Goal: Transaction & Acquisition: Purchase product/service

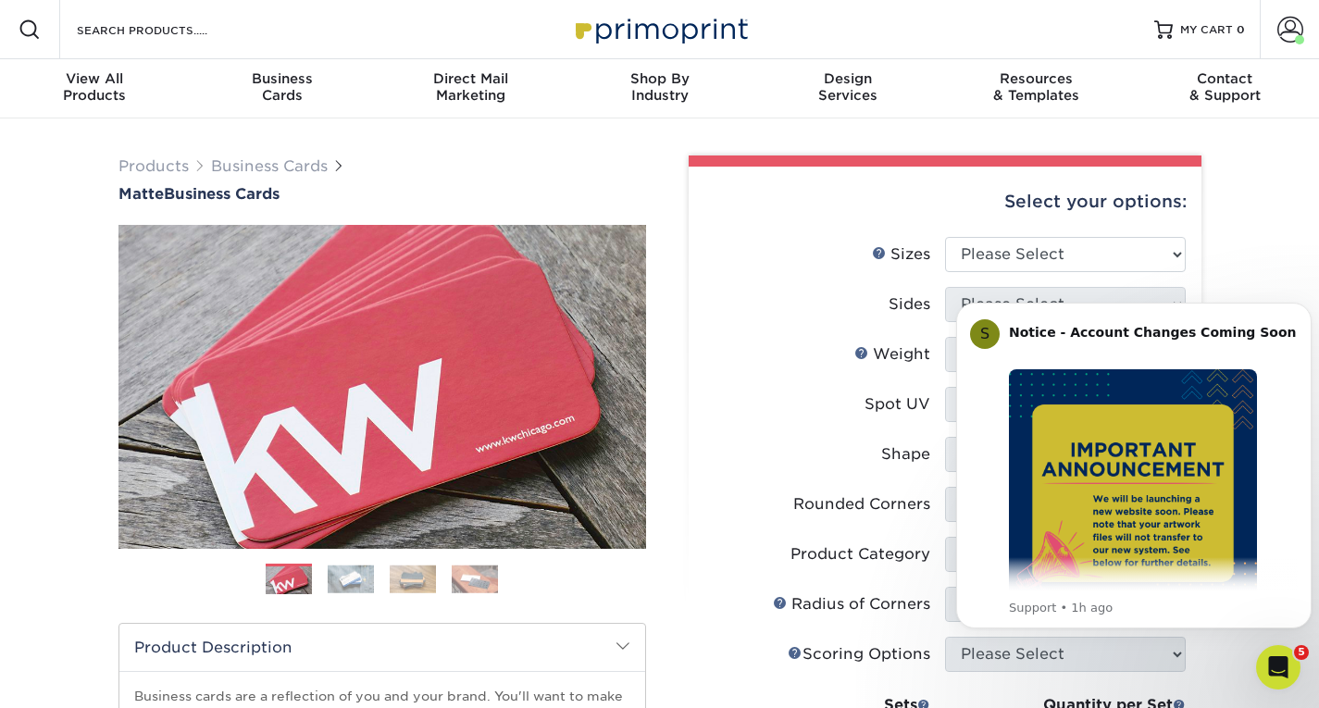
click at [773, 310] on label "Sides" at bounding box center [824, 304] width 241 height 35
click at [1300, 306] on button "Dismiss notification" at bounding box center [1306, 308] width 24 height 24
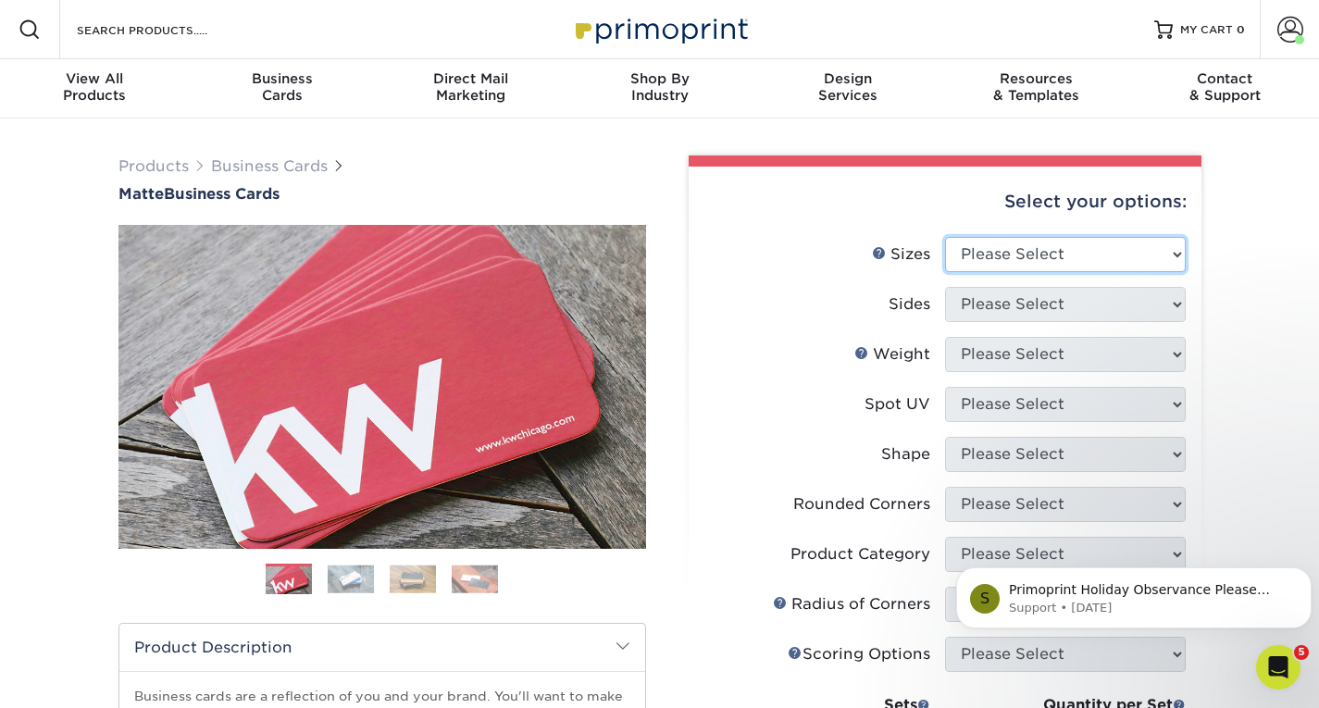
click at [1060, 254] on select "Please Select 1.5" x 3.5" - Mini 1.75" x 3.5" - Mini 2" x 2" - Square 2" x 3" -…" at bounding box center [1065, 254] width 241 height 35
select select "1.50x3.50"
click at [945, 237] on select "Please Select 1.5" x 3.5" - Mini 1.75" x 3.5" - Mini 2" x 2" - Square 2" x 3" -…" at bounding box center [1065, 254] width 241 height 35
click at [1012, 263] on select "Please Select 1.5" x 3.5" - Mini 1.75" x 3.5" - Mini 2" x 2" - Square 2" x 3" -…" at bounding box center [1065, 254] width 241 height 35
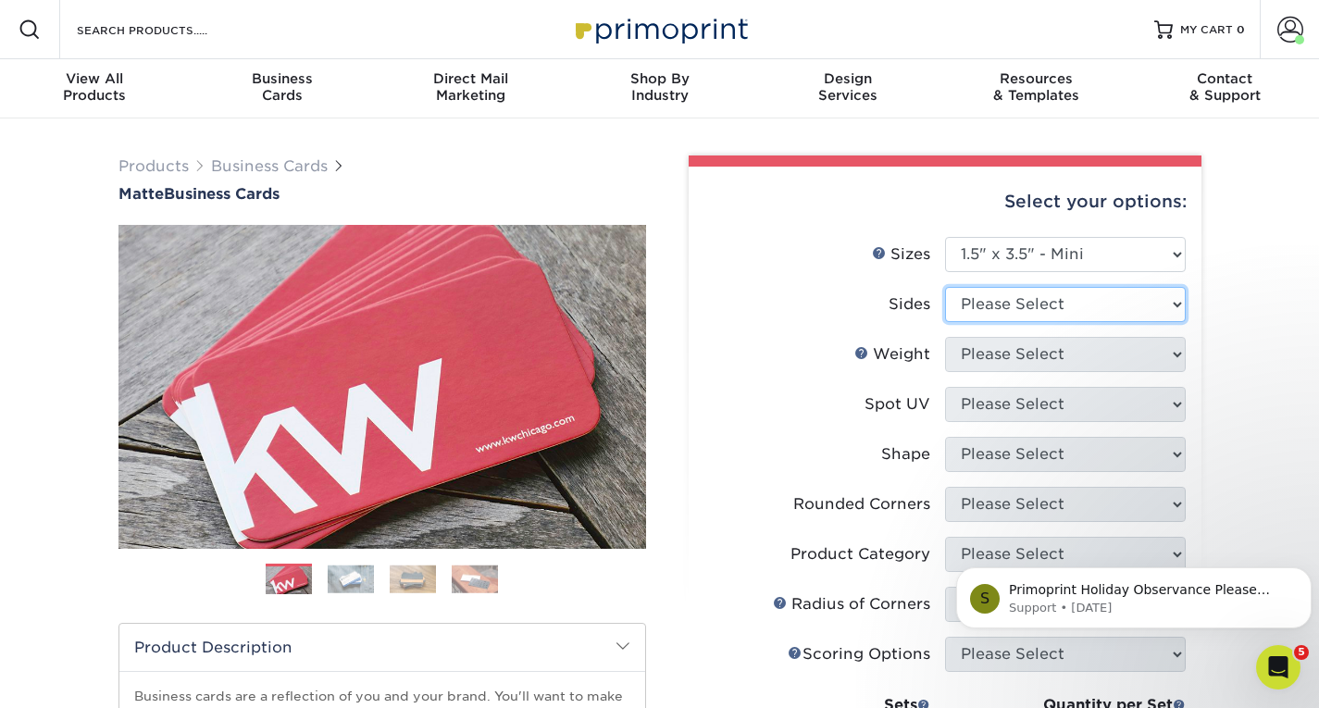
click at [986, 319] on select "Please Select Print Both Sides Print Front Only" at bounding box center [1065, 304] width 241 height 35
select select "13abbda7-1d64-4f25-8bb2-c179b224825d"
click at [945, 287] on select "Please Select Print Both Sides Print Front Only" at bounding box center [1065, 304] width 241 height 35
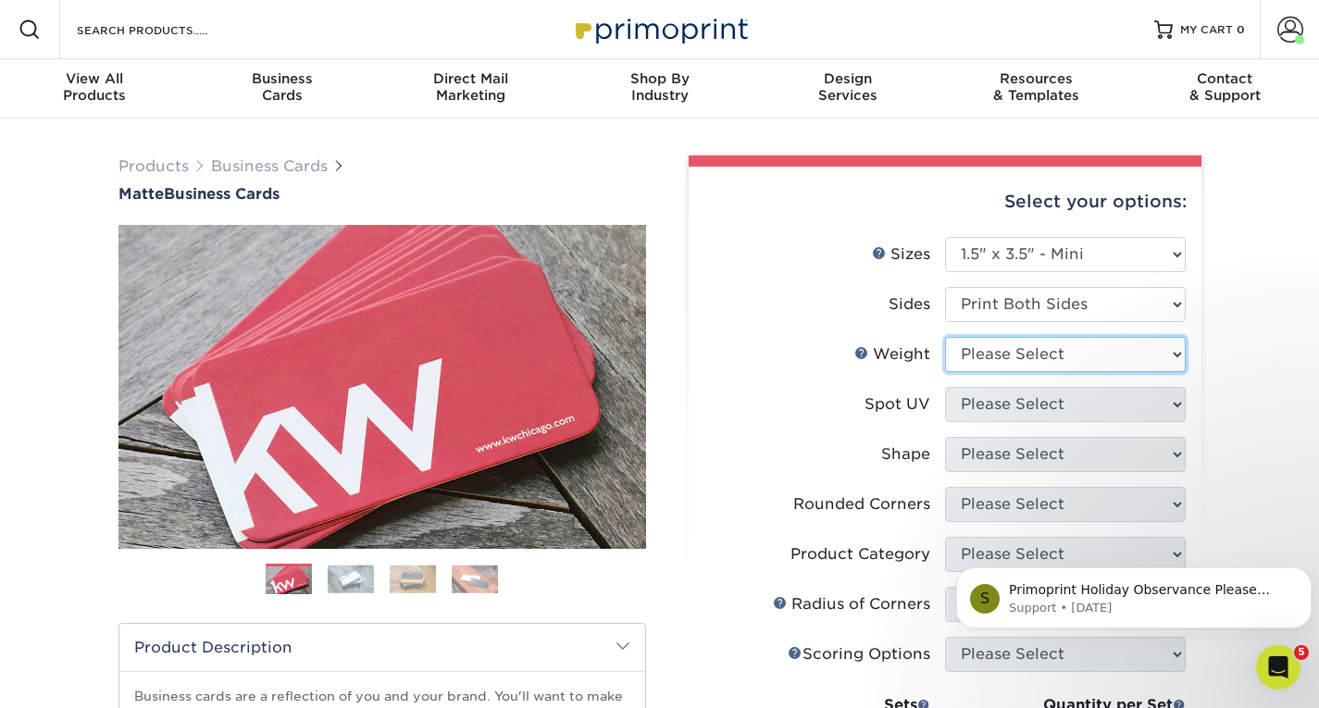
click at [1020, 363] on select "Please Select 16PT 14PT" at bounding box center [1065, 354] width 241 height 35
click at [1023, 354] on select "Please Select 16PT 14PT" at bounding box center [1065, 354] width 241 height 35
select select "16PT"
click at [945, 337] on select "Please Select 16PT 14PT" at bounding box center [1065, 354] width 241 height 35
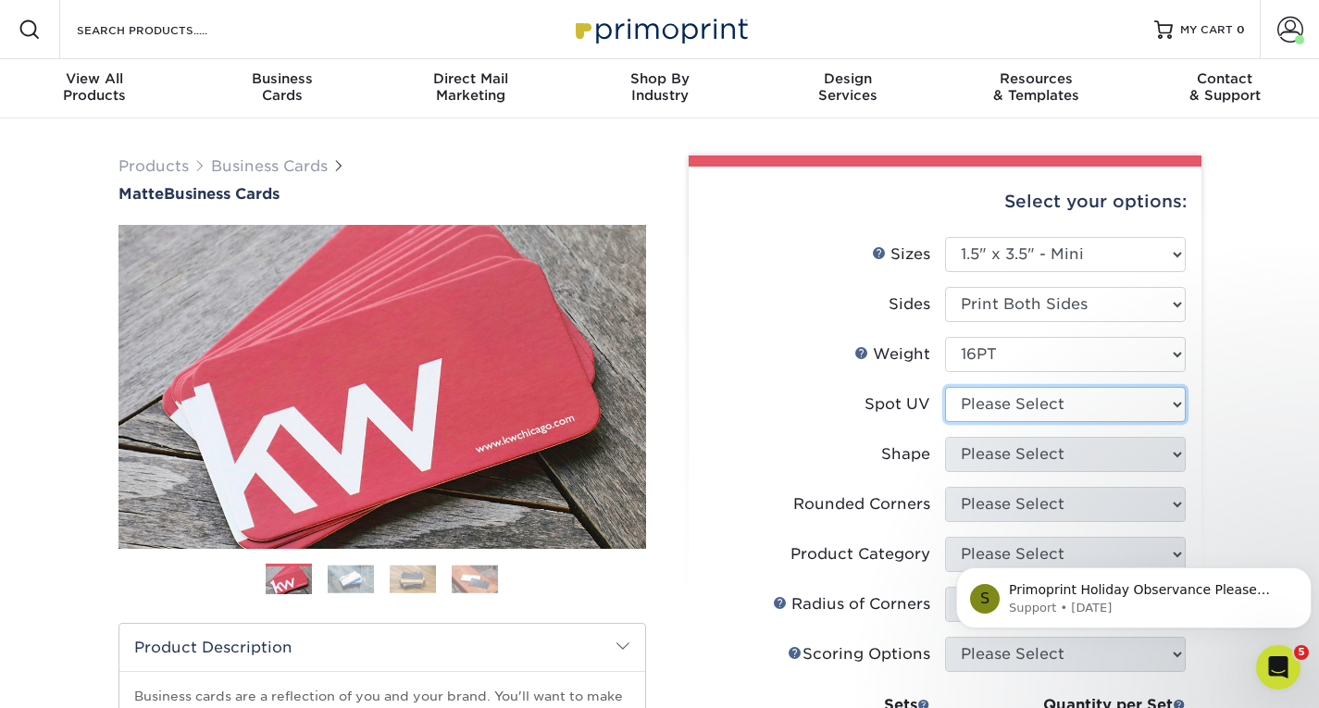
click at [971, 407] on select "Please Select No Spot UV Front and Back (Both Sides) Front Only Back Only" at bounding box center [1065, 404] width 241 height 35
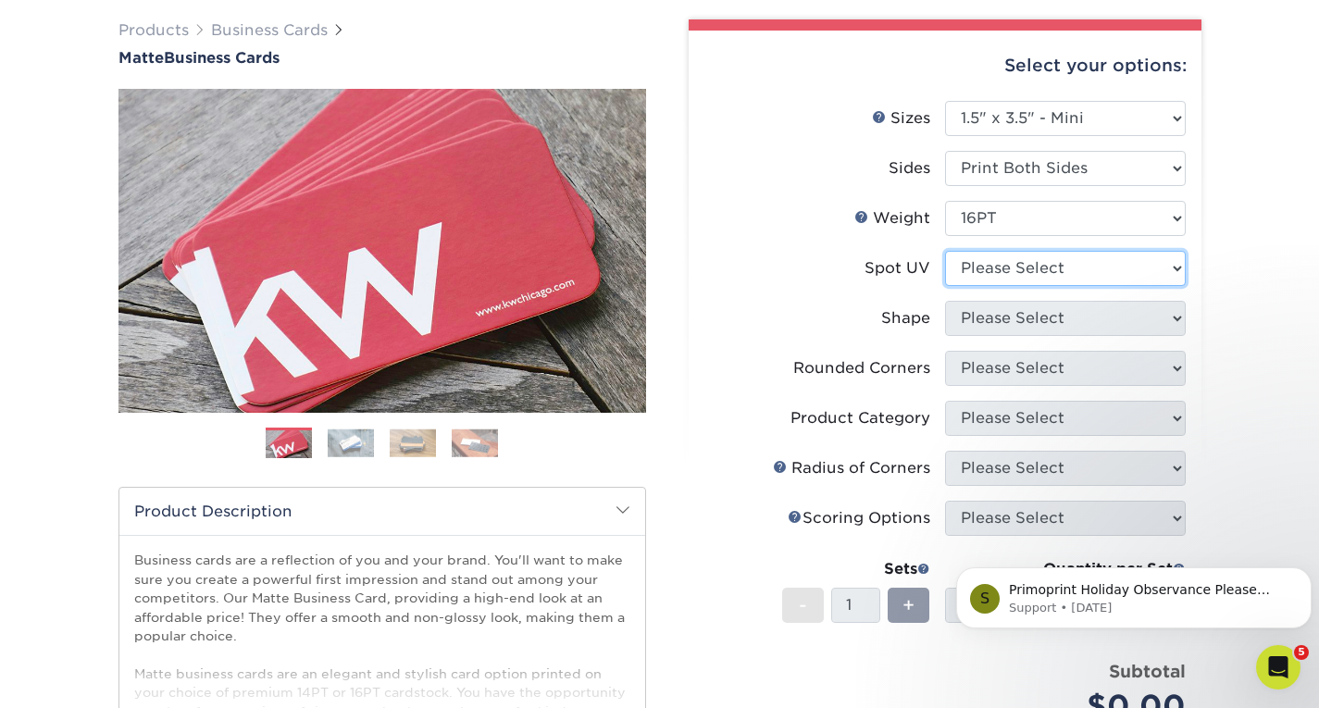
scroll to position [143, 0]
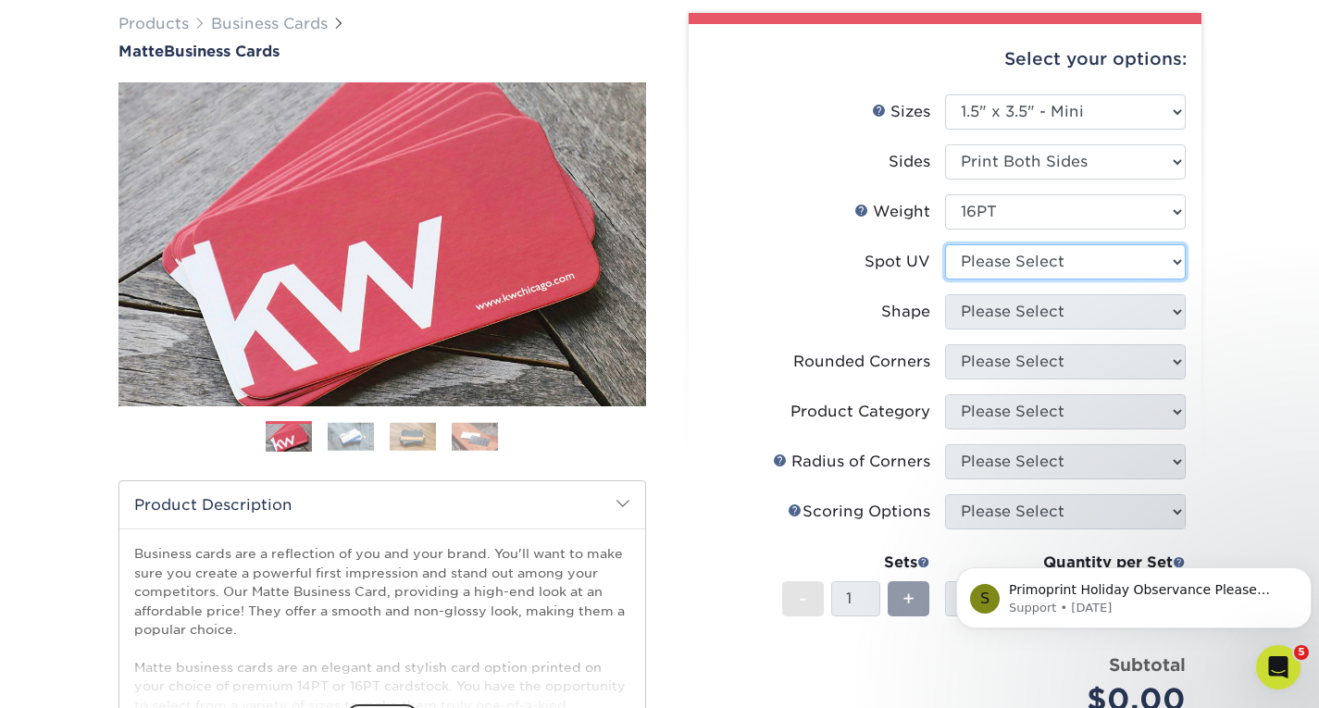
click at [966, 268] on select "Please Select No Spot UV Front and Back (Both Sides) Front Only Back Only" at bounding box center [1065, 261] width 241 height 35
select select "0"
click at [945, 244] on select "Please Select No Spot UV Front and Back (Both Sides) Front Only Back Only" at bounding box center [1065, 261] width 241 height 35
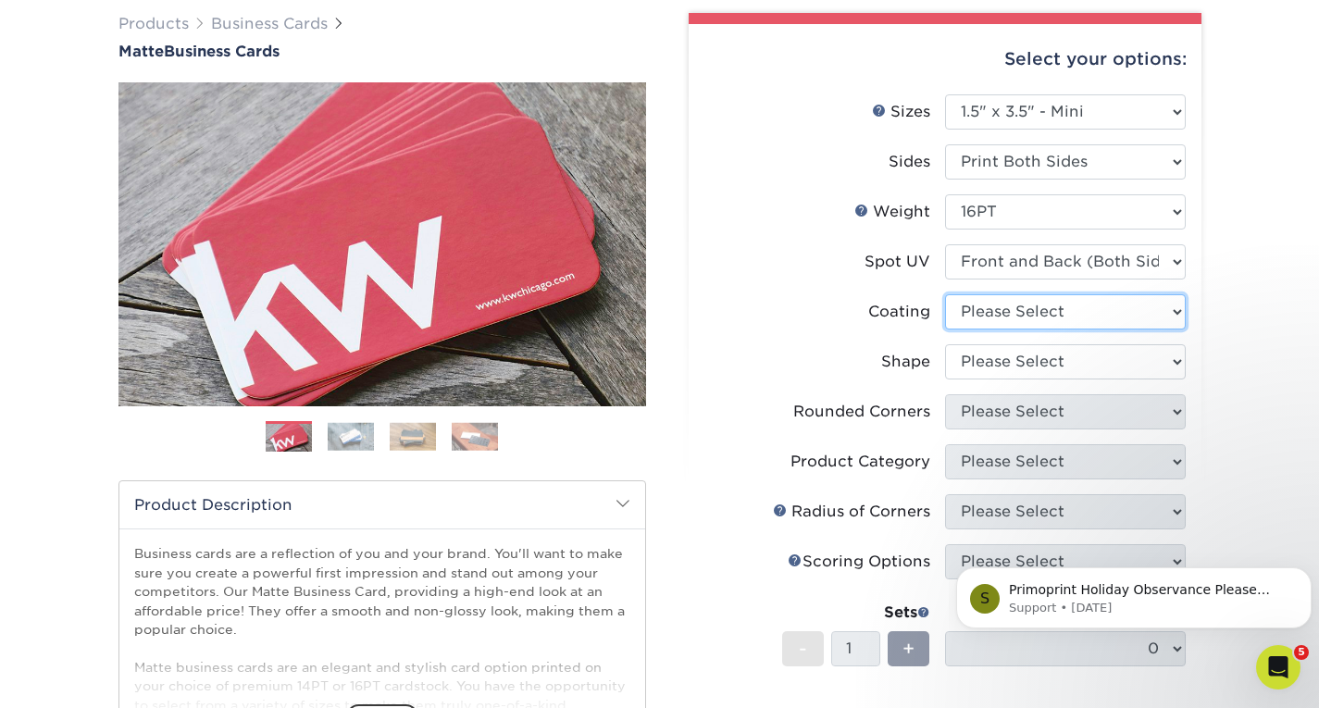
click at [987, 316] on select at bounding box center [1065, 311] width 241 height 35
select select "121bb7b5-3b4d-429f-bd8d-bbf80e953313"
click at [945, 294] on select at bounding box center [1065, 311] width 241 height 35
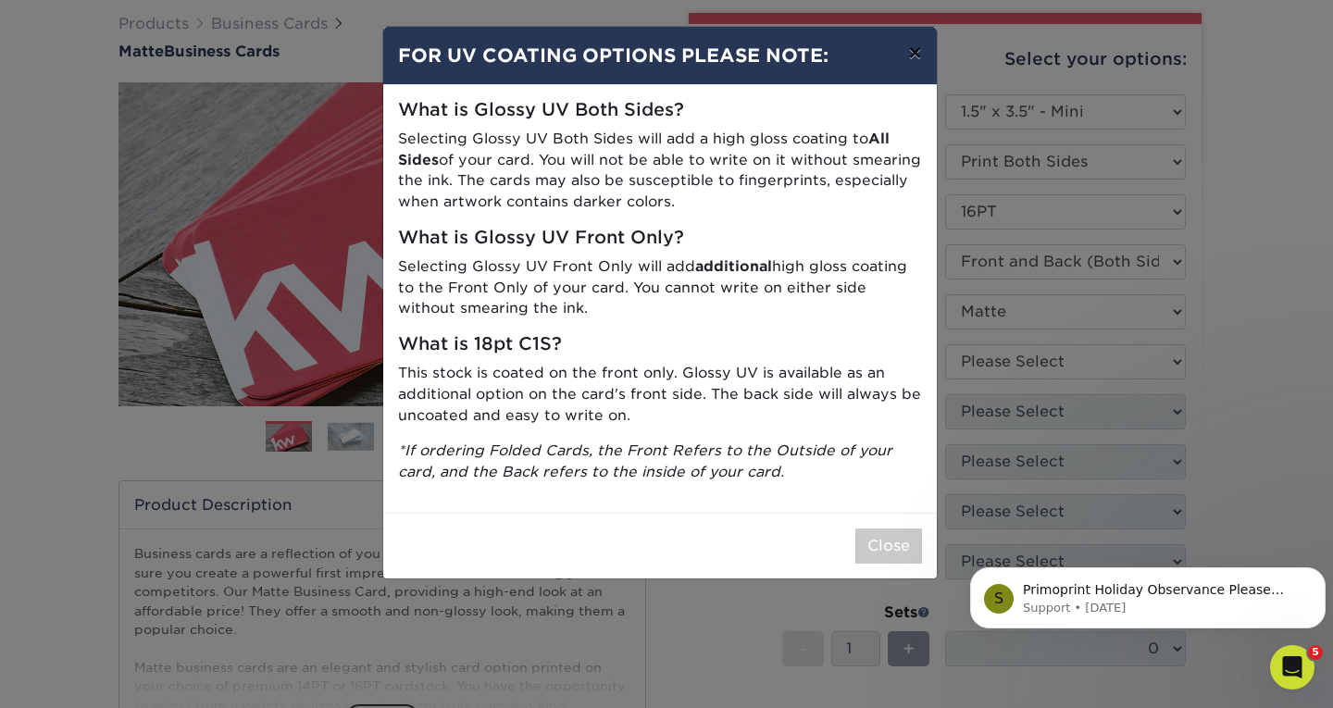
click at [916, 64] on button "×" at bounding box center [914, 53] width 43 height 52
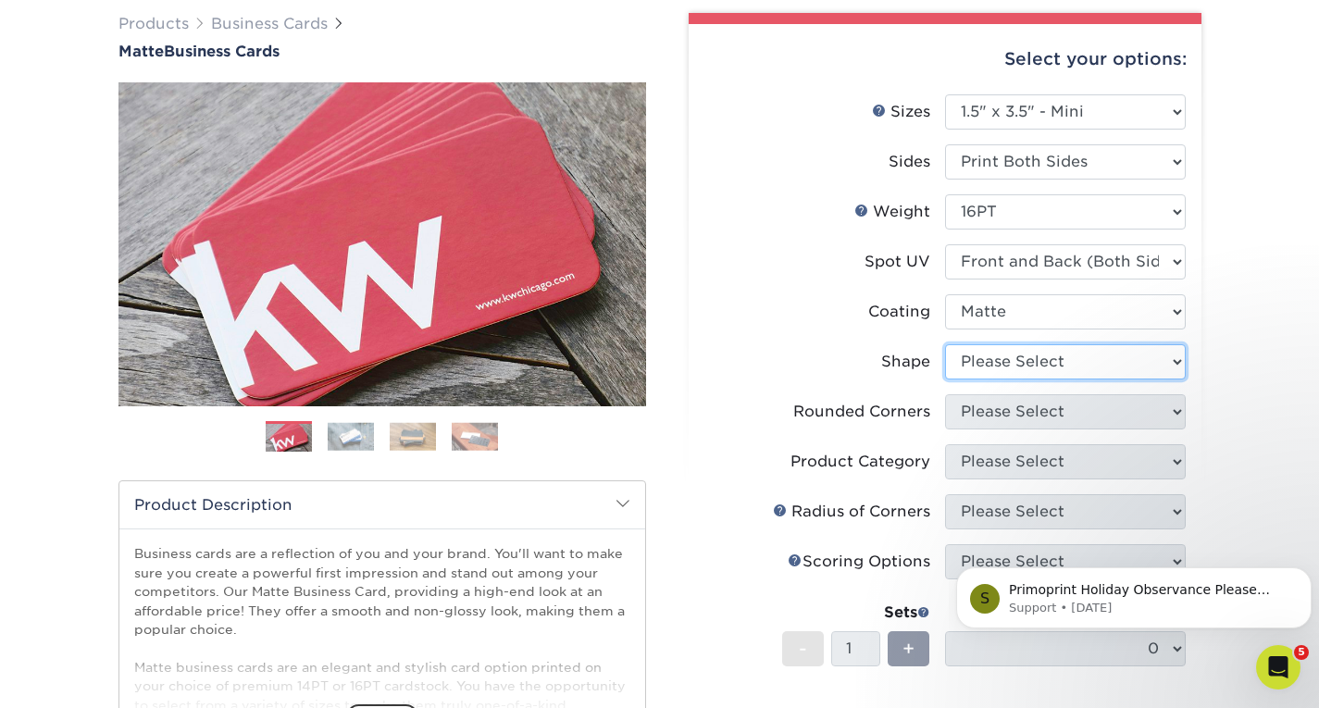
click at [1004, 365] on select "Please Select Standard" at bounding box center [1065, 361] width 241 height 35
select select "standard"
click at [945, 344] on select "Please Select Standard" at bounding box center [1065, 361] width 241 height 35
click at [998, 368] on select "Please Select Standard" at bounding box center [1065, 361] width 241 height 35
click at [945, 344] on select "Please Select Standard" at bounding box center [1065, 361] width 241 height 35
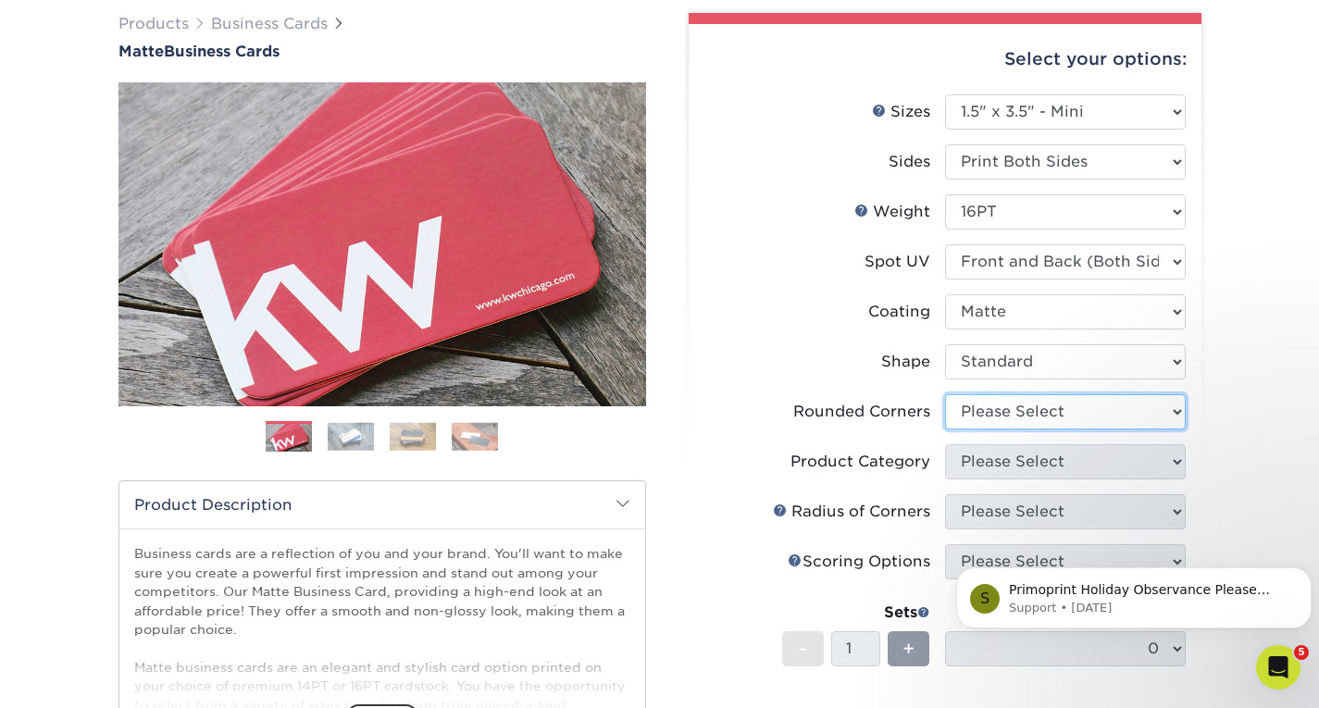
click at [997, 416] on select "Please Select Yes - Round 2 Corners Yes - Round 4 Corners No" at bounding box center [1065, 411] width 241 height 35
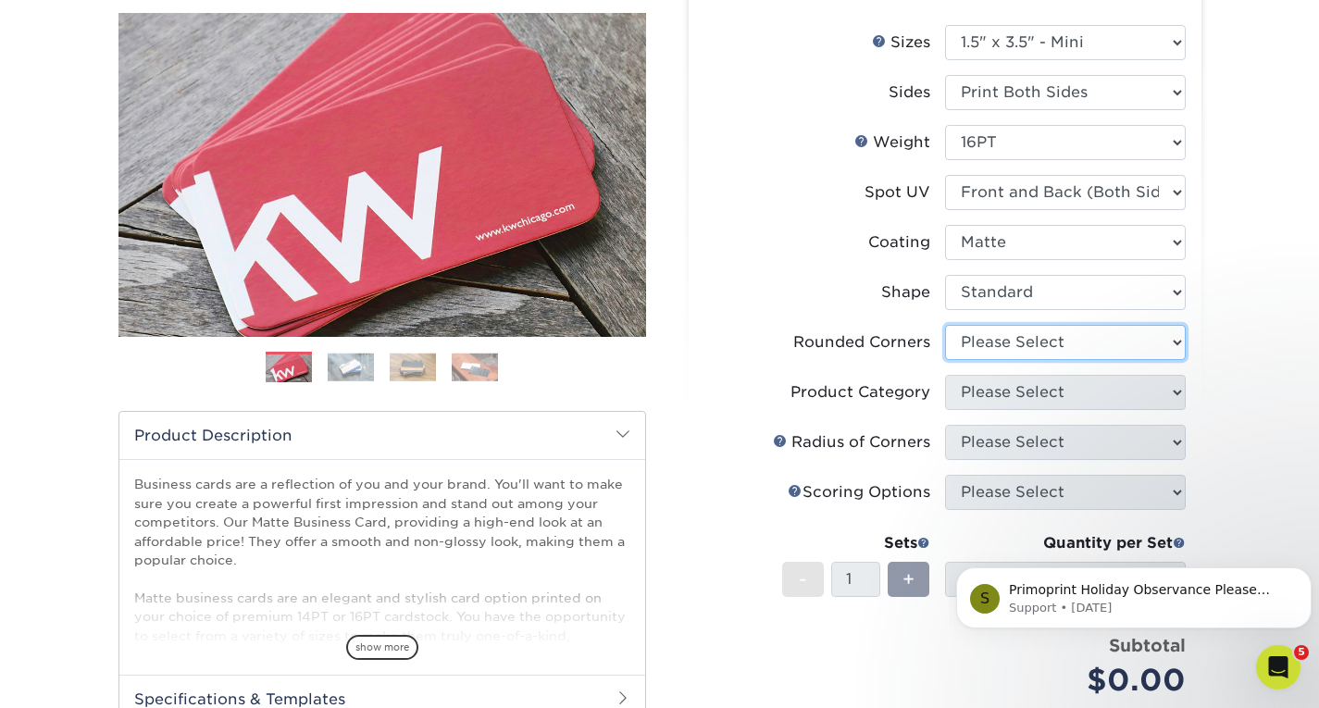
scroll to position [215, 0]
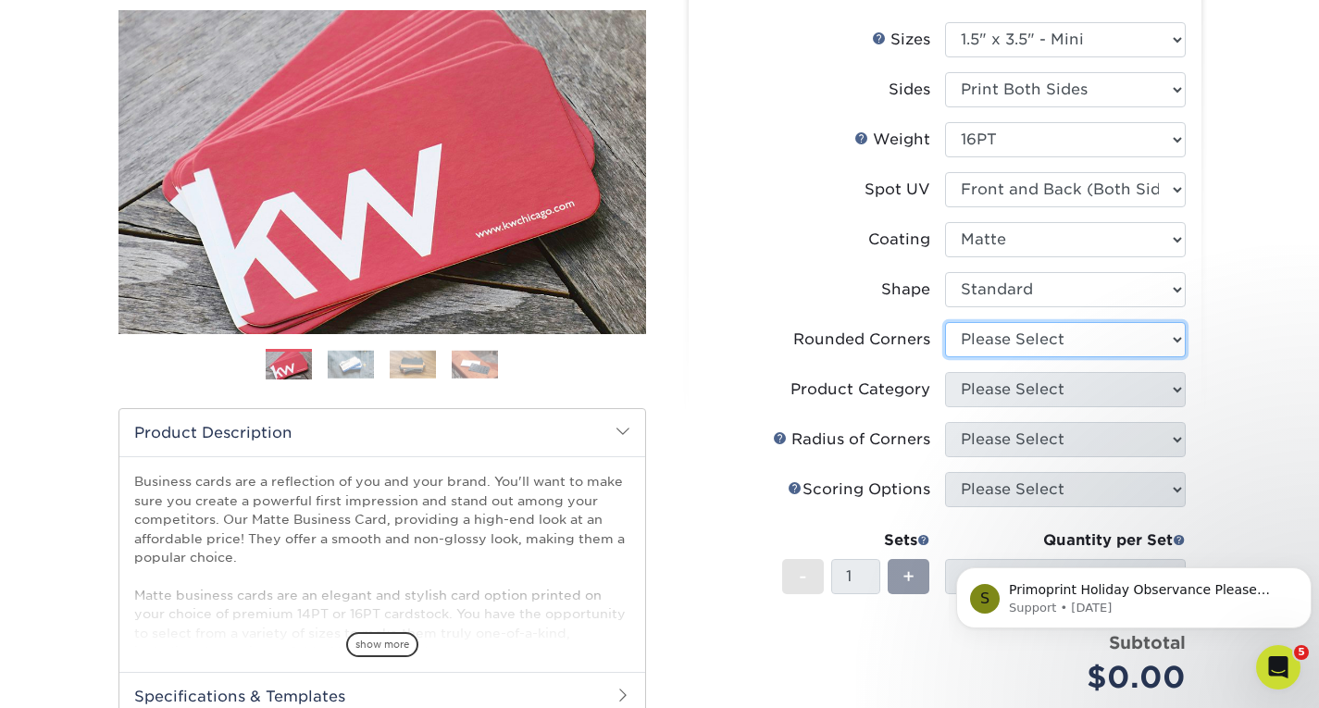
click at [968, 345] on select "Please Select Yes - Round 2 Corners Yes - Round 4 Corners No" at bounding box center [1065, 339] width 241 height 35
click at [1023, 353] on select "Please Select Yes - Round 2 Corners Yes - Round 4 Corners No" at bounding box center [1065, 339] width 241 height 35
select select "0"
click at [945, 322] on select "Please Select Yes - Round 2 Corners Yes - Round 4 Corners No" at bounding box center [1065, 339] width 241 height 35
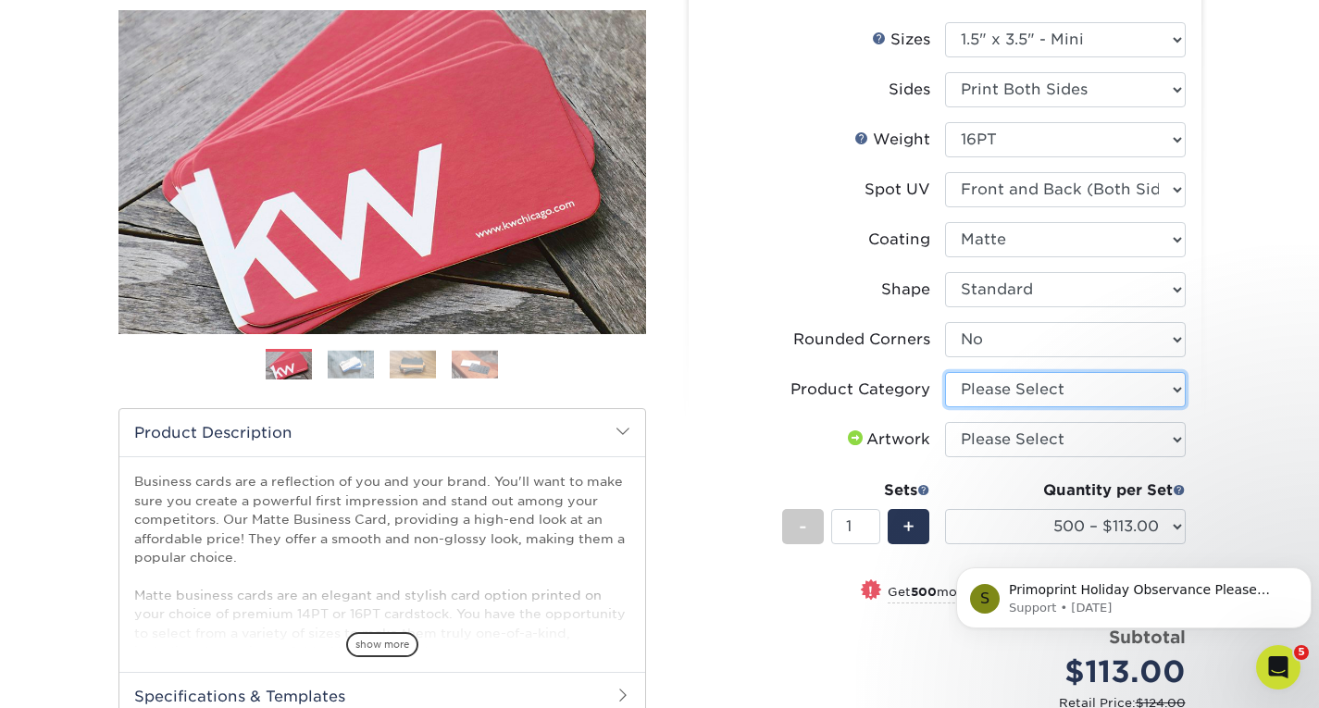
click at [998, 396] on select "Please Select Business Cards" at bounding box center [1065, 389] width 241 height 35
select select "3b5148f1-0588-4f88-a218-97bcfdce65c1"
click at [945, 372] on select "Please Select Business Cards" at bounding box center [1065, 389] width 241 height 35
click at [1008, 440] on select "Please Select I will upload files I need a design - $100" at bounding box center [1065, 439] width 241 height 35
select select "upload"
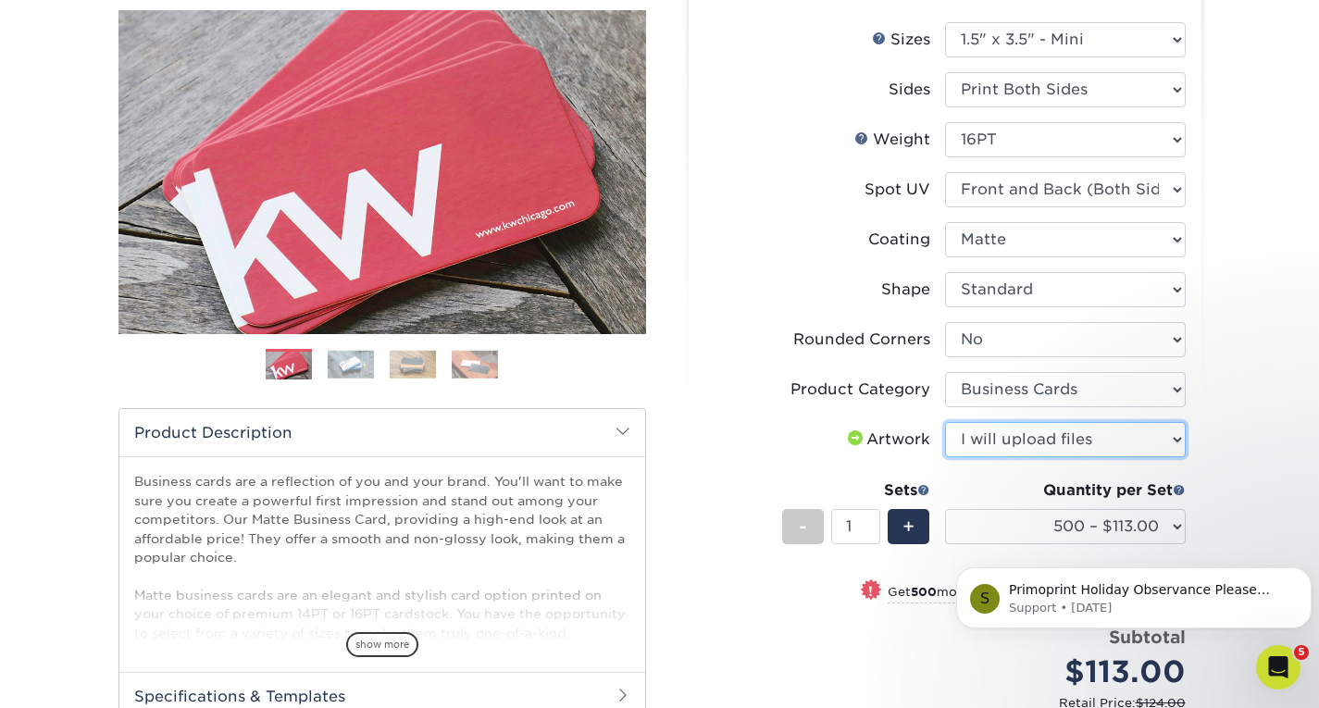
click at [945, 422] on select "Please Select I will upload files I need a design - $100" at bounding box center [1065, 439] width 241 height 35
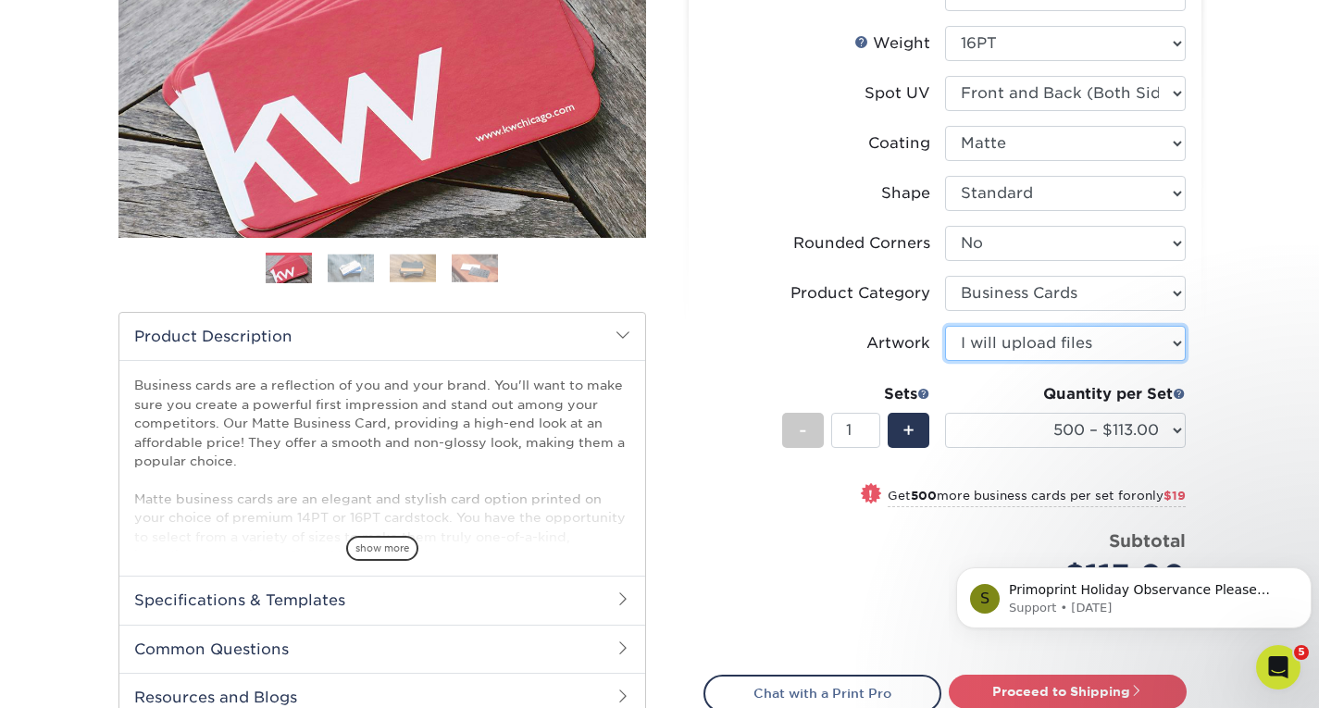
scroll to position [329, 0]
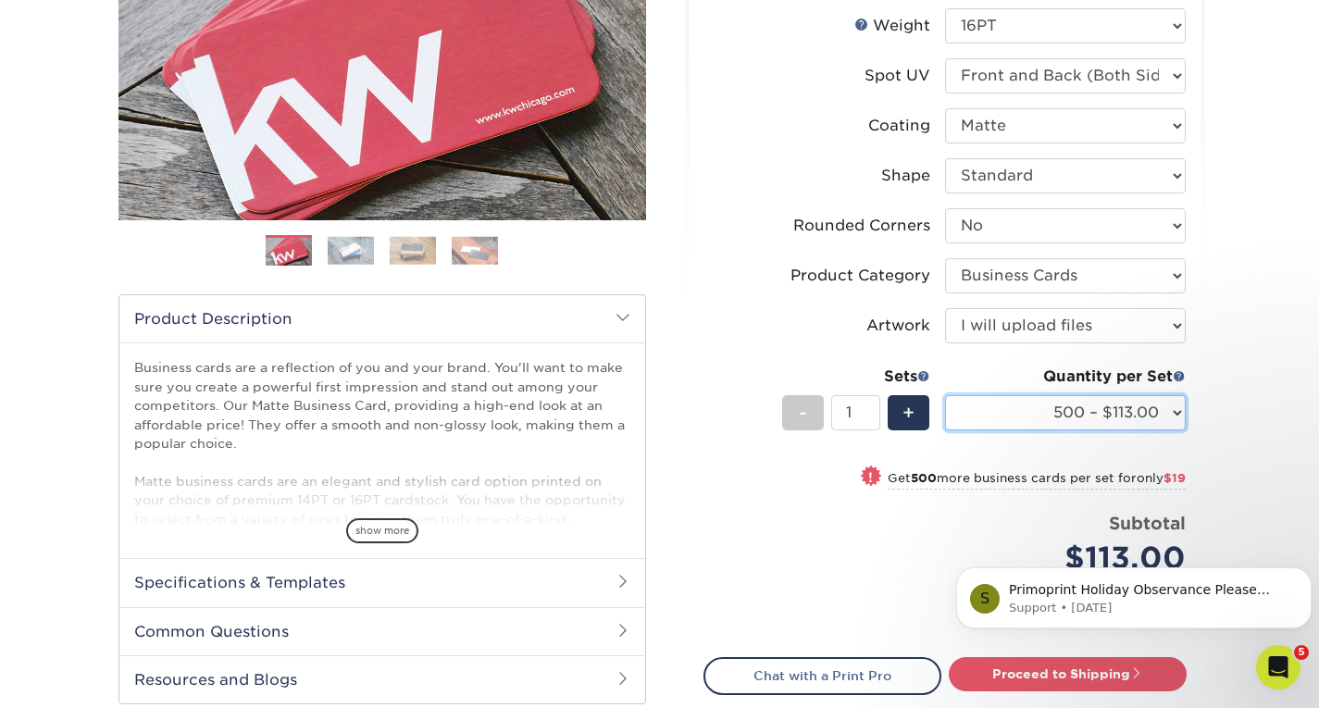
click at [964, 413] on select "500 – $113.00 1000 – $132.00 2500 – $220.00 5000 – $288.00 10000 – $558.00 1500…" at bounding box center [1065, 412] width 241 height 35
click at [945, 395] on select "500 – $113.00 1000 – $132.00 2500 – $220.00 5000 – $288.00 10000 – $558.00 1500…" at bounding box center [1065, 412] width 241 height 35
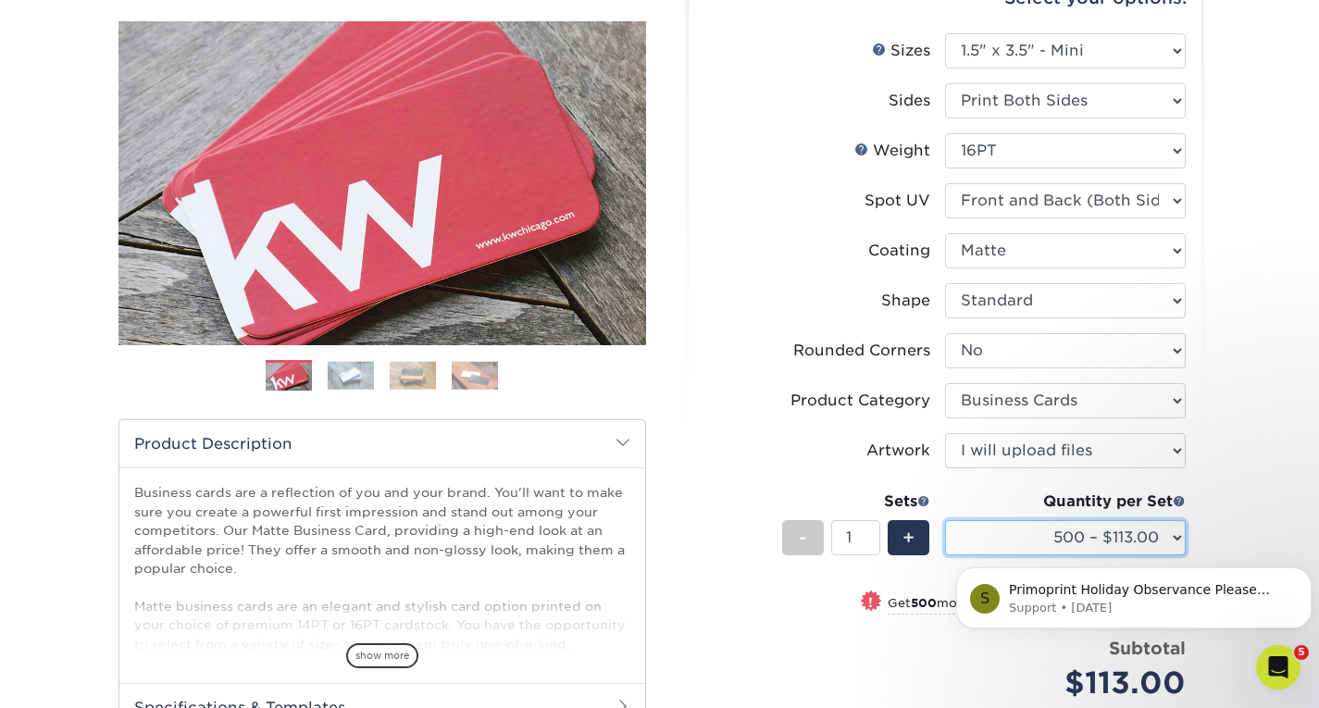
scroll to position [199, 0]
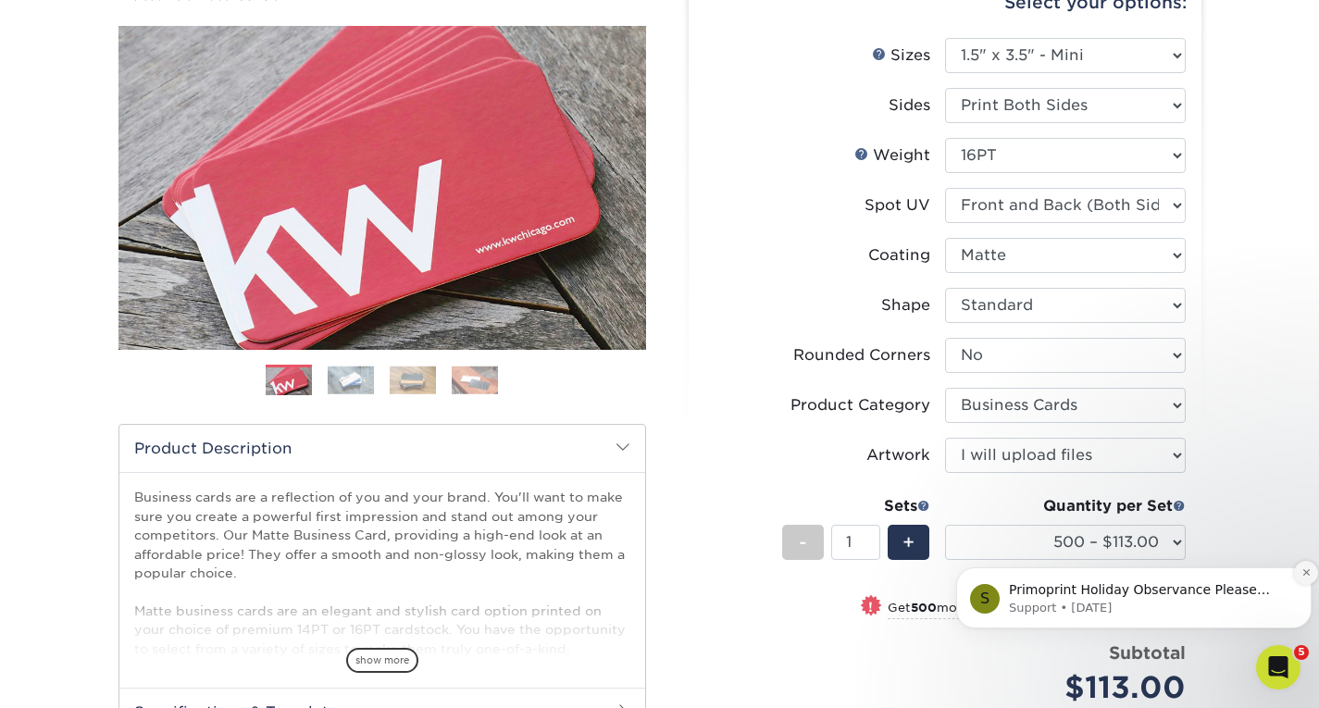
click at [1301, 575] on icon "Dismiss notification" at bounding box center [1306, 572] width 10 height 10
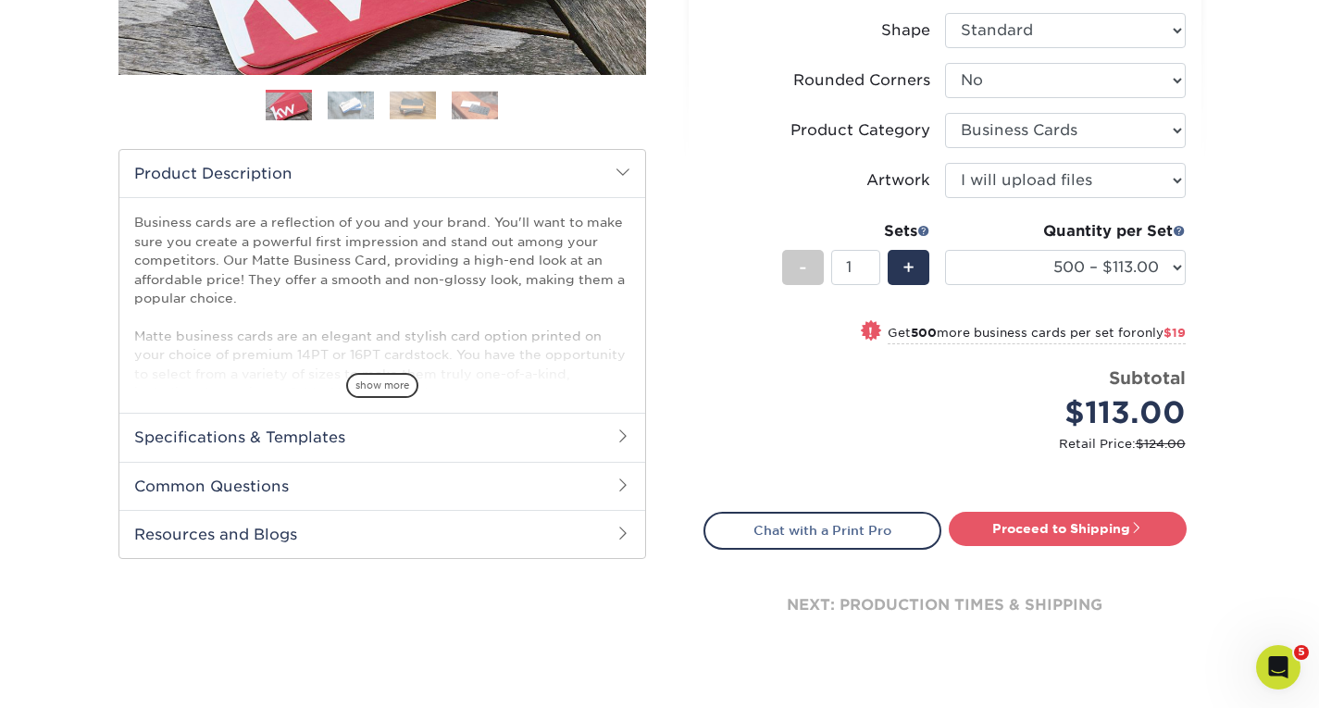
scroll to position [473, 0]
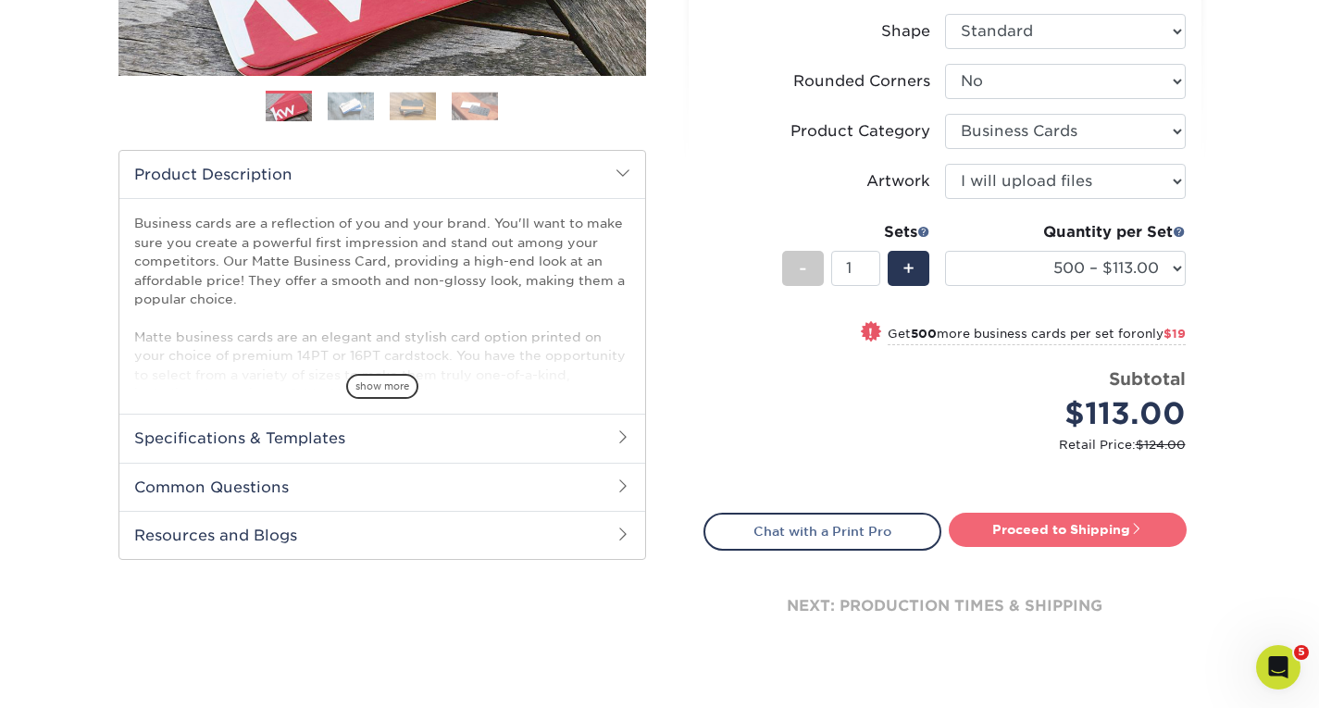
click at [1018, 533] on link "Proceed to Shipping" at bounding box center [1068, 529] width 238 height 33
type input "Set 1"
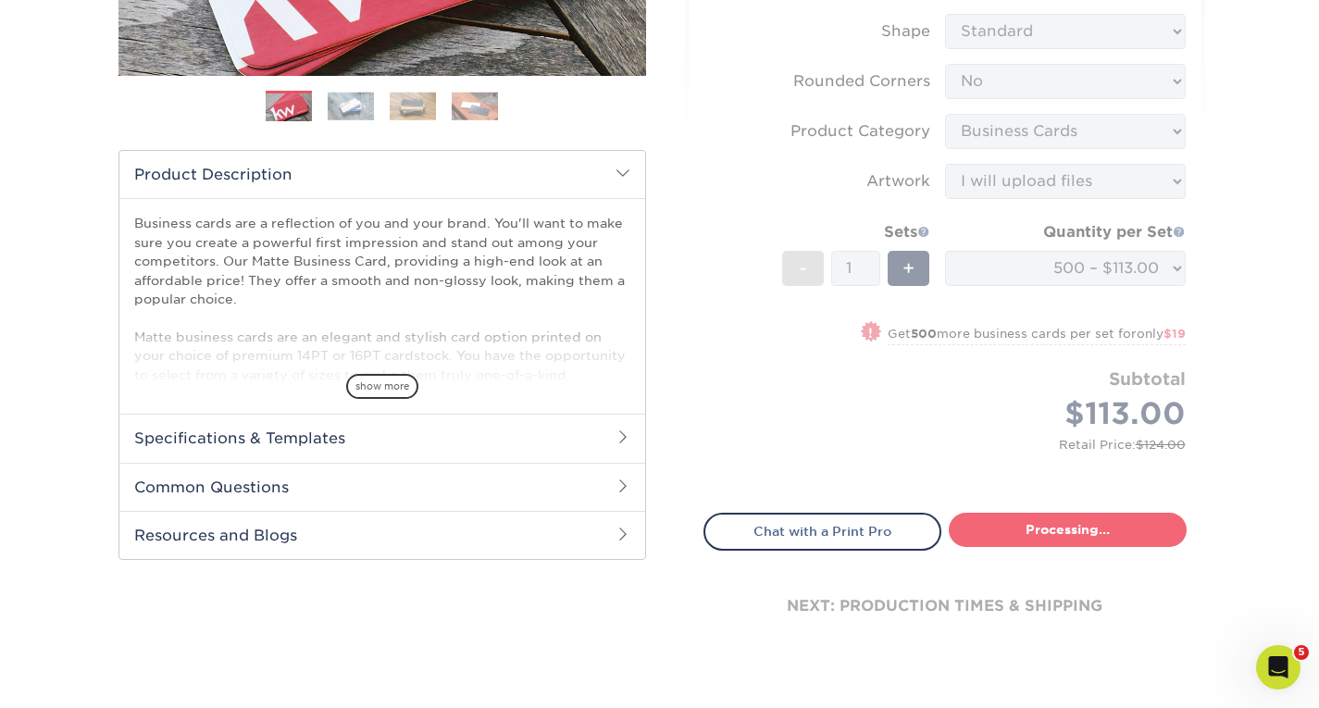
select select "1334e9cc-afd9-45cd-ab9a-789785e064a2"
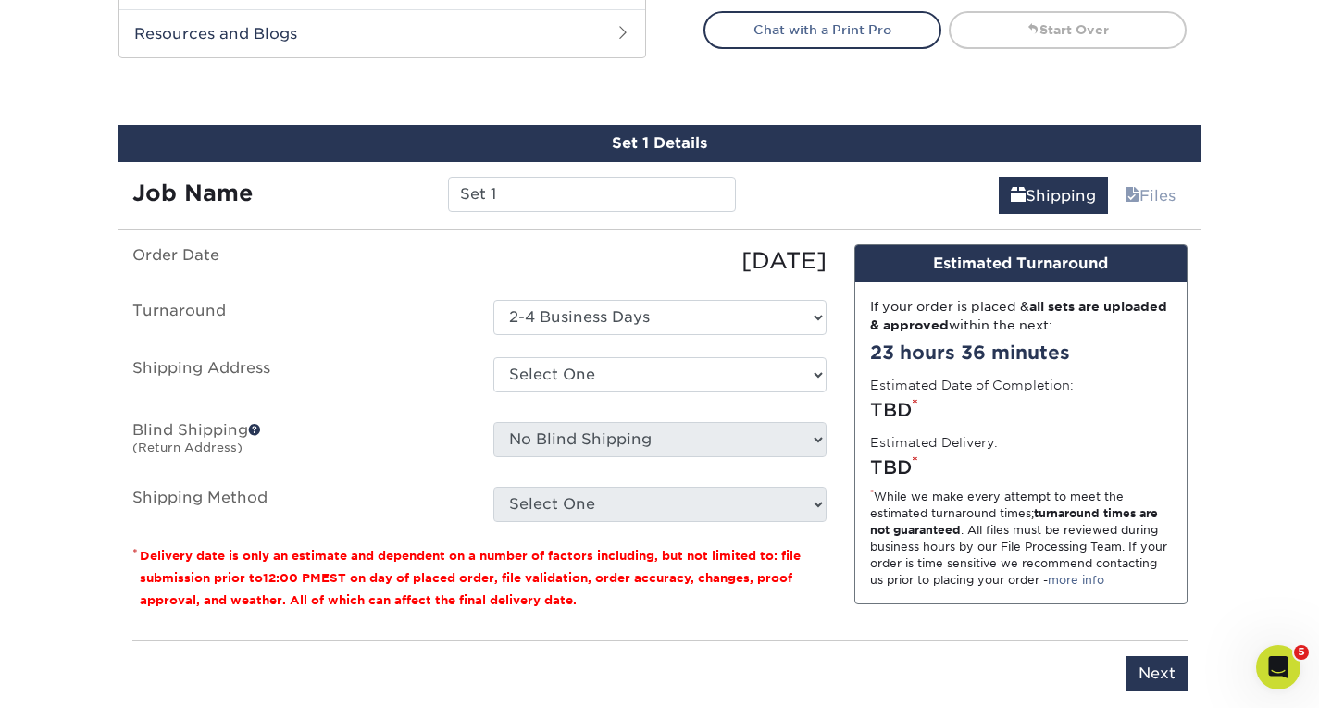
scroll to position [1035, 0]
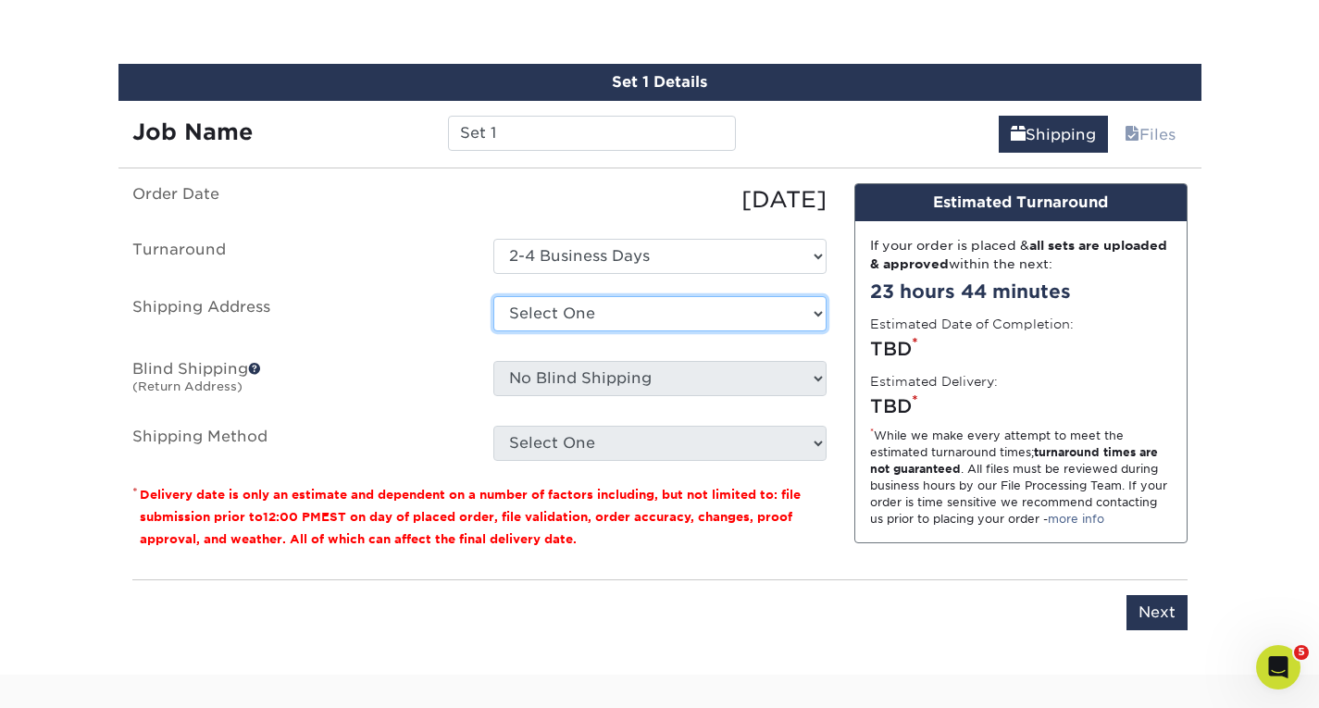
click at [611, 313] on select "Select One 2025 Clarksville - IRE AlterEgo Office Apex Contracting - FWL ECC EC…" at bounding box center [659, 313] width 333 height 35
select select "108615"
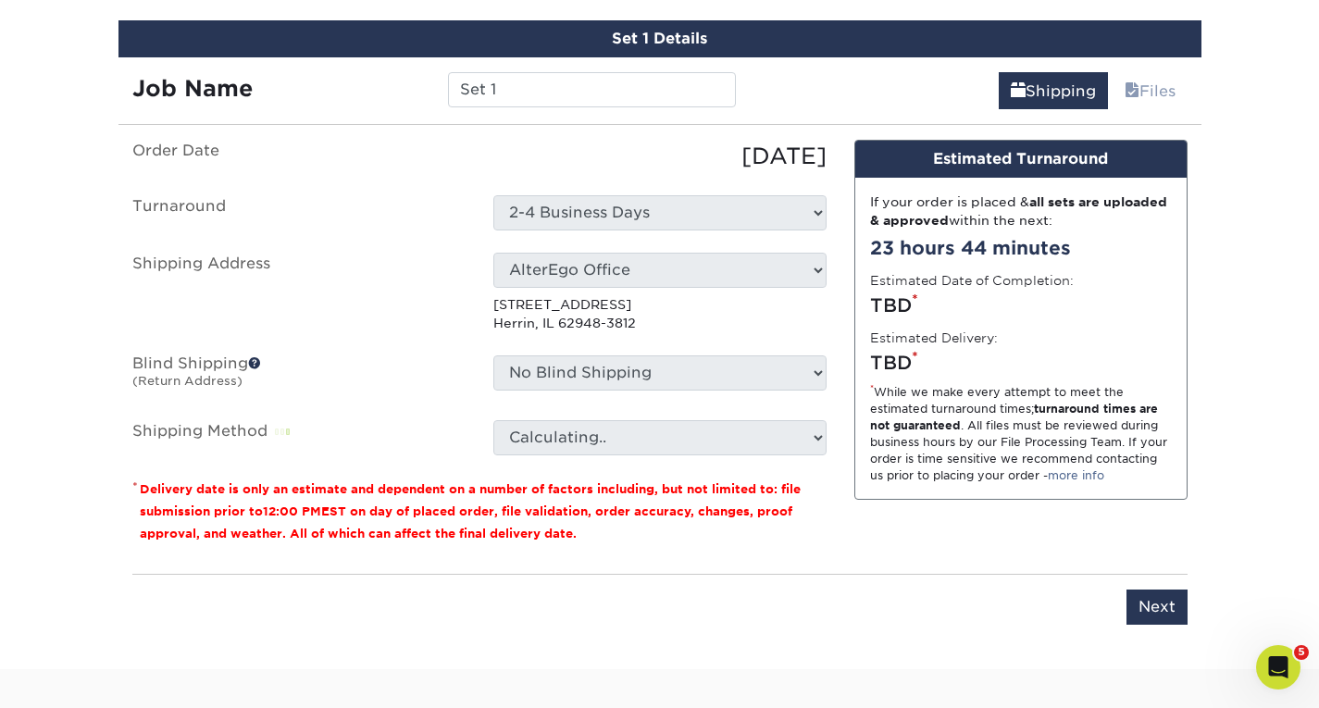
scroll to position [1080, 0]
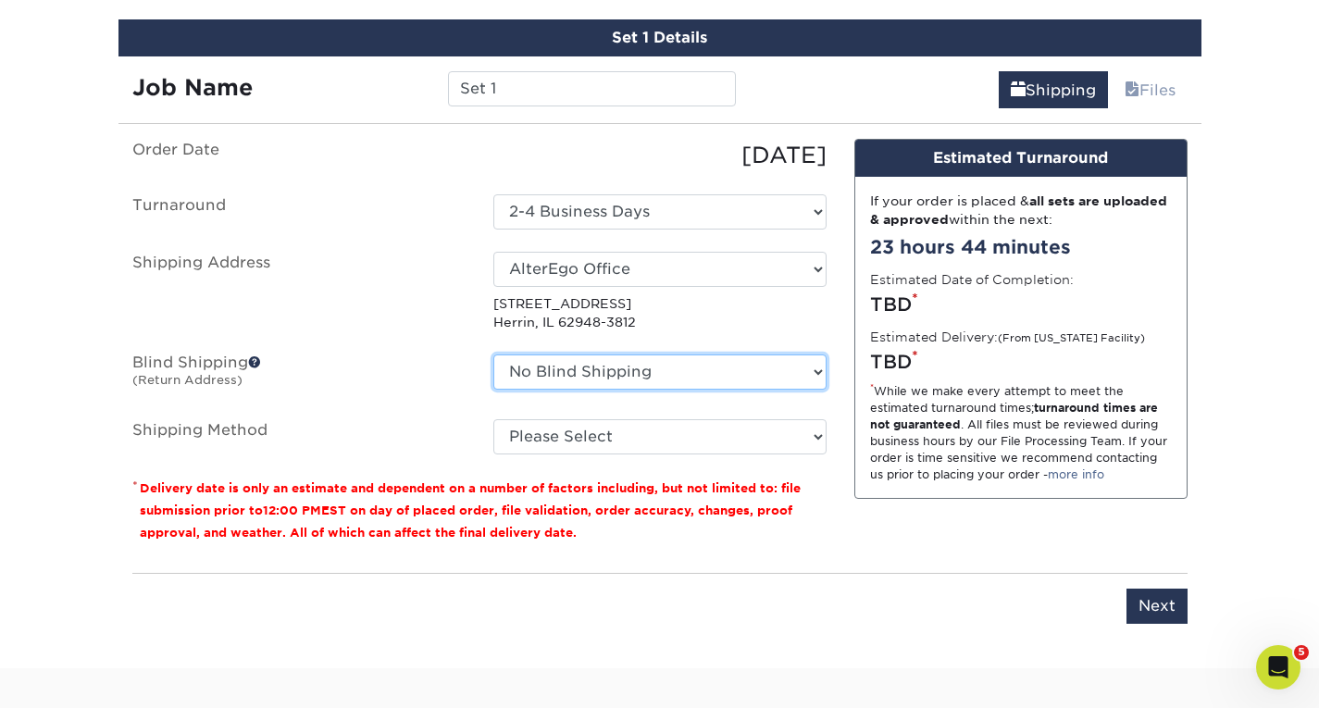
click at [589, 371] on select "No Blind Shipping 2025 Clarksville - IRE AlterEgo Office Apex Contracting - FWL…" at bounding box center [659, 371] width 333 height 35
select select "108615"
click at [493, 354] on select "No Blind Shipping 2025 Clarksville - IRE AlterEgo Office Apex Contracting - FWL…" at bounding box center [659, 371] width 333 height 35
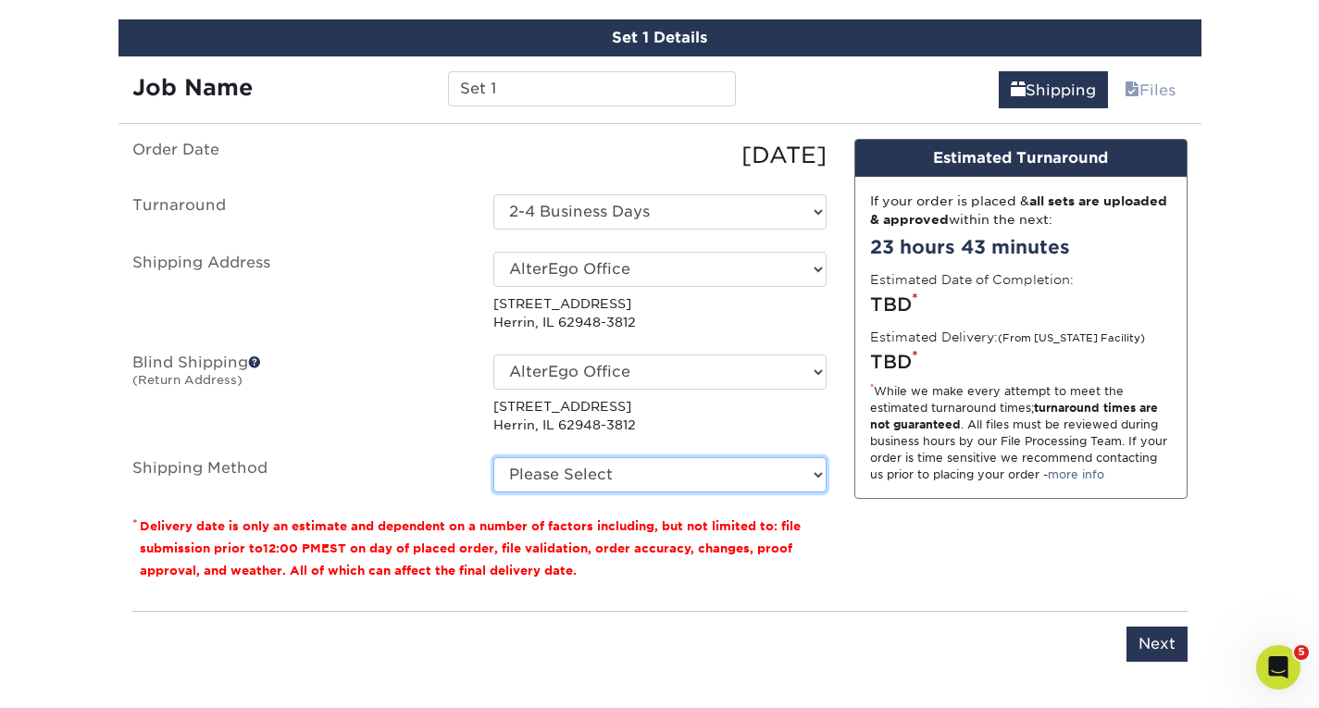
click at [627, 476] on select "Please Select Ground Shipping (+$8.96) 3 Day Shipping Service (+$15.38) 2 Day A…" at bounding box center [659, 474] width 333 height 35
select select "03"
click at [493, 457] on select "Please Select Ground Shipping (+$8.96) 3 Day Shipping Service (+$15.38) 2 Day A…" at bounding box center [659, 474] width 333 height 35
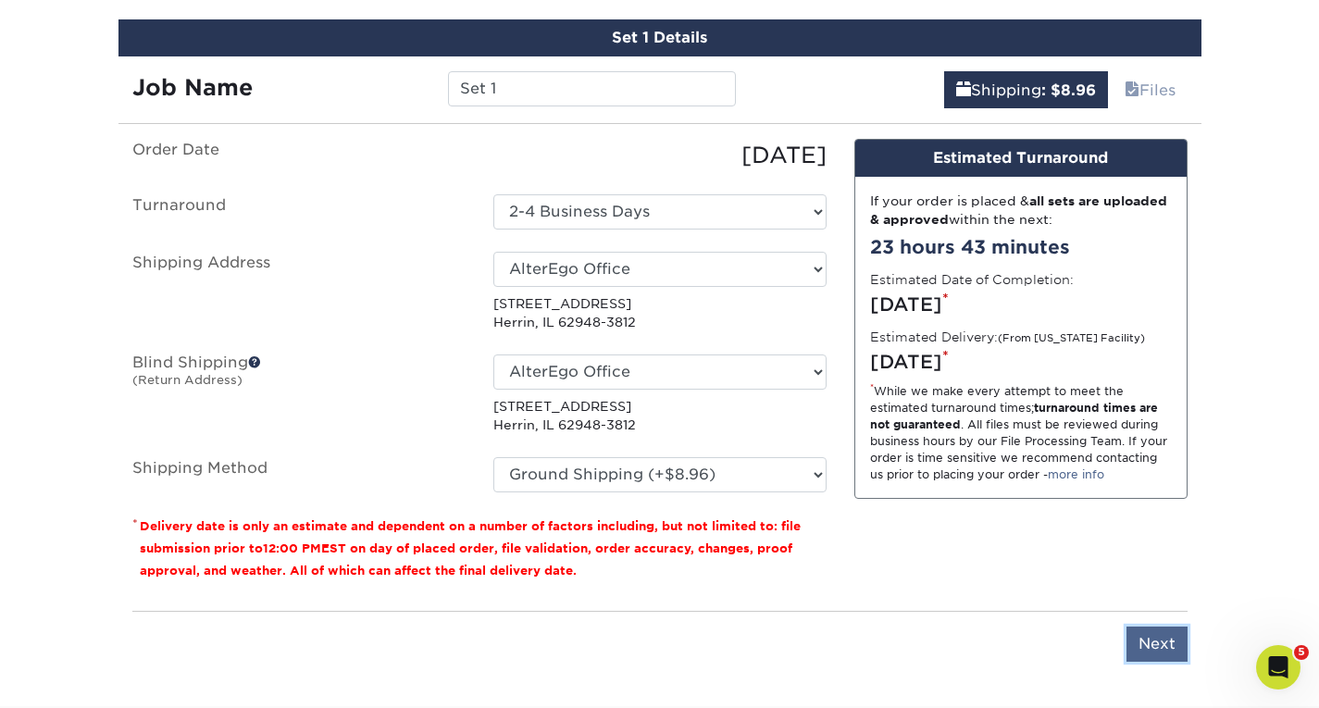
click at [1152, 644] on input "Next" at bounding box center [1156, 643] width 61 height 35
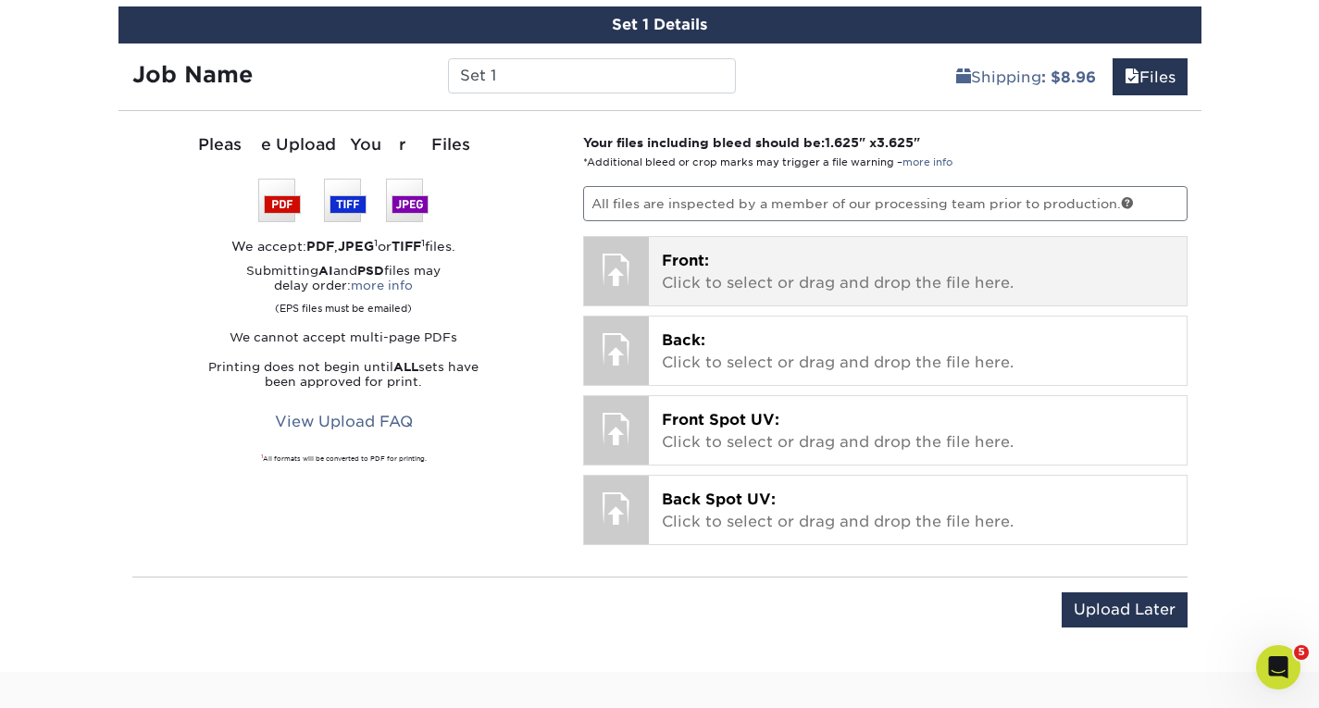
scroll to position [1096, 0]
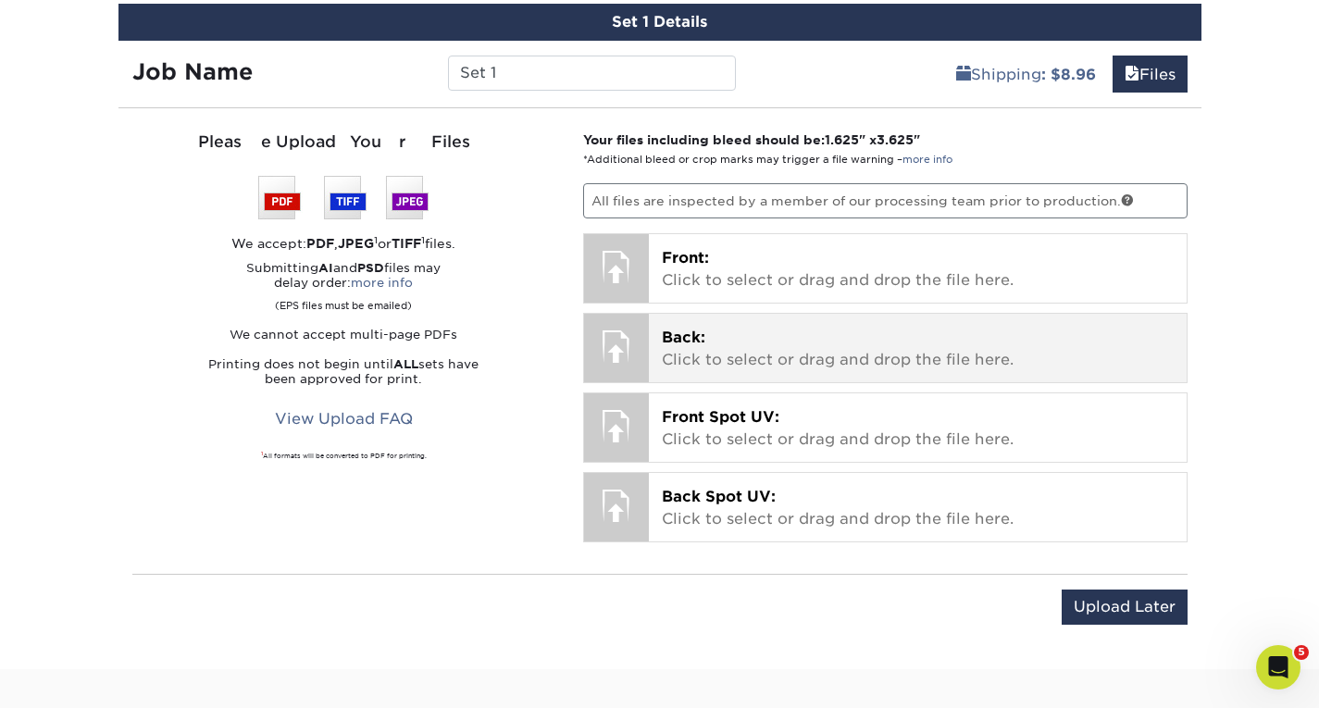
click at [619, 343] on div at bounding box center [616, 346] width 65 height 65
click at [622, 349] on div at bounding box center [616, 346] width 65 height 65
click at [715, 346] on p "Back: Click to select or drag and drop the file here." at bounding box center [918, 349] width 512 height 44
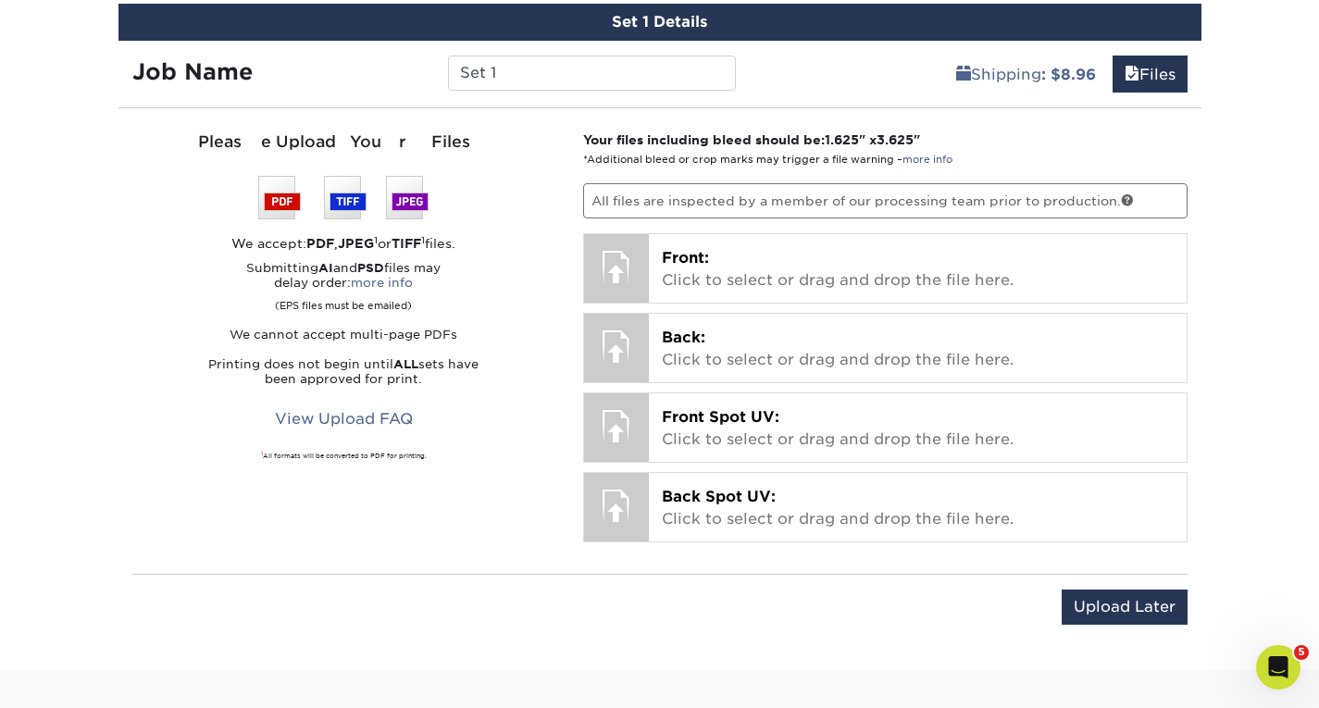
click at [252, 574] on hr at bounding box center [659, 574] width 1055 height 1
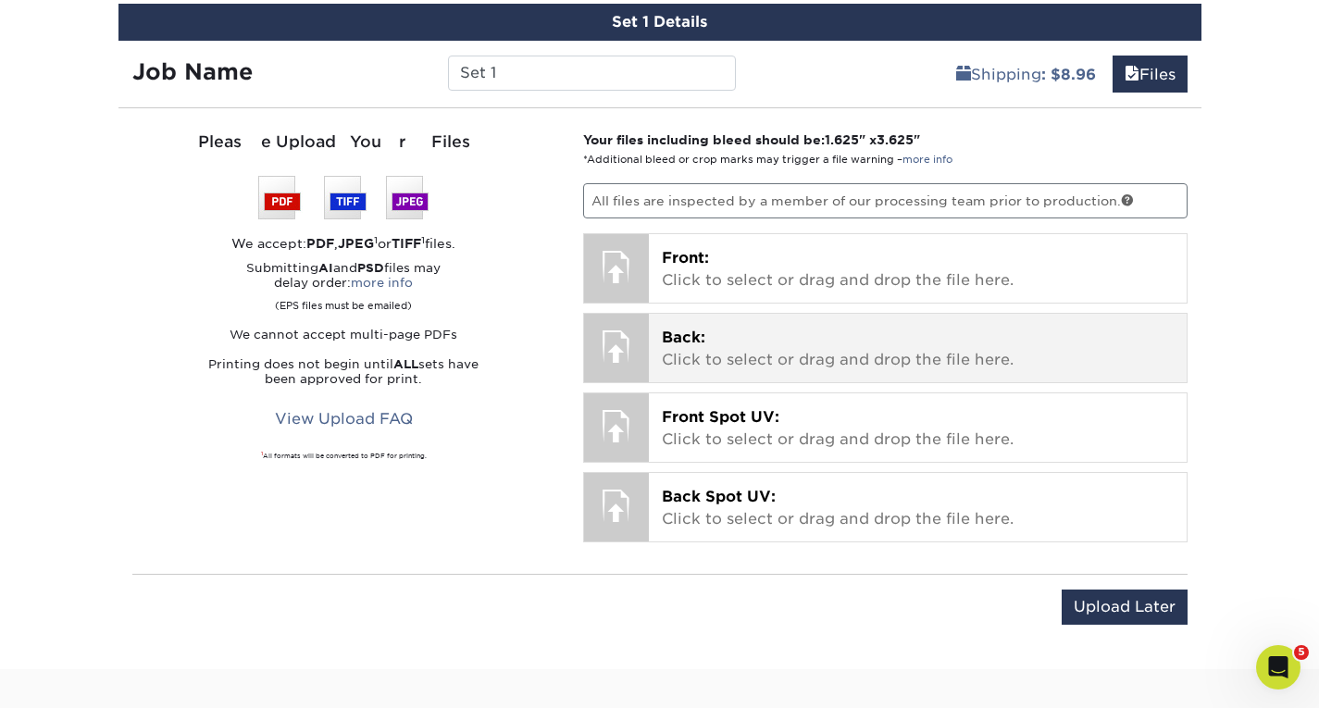
click at [624, 350] on div at bounding box center [616, 346] width 65 height 65
click at [649, 361] on div "Back: Click to select or drag and drop the file here. Choose file" at bounding box center [918, 348] width 538 height 68
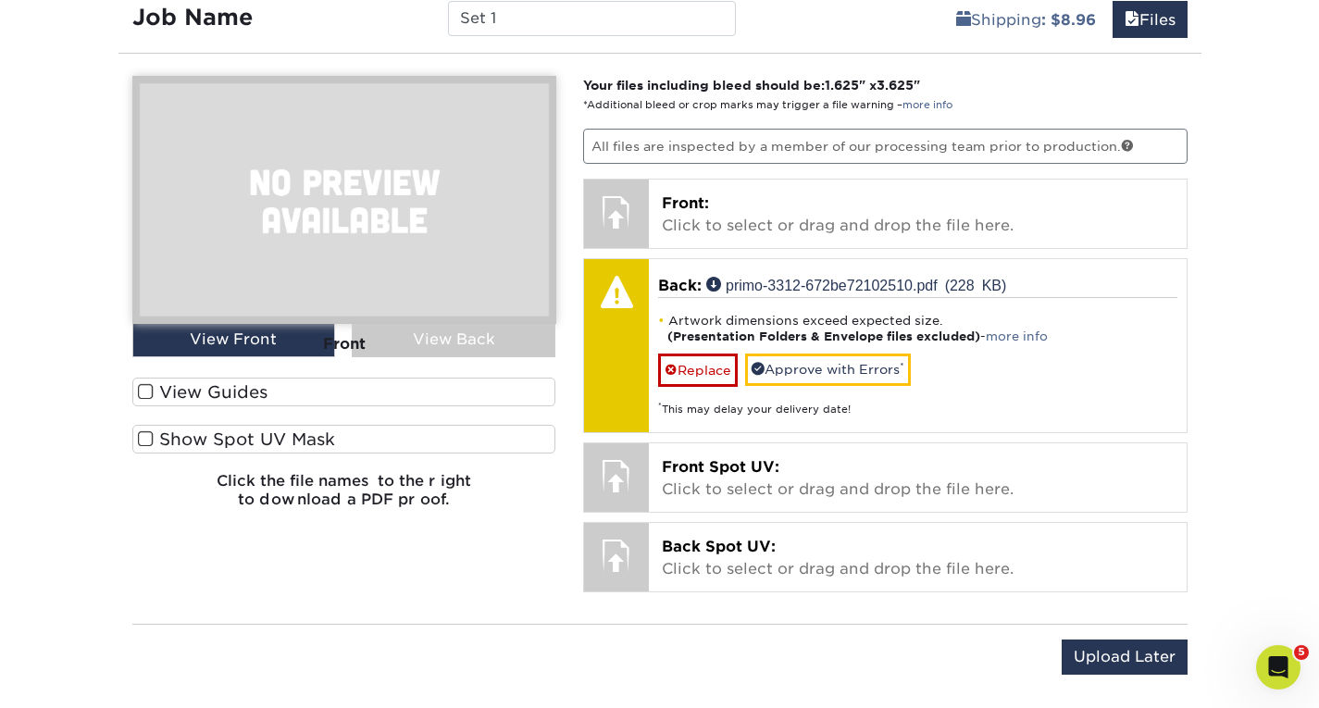
scroll to position [1161, 0]
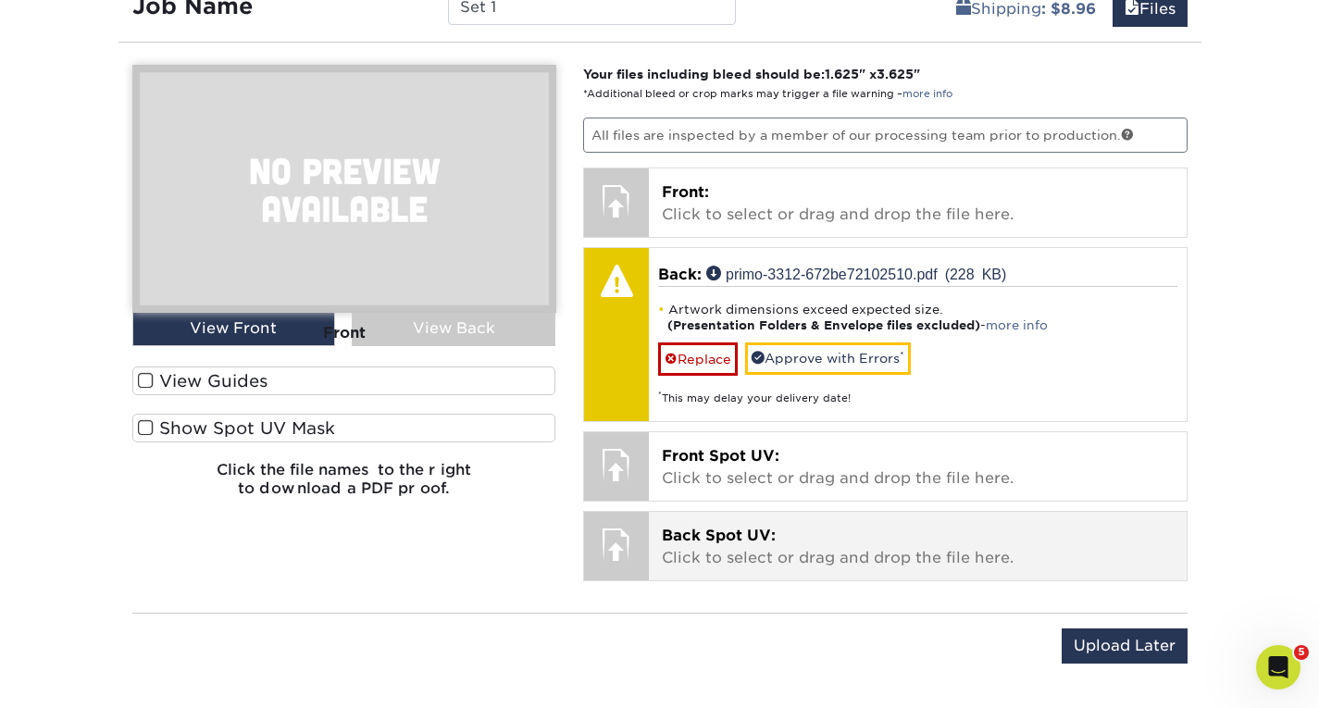
click at [704, 547] on p "Back Spot UV: Click to select or drag and drop the file here." at bounding box center [918, 547] width 512 height 44
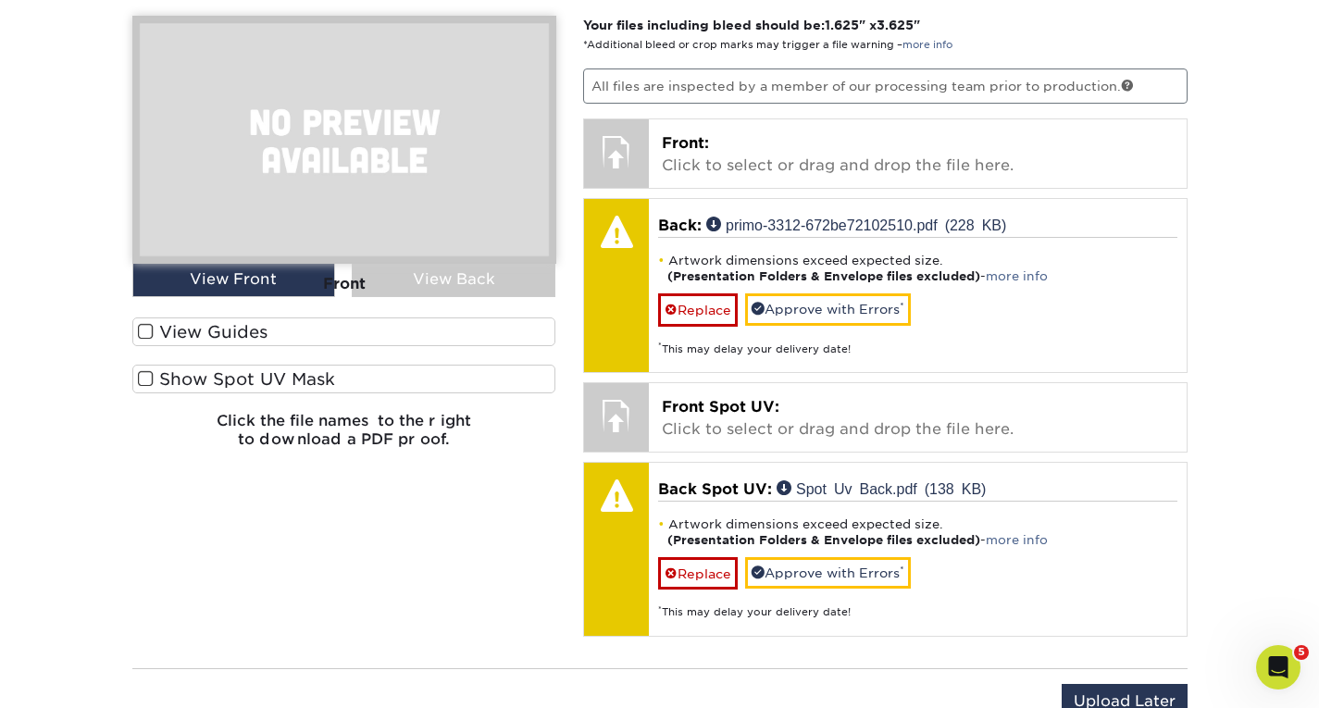
scroll to position [1198, 0]
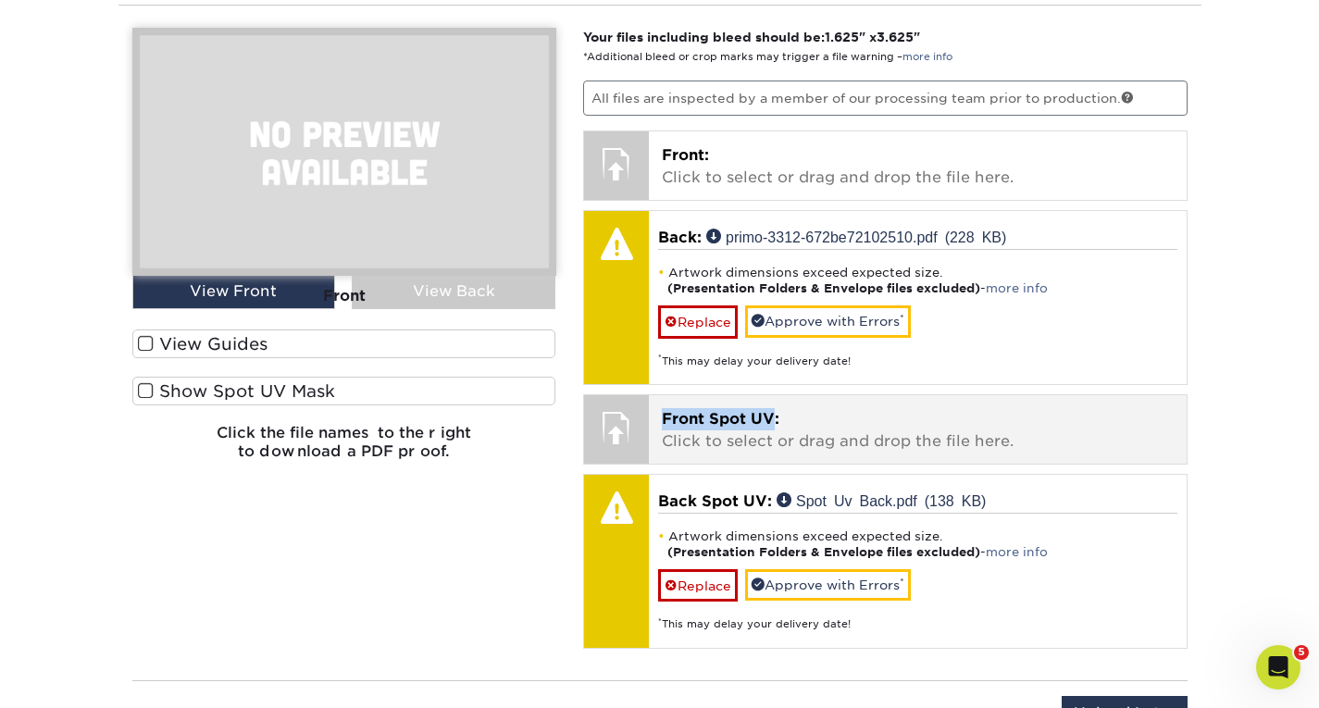
drag, startPoint x: 642, startPoint y: 413, endPoint x: 775, endPoint y: 423, distance: 133.6
click at [775, 423] on div "Front Spot UV: Click to select or drag and drop the file here. Choose file Fron…" at bounding box center [885, 429] width 604 height 70
copy div "Front Spot UV"
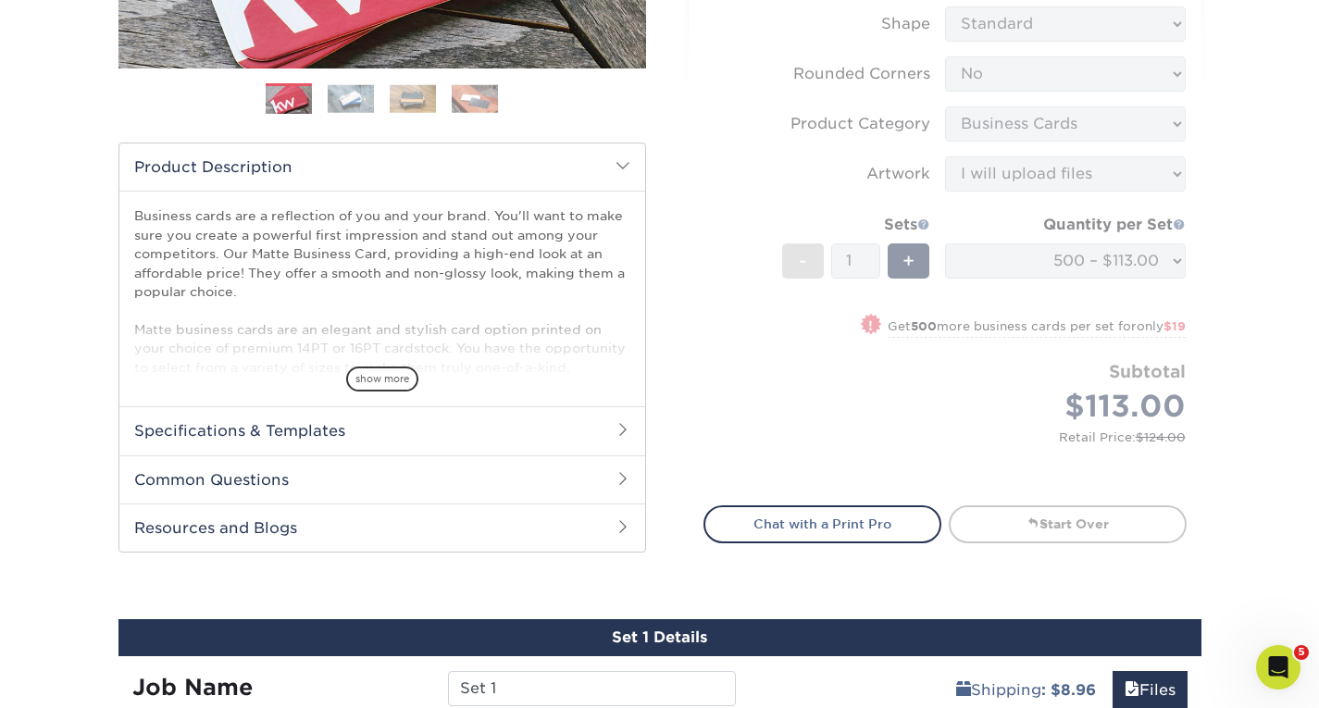
scroll to position [442, 0]
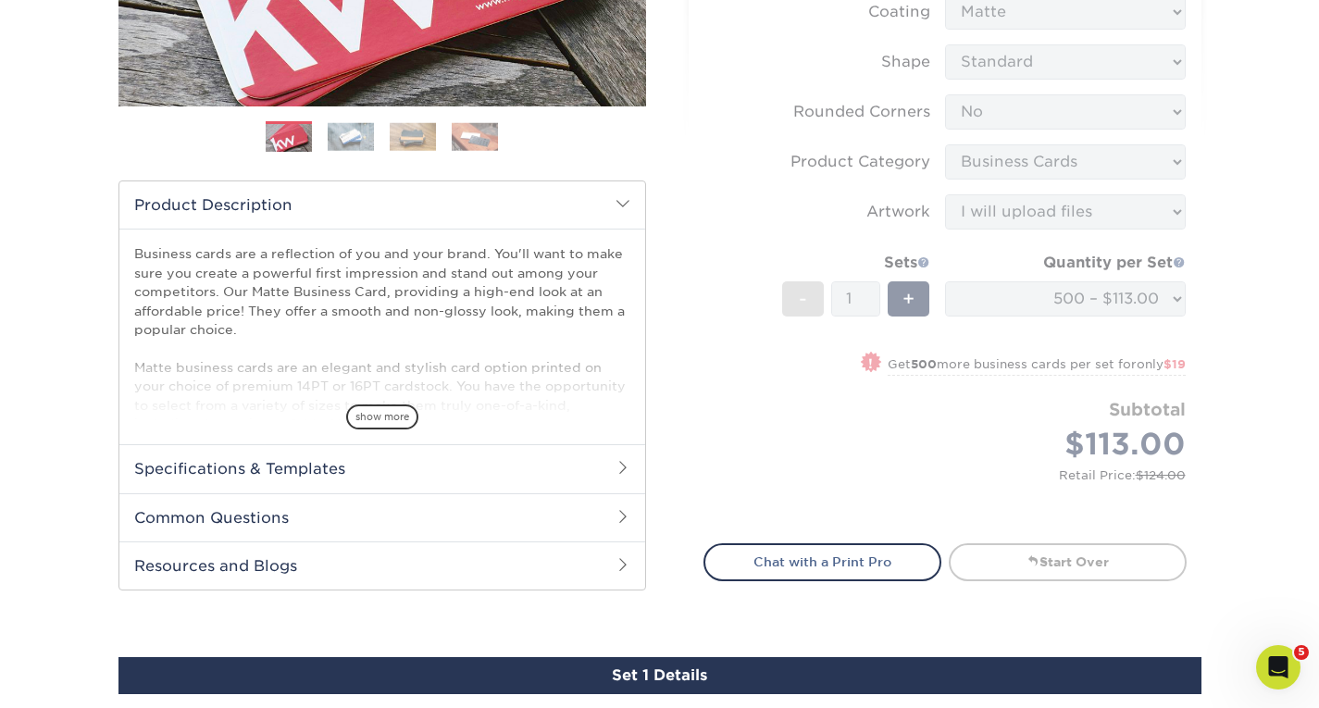
click at [935, 414] on form "Sizes Help Sizes Please Select 1.5" x 3.5" - Mini 1.75" x 3.5" - Mini 2" x 2" -…" at bounding box center [944, 158] width 483 height 727
click at [973, 225] on form "Sizes Help Sizes Please Select 1.5" x 3.5" - Mini 1.75" x 3.5" - Mini 2" x 2" -…" at bounding box center [944, 158] width 483 height 727
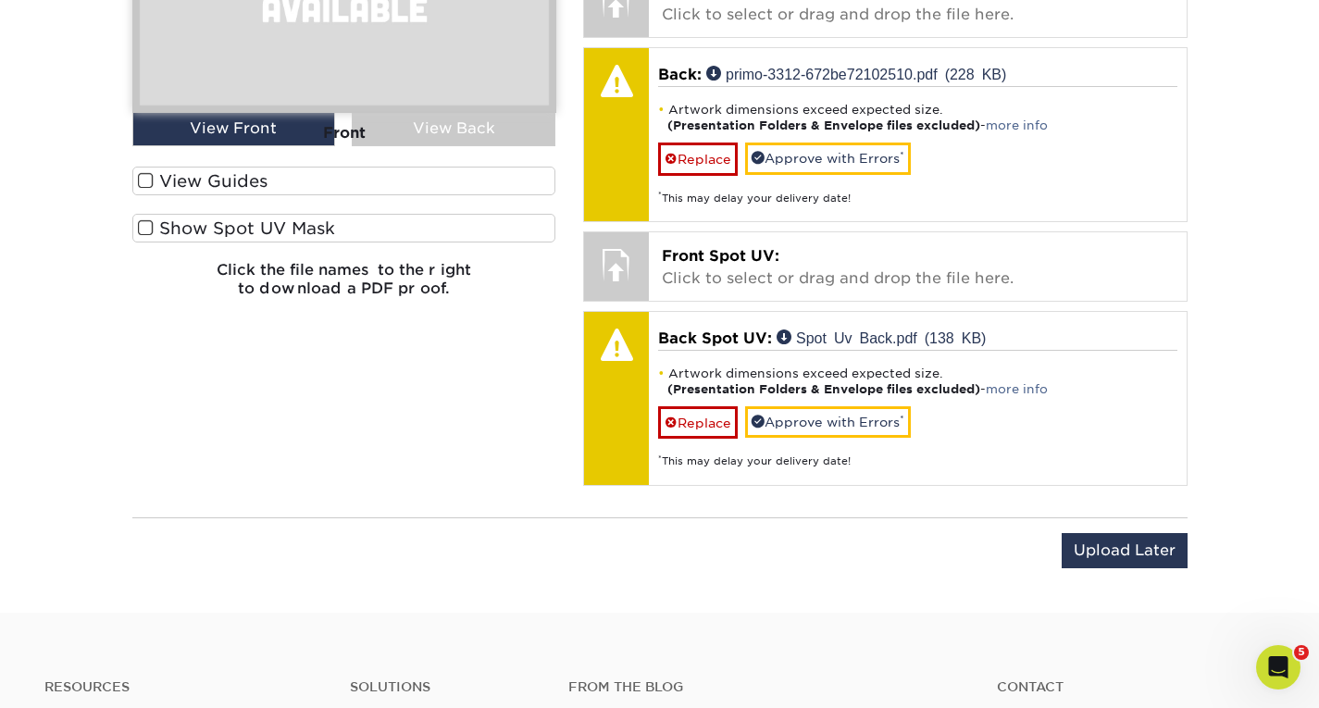
scroll to position [1363, 0]
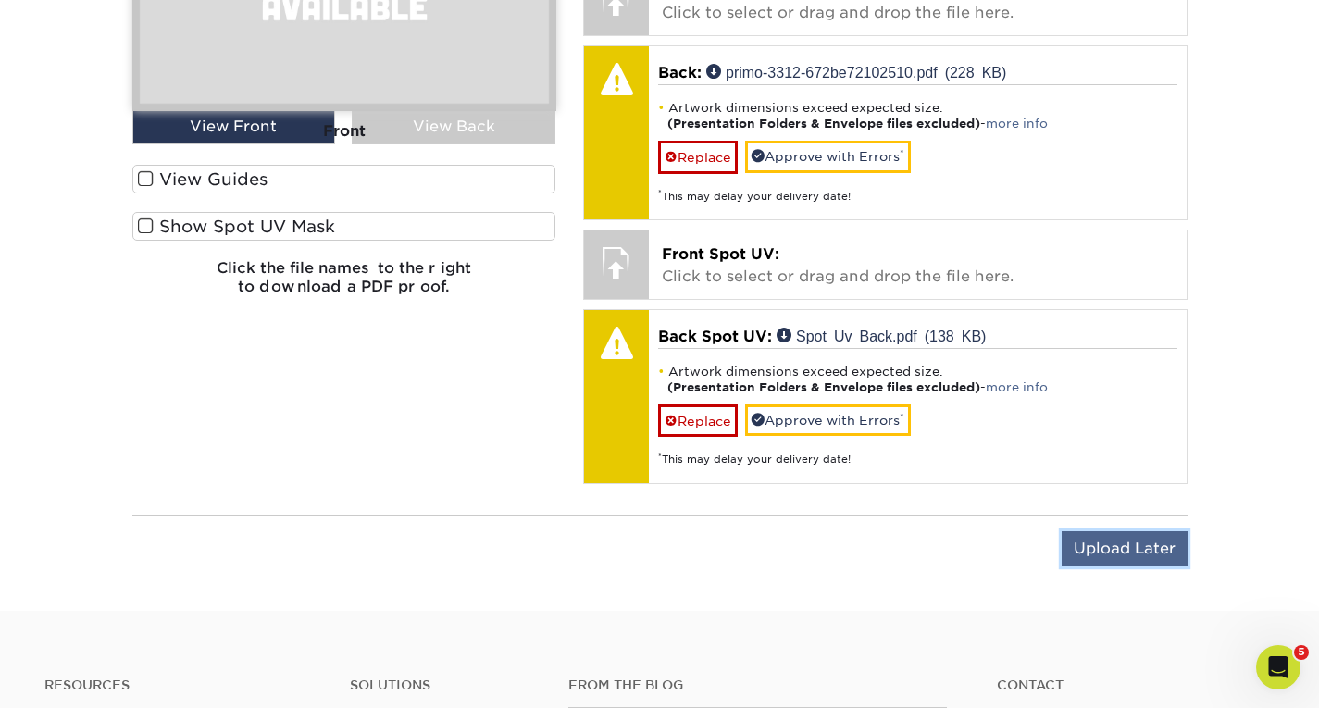
click at [1095, 544] on input "Upload Later" at bounding box center [1124, 548] width 126 height 35
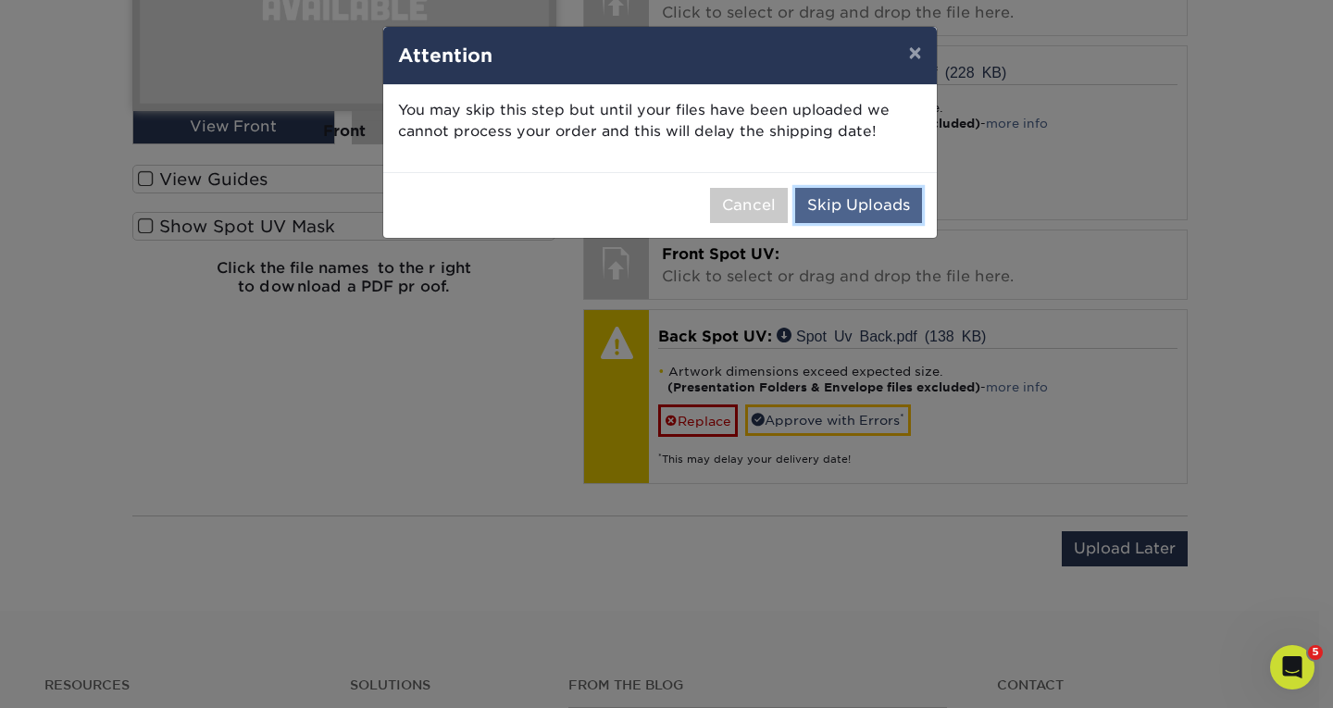
click at [879, 210] on button "Skip Uploads" at bounding box center [858, 205] width 127 height 35
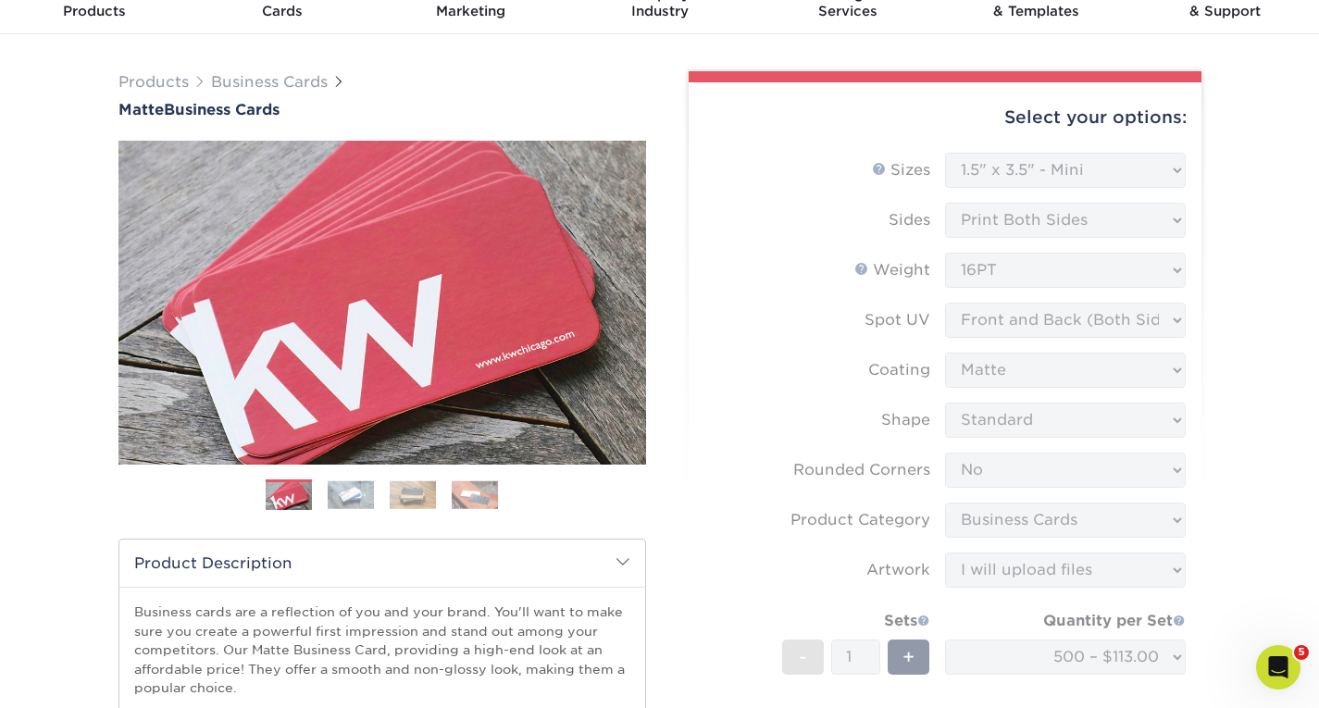
scroll to position [83, 0]
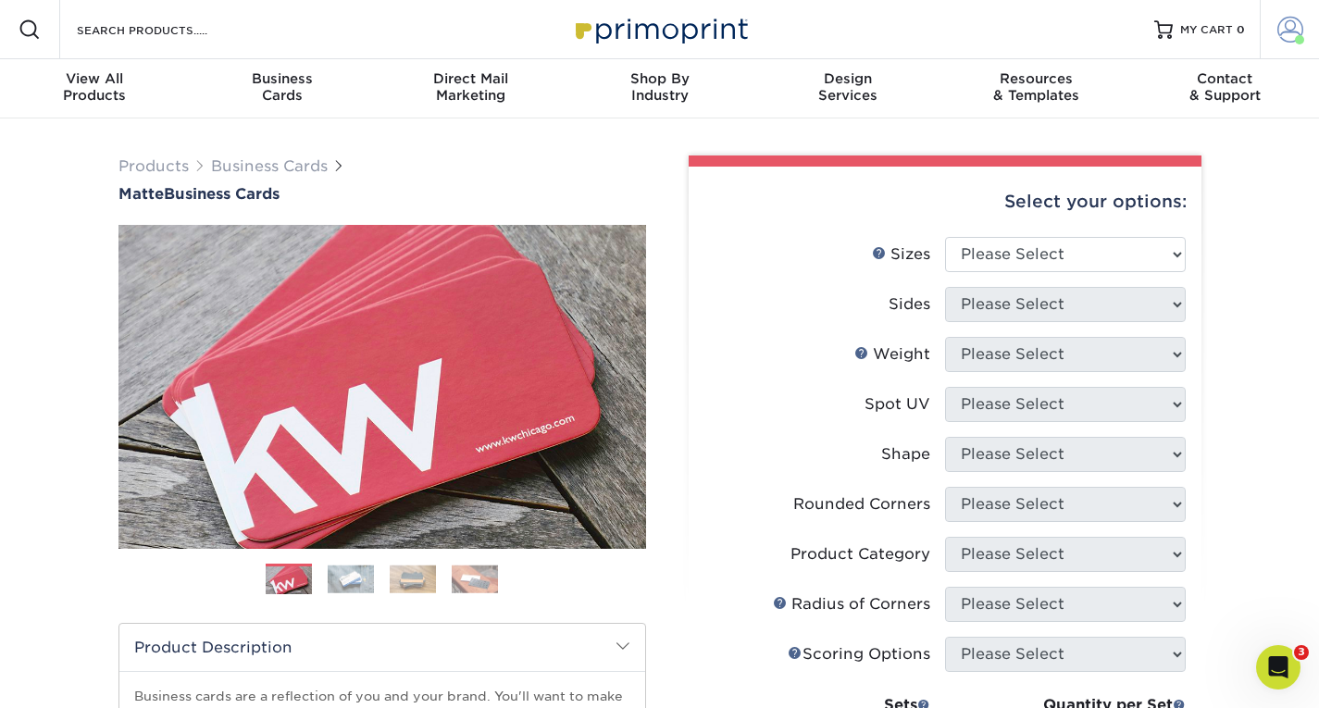
click at [1287, 19] on span at bounding box center [1290, 30] width 26 height 26
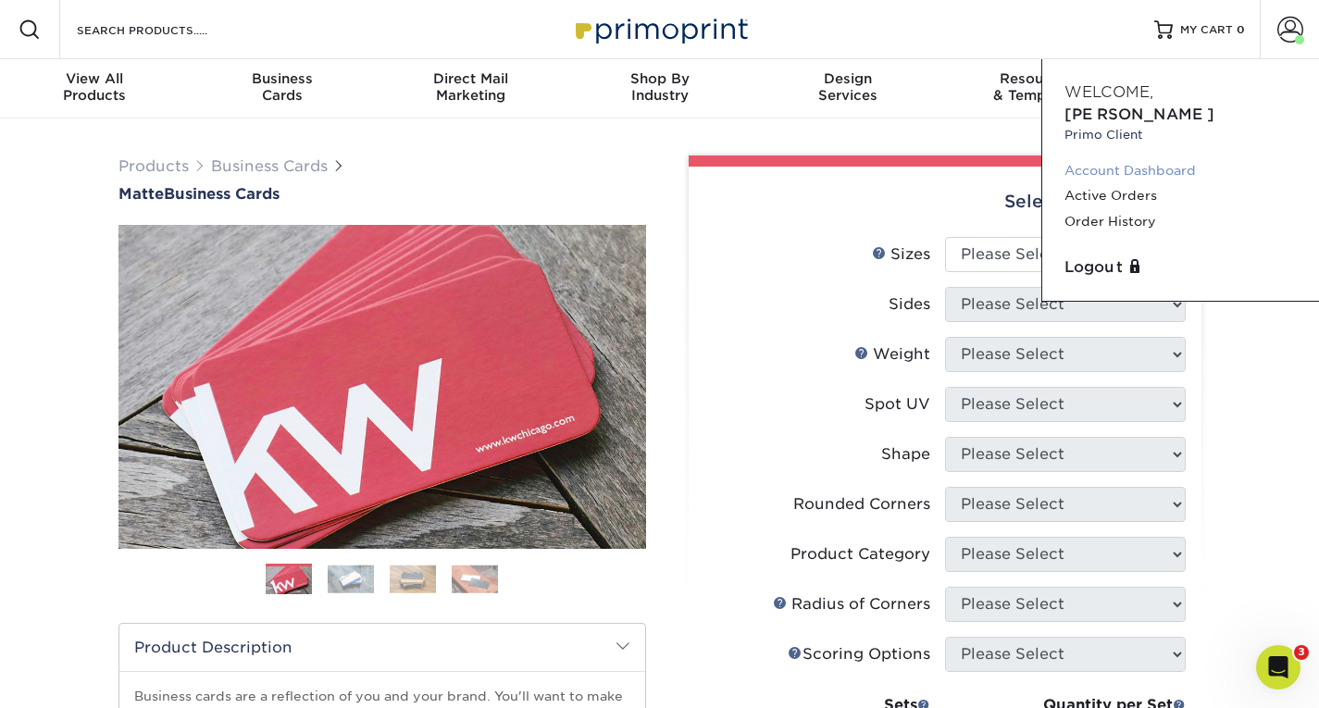
click at [1097, 158] on link "Account Dashboard" at bounding box center [1180, 170] width 232 height 25
click at [1117, 183] on link "Active Orders" at bounding box center [1180, 195] width 232 height 25
click at [1120, 209] on link "Order History" at bounding box center [1180, 221] width 232 height 25
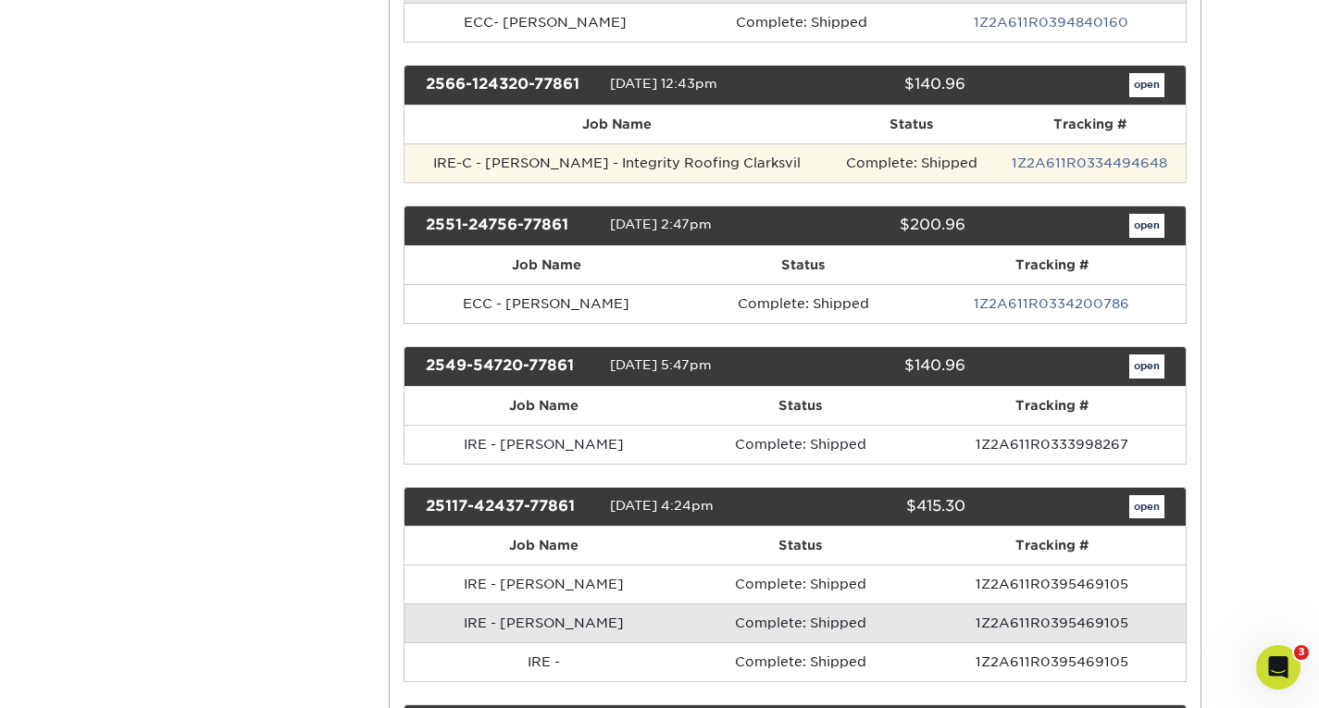
scroll to position [483, 0]
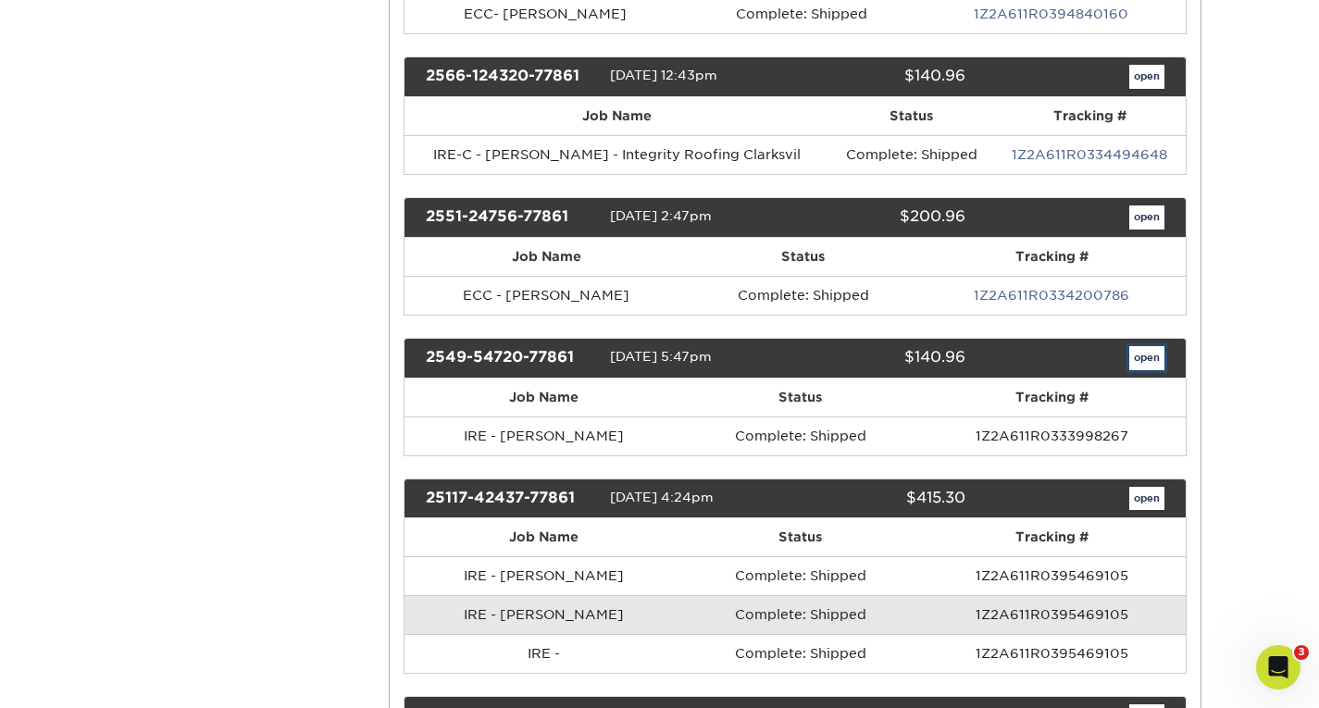
click at [1135, 368] on link "open" at bounding box center [1146, 358] width 35 height 24
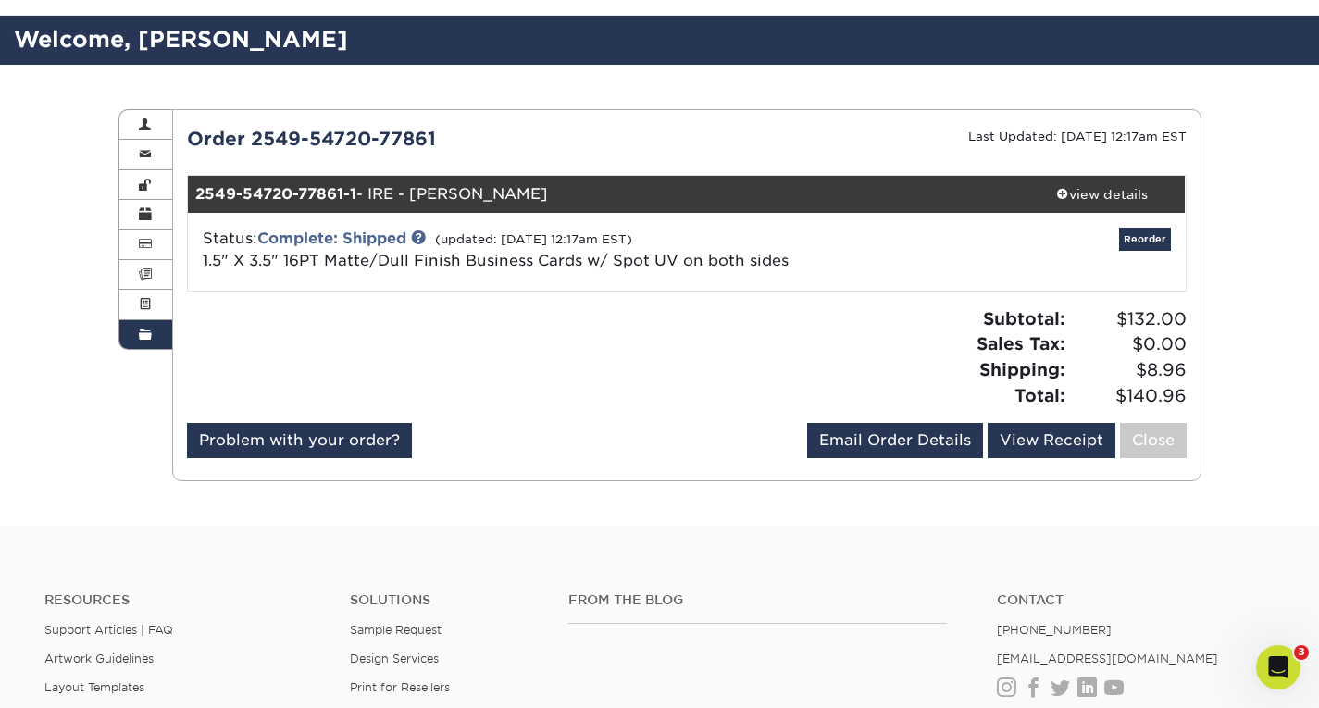
scroll to position [102, 0]
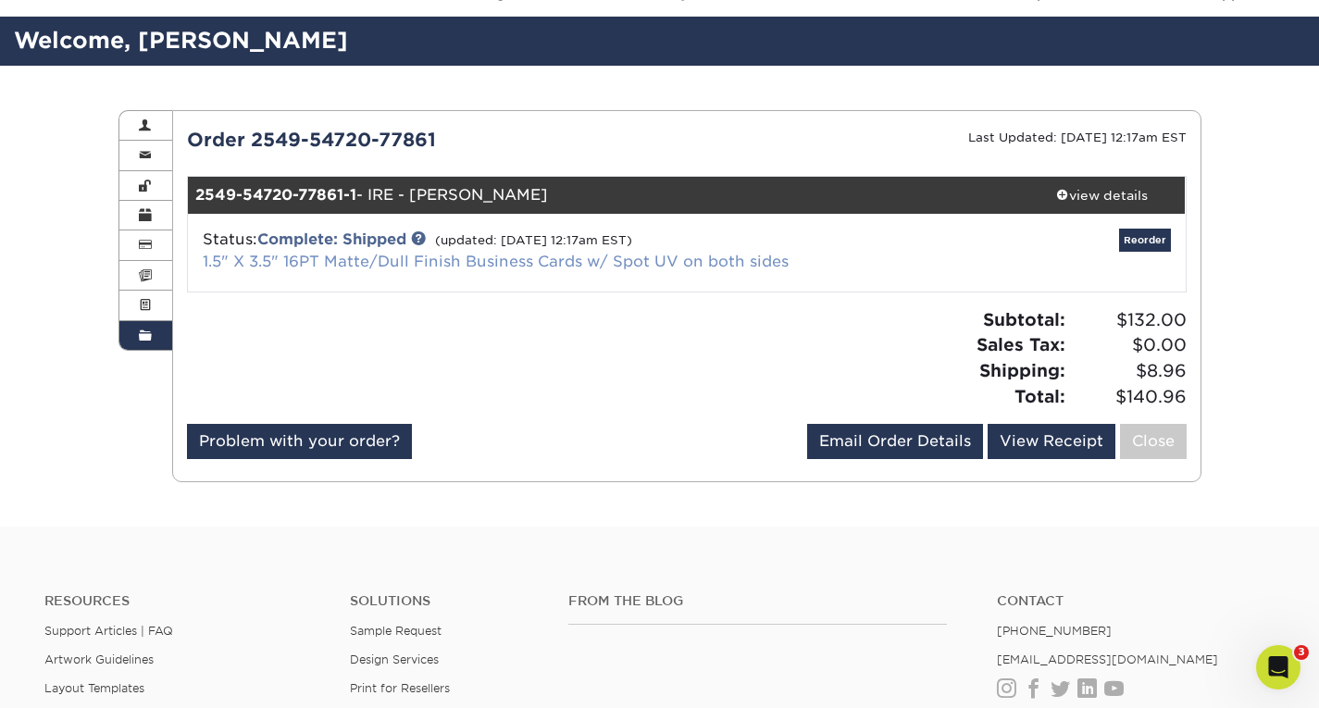
click at [393, 261] on link "1.5" X 3.5" 16PT Matte/Dull Finish Business Cards w/ Spot UV on both sides" at bounding box center [496, 262] width 586 height 18
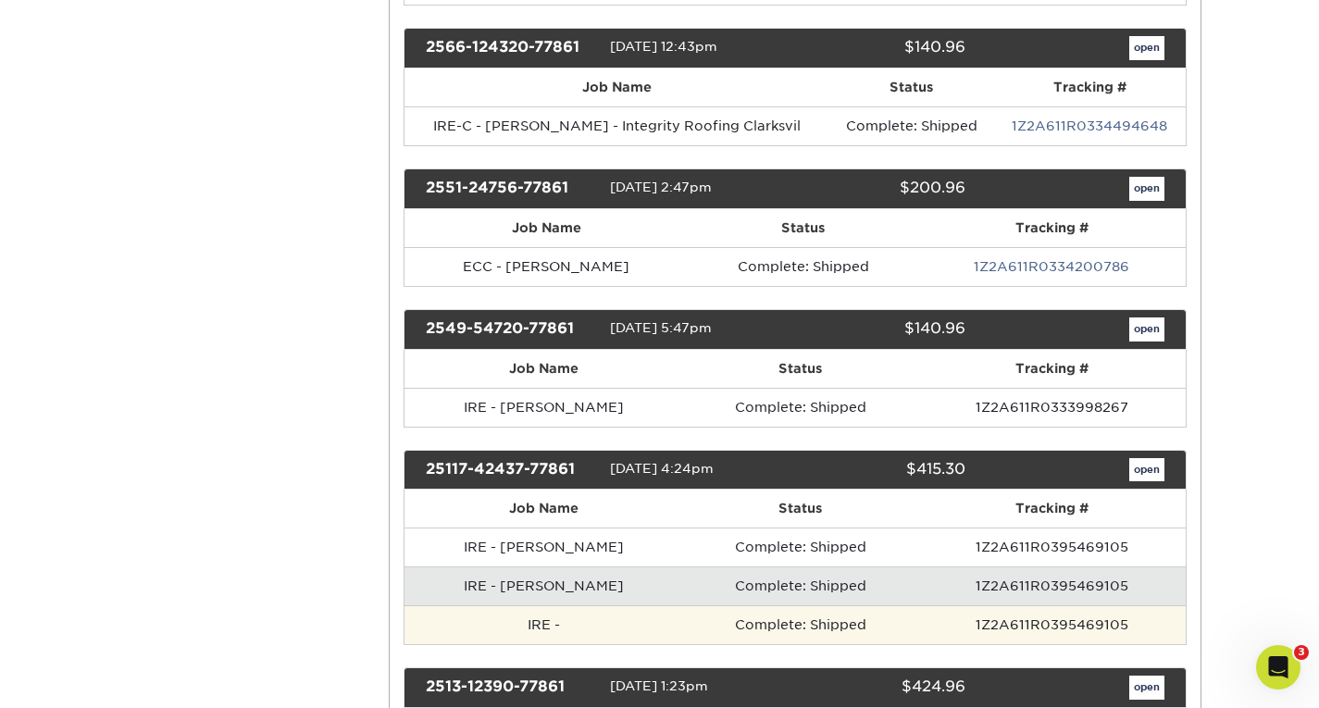
scroll to position [511, 0]
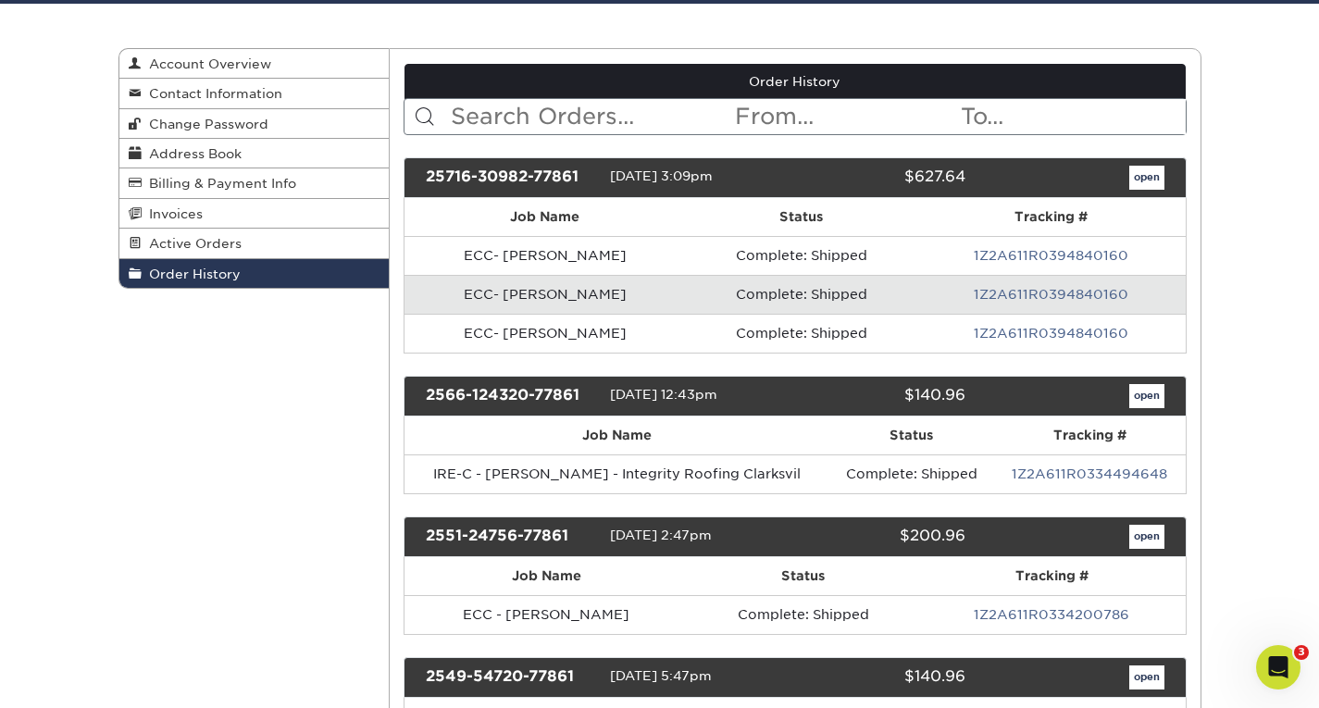
scroll to position [165, 0]
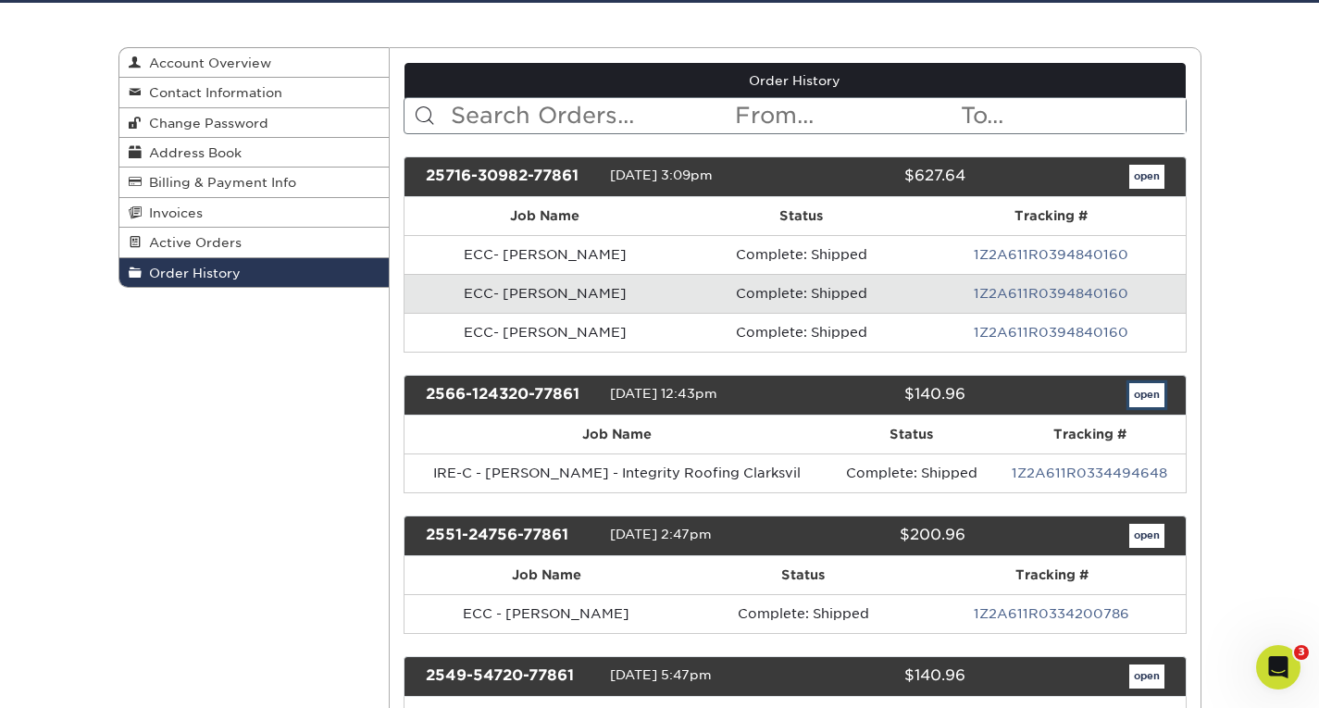
click at [1136, 393] on link "open" at bounding box center [1146, 395] width 35 height 24
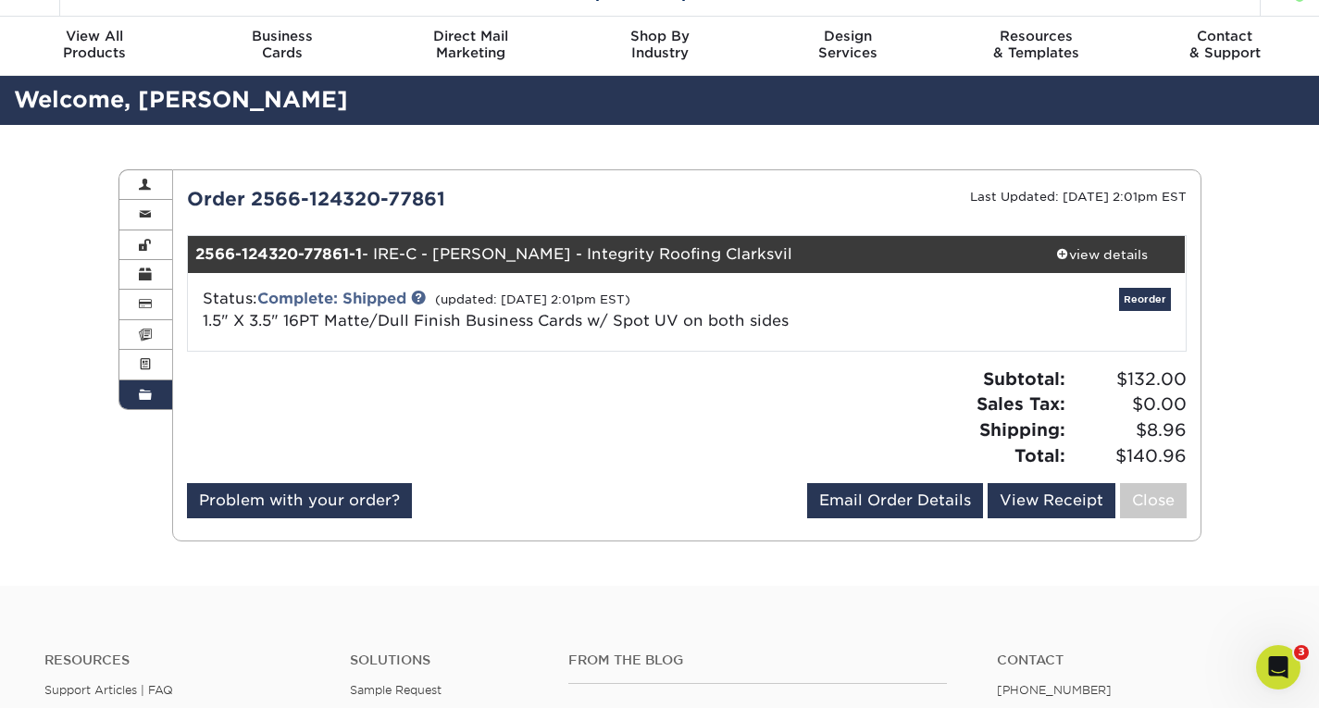
scroll to position [43, 0]
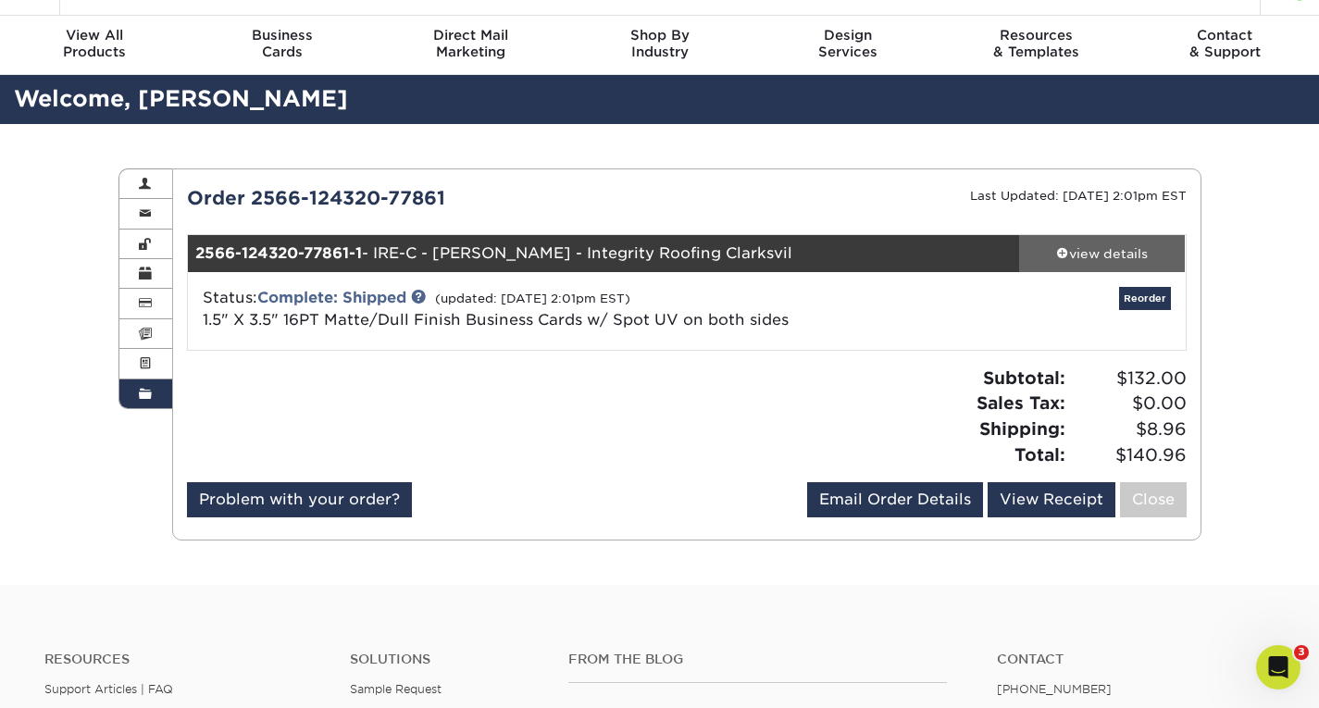
click at [1102, 247] on div "view details" at bounding box center [1102, 253] width 167 height 19
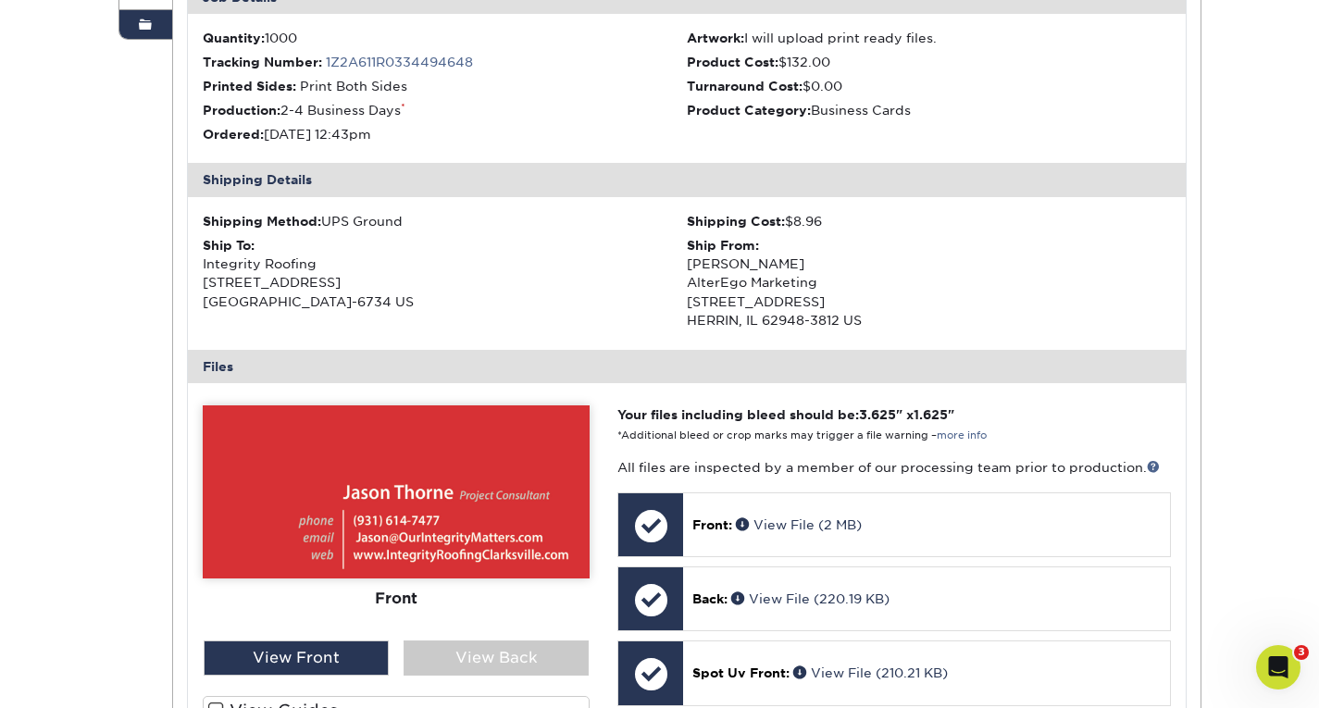
scroll to position [412, 0]
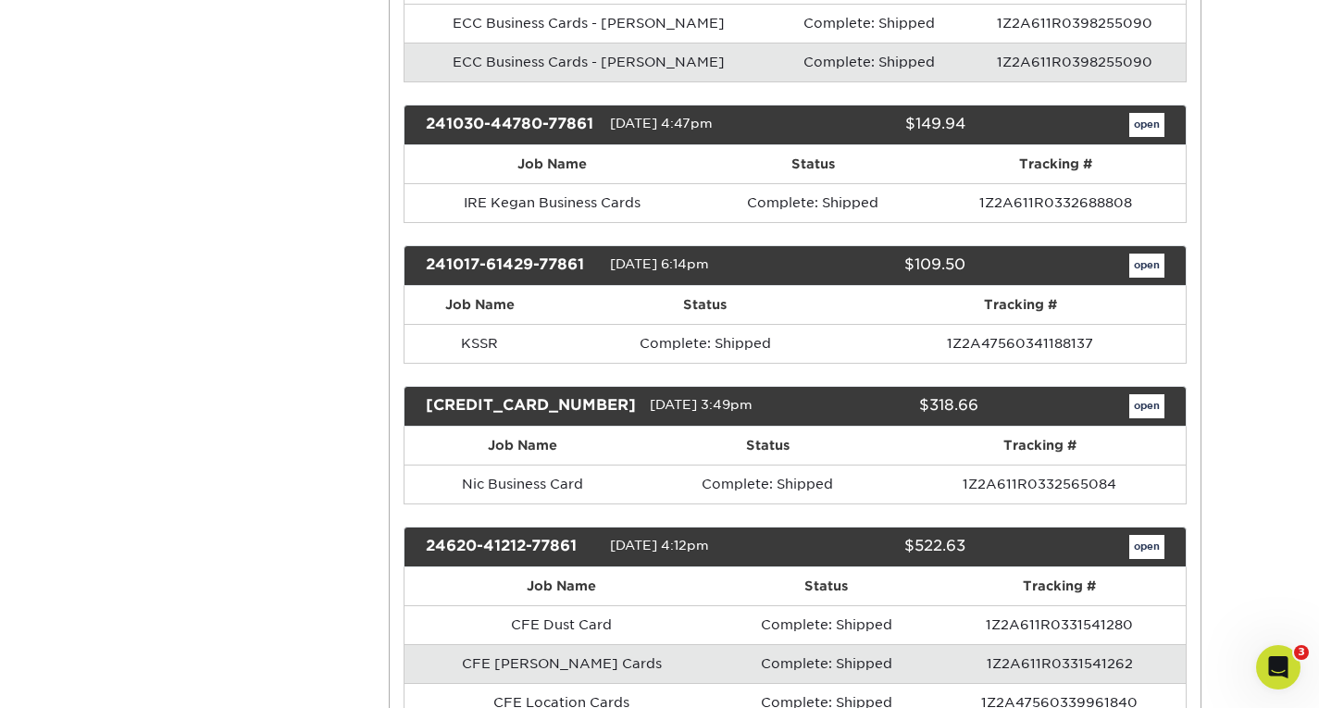
scroll to position [1255, 0]
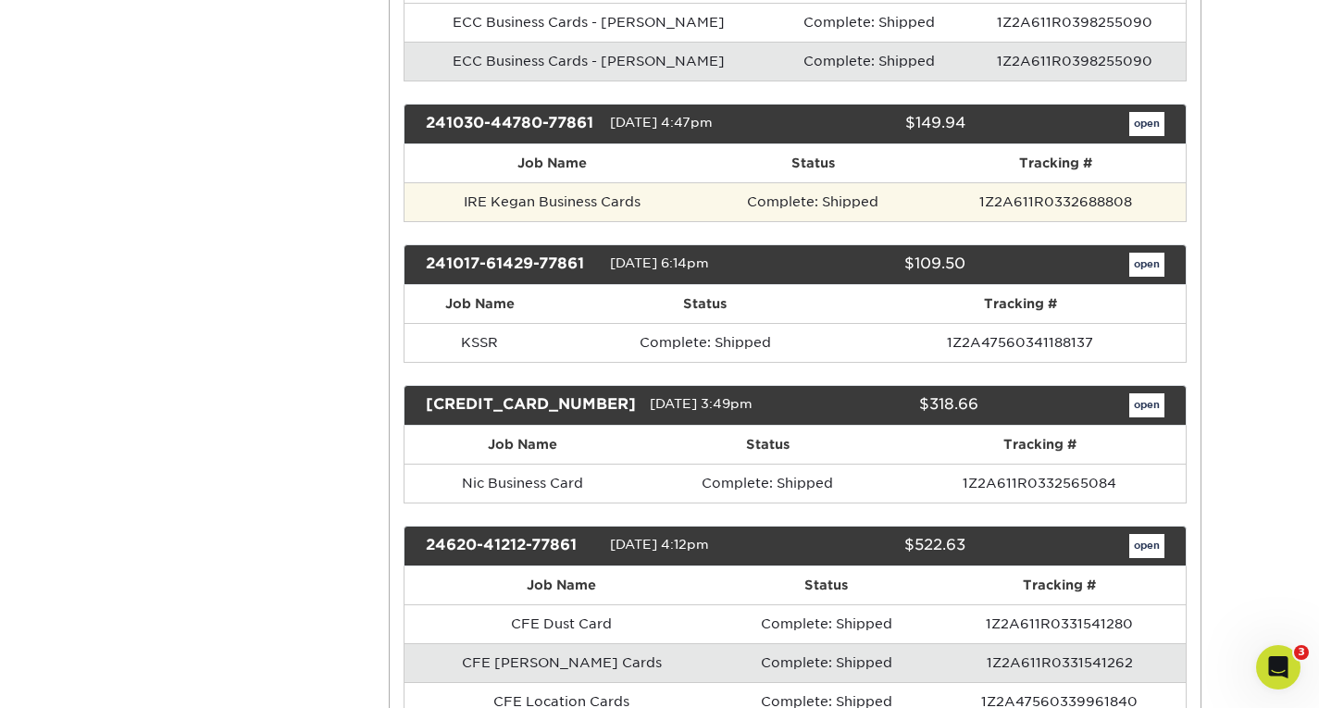
click at [918, 194] on td "Complete: Shipped" at bounding box center [813, 201] width 227 height 39
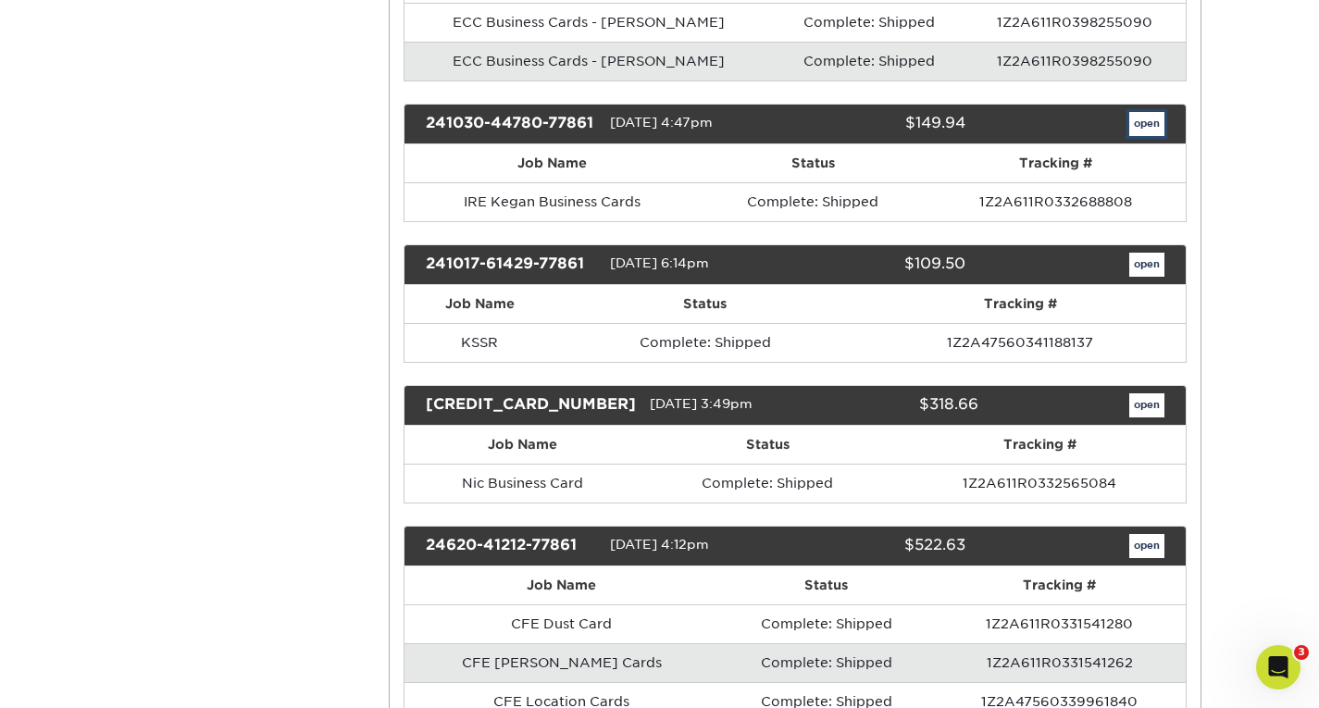
click at [1151, 128] on link "open" at bounding box center [1146, 124] width 35 height 24
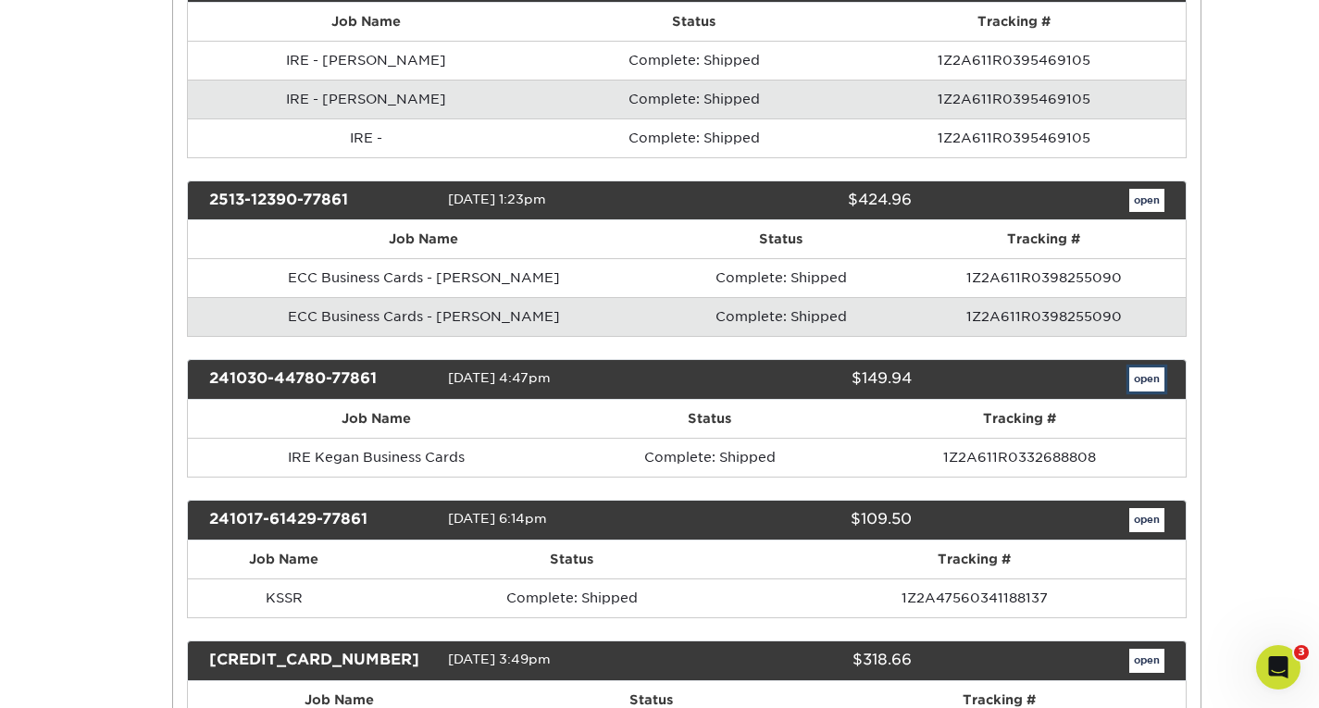
scroll to position [0, 0]
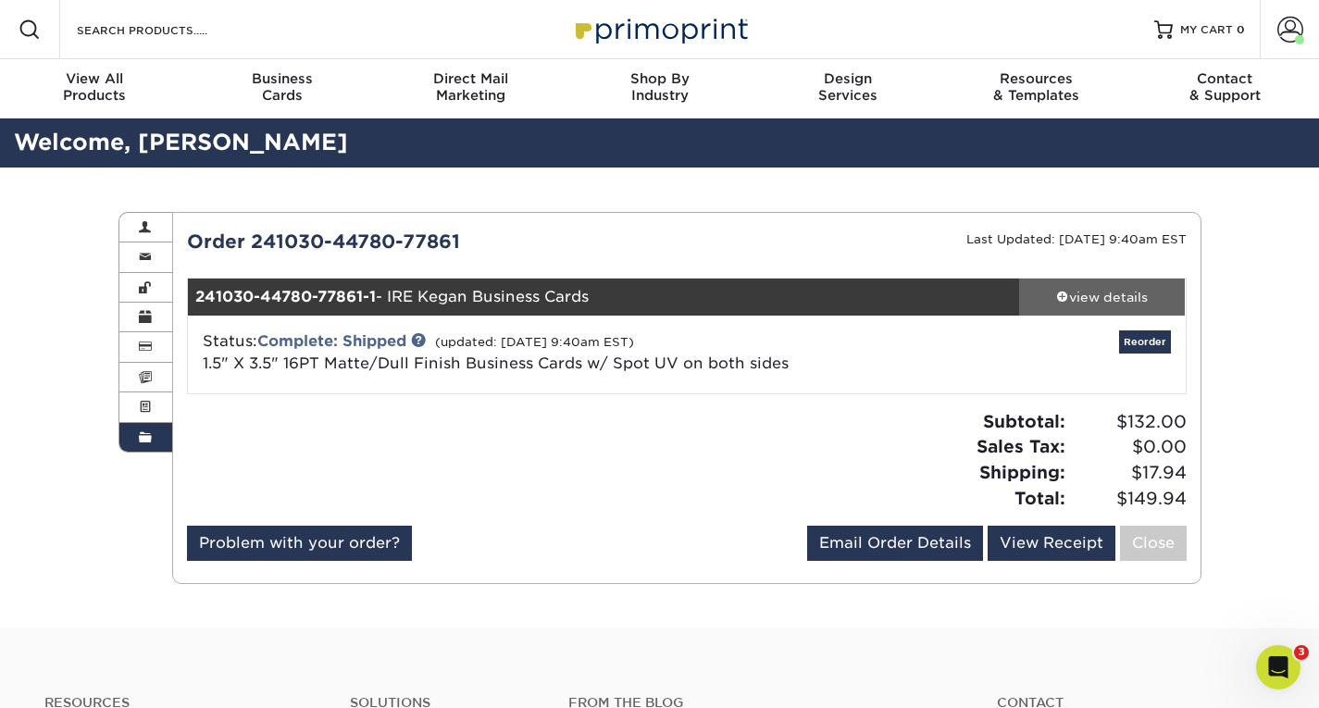
click at [1080, 295] on div "view details" at bounding box center [1102, 297] width 167 height 19
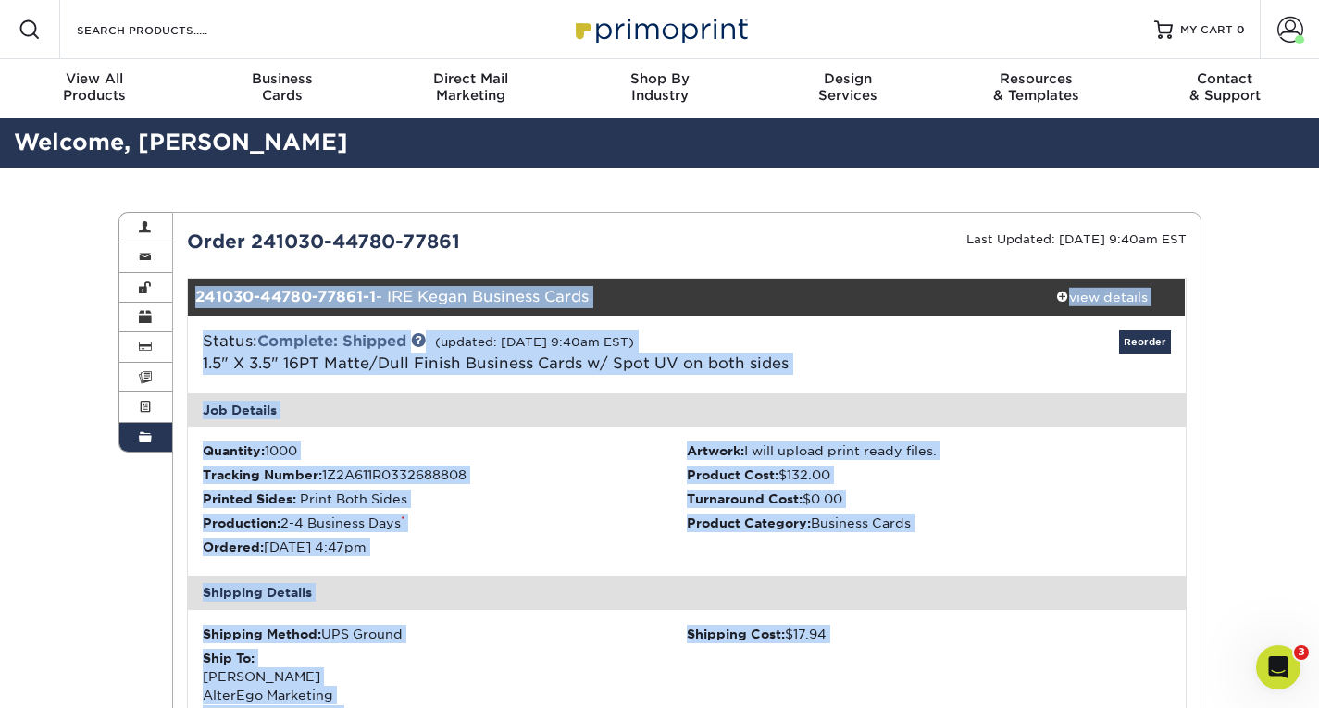
drag, startPoint x: 1199, startPoint y: 460, endPoint x: 183, endPoint y: 289, distance: 1030.4
copy div "241030-44780-77861-1 - IRE Kegan Business Cards view details Status: Complete: …"
click at [580, 565] on ul "Quantity: 1000 Artwork: I will upload print ready files. Tracking Number: 1Z2A6…" at bounding box center [687, 501] width 998 height 149
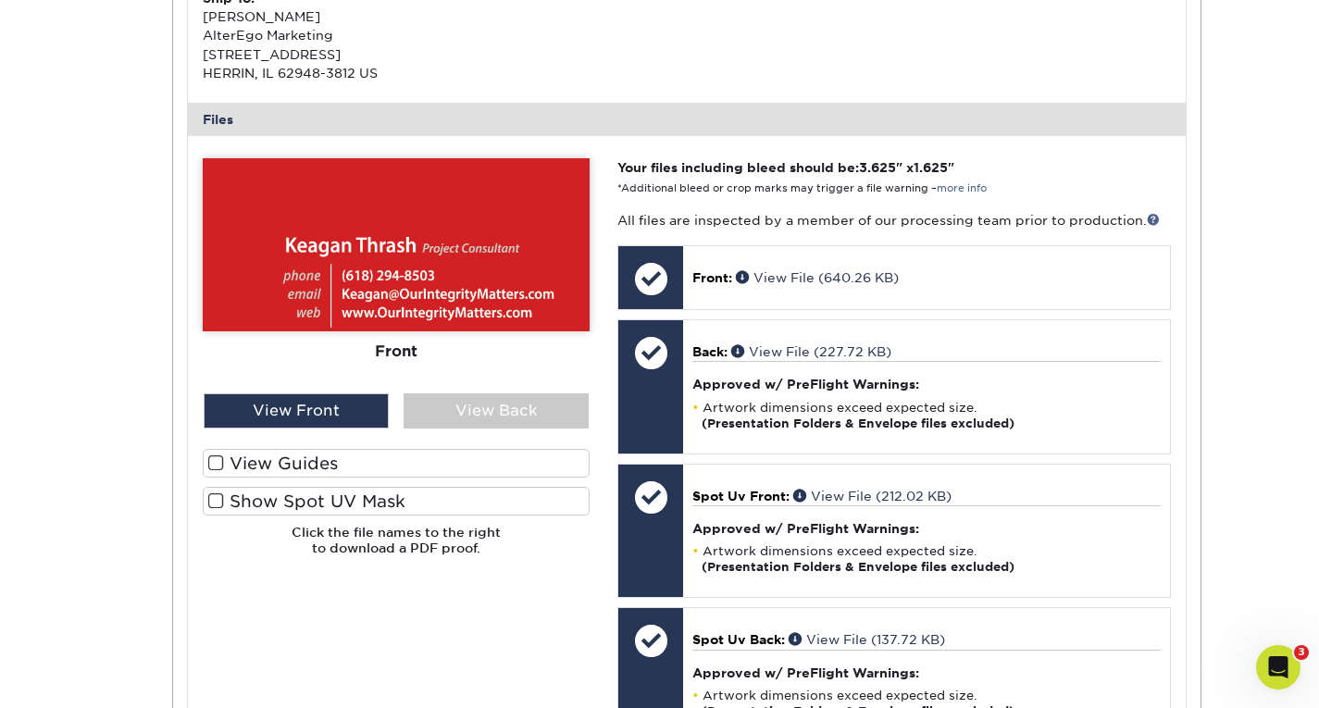
scroll to position [664, 0]
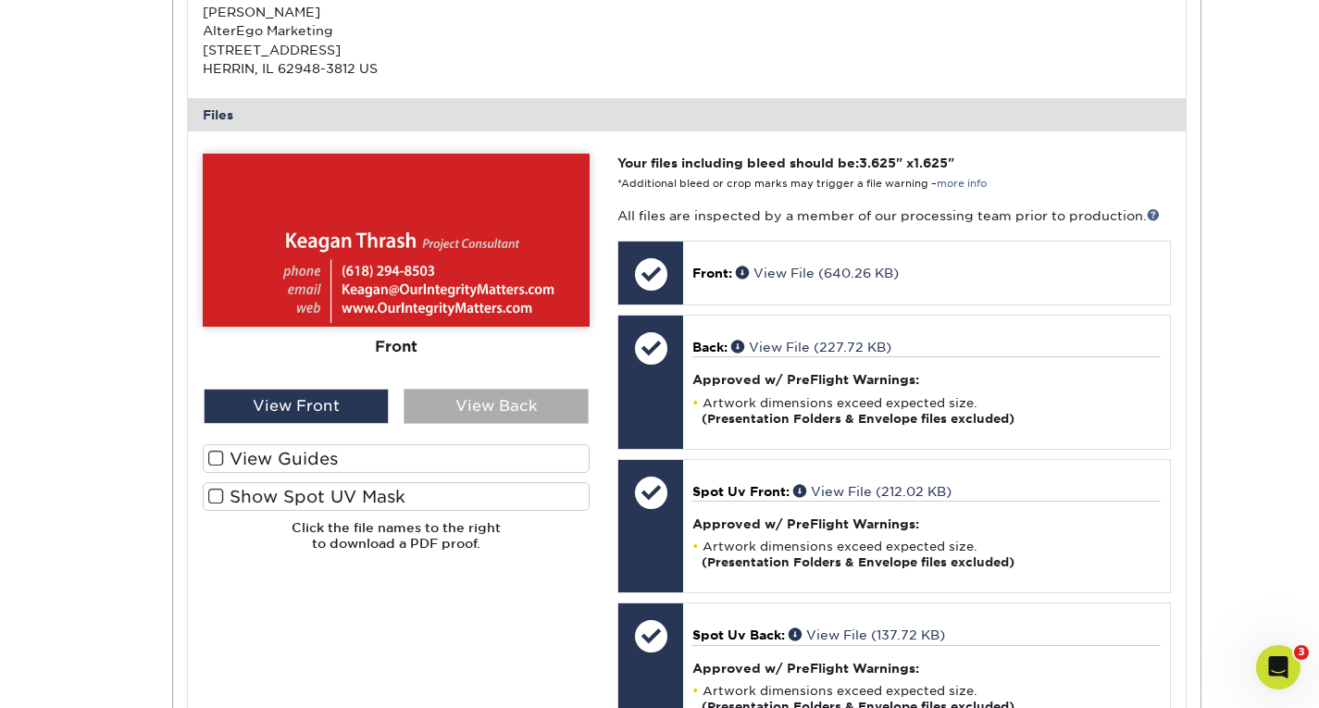
click at [440, 406] on div "View Back" at bounding box center [495, 406] width 185 height 35
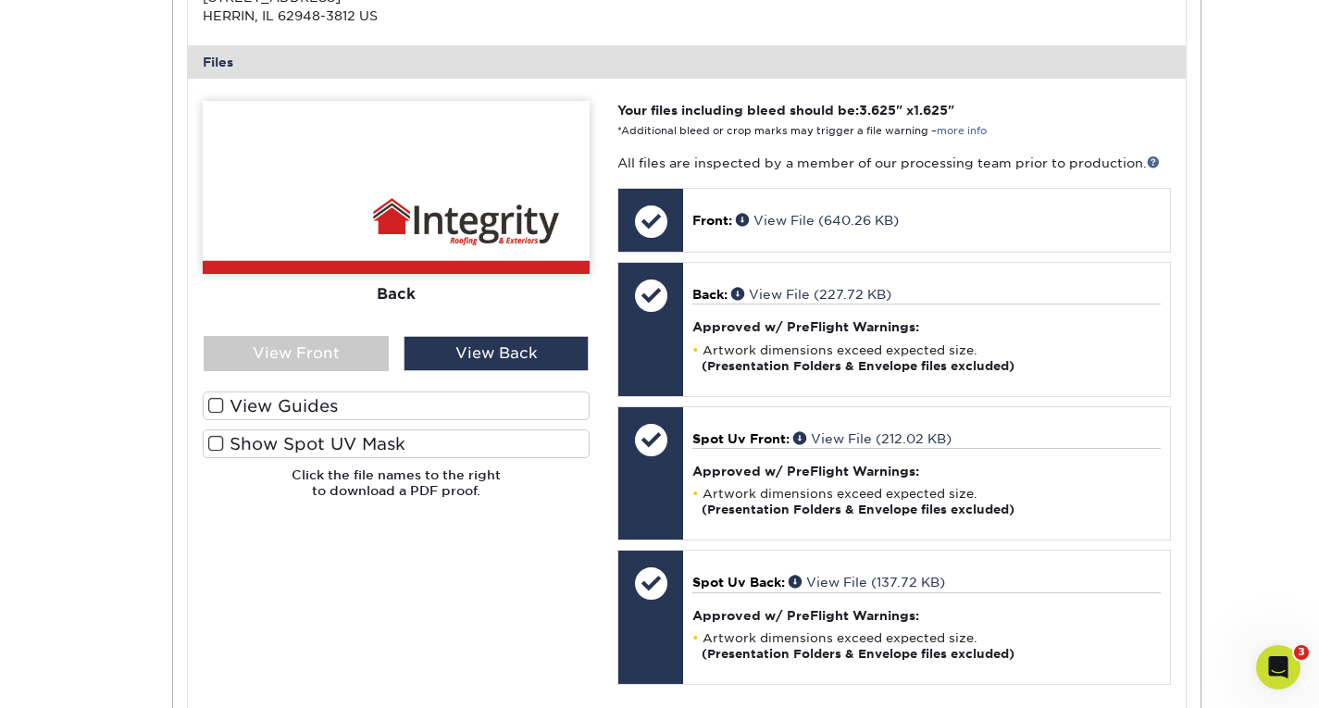
scroll to position [720, 0]
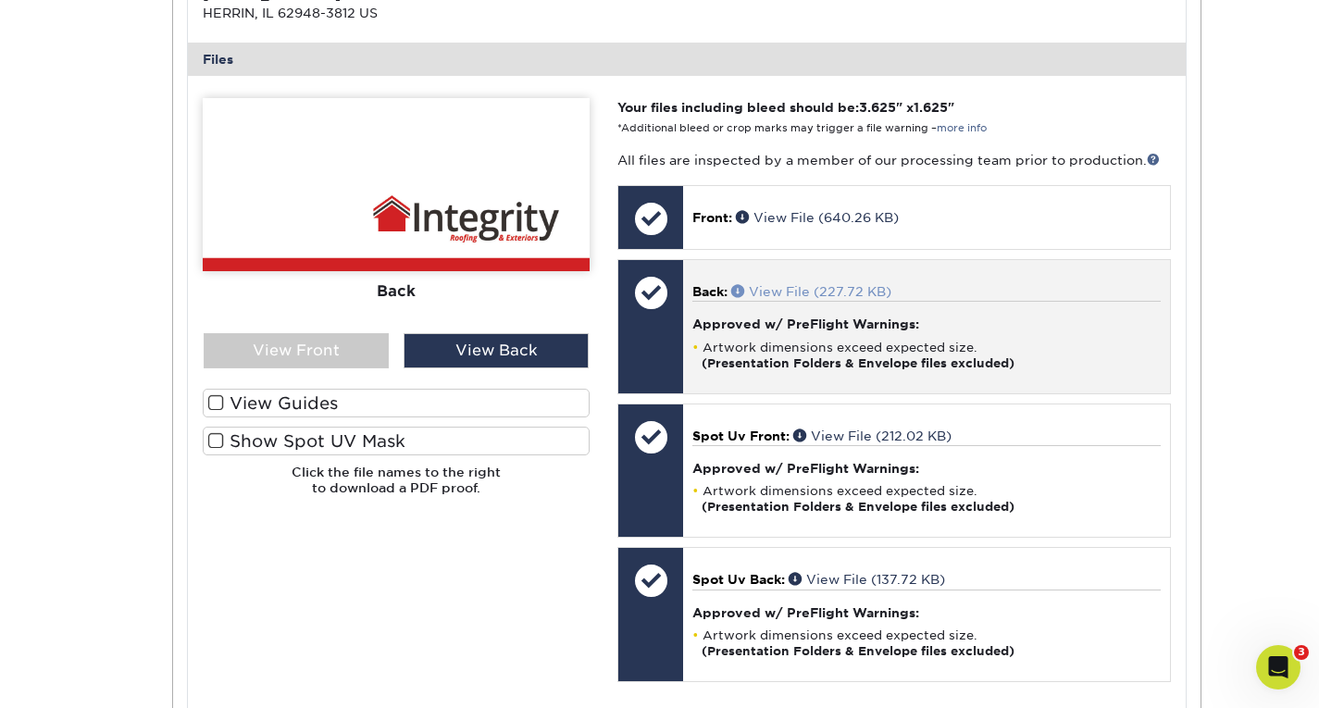
click at [738, 288] on span at bounding box center [740, 290] width 18 height 13
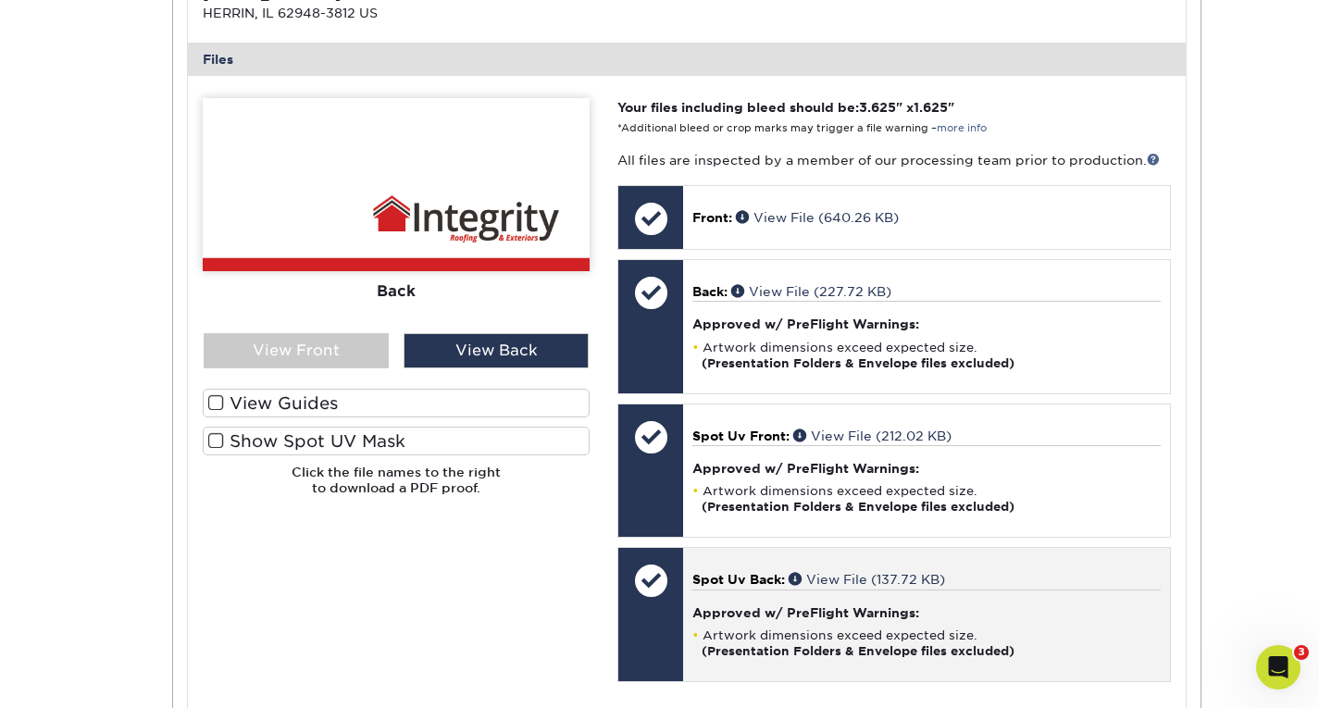
click at [657, 591] on div at bounding box center [650, 580] width 65 height 65
click at [747, 614] on h4 "Approved w/ PreFlight Warnings:" at bounding box center [925, 612] width 467 height 15
click at [758, 573] on span "Spot Uv Back:" at bounding box center [738, 579] width 93 height 15
click at [792, 577] on span at bounding box center [797, 578] width 18 height 13
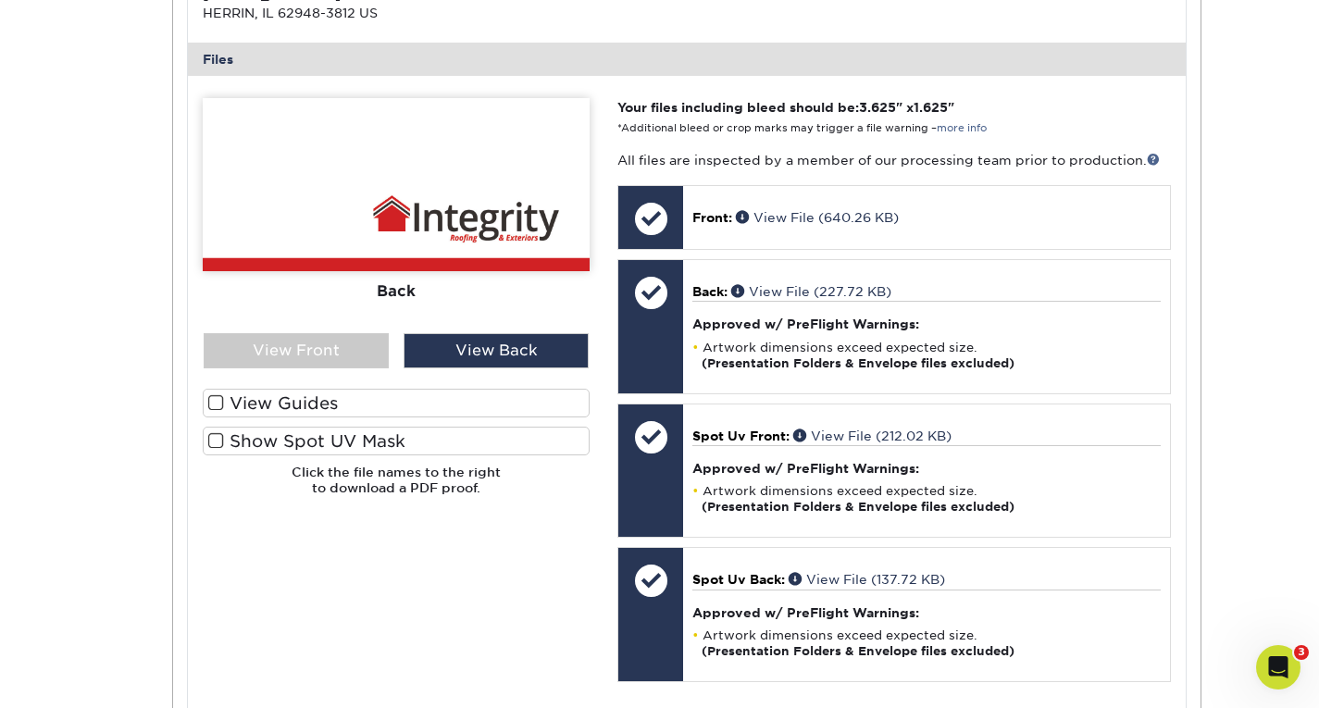
click at [241, 402] on label "View Guides" at bounding box center [396, 403] width 387 height 29
click at [0, 0] on input "View Guides" at bounding box center [0, 0] width 0 height 0
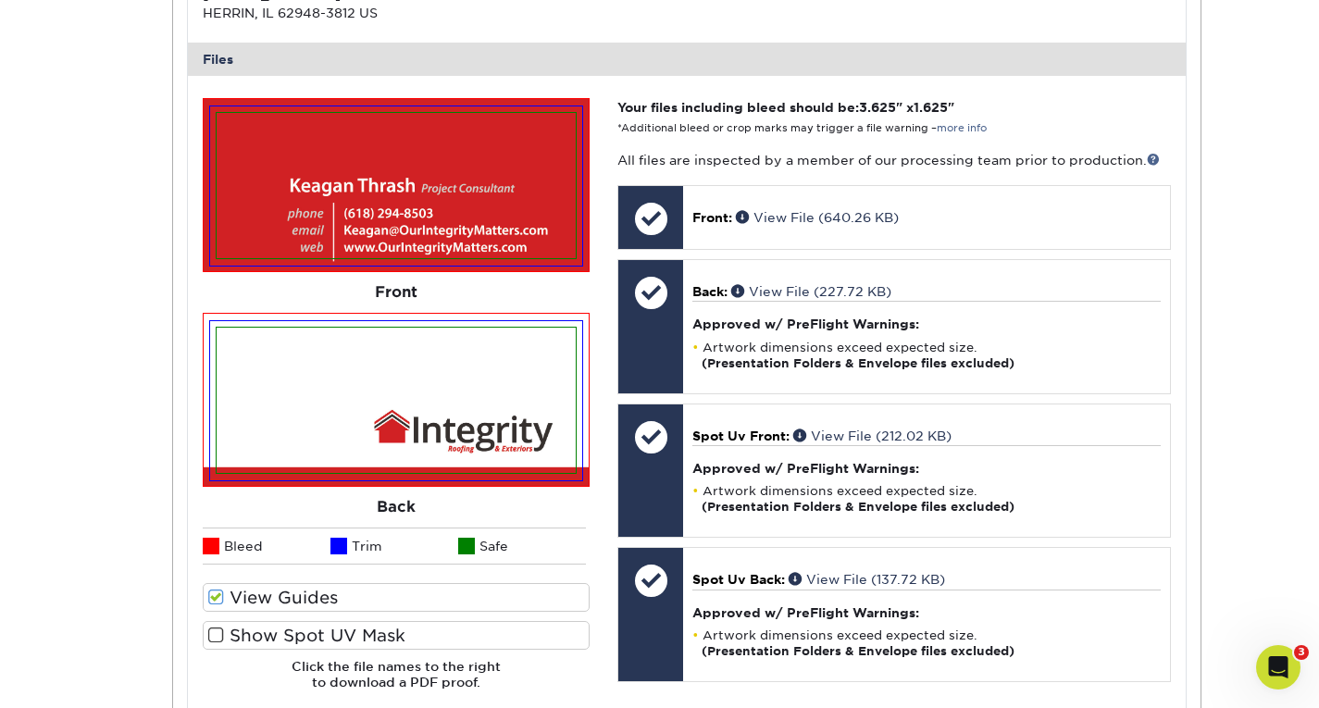
click at [223, 601] on span at bounding box center [216, 598] width 16 height 18
click at [0, 0] on input "View Guides" at bounding box center [0, 0] width 0 height 0
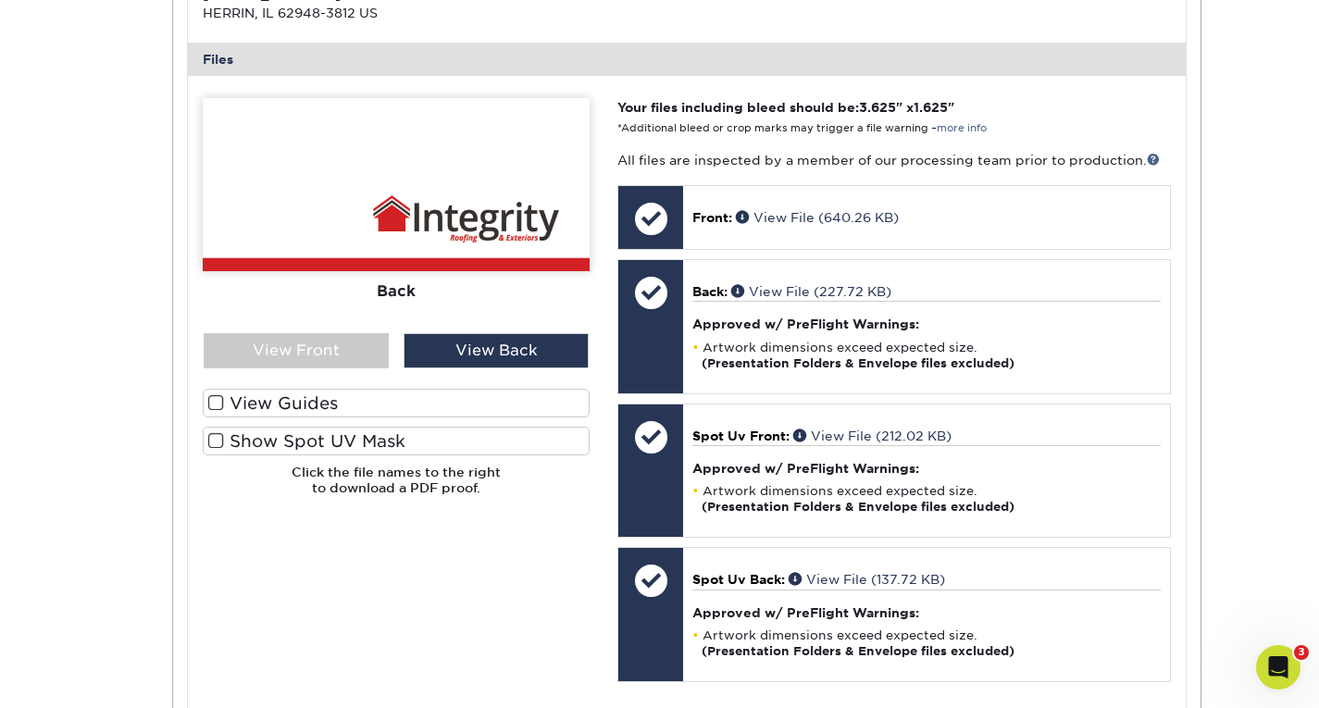
click at [227, 413] on label "View Guides" at bounding box center [396, 403] width 387 height 29
click at [0, 0] on input "View Guides" at bounding box center [0, 0] width 0 height 0
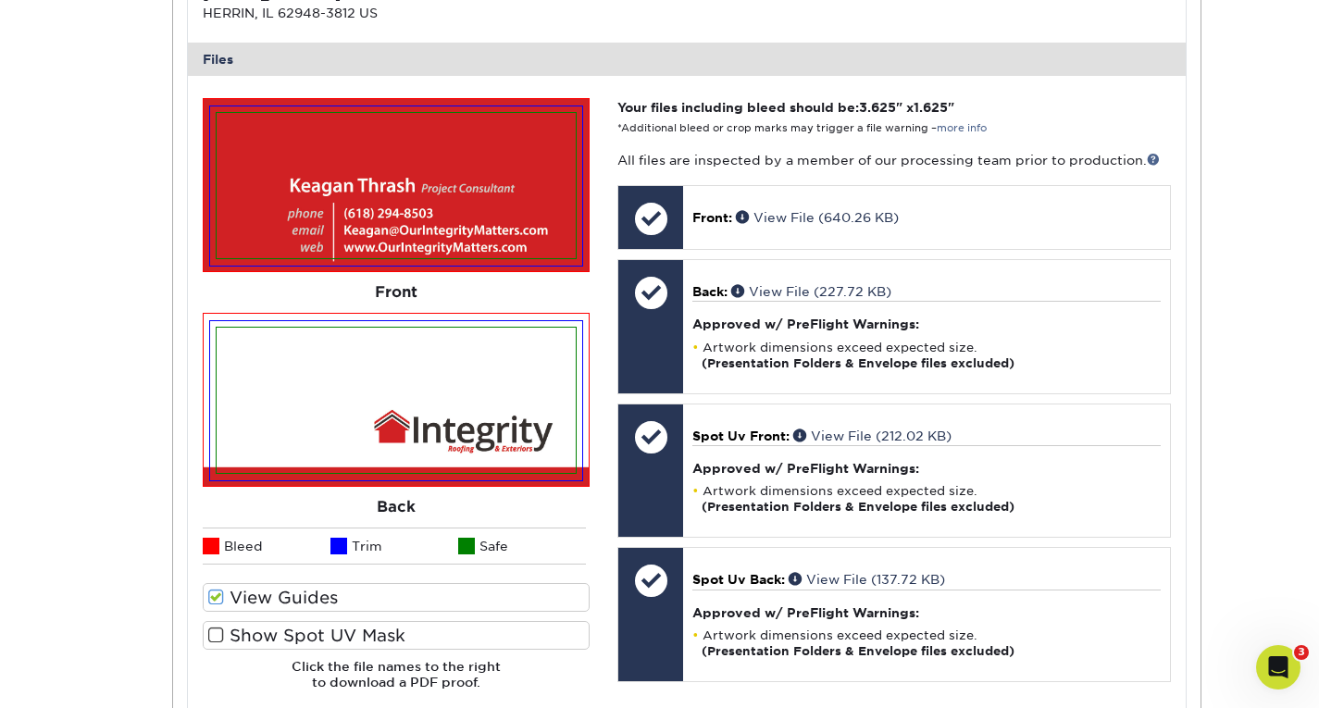
click at [225, 637] on label "Show Spot UV Mask" at bounding box center [396, 635] width 387 height 29
click at [0, 0] on input "Show Spot UV Mask" at bounding box center [0, 0] width 0 height 0
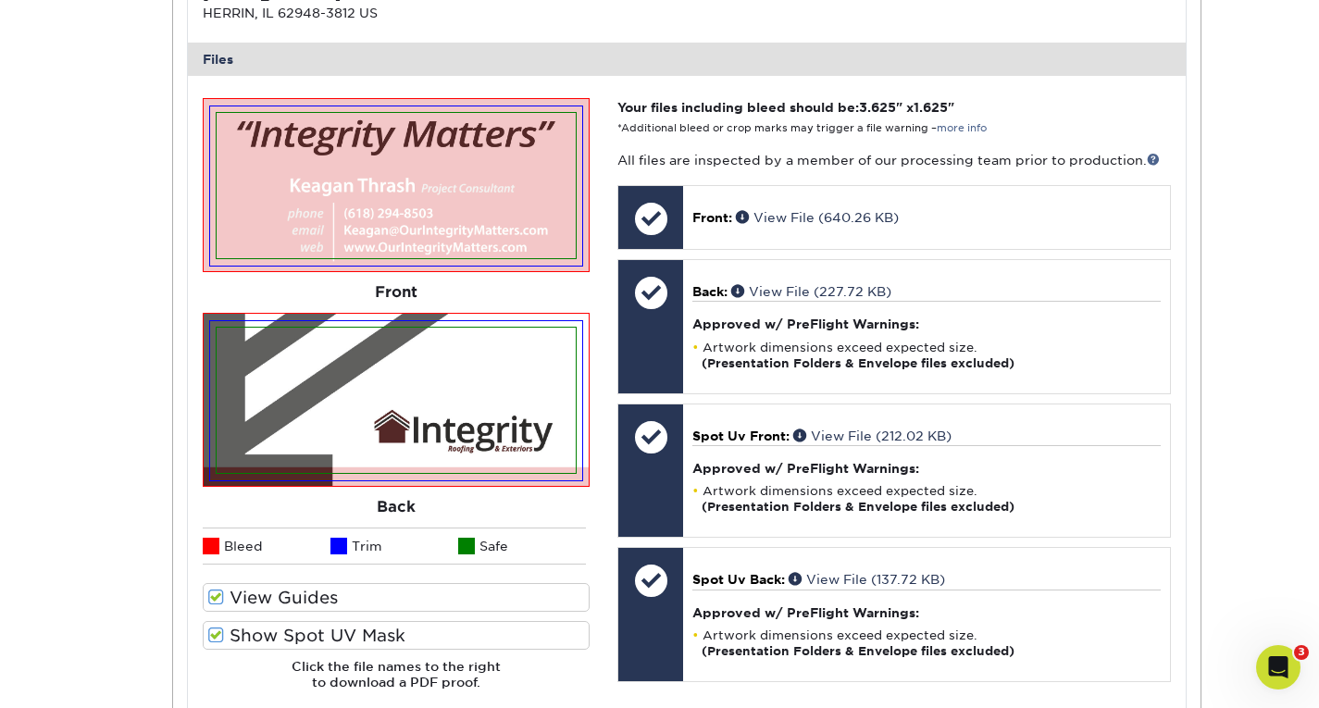
click at [225, 637] on label "Show Spot UV Mask" at bounding box center [396, 635] width 387 height 29
click at [0, 0] on input "Show Spot UV Mask" at bounding box center [0, 0] width 0 height 0
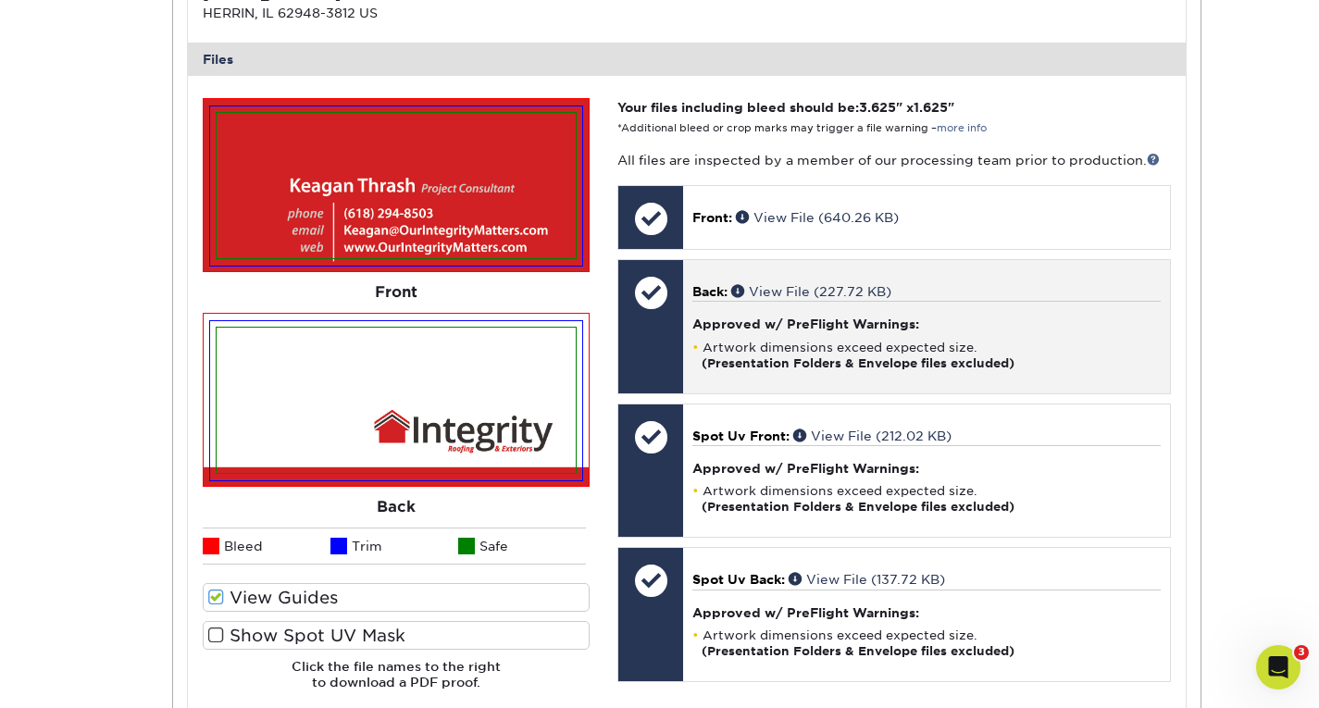
scroll to position [722, 0]
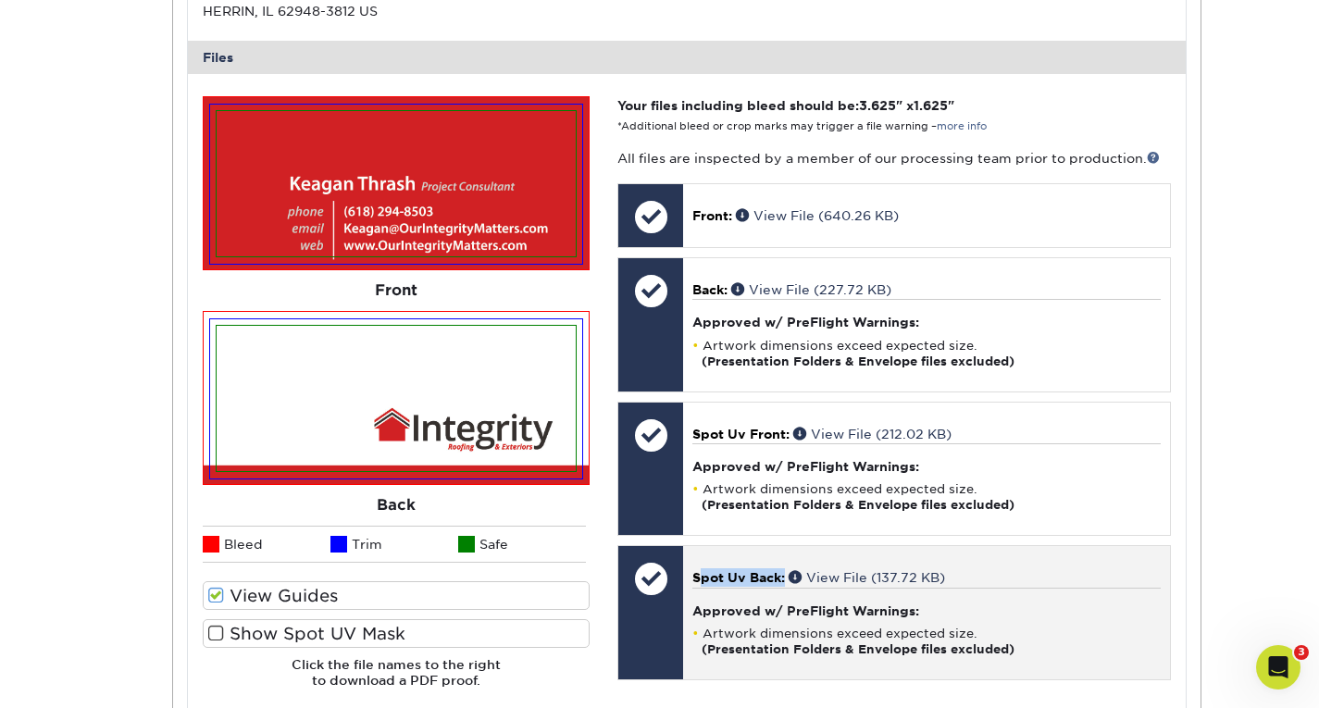
drag, startPoint x: 692, startPoint y: 541, endPoint x: 784, endPoint y: 560, distance: 93.5
click at [784, 560] on div "Your files including bleed should be: 3.625 " x 1.625 " *Additional bleed or cr…" at bounding box center [893, 399] width 580 height 606
copy span "Spot Uv Back"
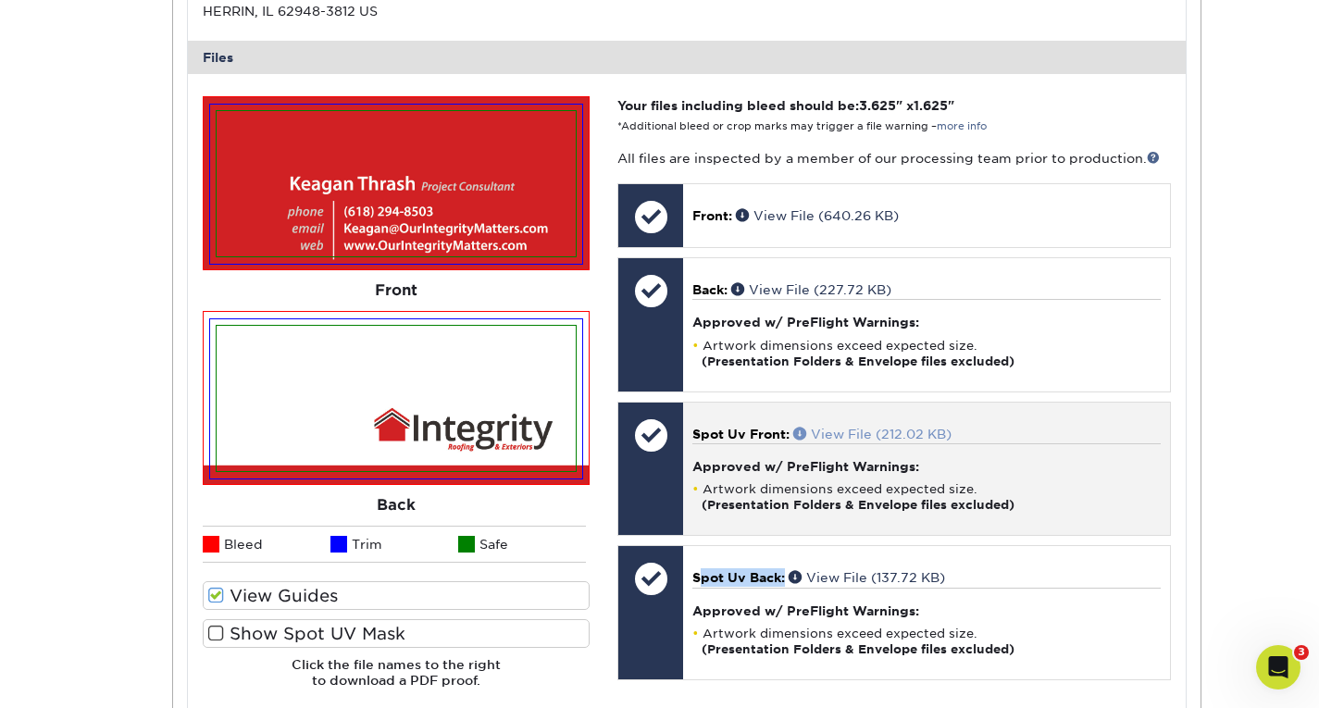
click at [798, 433] on span at bounding box center [802, 433] width 18 height 13
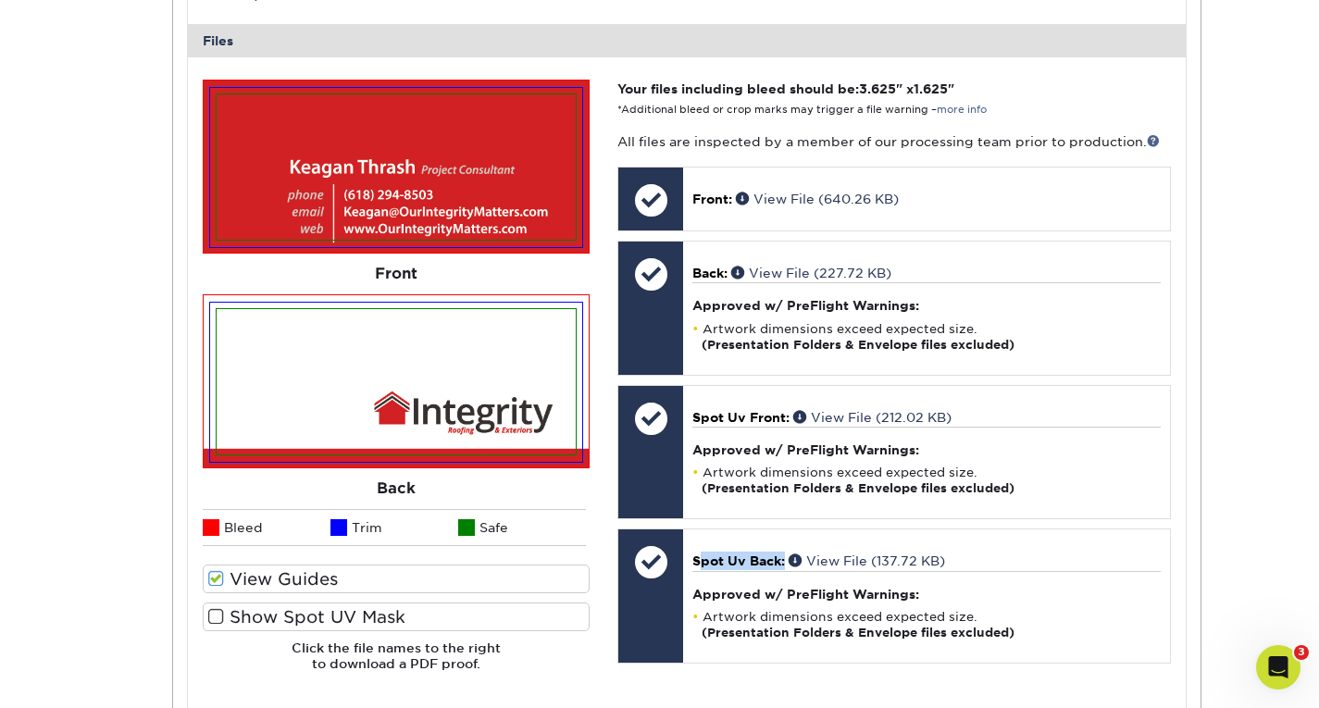
scroll to position [739, 0]
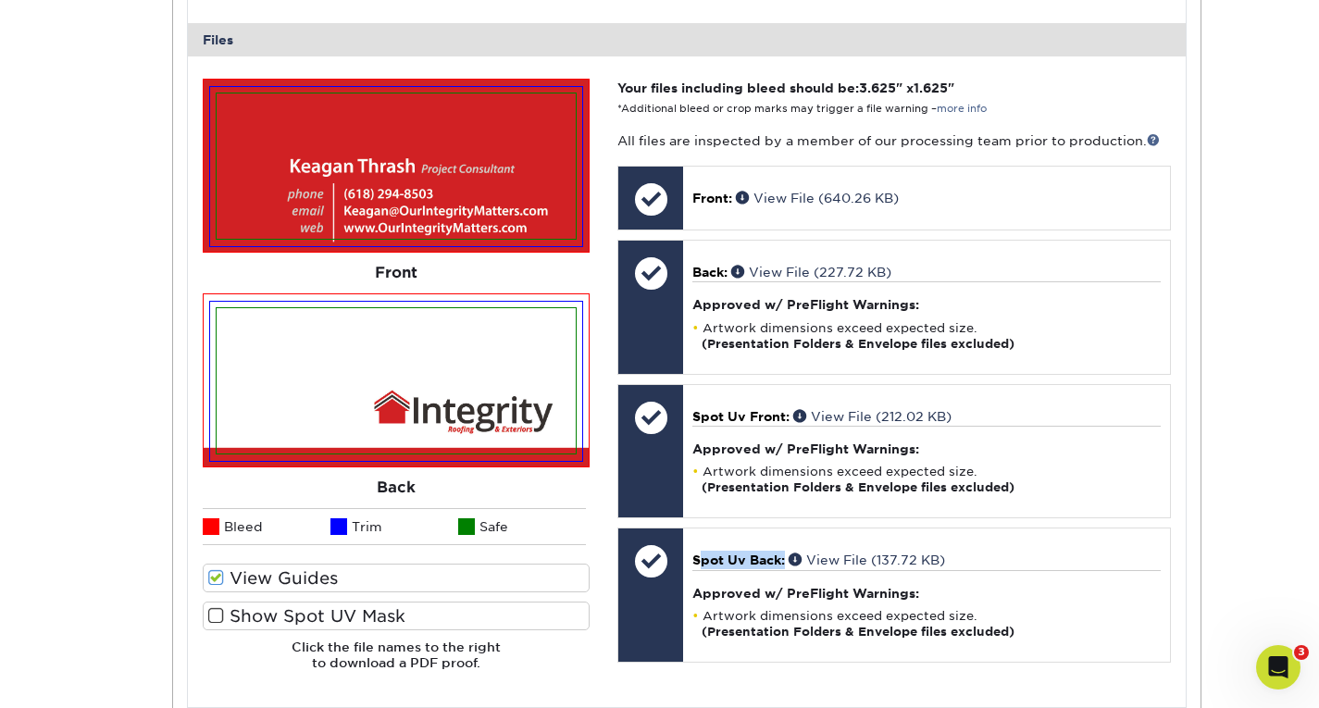
click at [242, 619] on label "Show Spot UV Mask" at bounding box center [396, 615] width 387 height 29
click at [0, 0] on input "Show Spot UV Mask" at bounding box center [0, 0] width 0 height 0
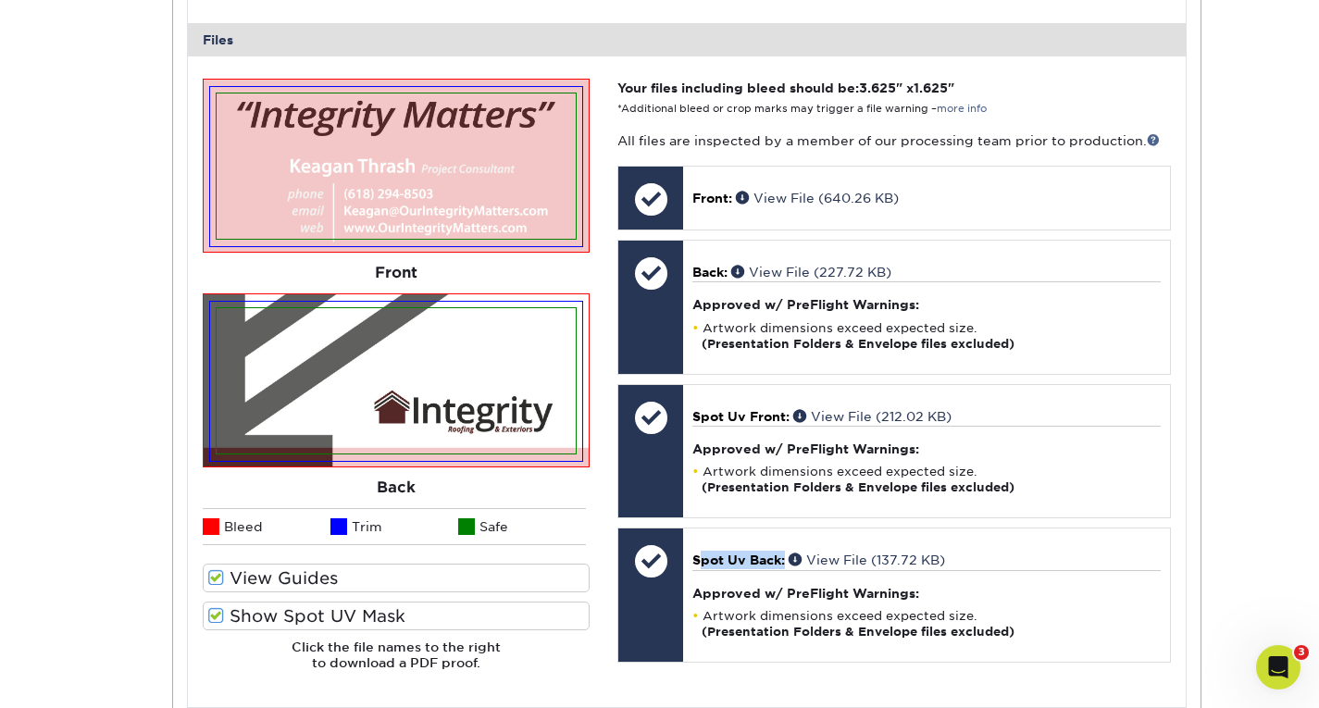
click at [242, 619] on label "Show Spot UV Mask" at bounding box center [396, 615] width 387 height 29
click at [0, 0] on input "Show Spot UV Mask" at bounding box center [0, 0] width 0 height 0
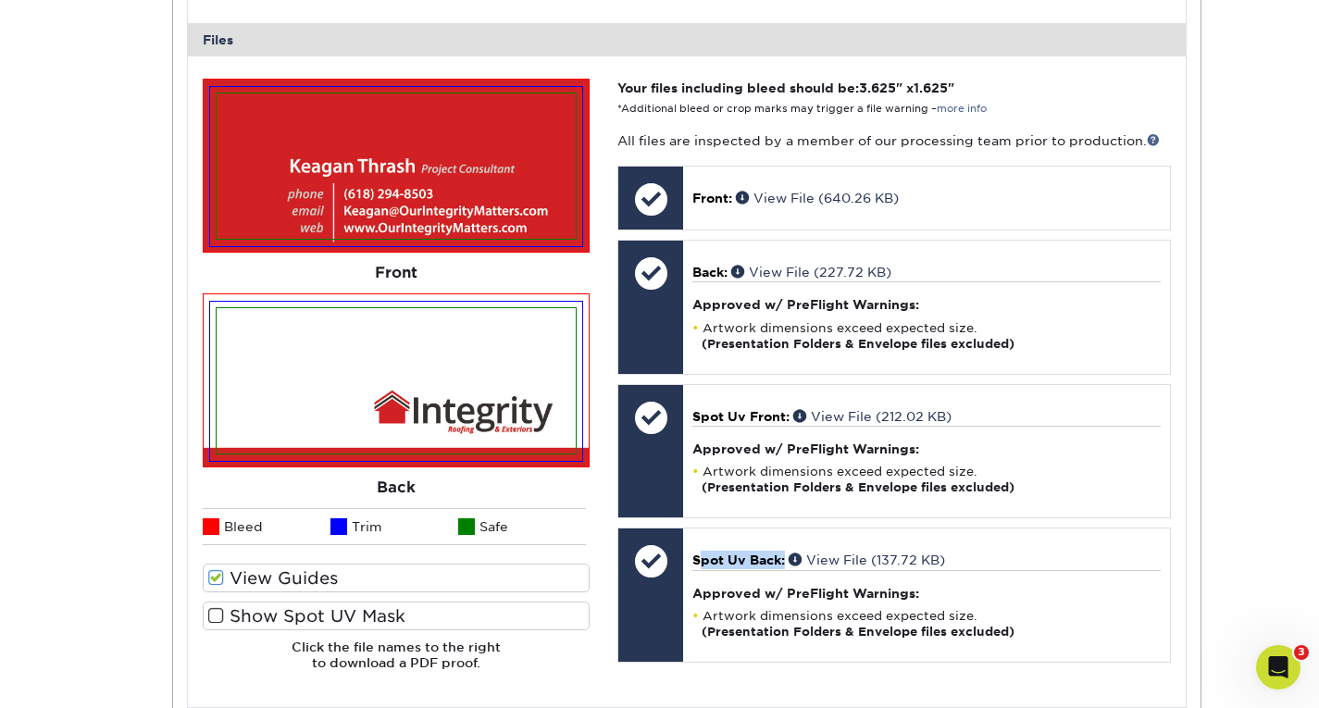
click at [220, 579] on span at bounding box center [216, 578] width 16 height 18
click at [0, 0] on input "View Guides" at bounding box center [0, 0] width 0 height 0
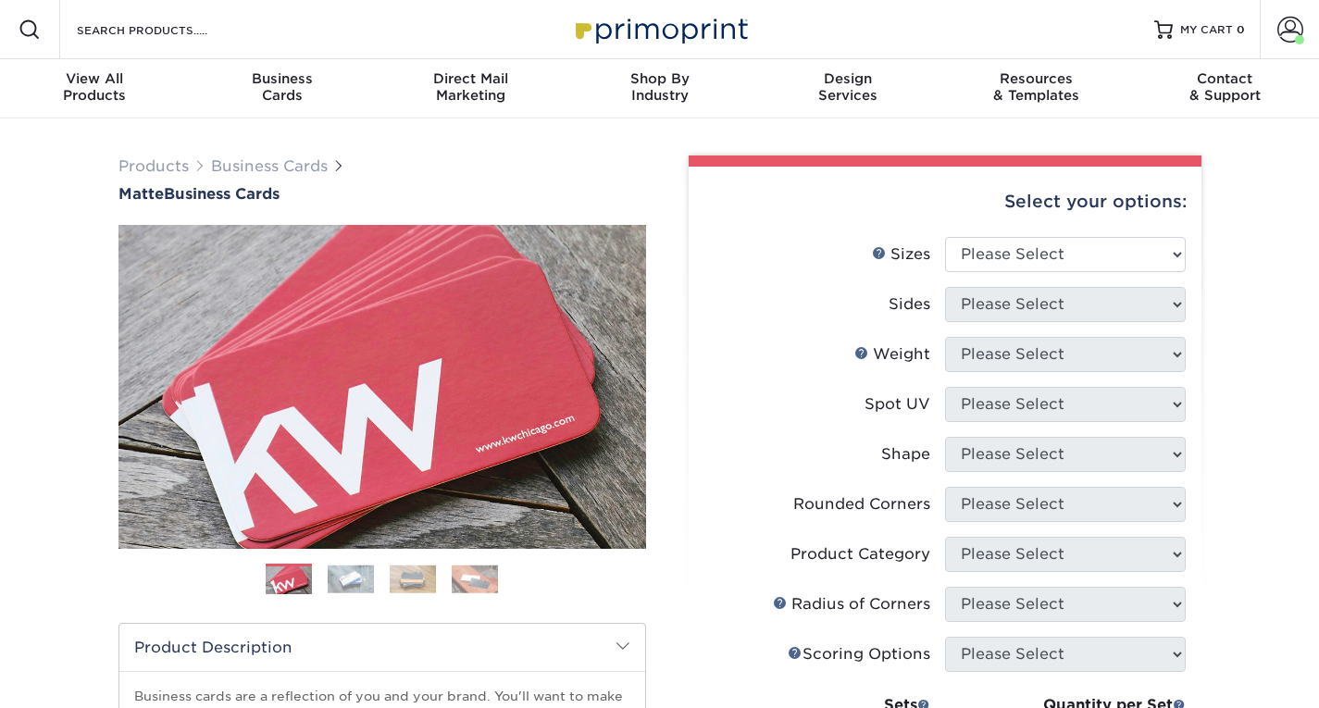
click at [1062, 235] on div "Select your options:" at bounding box center [944, 202] width 483 height 70
click at [1034, 251] on select "Please Select 1.5" x 3.5" - Mini 1.75" x 3.5" - Mini 2" x 2" - Square 2" x 3" -…" at bounding box center [1065, 254] width 241 height 35
select select "1.50x3.50"
click at [945, 237] on select "Please Select 1.5" x 3.5" - Mini 1.75" x 3.5" - Mini 2" x 2" - Square 2" x 3" -…" at bounding box center [1065, 254] width 241 height 35
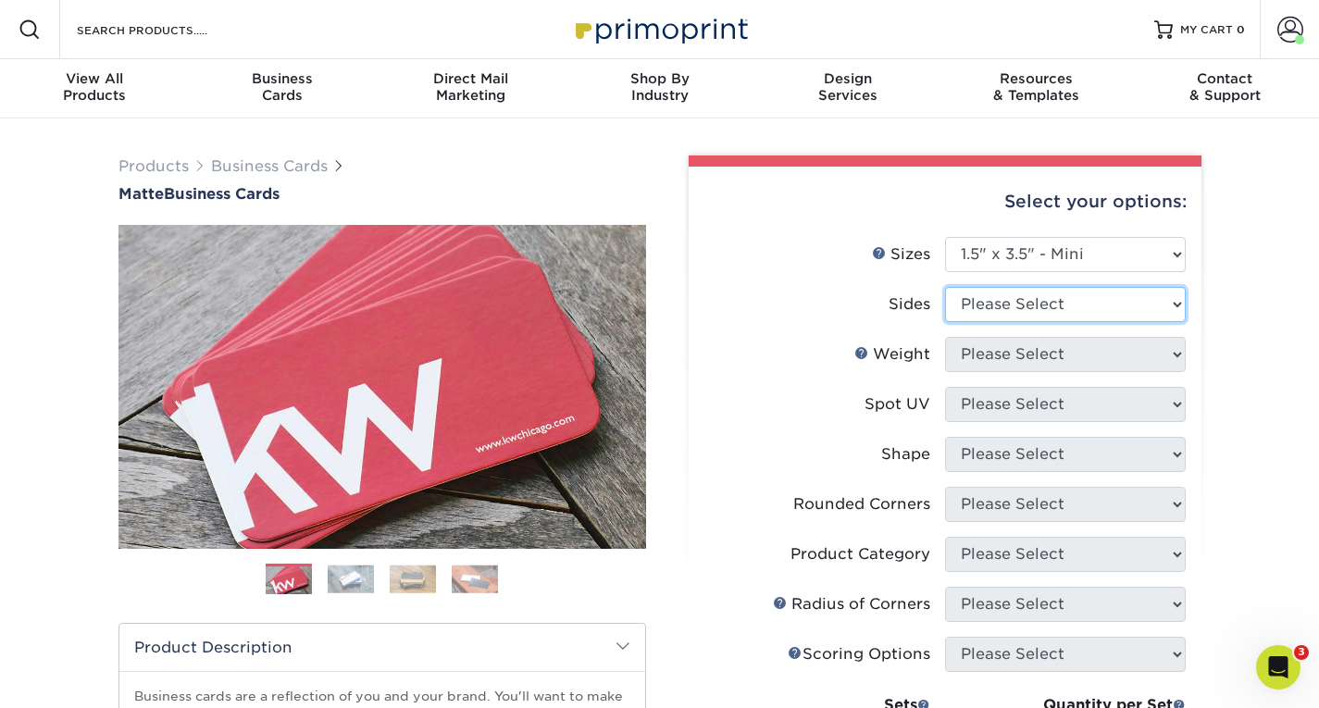
click at [977, 310] on select "Please Select Print Both Sides Print Front Only" at bounding box center [1065, 304] width 241 height 35
select select "13abbda7-1d64-4f25-8bb2-c179b224825d"
click at [945, 287] on select "Please Select Print Both Sides Print Front Only" at bounding box center [1065, 304] width 241 height 35
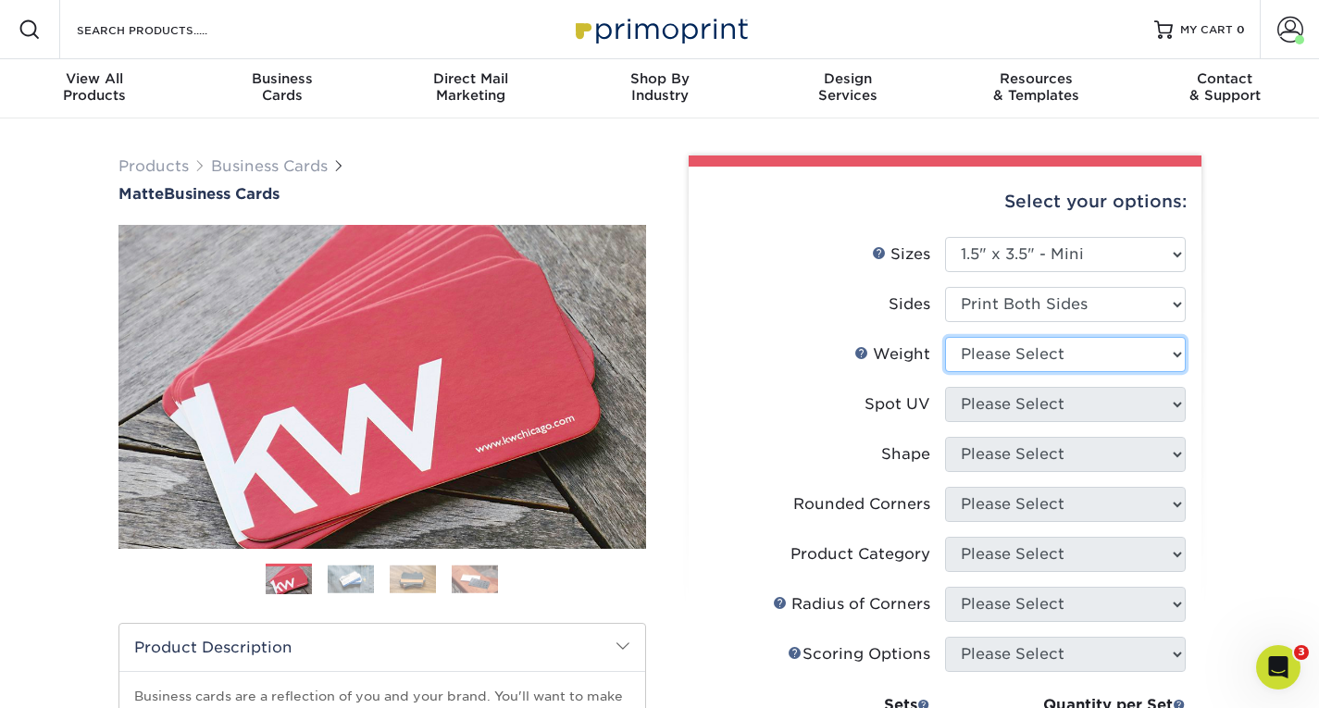
click at [994, 354] on select "Please Select 16PT 14PT" at bounding box center [1065, 354] width 241 height 35
select select "16PT"
click at [945, 337] on select "Please Select 16PT 14PT" at bounding box center [1065, 354] width 241 height 35
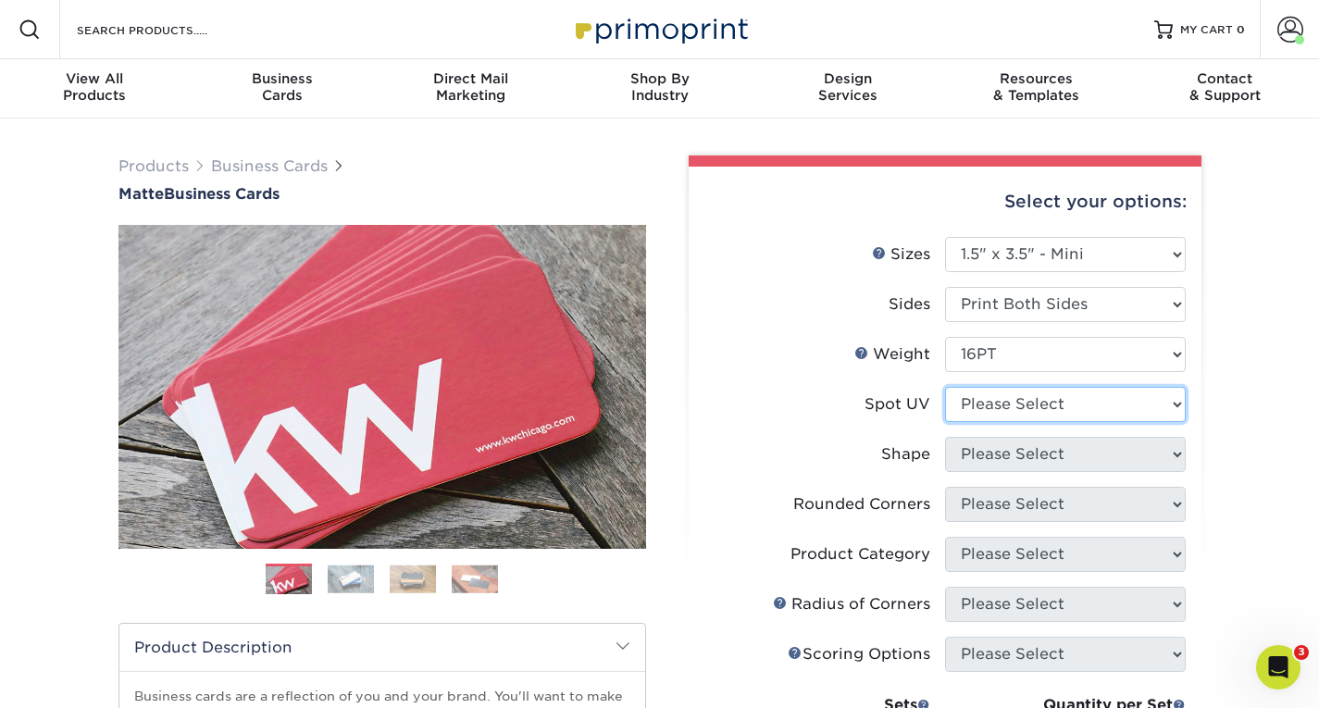
click at [978, 400] on select "Please Select No Spot UV Front and Back (Both Sides) Front Only Back Only" at bounding box center [1065, 404] width 241 height 35
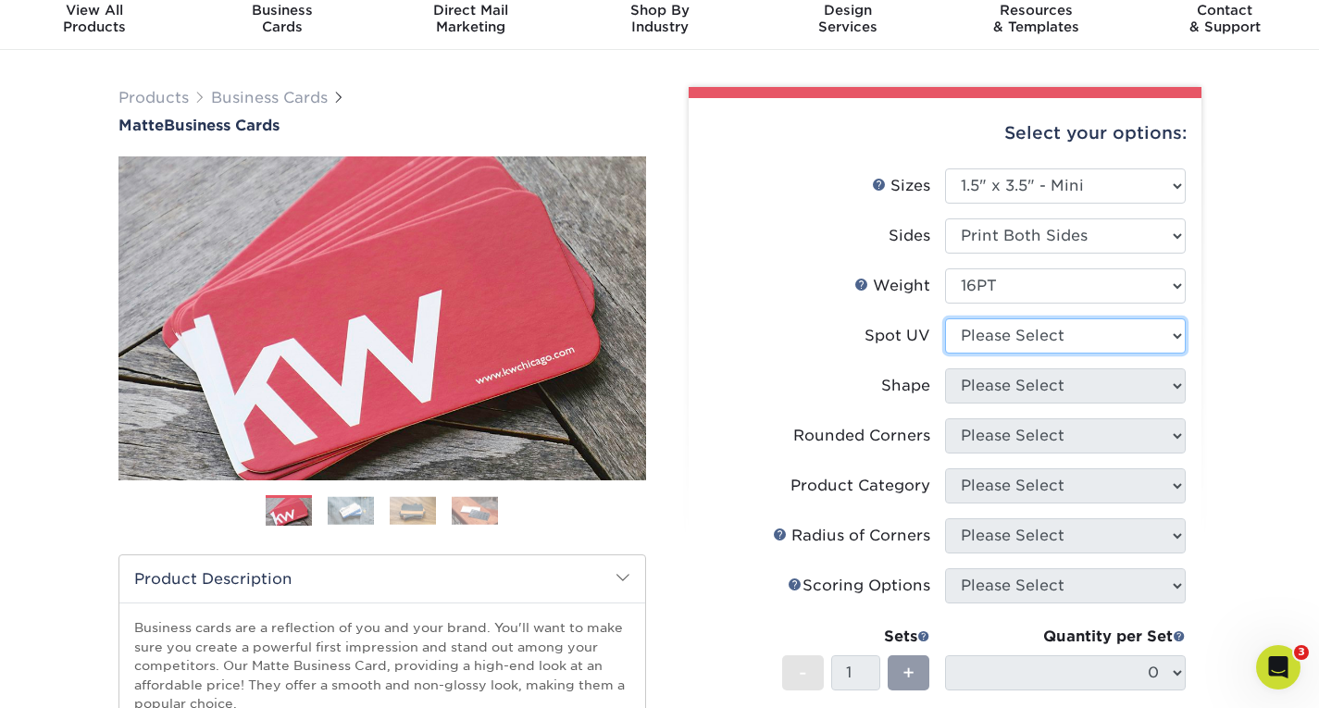
scroll to position [75, 0]
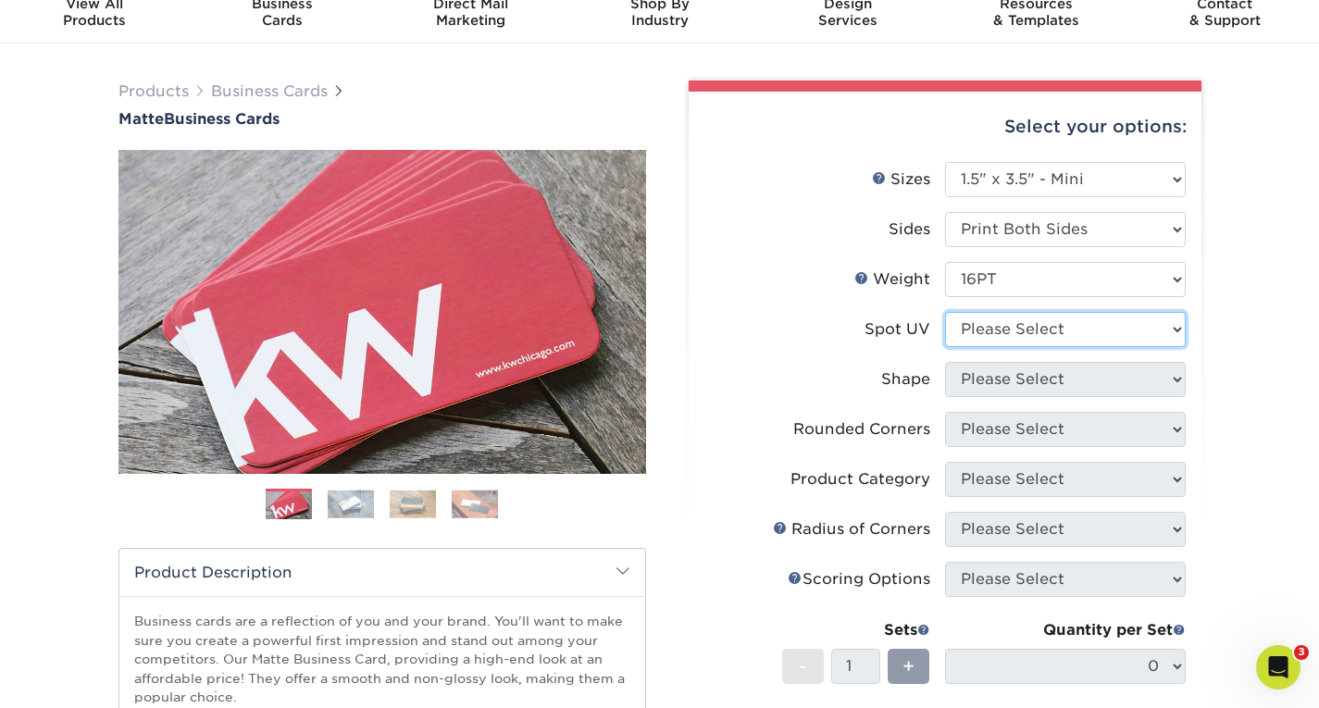
click at [977, 333] on select "Please Select No Spot UV Front and Back (Both Sides) Front Only Back Only" at bounding box center [1065, 329] width 241 height 35
select select "0"
click at [945, 312] on select "Please Select No Spot UV Front and Back (Both Sides) Front Only Back Only" at bounding box center [1065, 329] width 241 height 35
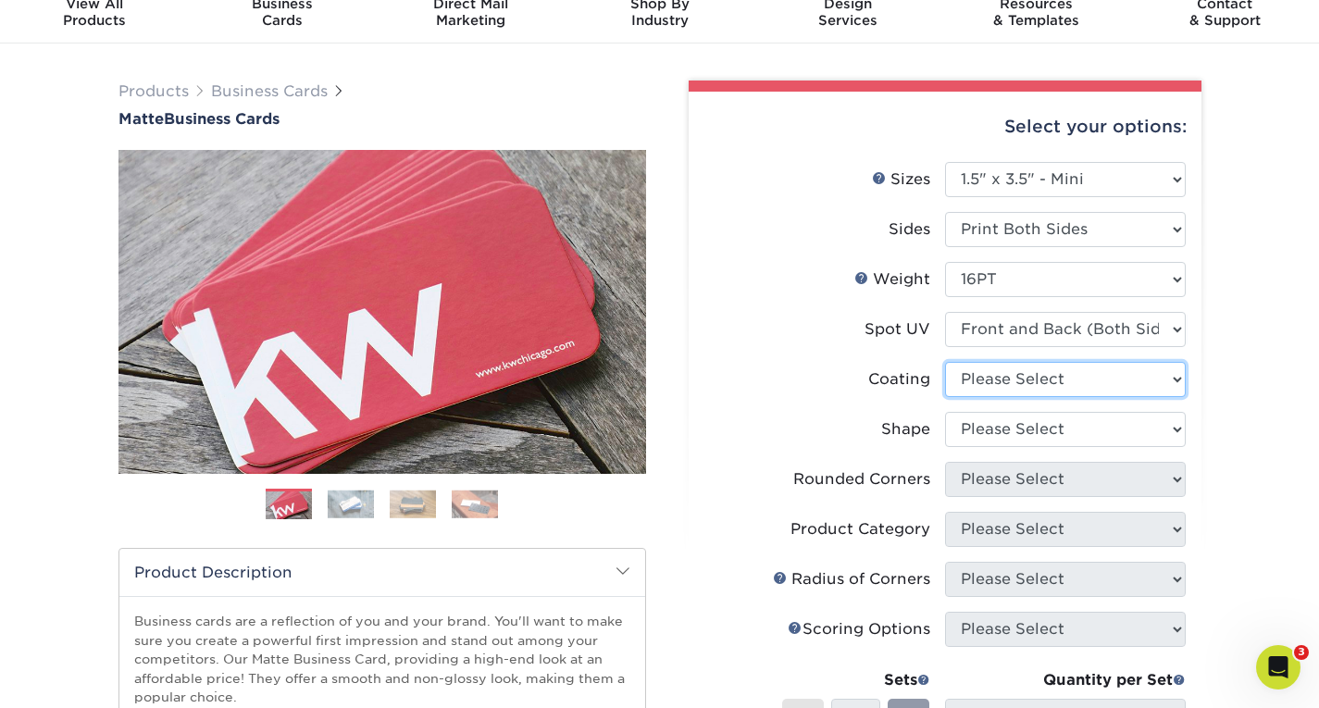
click at [1008, 384] on select at bounding box center [1065, 379] width 241 height 35
select select "121bb7b5-3b4d-429f-bd8d-bbf80e953313"
click at [945, 362] on select at bounding box center [1065, 379] width 241 height 35
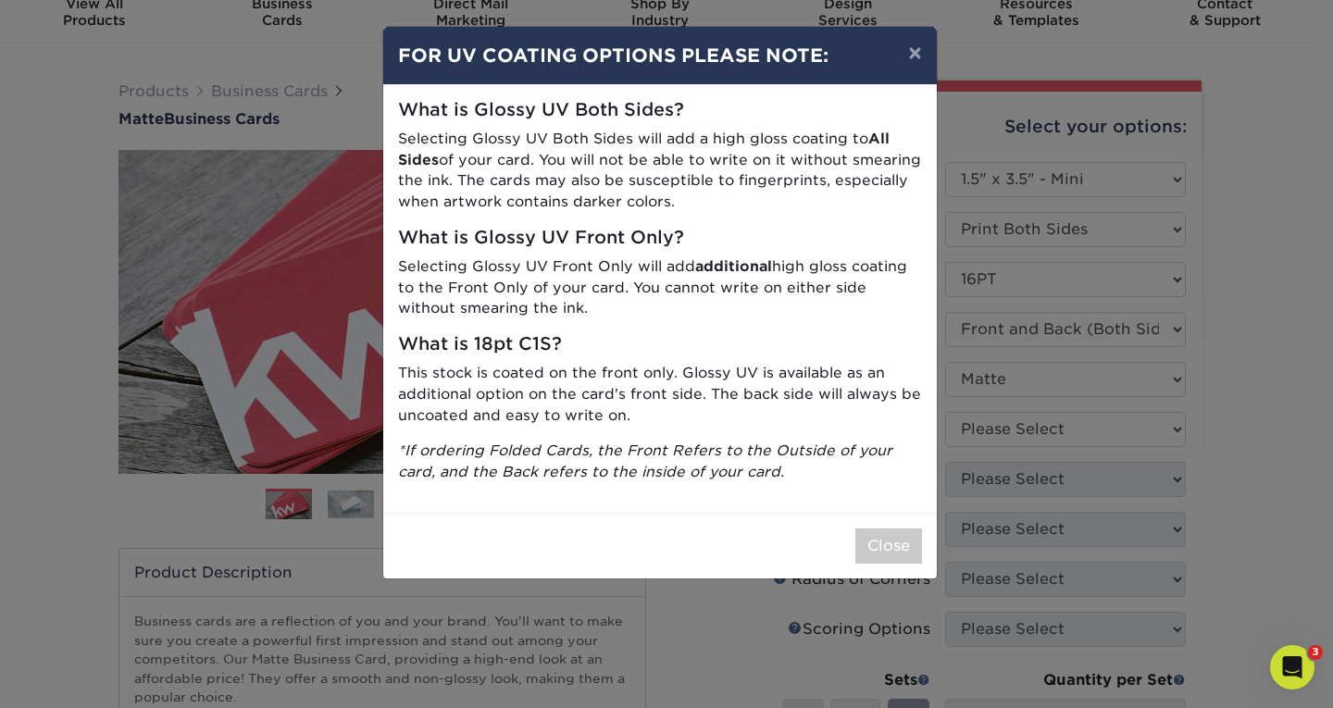
click at [1003, 431] on div "× FOR UV COATING OPTIONS PLEASE NOTE: What is Glossy UV Both Sides? Selecting G…" at bounding box center [666, 354] width 1333 height 708
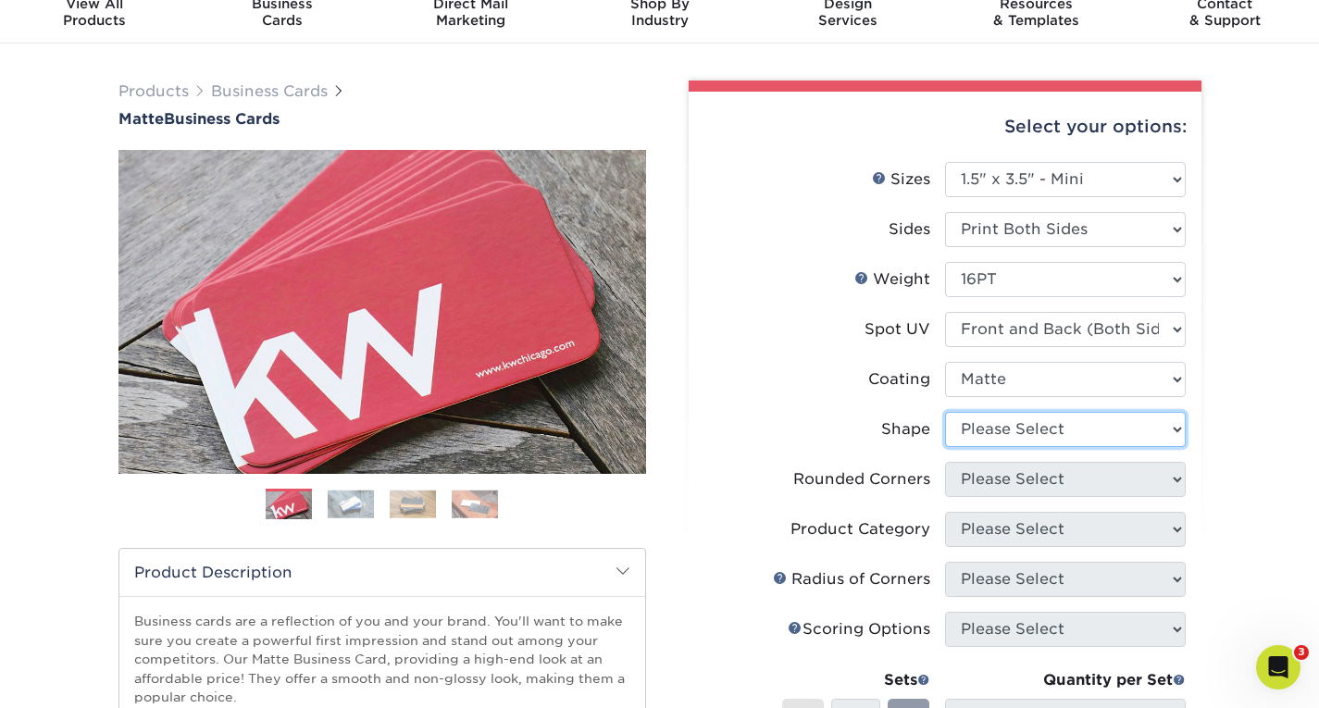
click at [1003, 431] on select "Please Select Standard" at bounding box center [1065, 429] width 241 height 35
select select "standard"
click at [945, 412] on select "Please Select Standard" at bounding box center [1065, 429] width 241 height 35
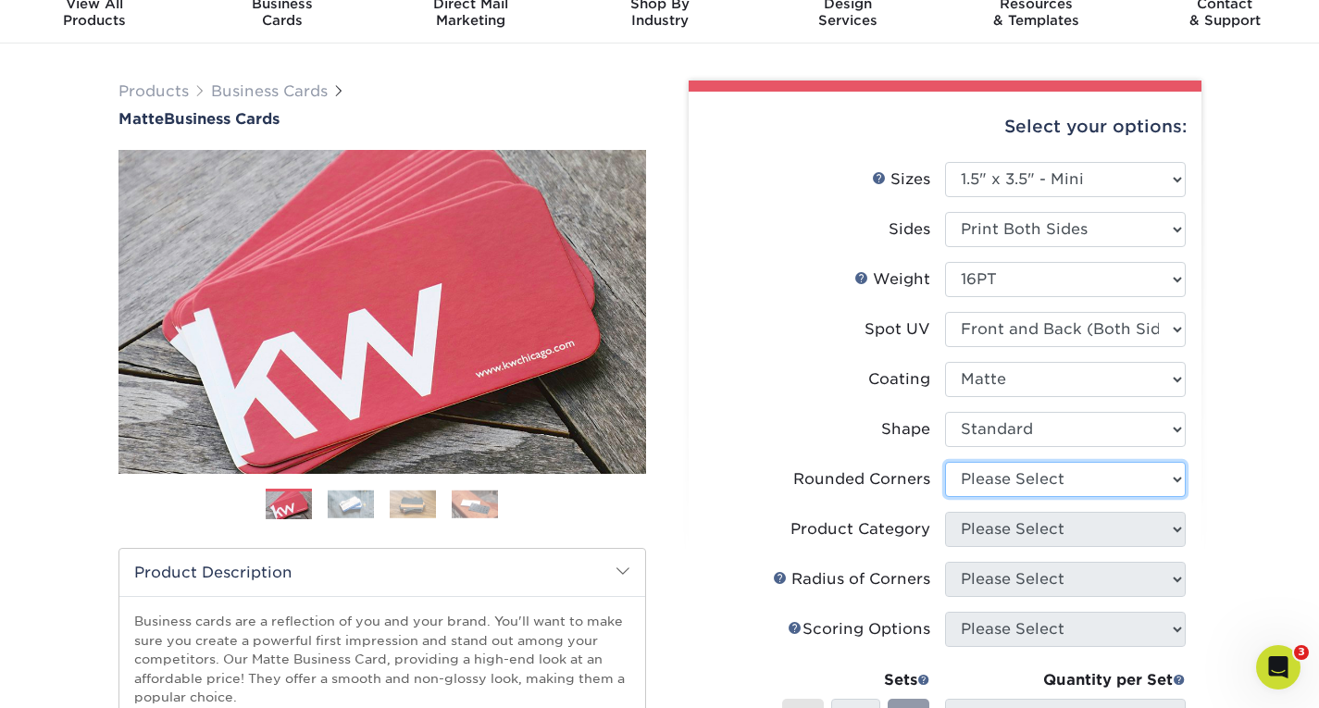
click at [996, 477] on select "Please Select Yes - Round 2 Corners Yes - Round 4 Corners No" at bounding box center [1065, 479] width 241 height 35
select select "0"
click at [945, 462] on select "Please Select Yes - Round 2 Corners Yes - Round 4 Corners No" at bounding box center [1065, 479] width 241 height 35
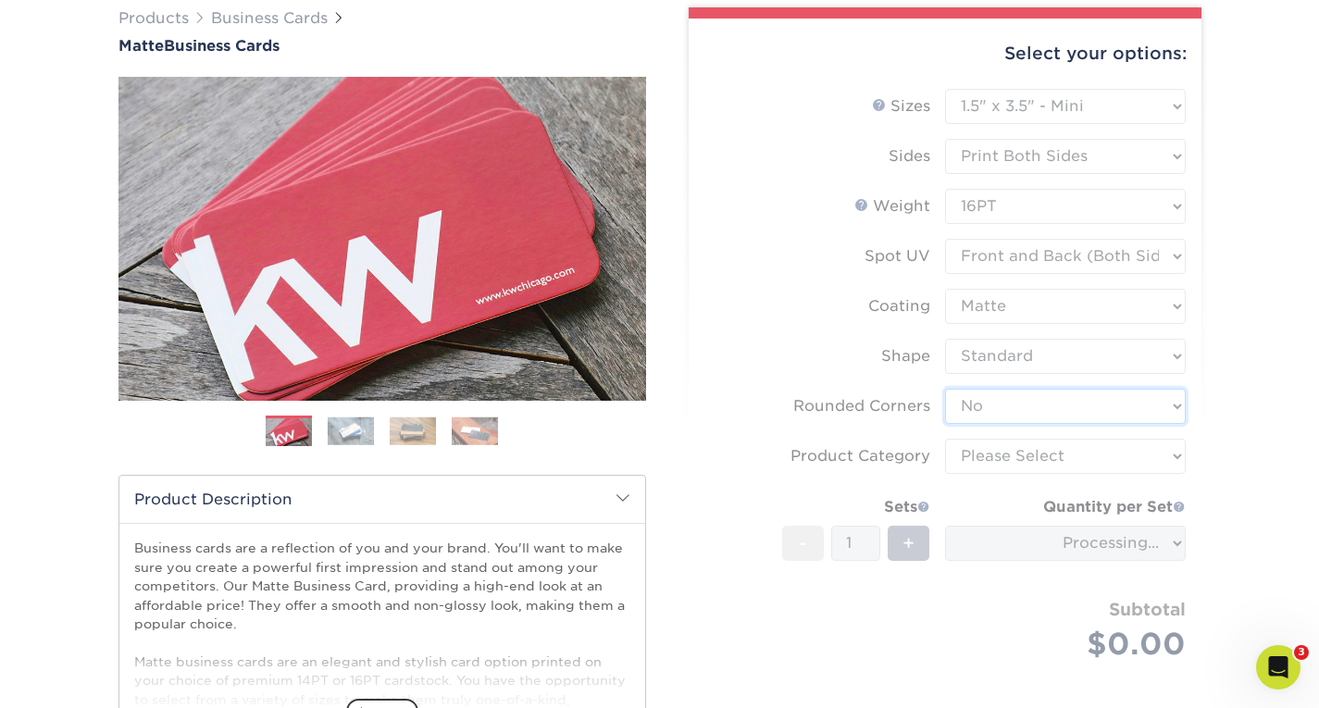
scroll to position [151, 0]
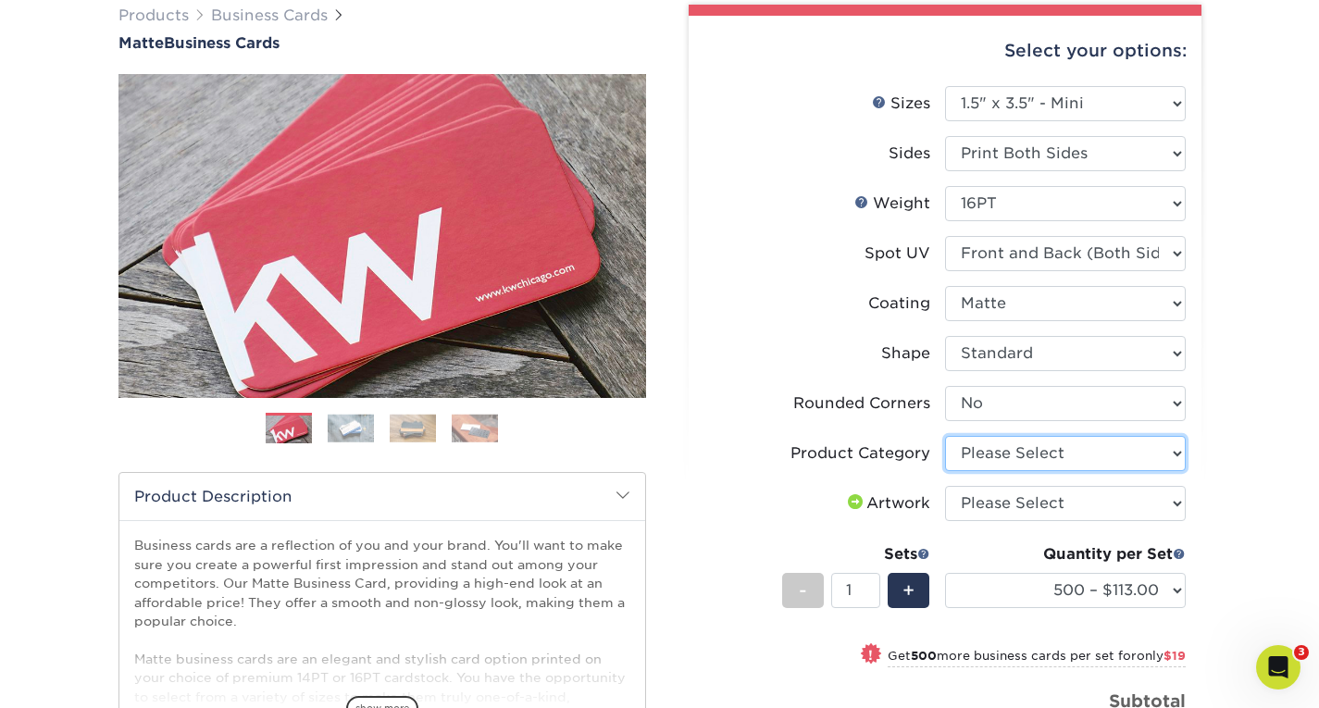
click at [1020, 457] on select "Please Select Business Cards" at bounding box center [1065, 453] width 241 height 35
select select "3b5148f1-0588-4f88-a218-97bcfdce65c1"
click at [945, 436] on select "Please Select Business Cards" at bounding box center [1065, 453] width 241 height 35
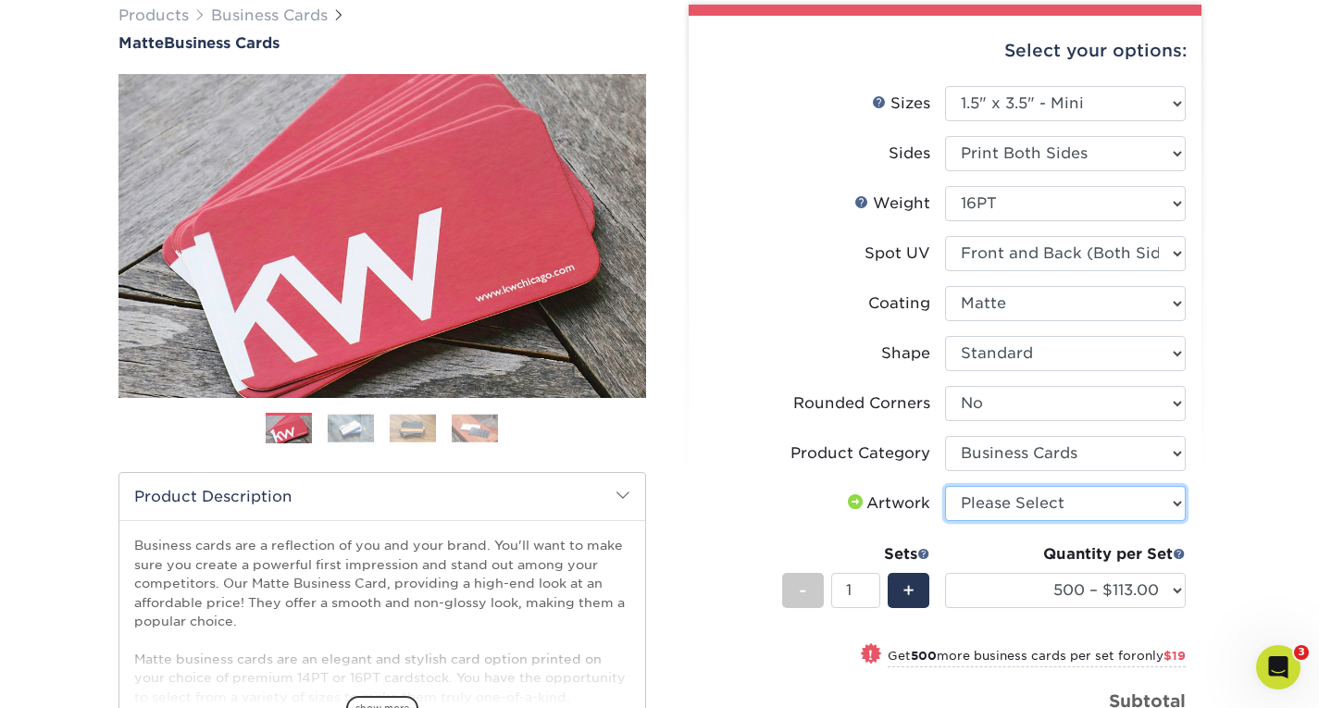
click at [1008, 501] on select "Please Select I will upload files I need a design - $100" at bounding box center [1065, 503] width 241 height 35
select select "upload"
click at [945, 486] on select "Please Select I will upload files I need a design - $100" at bounding box center [1065, 503] width 241 height 35
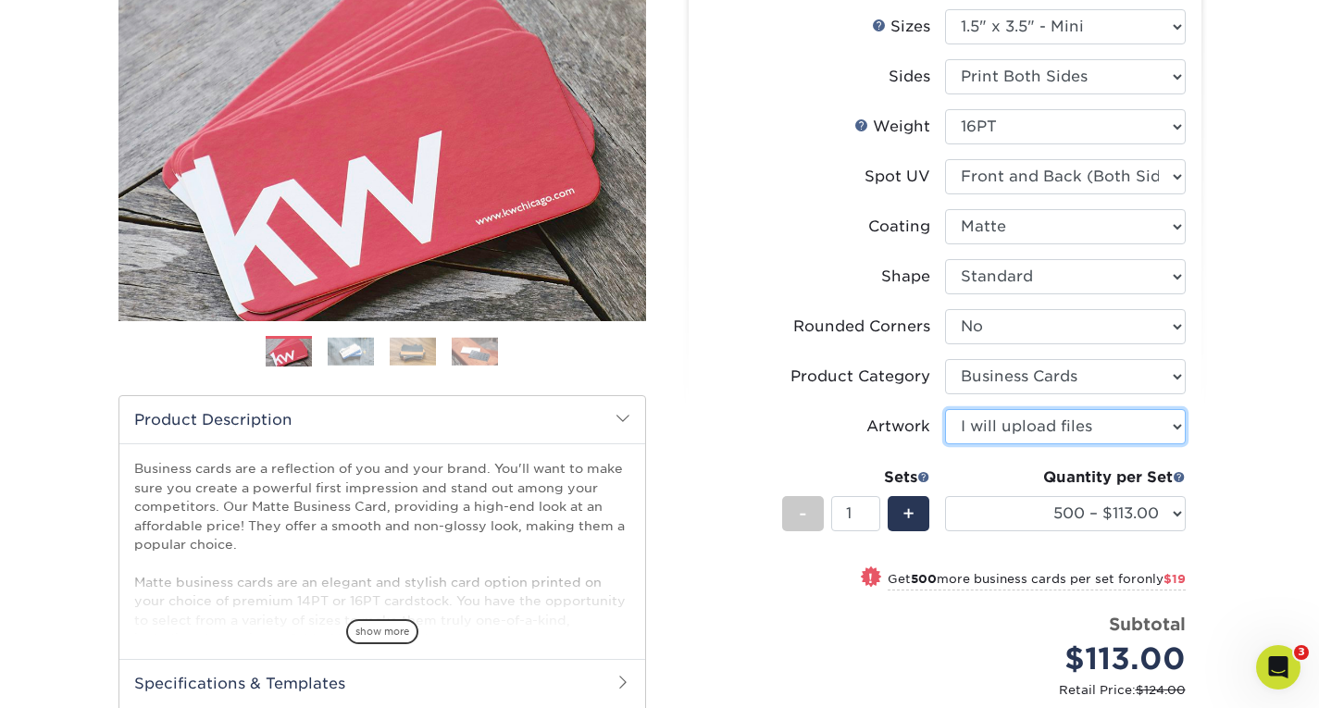
scroll to position [229, 0]
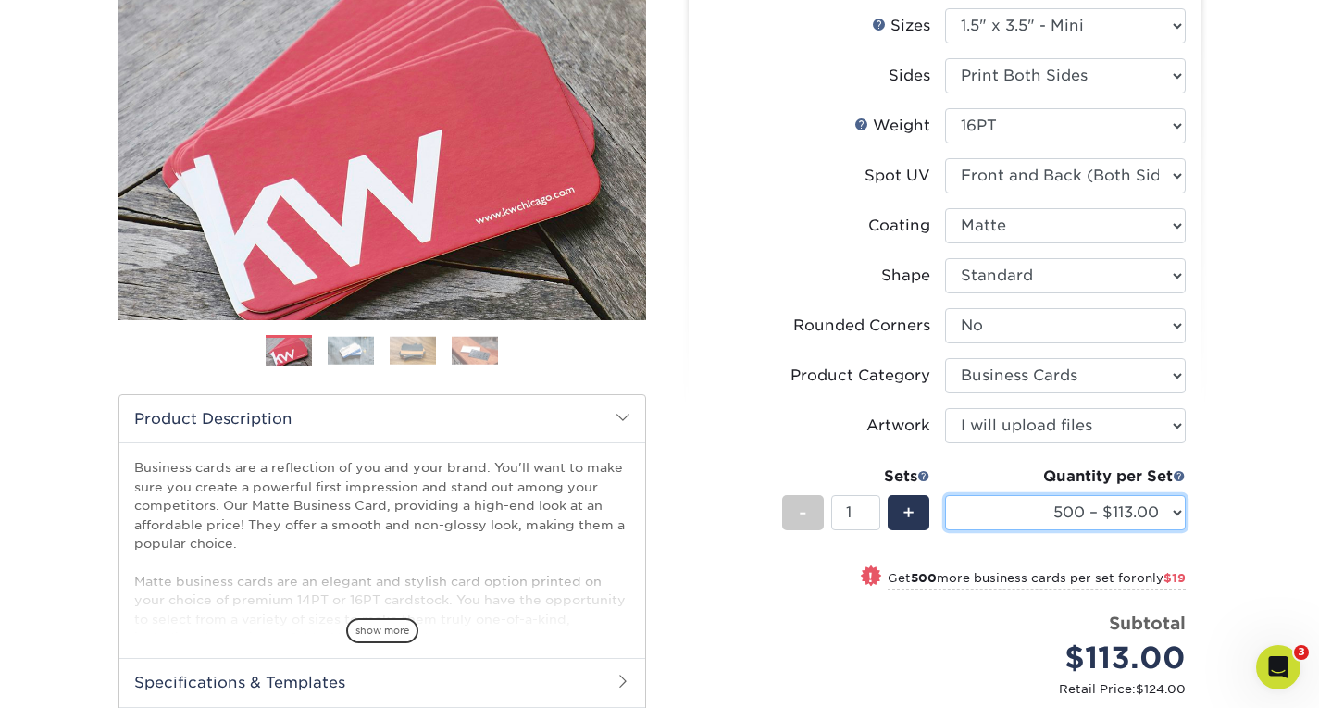
click at [1011, 525] on select "500 – $113.00 1000 – $132.00 2500 – $220.00 5000 – $288.00 10000 – $558.00 1500…" at bounding box center [1065, 512] width 241 height 35
click at [945, 495] on select "500 – $113.00 1000 – $132.00 2500 – $220.00 5000 – $288.00 10000 – $558.00 1500…" at bounding box center [1065, 512] width 241 height 35
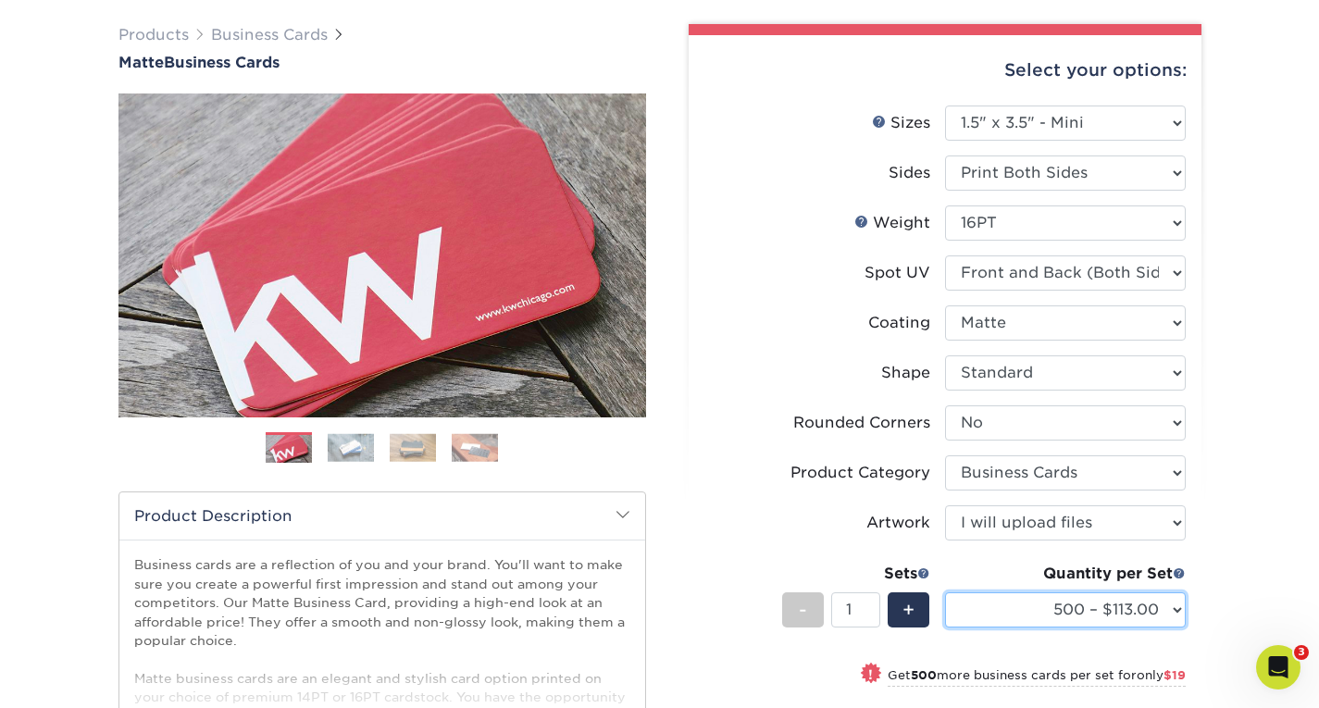
scroll to position [129, 0]
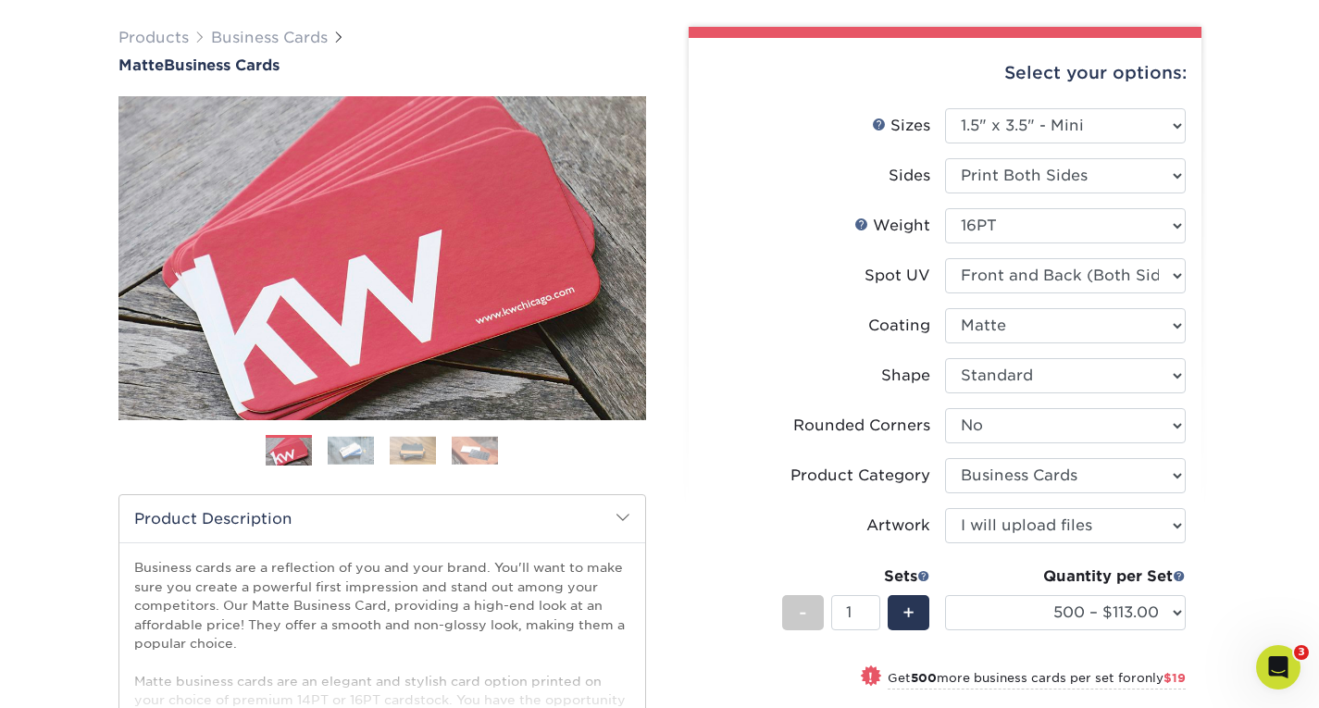
click at [654, 579] on div "Products Business Cards Matte Business Cards Previous Next $" at bounding box center [382, 513] width 555 height 972
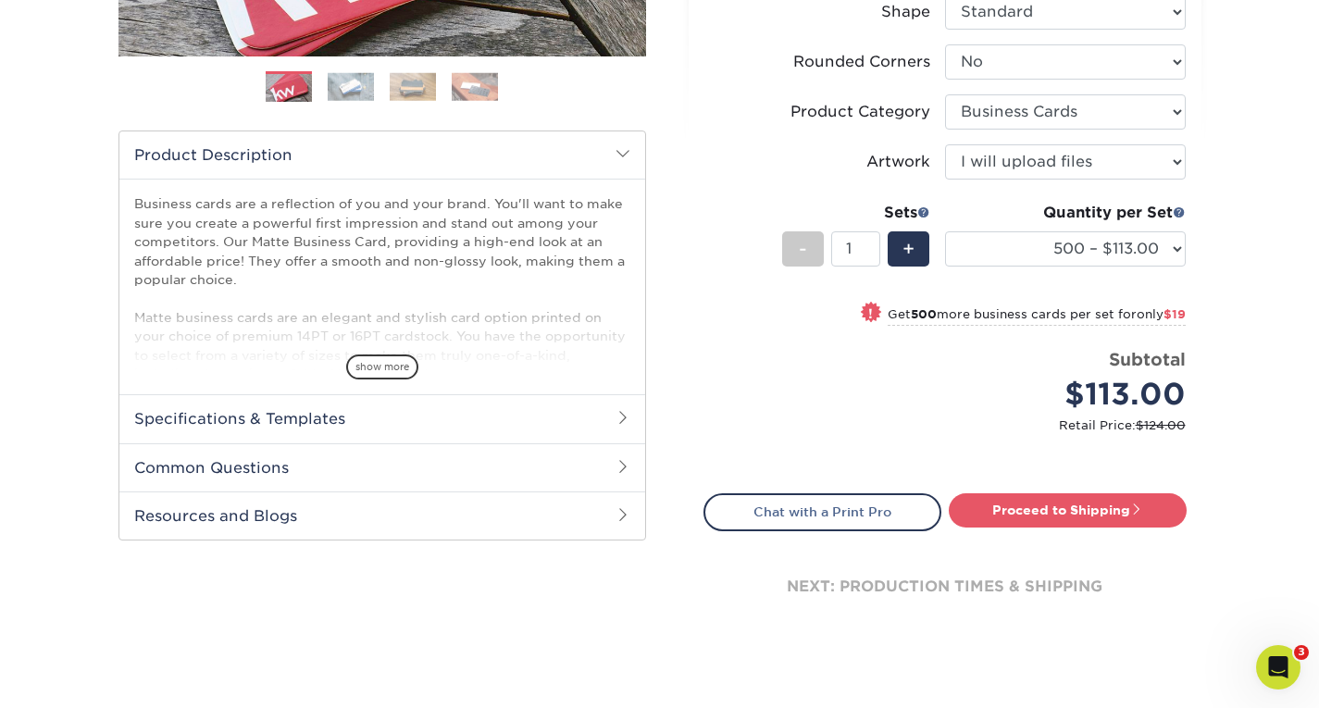
scroll to position [493, 0]
click at [1055, 514] on link "Proceed to Shipping" at bounding box center [1068, 508] width 238 height 33
type input "Set 1"
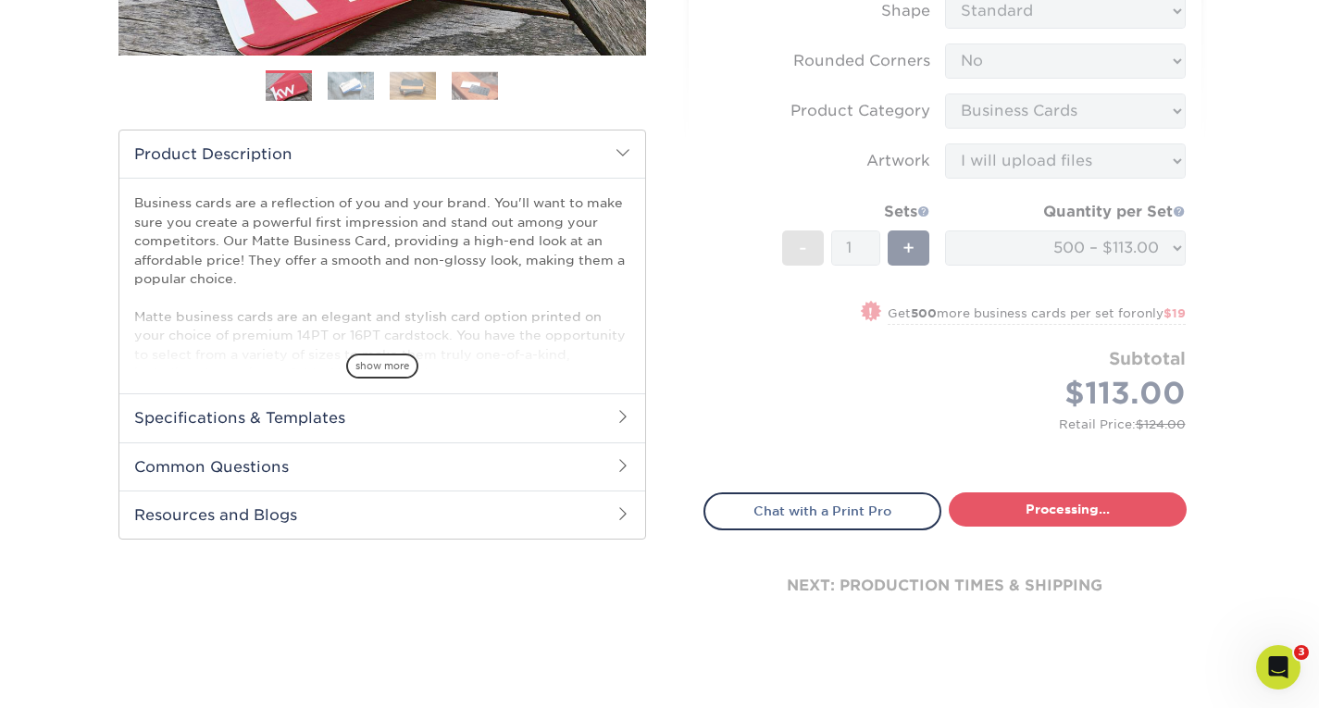
select select "1334e9cc-afd9-45cd-ab9a-789785e064a2"
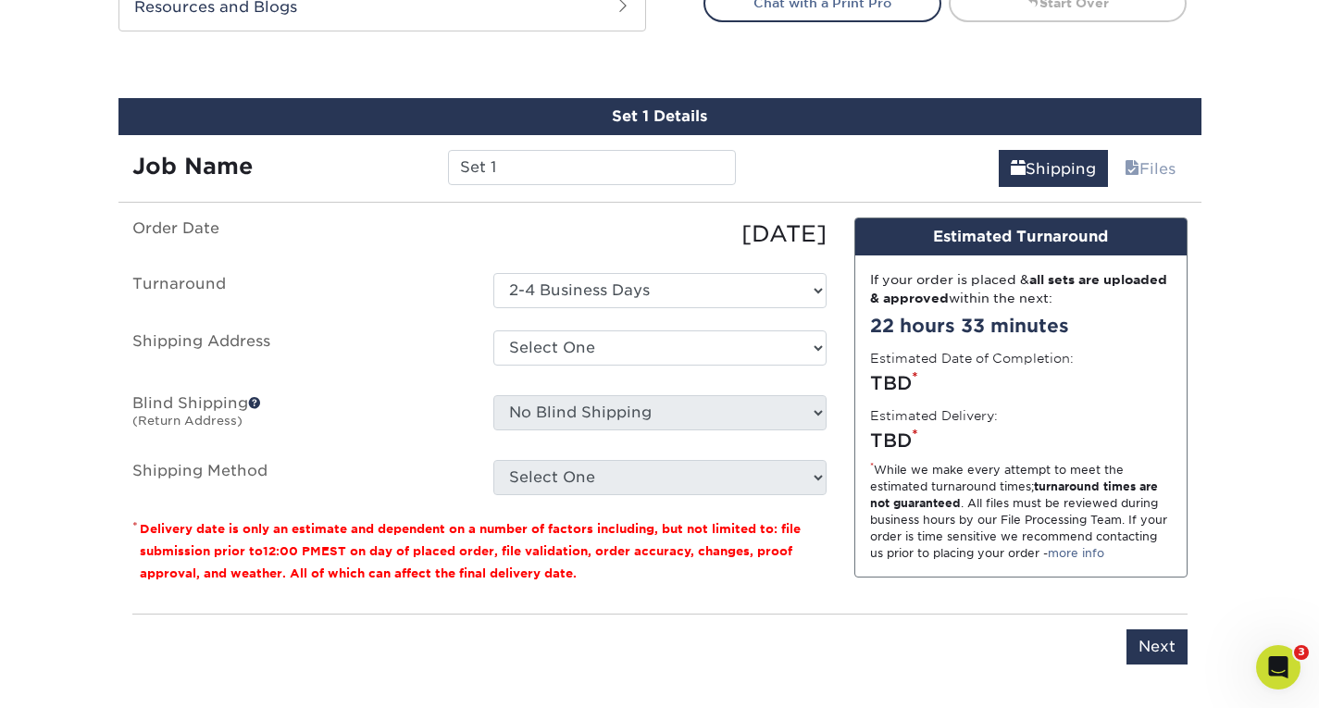
scroll to position [1035, 0]
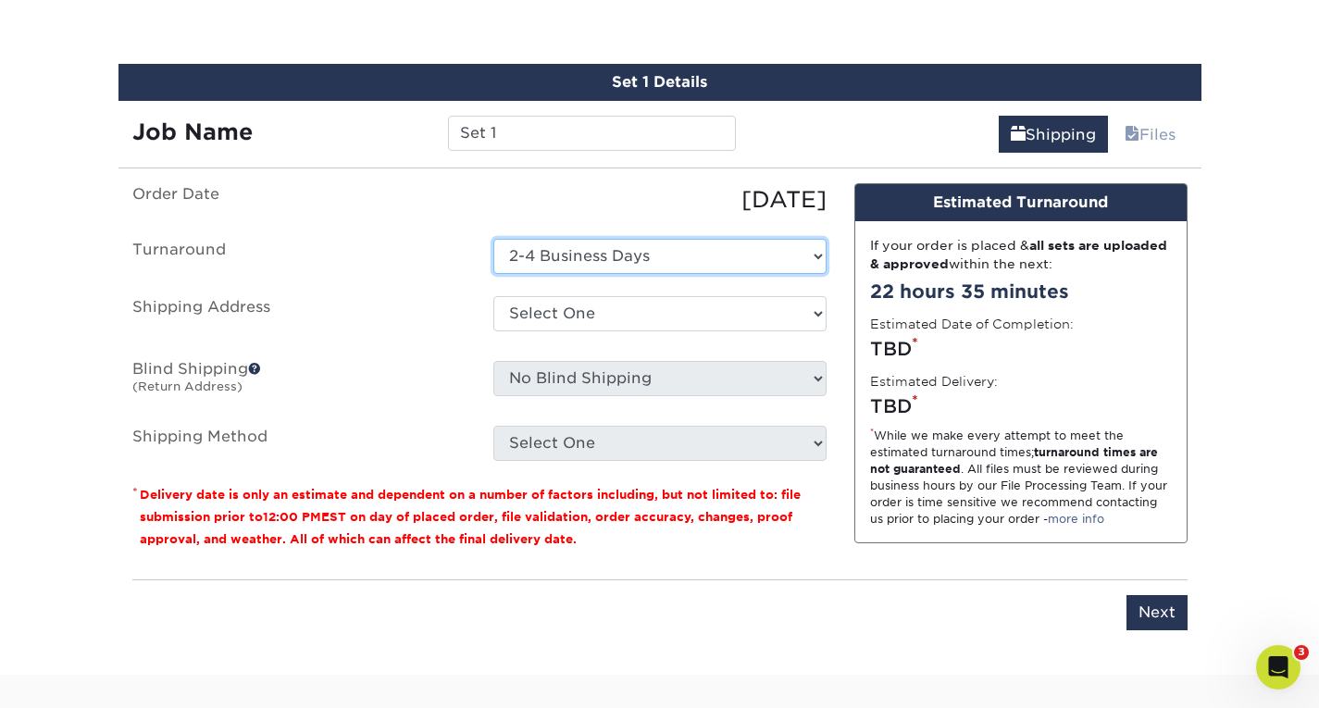
click at [601, 258] on select "Select One 2-4 Business Days" at bounding box center [659, 256] width 333 height 35
click at [493, 239] on select "Select One 2-4 Business Days" at bounding box center [659, 256] width 333 height 35
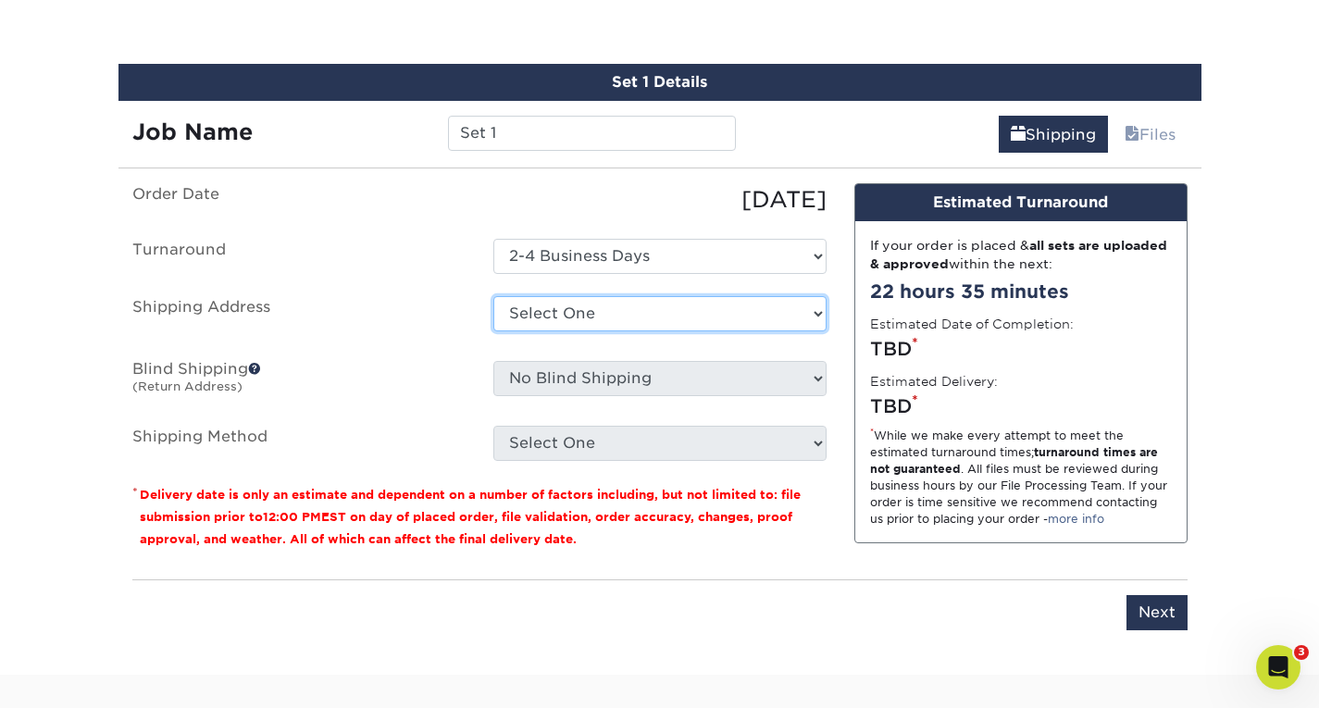
click at [571, 315] on select "Select One 2025 Clarksville - IRE AlterEgo Office Apex Contracting - FWL ECC EC…" at bounding box center [659, 313] width 333 height 35
select select "108615"
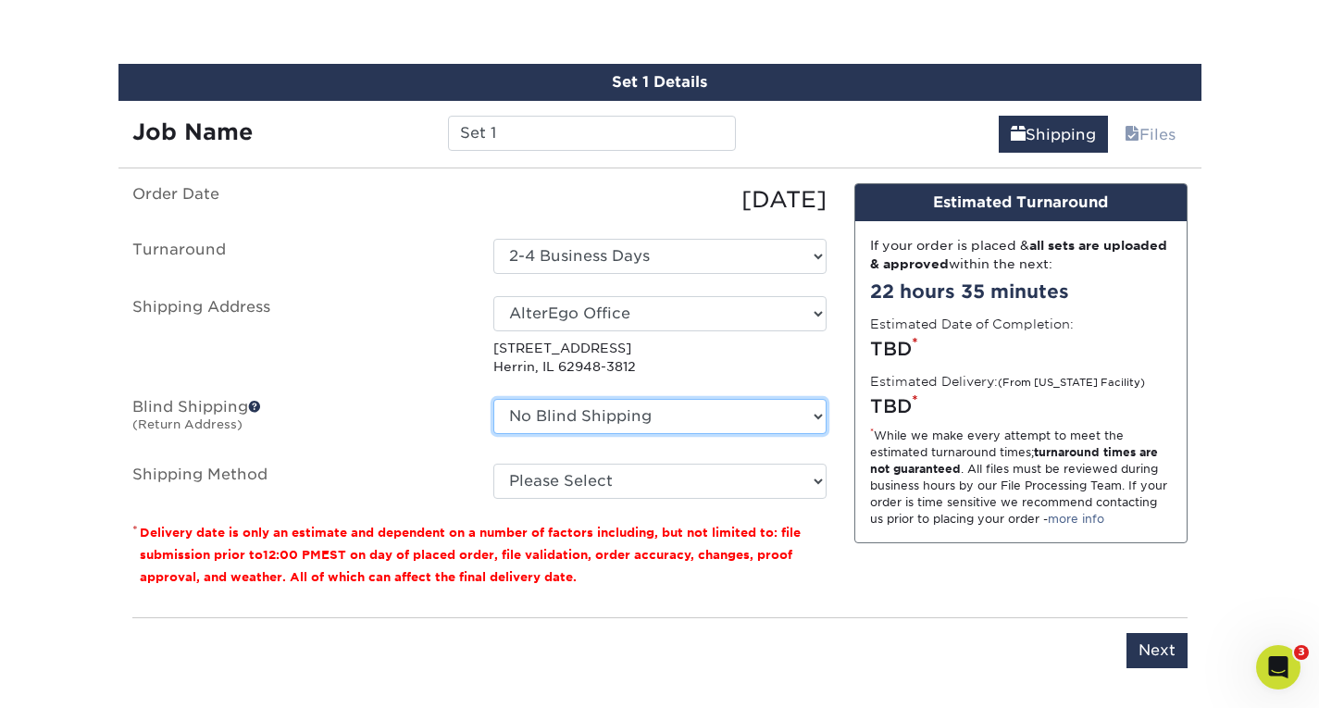
click at [637, 420] on select "No Blind Shipping 2025 Clarksville - IRE AlterEgo Office Apex Contracting - FWL…" at bounding box center [659, 416] width 333 height 35
select select "108615"
click at [493, 399] on select "No Blind Shipping 2025 Clarksville - IRE AlterEgo Office Apex Contracting - FWL…" at bounding box center [659, 416] width 333 height 35
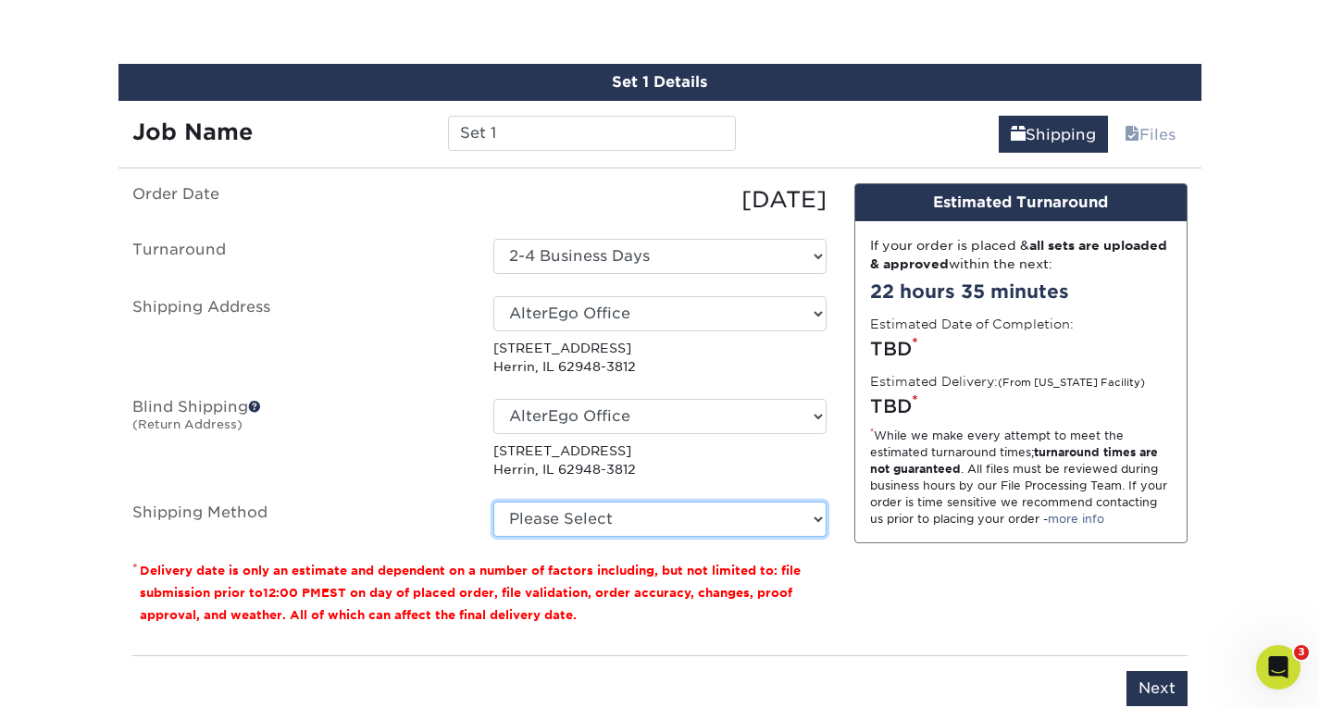
click at [614, 525] on select "Please Select Ground Shipping (+$8.96) 3 Day Shipping Service (+$15.38) 2 Day A…" at bounding box center [659, 519] width 333 height 35
select select "03"
click at [493, 502] on select "Please Select Ground Shipping (+$8.96) 3 Day Shipping Service (+$15.38) 2 Day A…" at bounding box center [659, 519] width 333 height 35
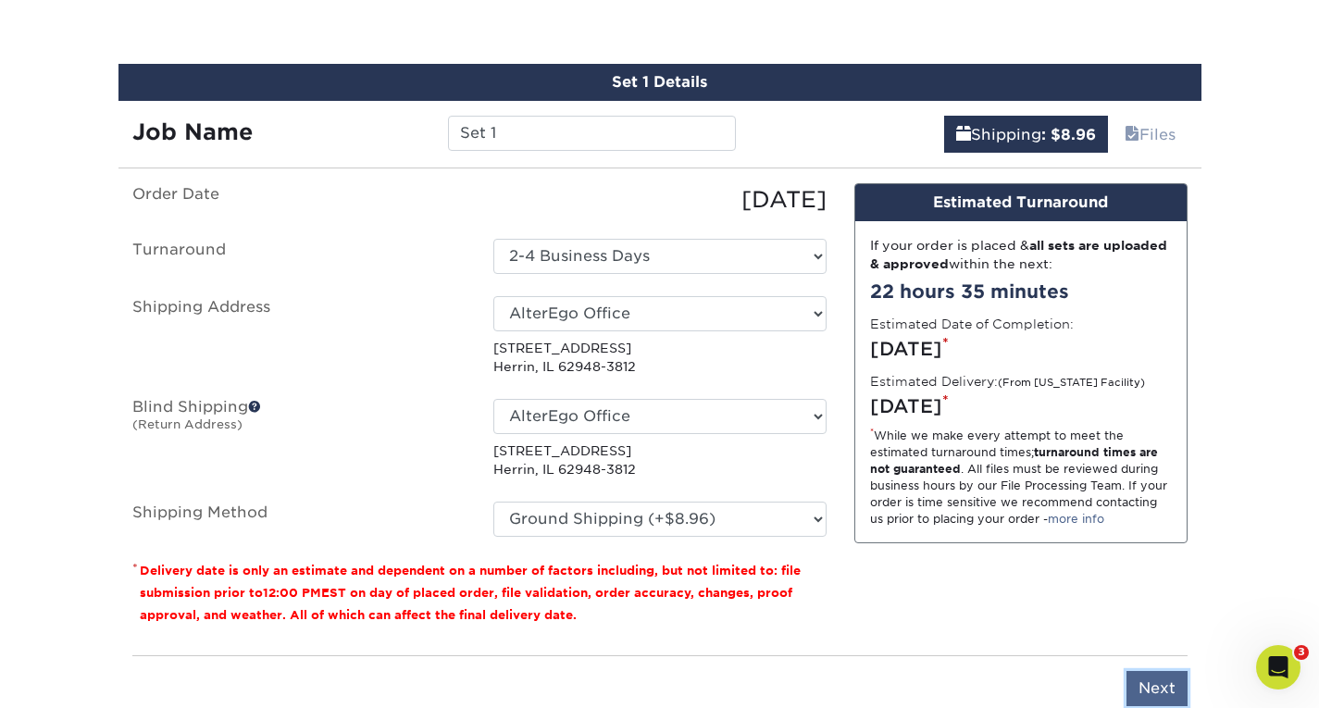
click at [1151, 680] on input "Next" at bounding box center [1156, 688] width 61 height 35
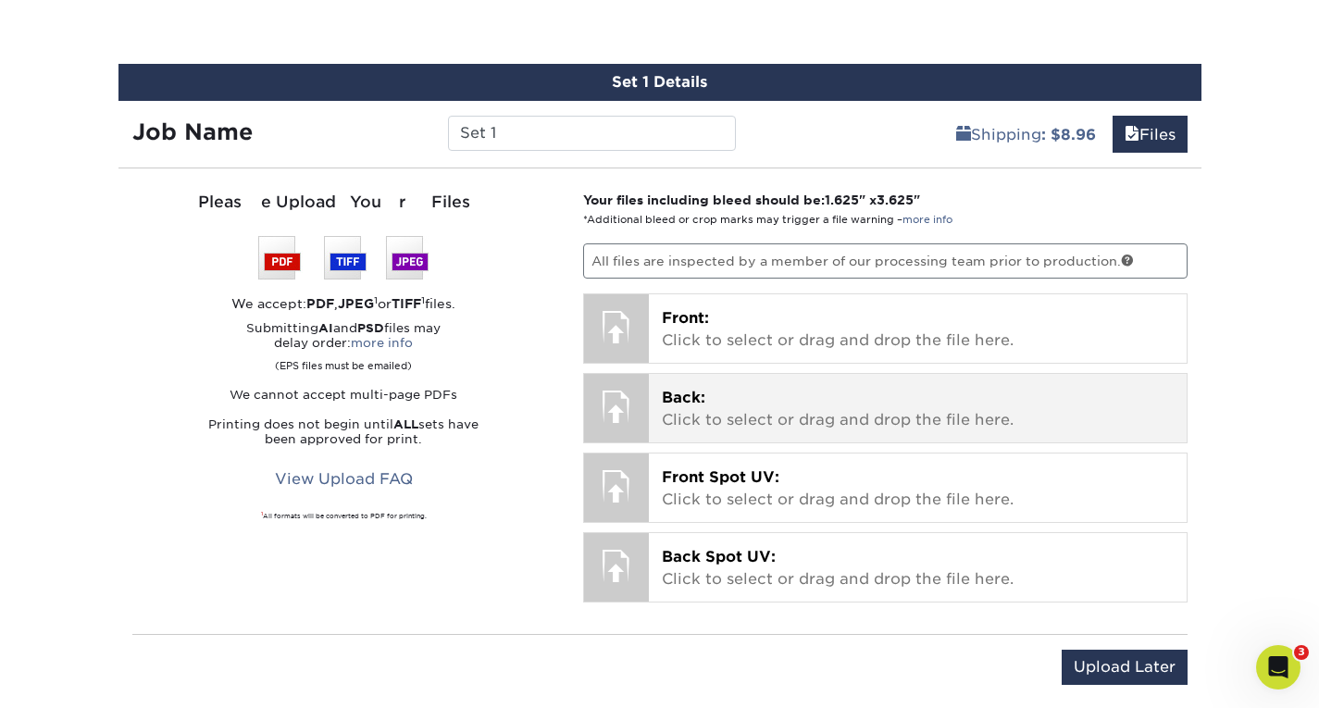
click at [631, 407] on div at bounding box center [616, 406] width 65 height 65
click at [628, 417] on div at bounding box center [616, 406] width 65 height 65
click at [701, 418] on p "Back: Click to select or drag and drop the file here." at bounding box center [918, 409] width 512 height 44
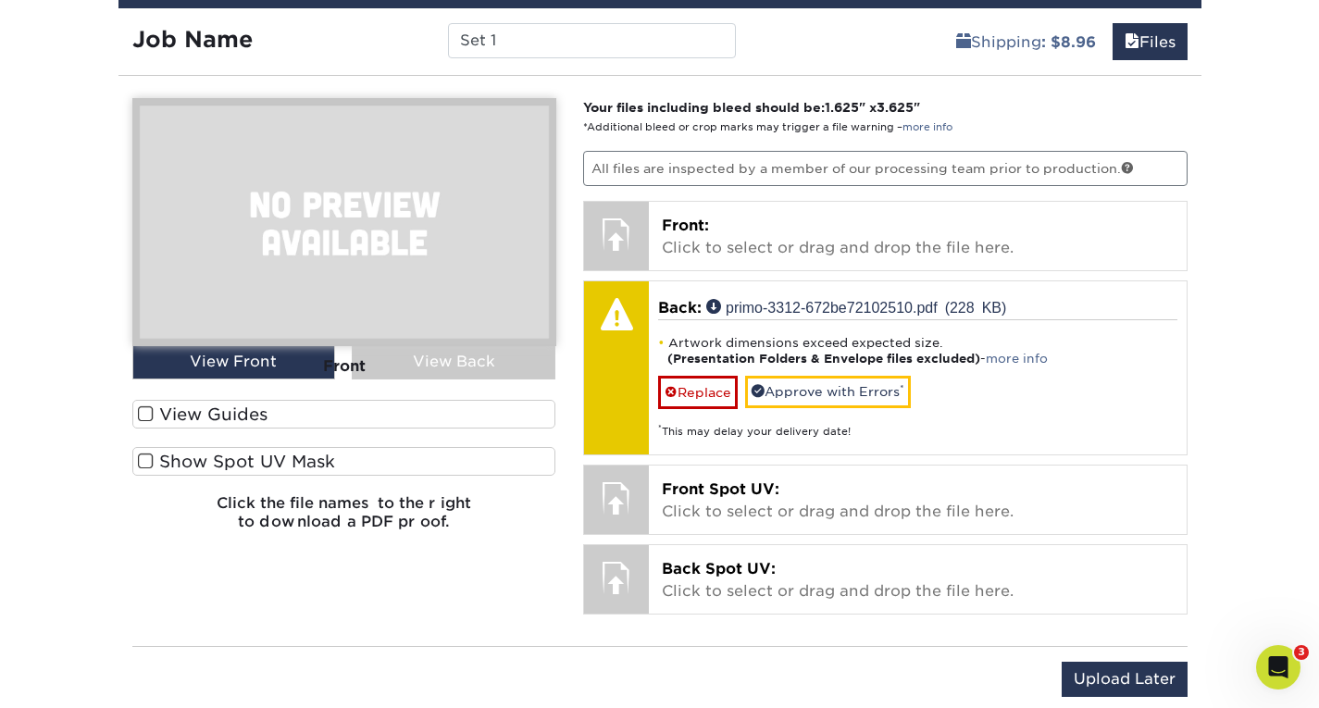
scroll to position [1134, 0]
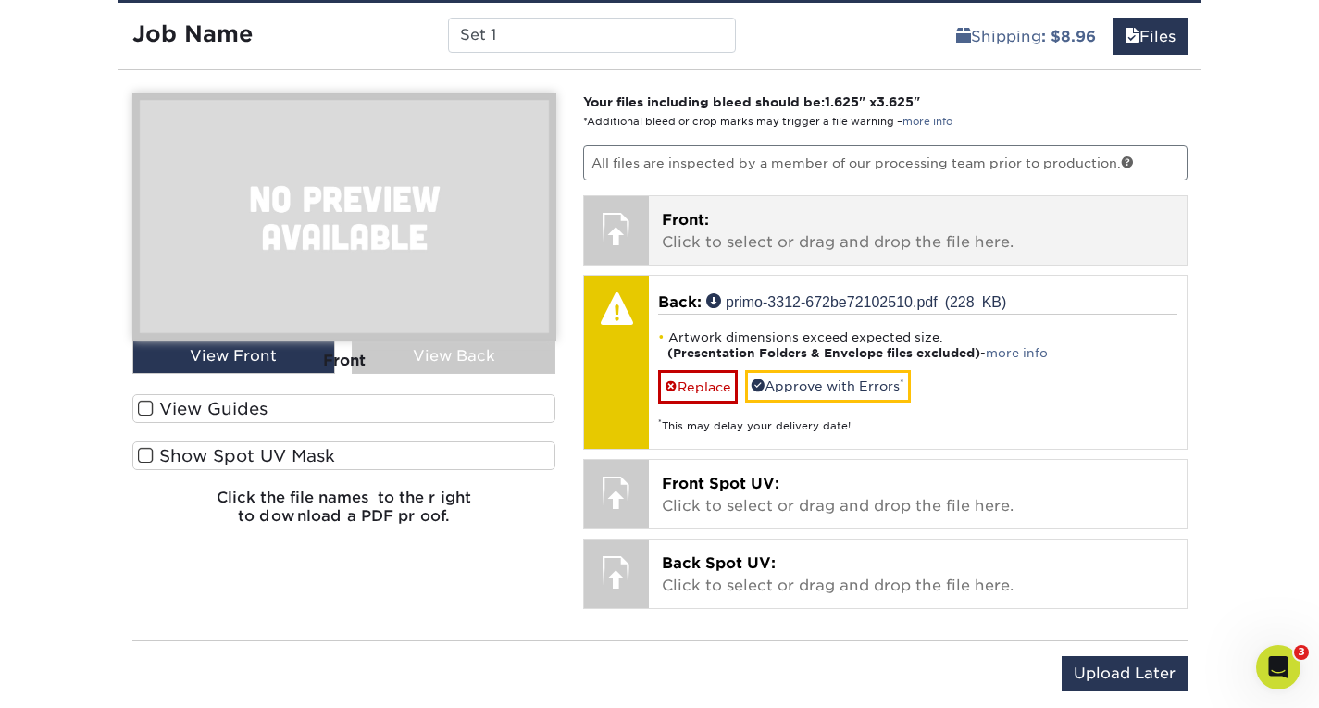
click at [631, 246] on div at bounding box center [616, 228] width 65 height 65
click at [614, 227] on div at bounding box center [616, 228] width 65 height 65
click at [663, 238] on p "Front: Click to select or drag and drop the file here." at bounding box center [918, 231] width 512 height 44
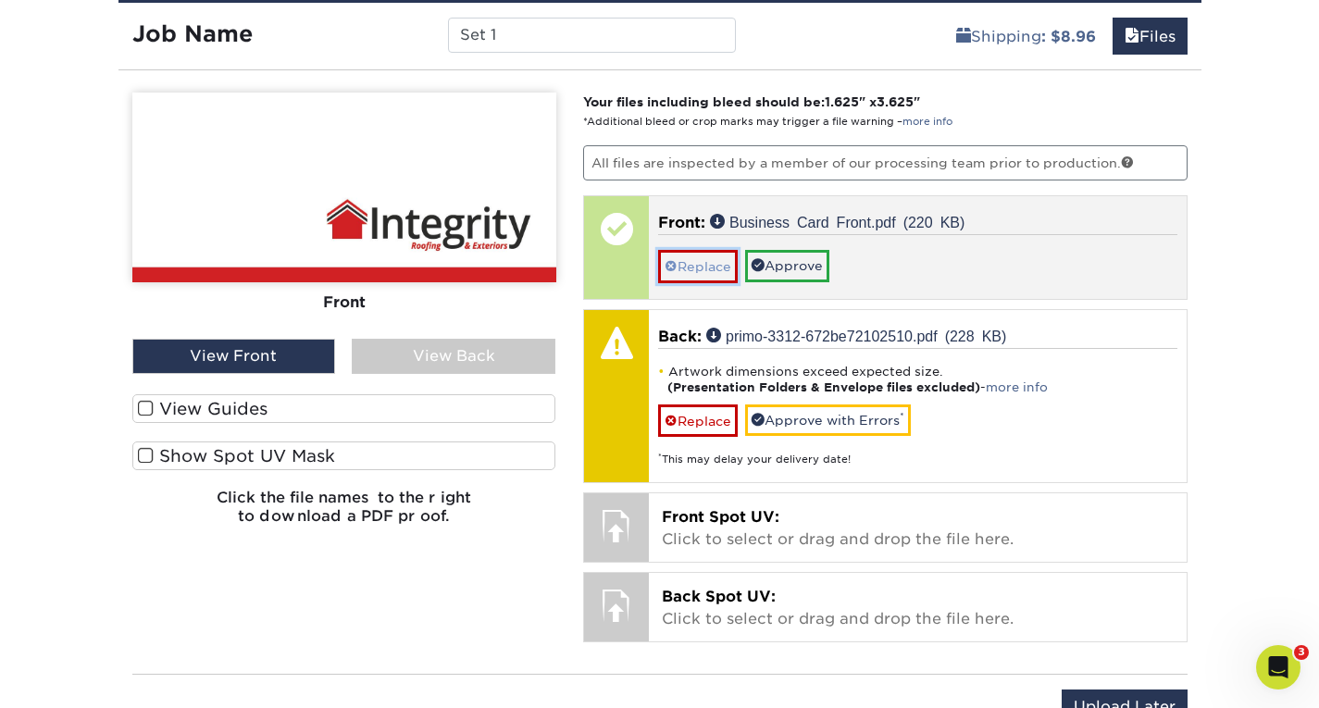
click at [718, 266] on link "Replace" at bounding box center [698, 266] width 80 height 32
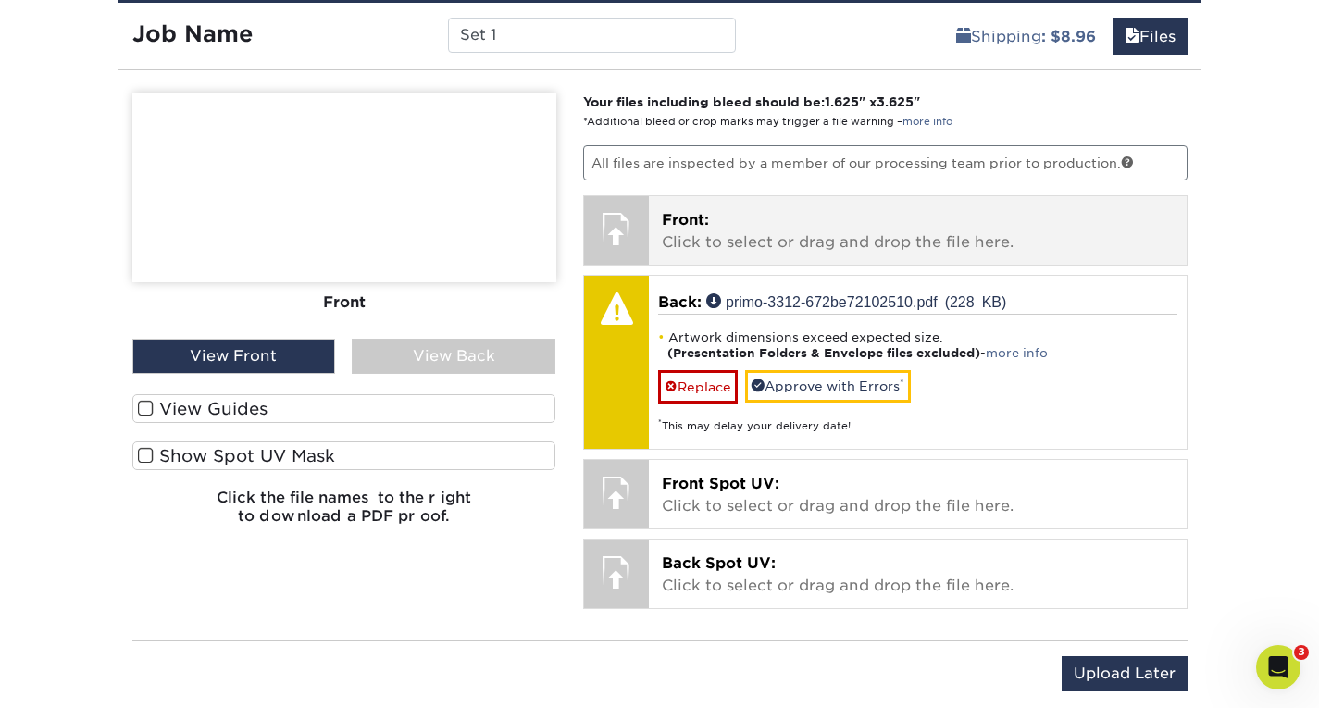
click at [693, 242] on p "Front: Click to select or drag and drop the file here." at bounding box center [918, 231] width 512 height 44
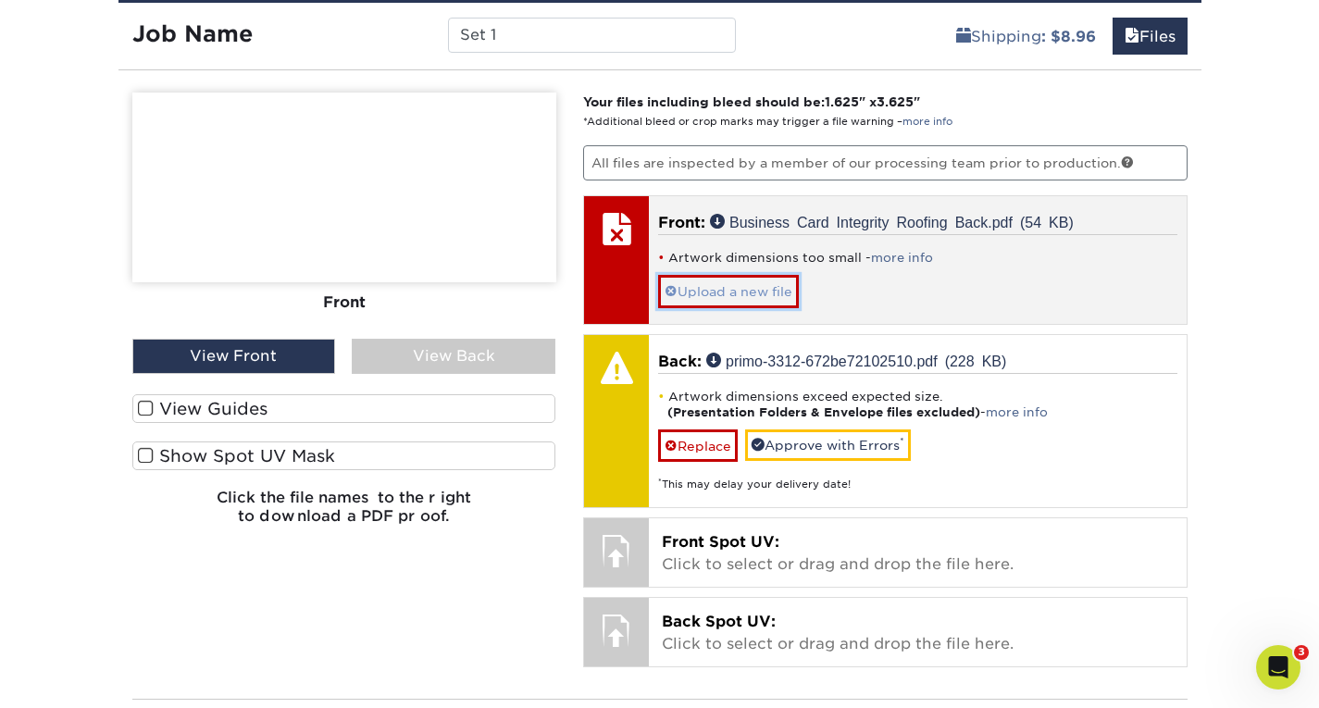
click at [709, 289] on link "Upload a new file" at bounding box center [728, 291] width 141 height 32
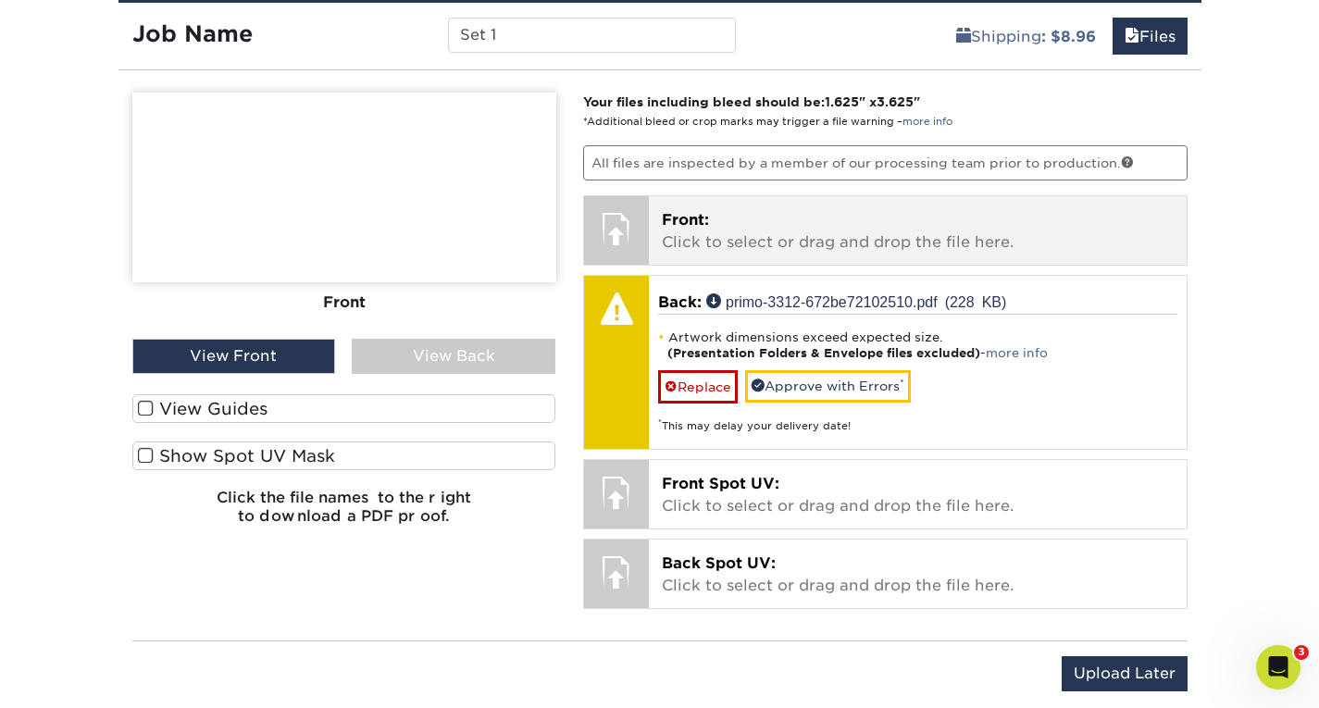
click at [687, 246] on p "Front: Click to select or drag and drop the file here." at bounding box center [918, 231] width 512 height 44
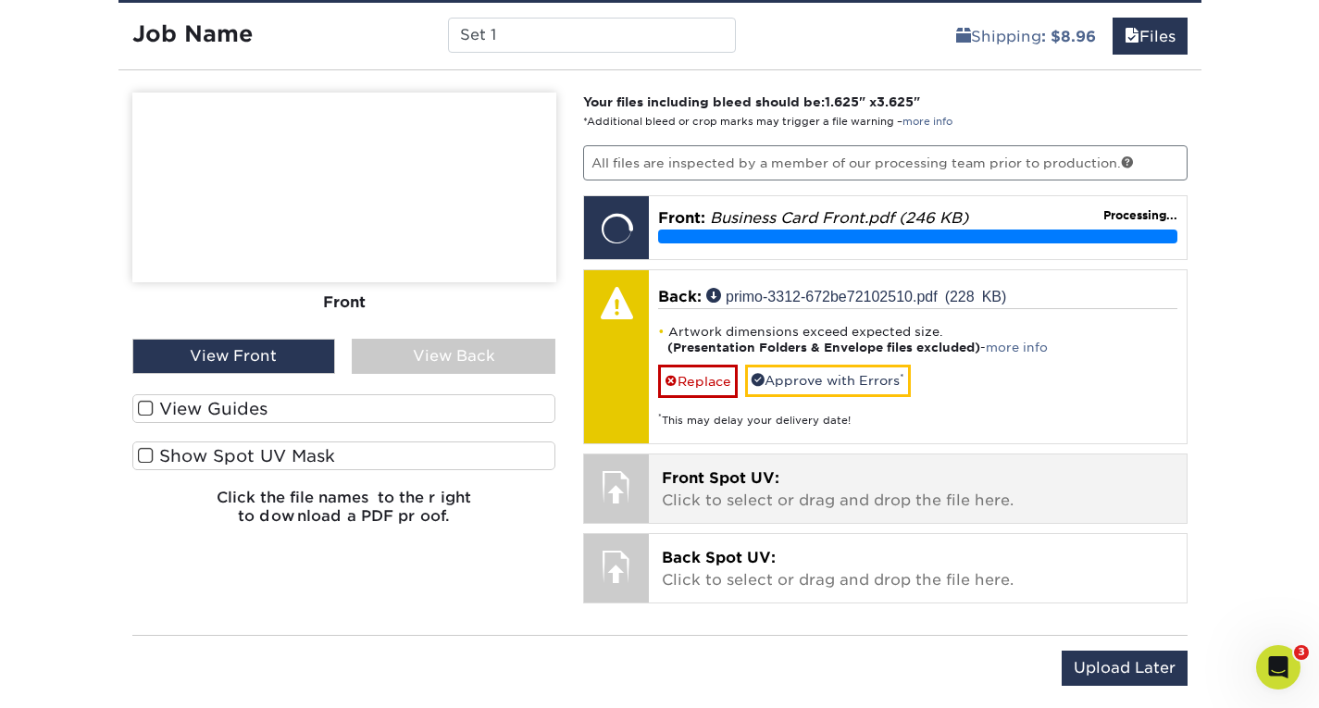
click at [679, 483] on span "Front Spot UV:" at bounding box center [721, 478] width 118 height 18
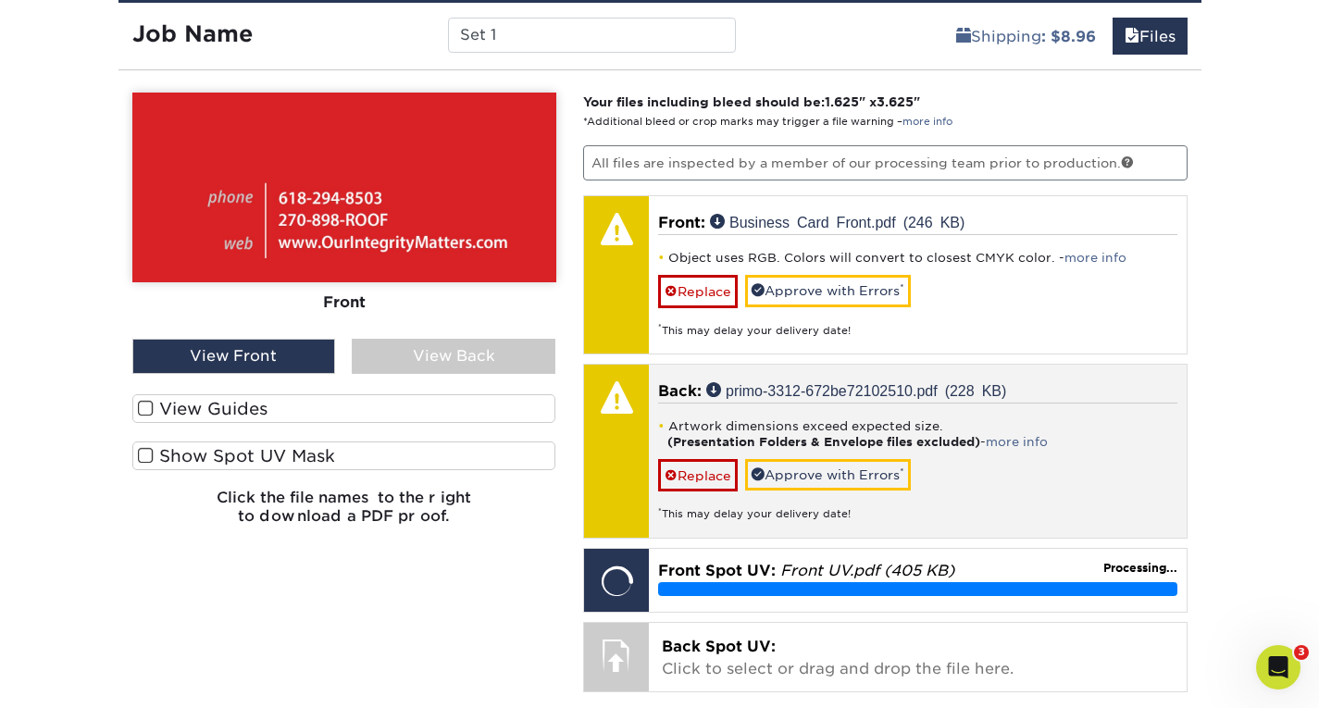
click at [721, 378] on div "Back: primo-3312-672be72102510.pdf (228 KB) Artwork dimensions exceed expected …" at bounding box center [918, 451] width 538 height 173
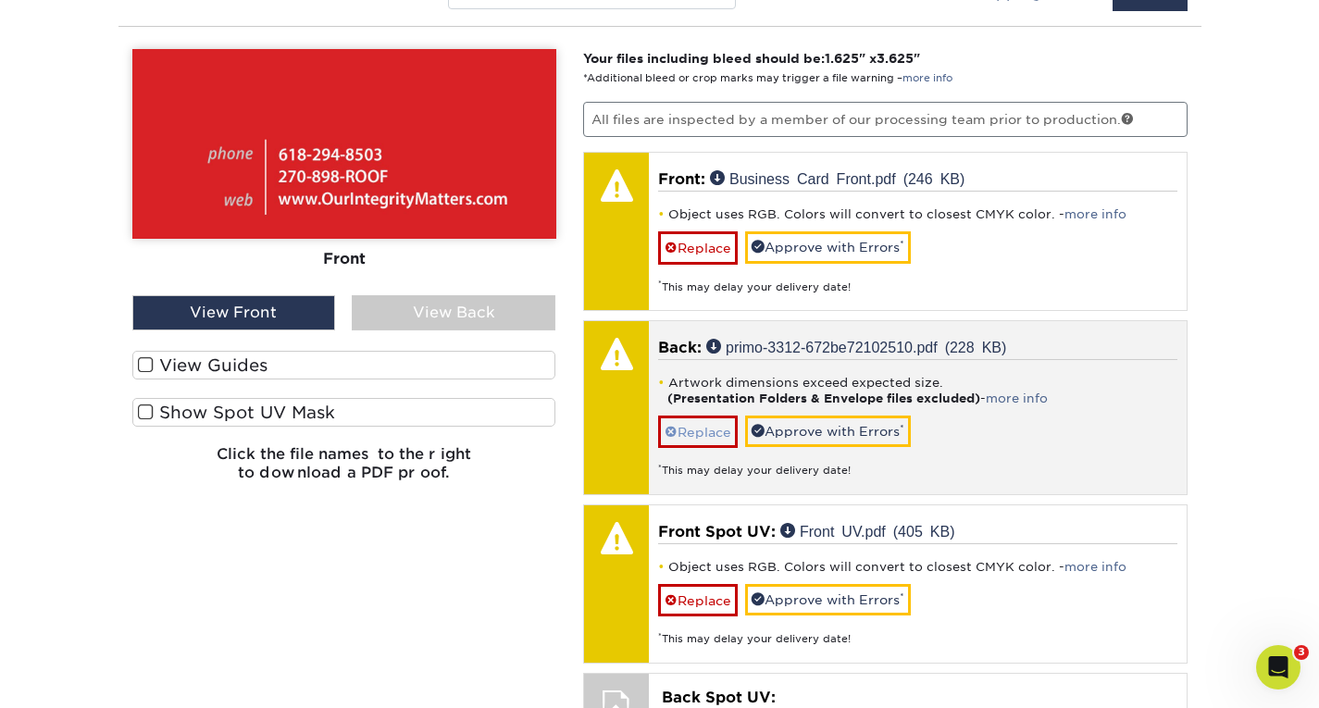
scroll to position [1179, 0]
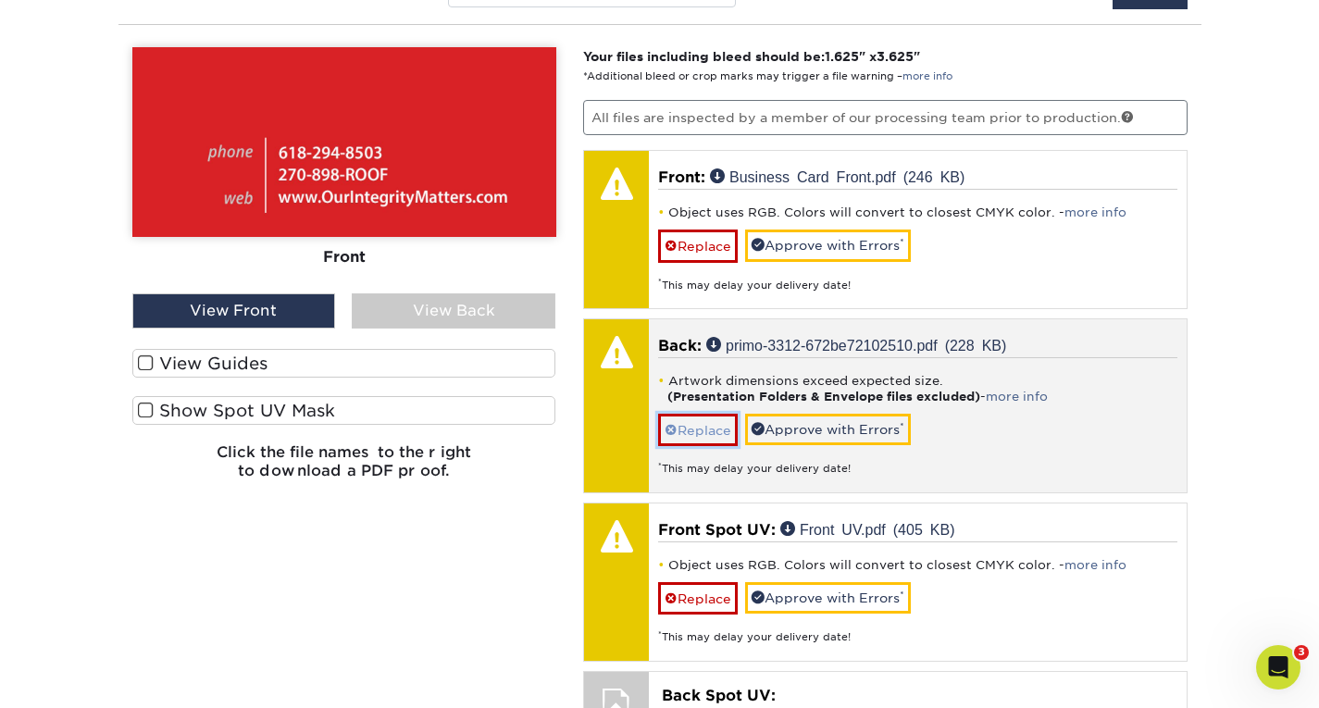
click at [696, 425] on link "Replace" at bounding box center [698, 430] width 80 height 32
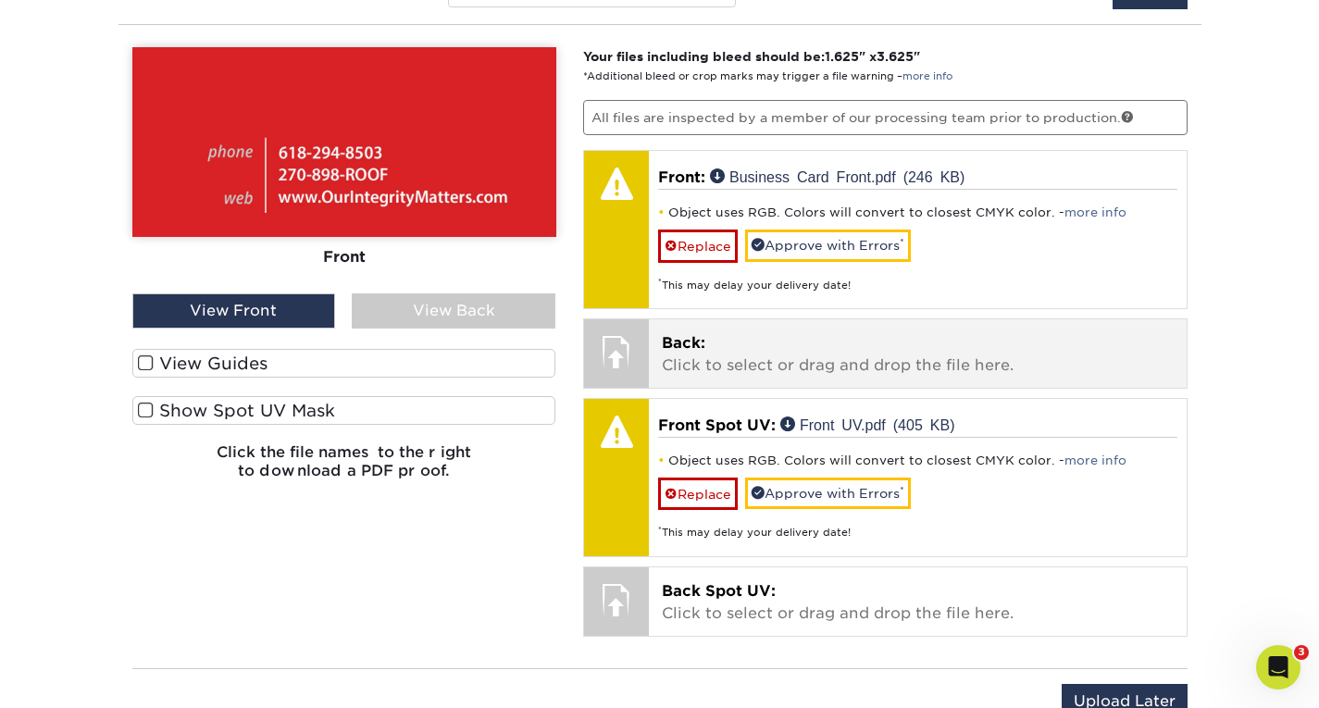
click at [690, 373] on p "Back: Click to select or drag and drop the file here." at bounding box center [918, 354] width 512 height 44
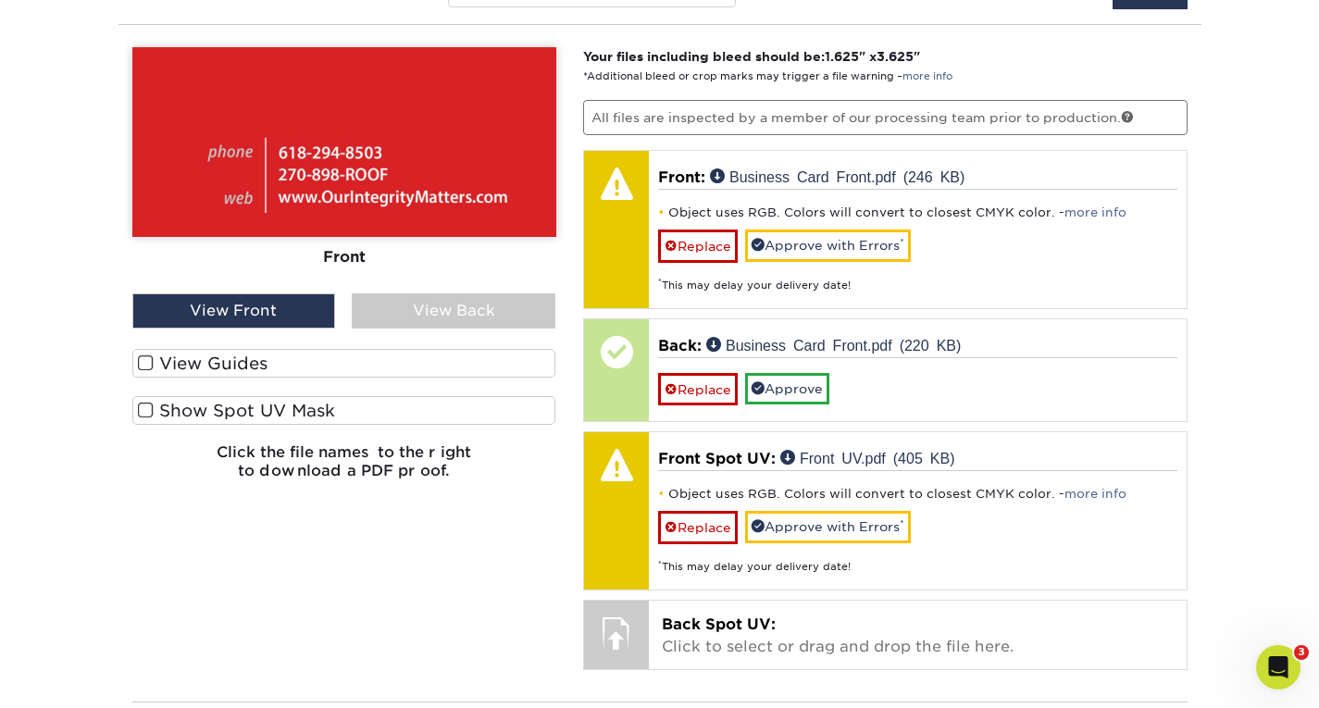
click at [442, 295] on div "View Back" at bounding box center [454, 310] width 204 height 35
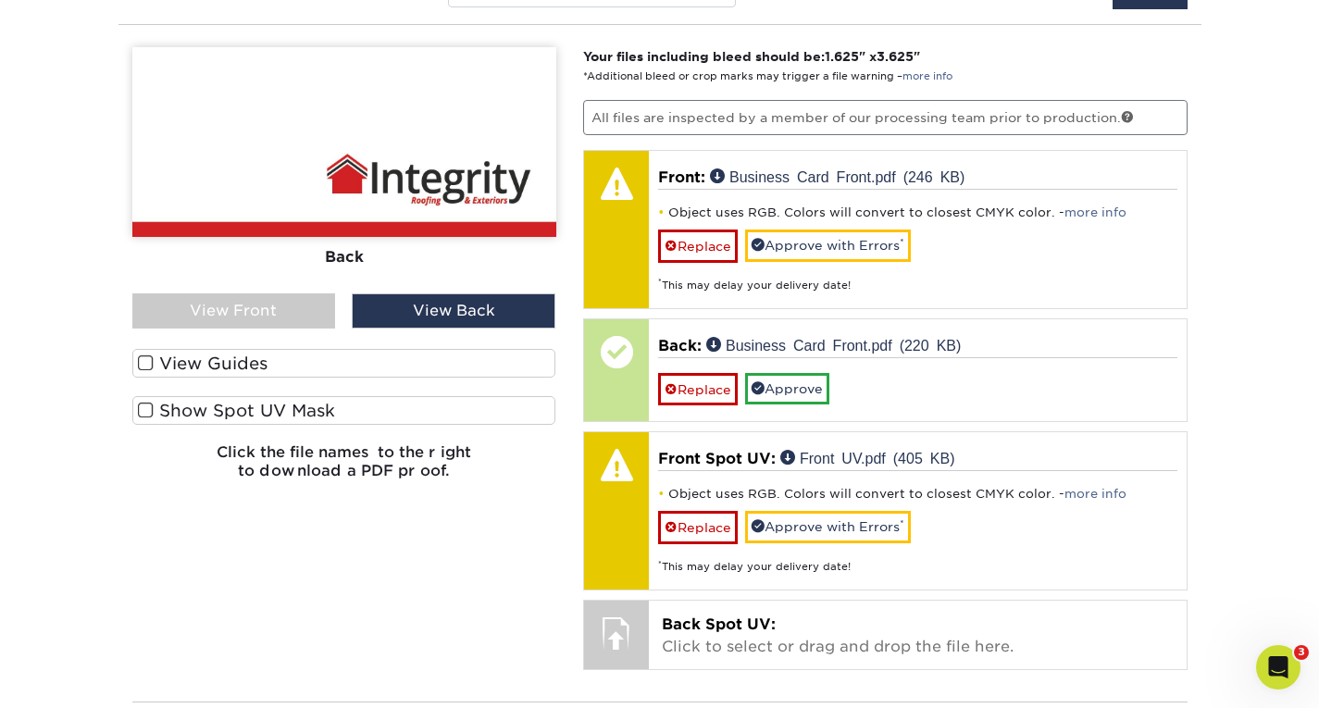
click at [402, 316] on div "View Back" at bounding box center [454, 310] width 204 height 35
click at [305, 308] on div "View Front" at bounding box center [234, 310] width 204 height 35
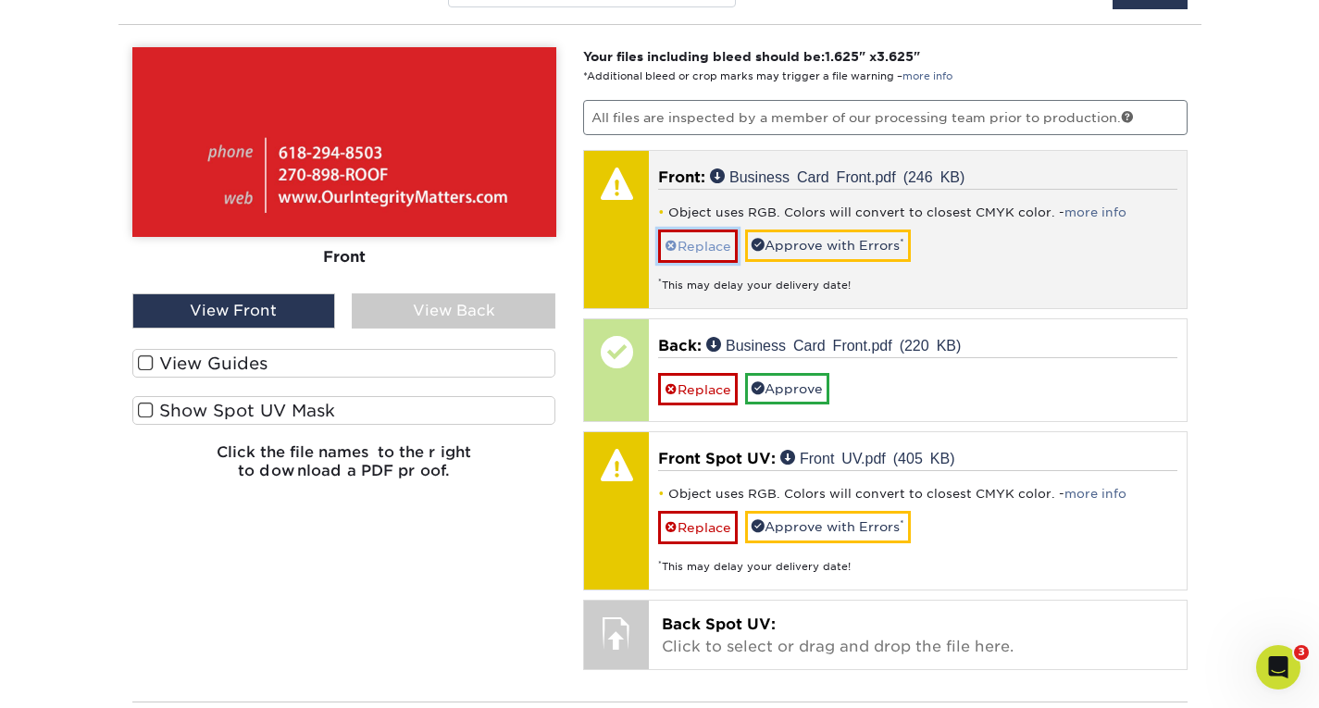
click at [712, 246] on link "Replace" at bounding box center [698, 245] width 80 height 32
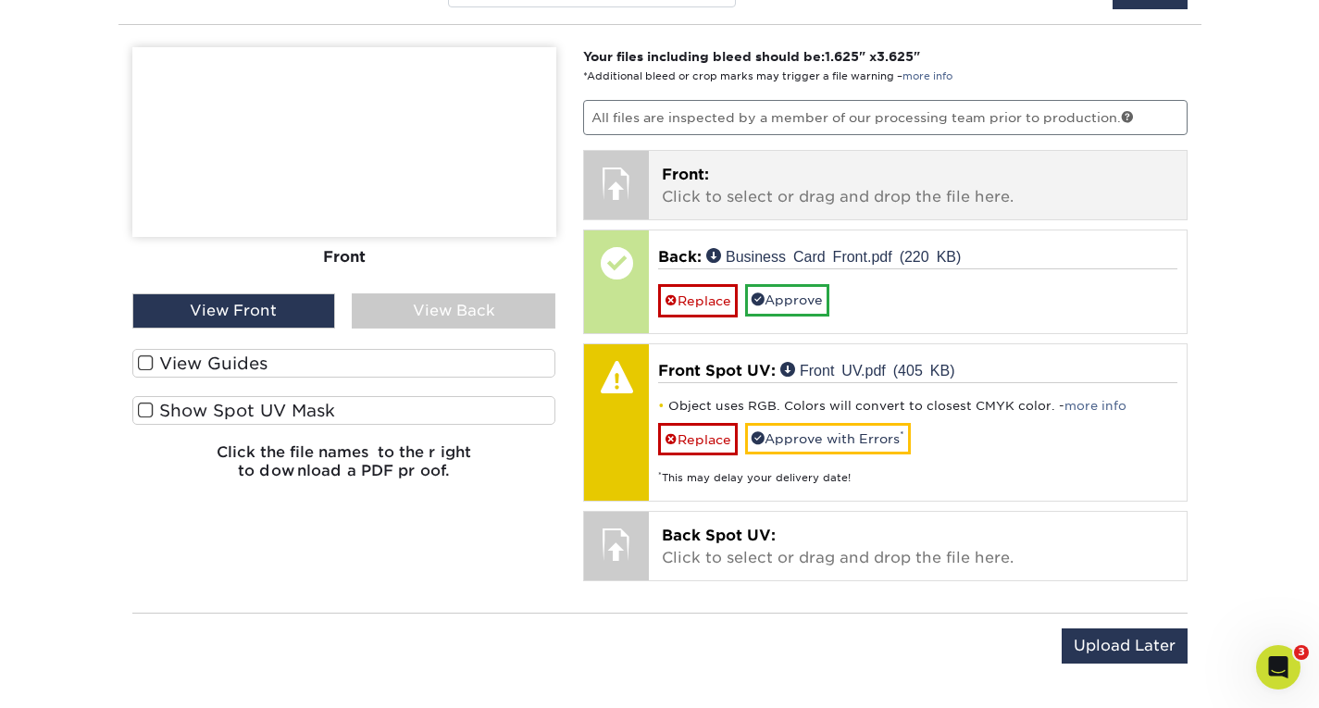
click at [676, 198] on p "Front: Click to select or drag and drop the file here." at bounding box center [918, 186] width 512 height 44
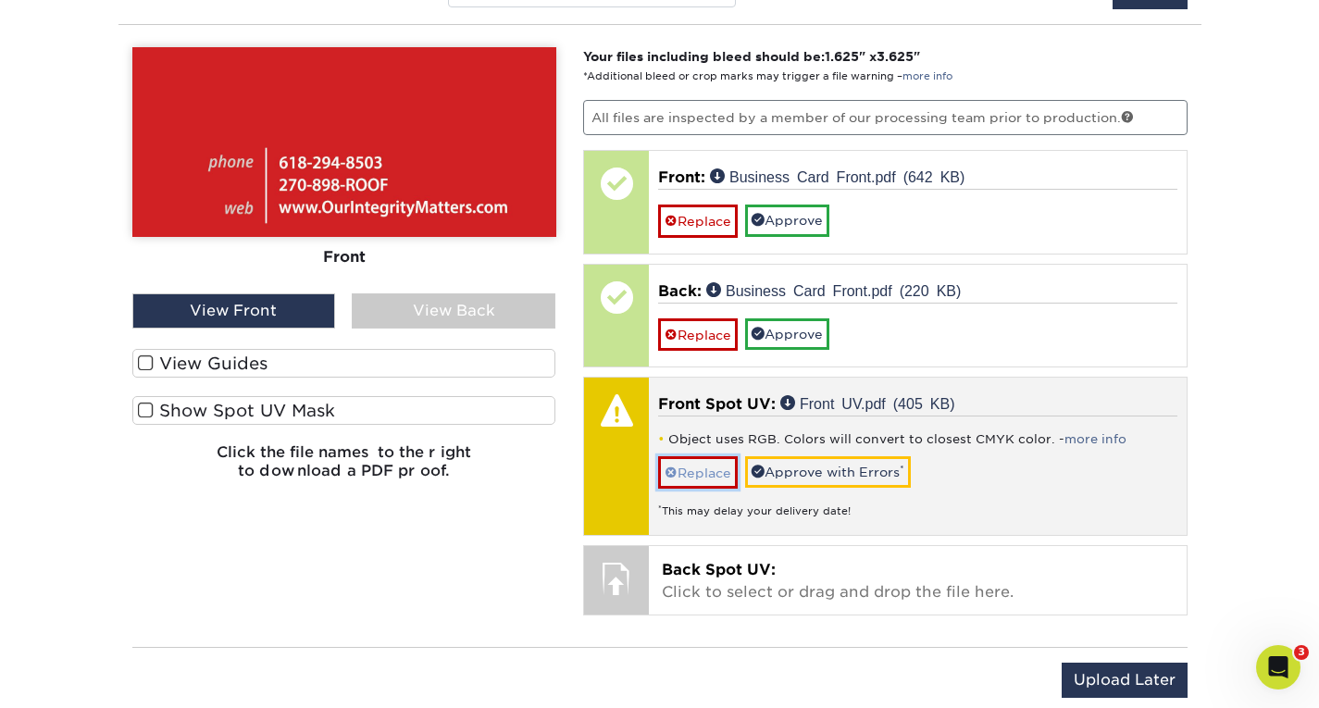
click at [699, 467] on link "Replace" at bounding box center [698, 472] width 80 height 32
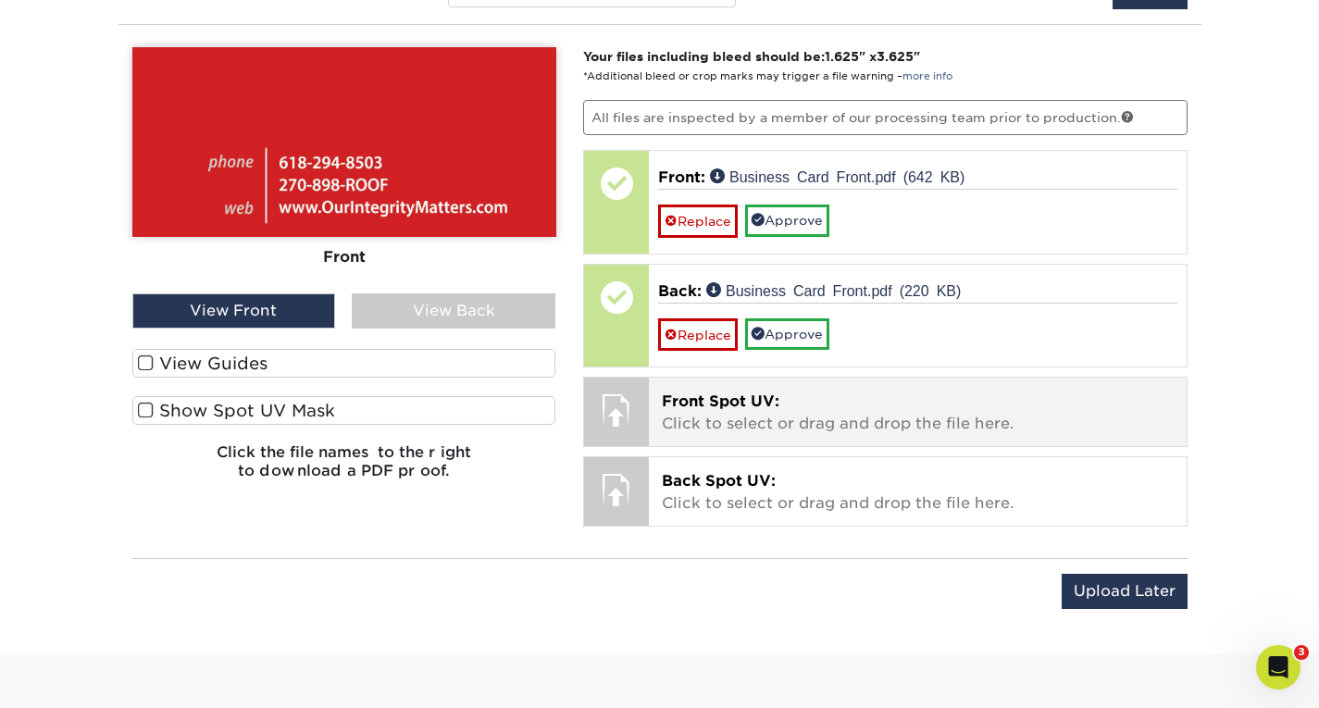
click at [687, 407] on span "Front Spot UV:" at bounding box center [721, 401] width 118 height 18
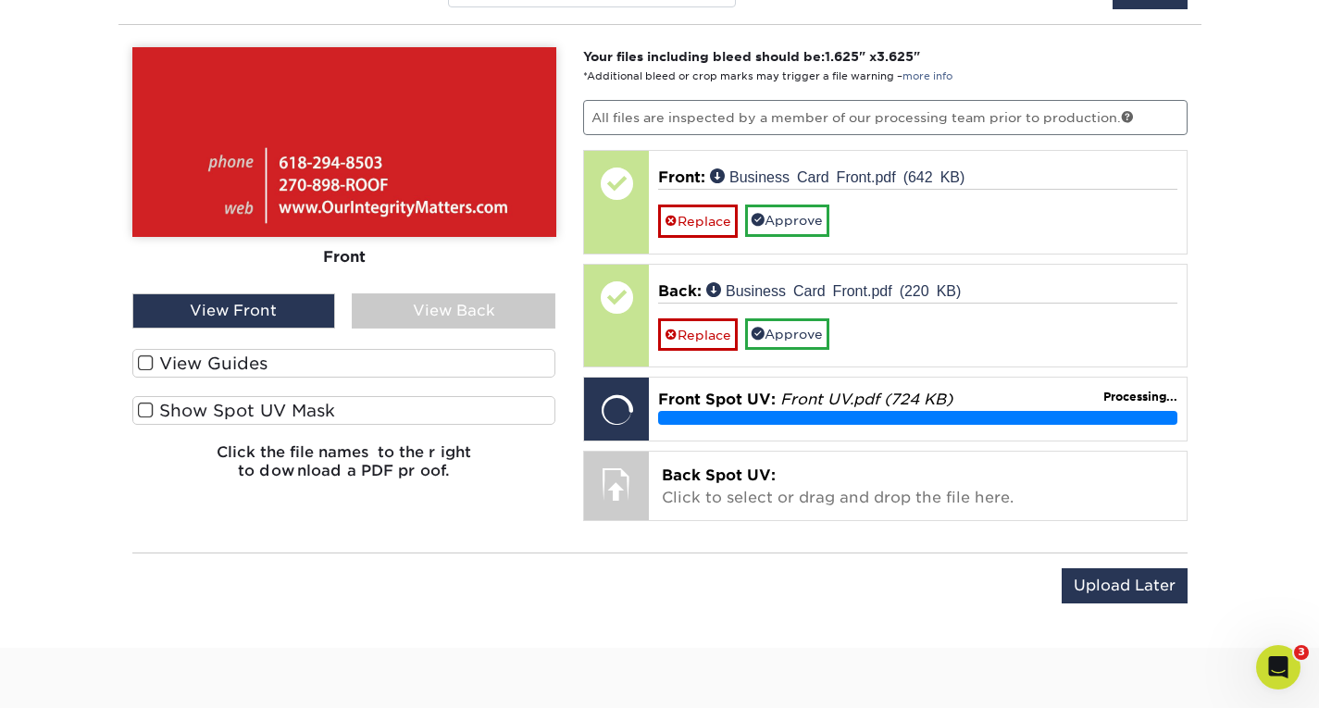
click at [240, 367] on label "View Guides" at bounding box center [344, 363] width 424 height 29
click at [0, 0] on input "View Guides" at bounding box center [0, 0] width 0 height 0
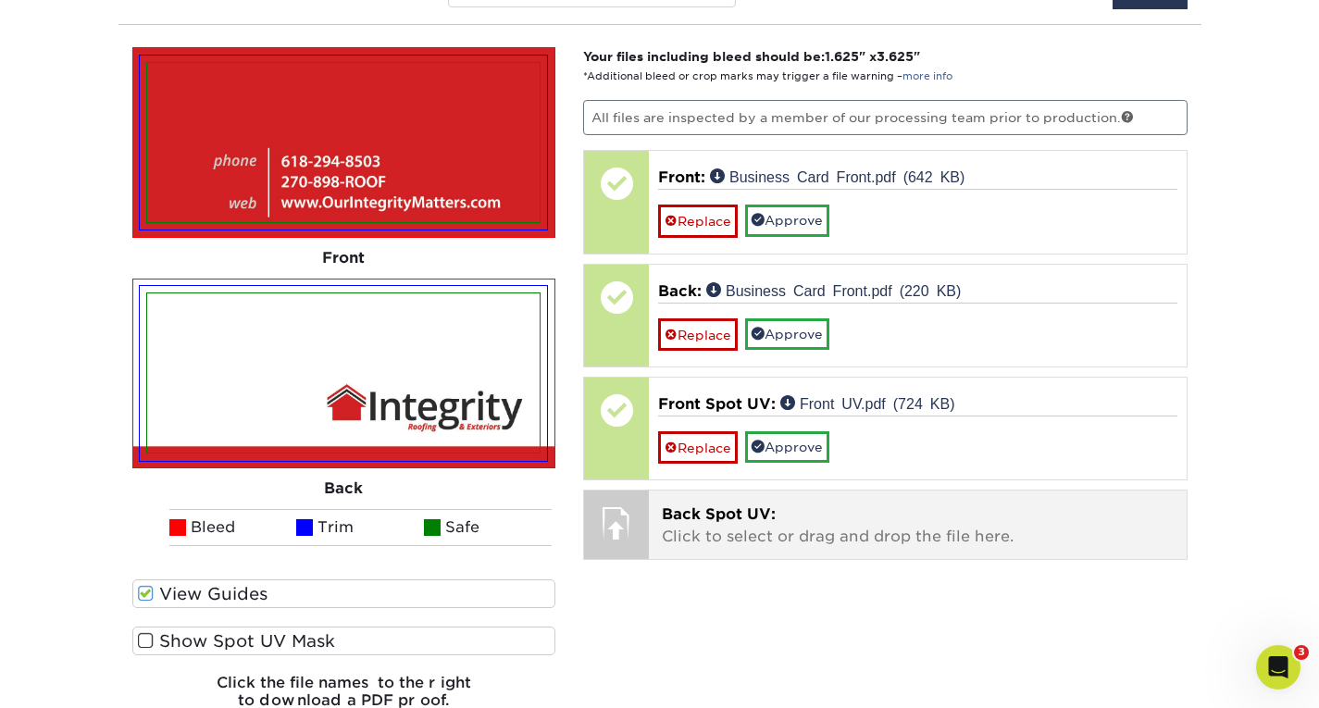
click at [626, 520] on div at bounding box center [616, 522] width 65 height 65
click at [639, 506] on div at bounding box center [616, 522] width 65 height 65
click at [845, 534] on p "Back Spot UV: Click to select or drag and drop the file here." at bounding box center [918, 525] width 512 height 44
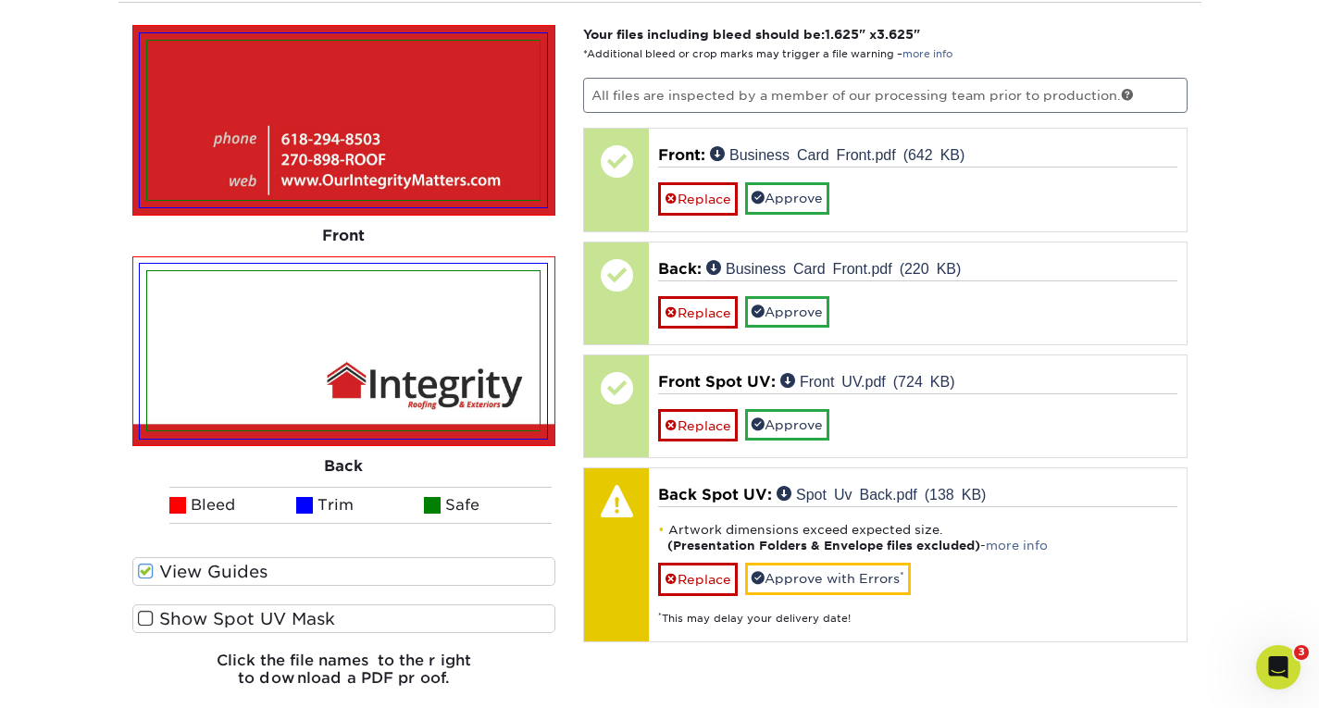
scroll to position [1202, 0]
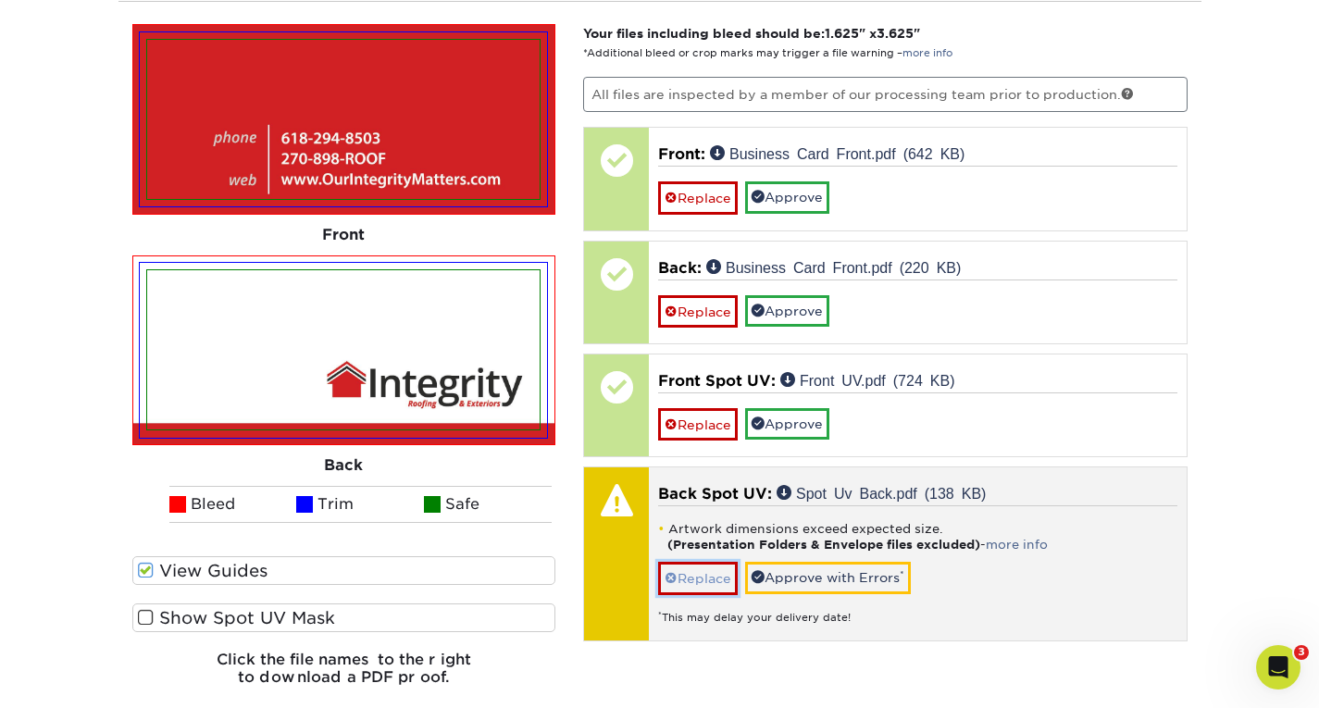
click at [701, 592] on link "Replace" at bounding box center [698, 578] width 80 height 32
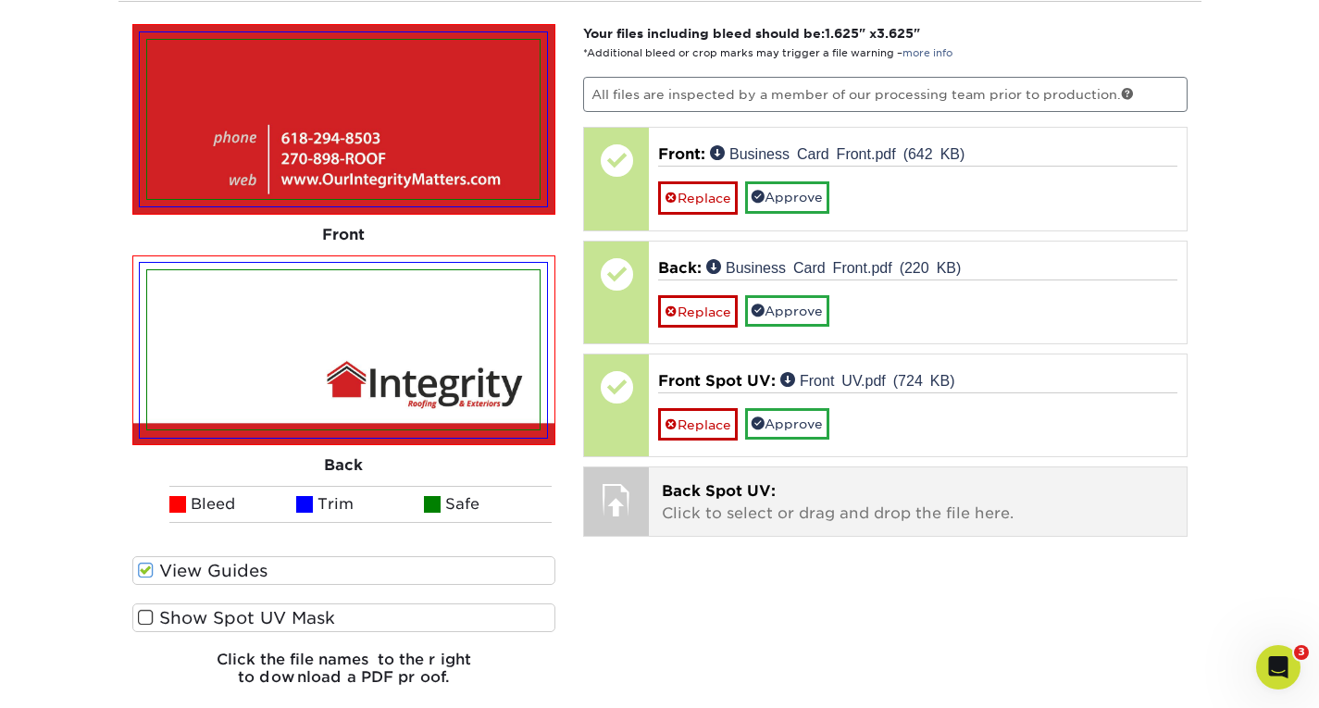
click at [691, 519] on p "Back Spot UV: Click to select or drag and drop the file here." at bounding box center [918, 502] width 512 height 44
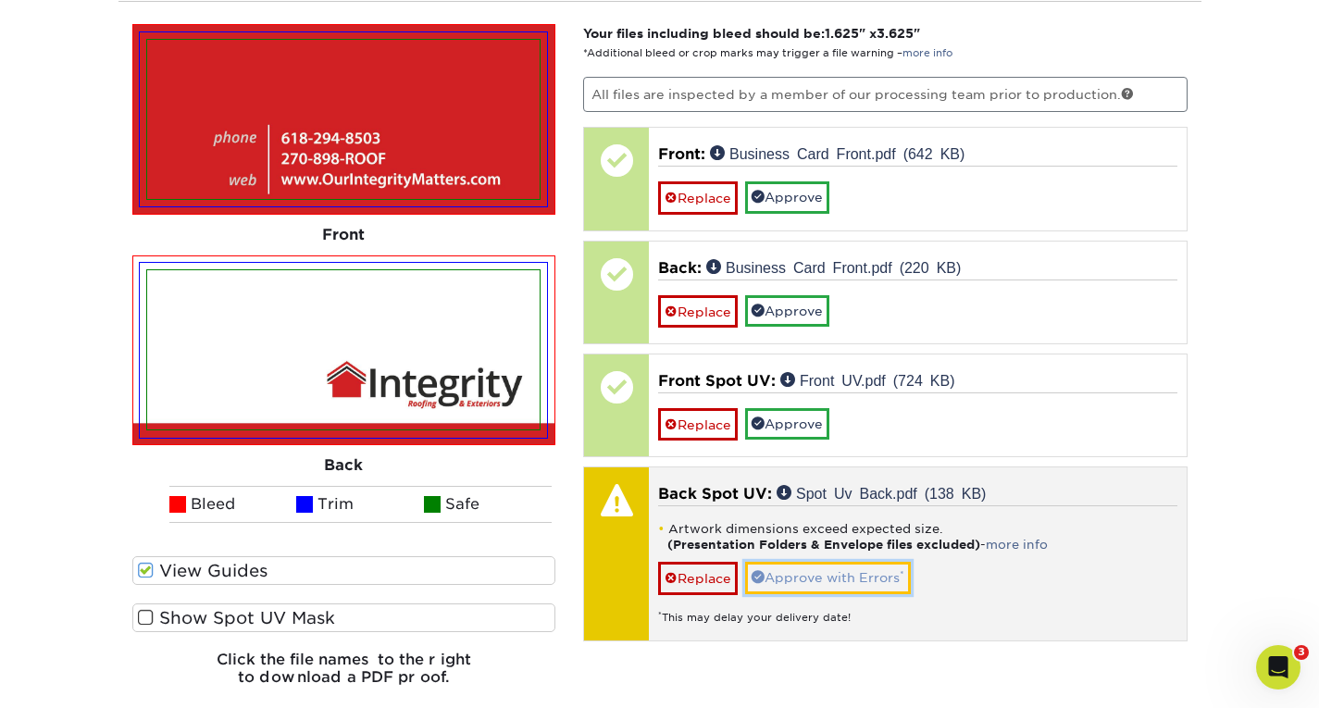
click at [800, 577] on link "Approve with Errors *" at bounding box center [828, 577] width 166 height 31
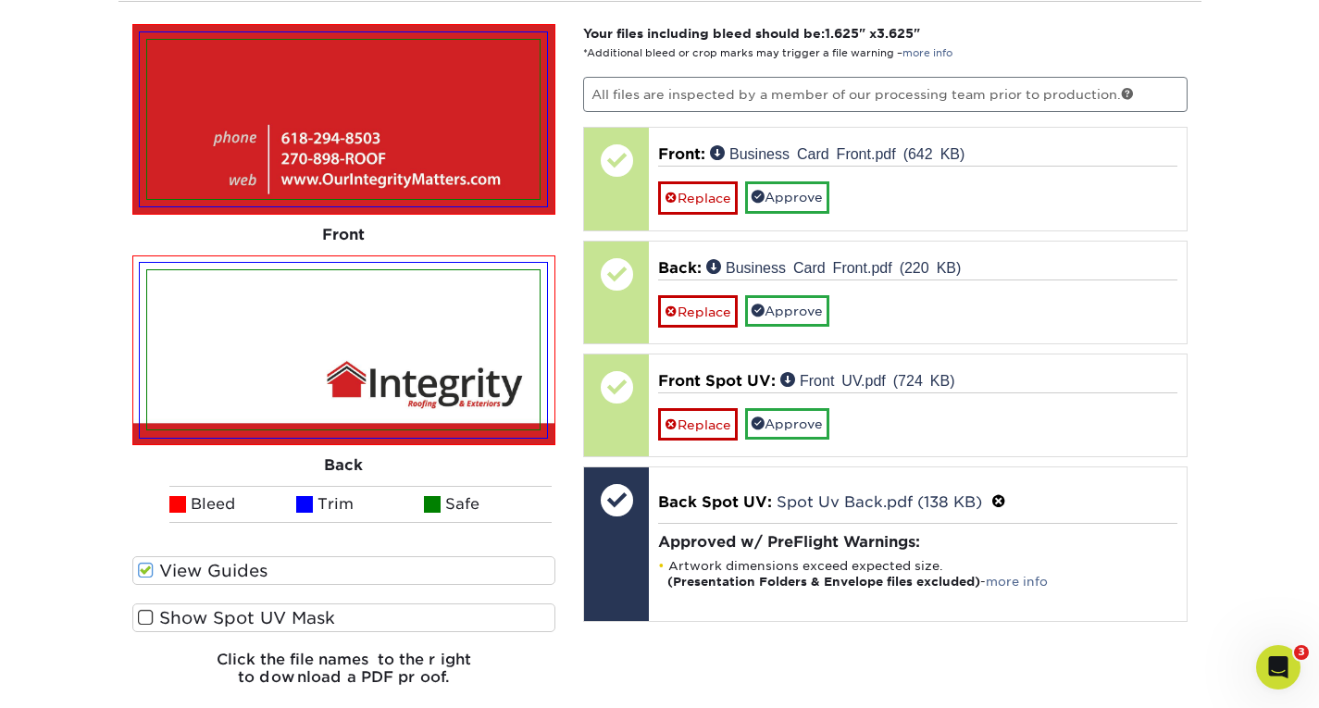
scroll to position [1225, 0]
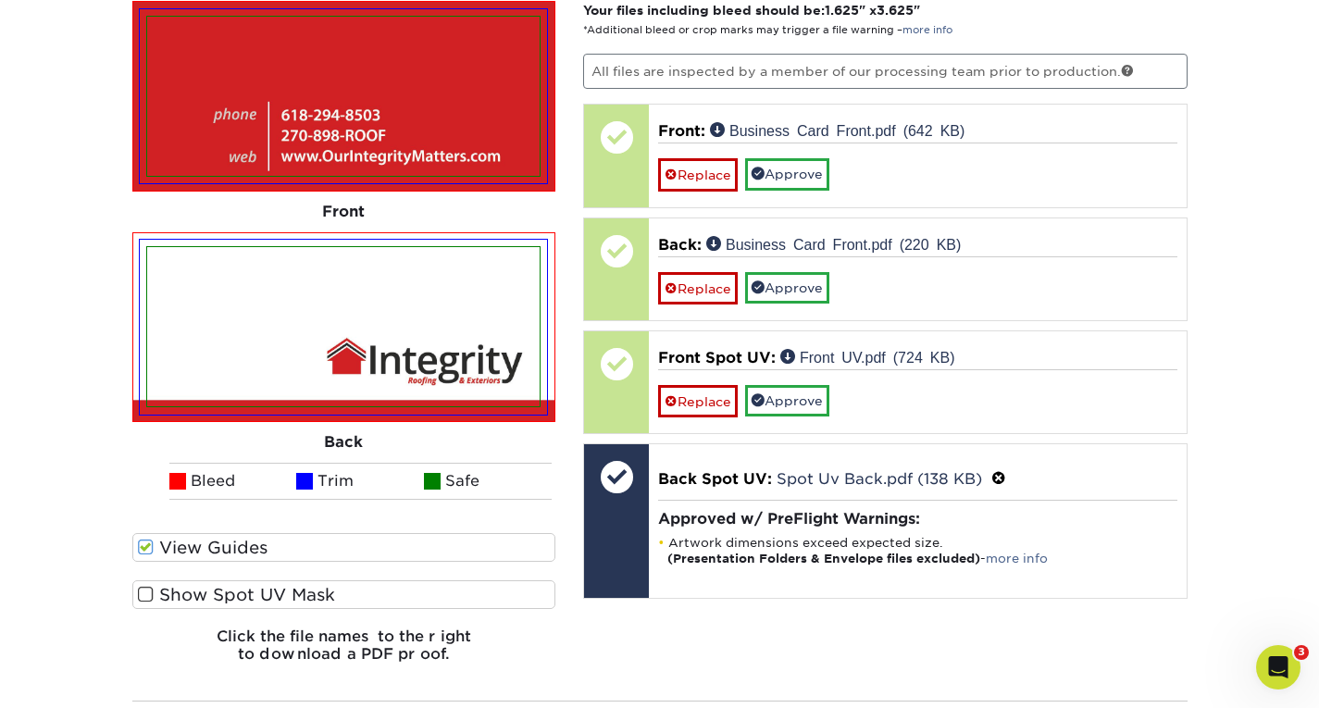
click at [241, 593] on label "Show Spot UV Mask" at bounding box center [344, 594] width 424 height 29
click at [0, 0] on input "Show Spot UV Mask" at bounding box center [0, 0] width 0 height 0
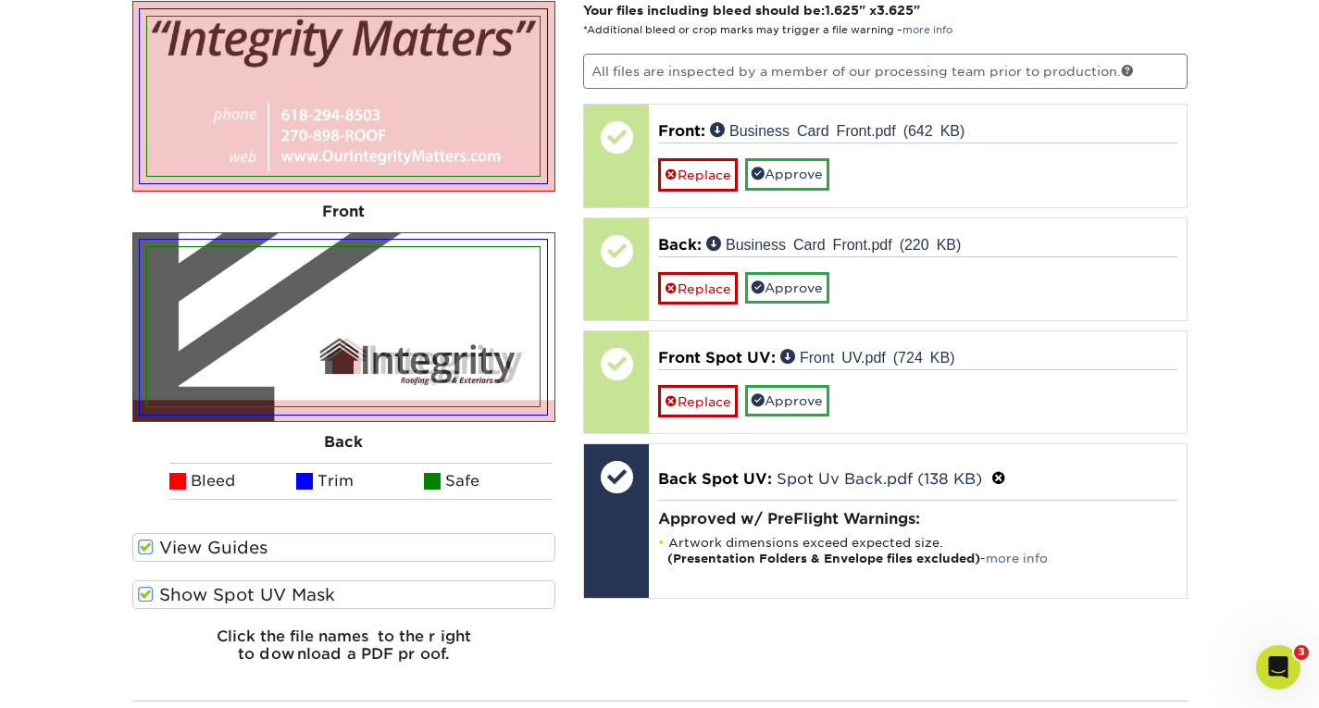
click at [205, 593] on label "Show Spot UV Mask" at bounding box center [344, 594] width 424 height 29
click at [0, 0] on input "Show Spot UV Mask" at bounding box center [0, 0] width 0 height 0
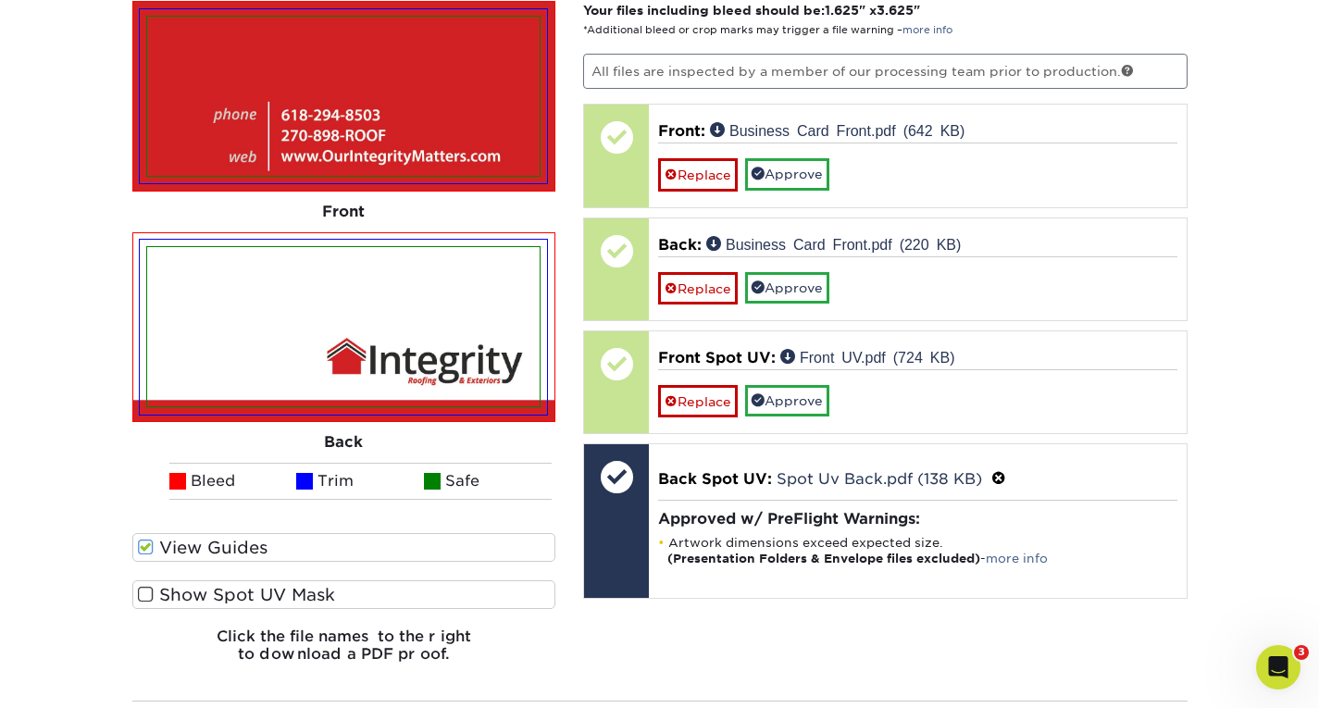
click at [205, 593] on label "Show Spot UV Mask" at bounding box center [344, 594] width 424 height 29
click at [0, 0] on input "Show Spot UV Mask" at bounding box center [0, 0] width 0 height 0
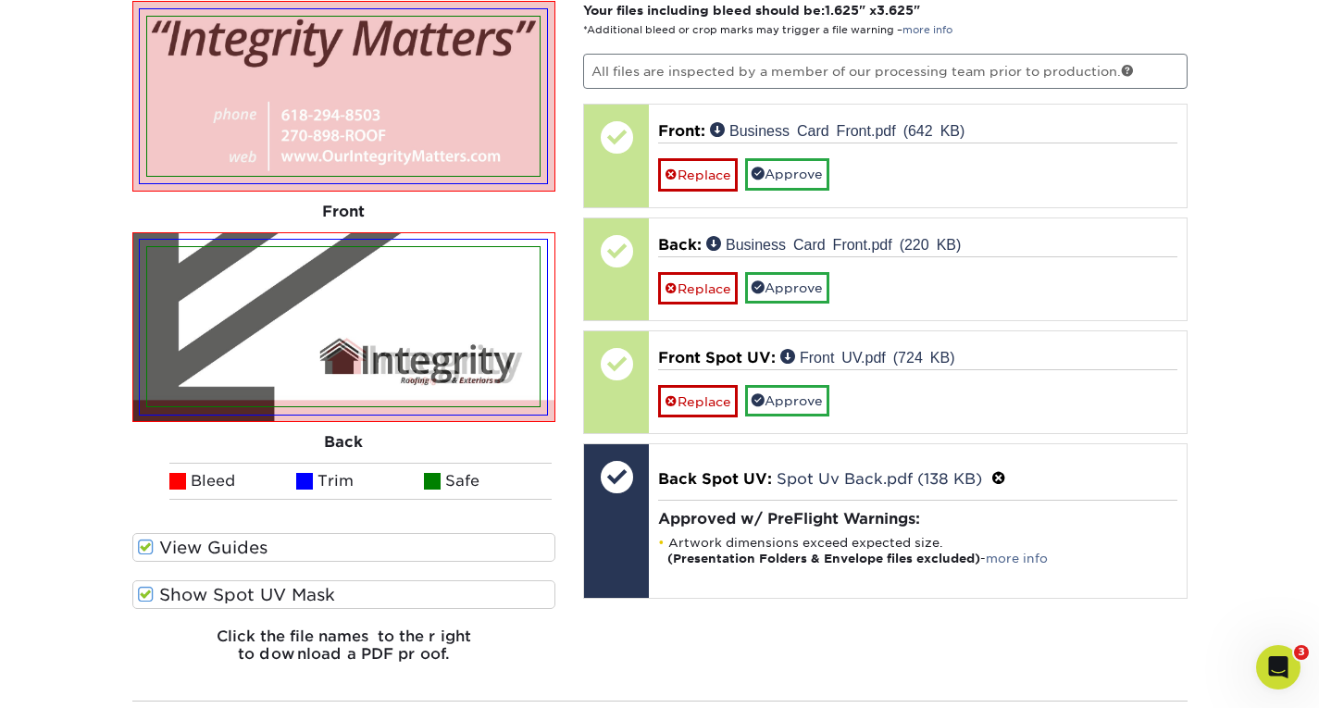
click at [205, 593] on label "Show Spot UV Mask" at bounding box center [344, 594] width 424 height 29
click at [0, 0] on input "Show Spot UV Mask" at bounding box center [0, 0] width 0 height 0
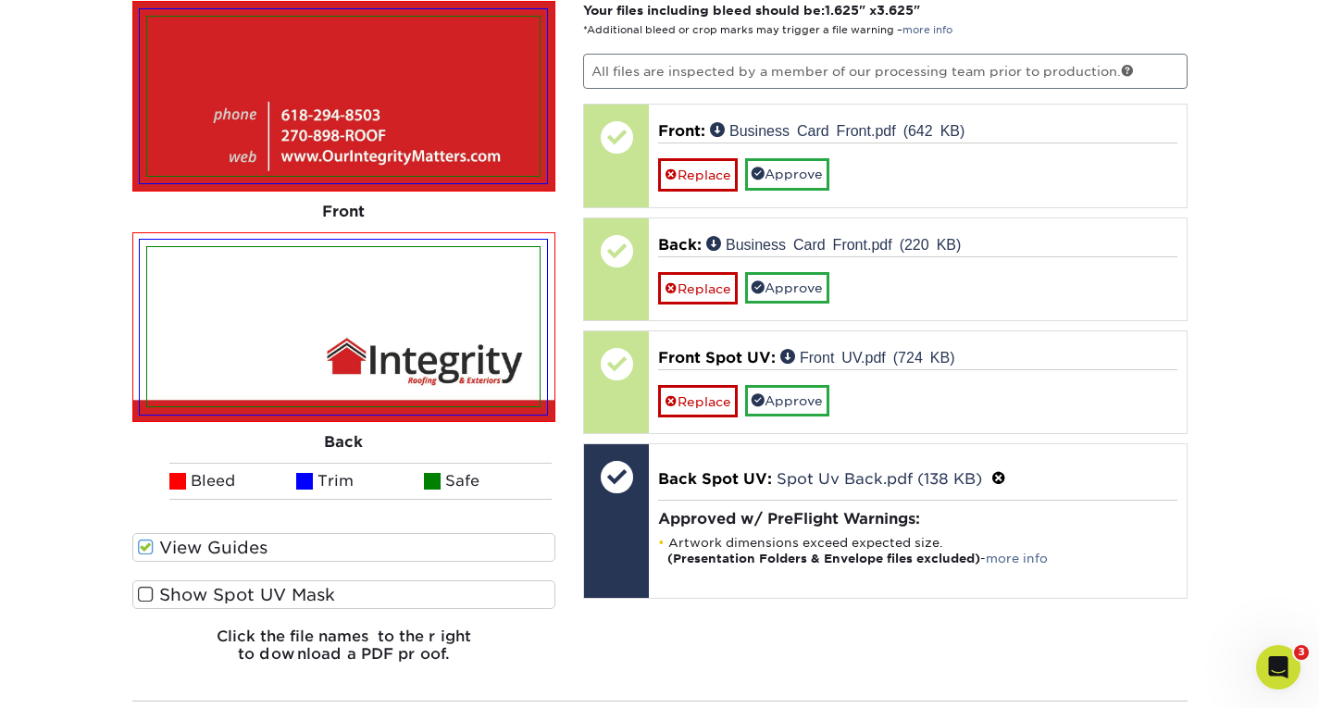
click at [205, 593] on label "Show Spot UV Mask" at bounding box center [344, 594] width 424 height 29
click at [0, 0] on input "Show Spot UV Mask" at bounding box center [0, 0] width 0 height 0
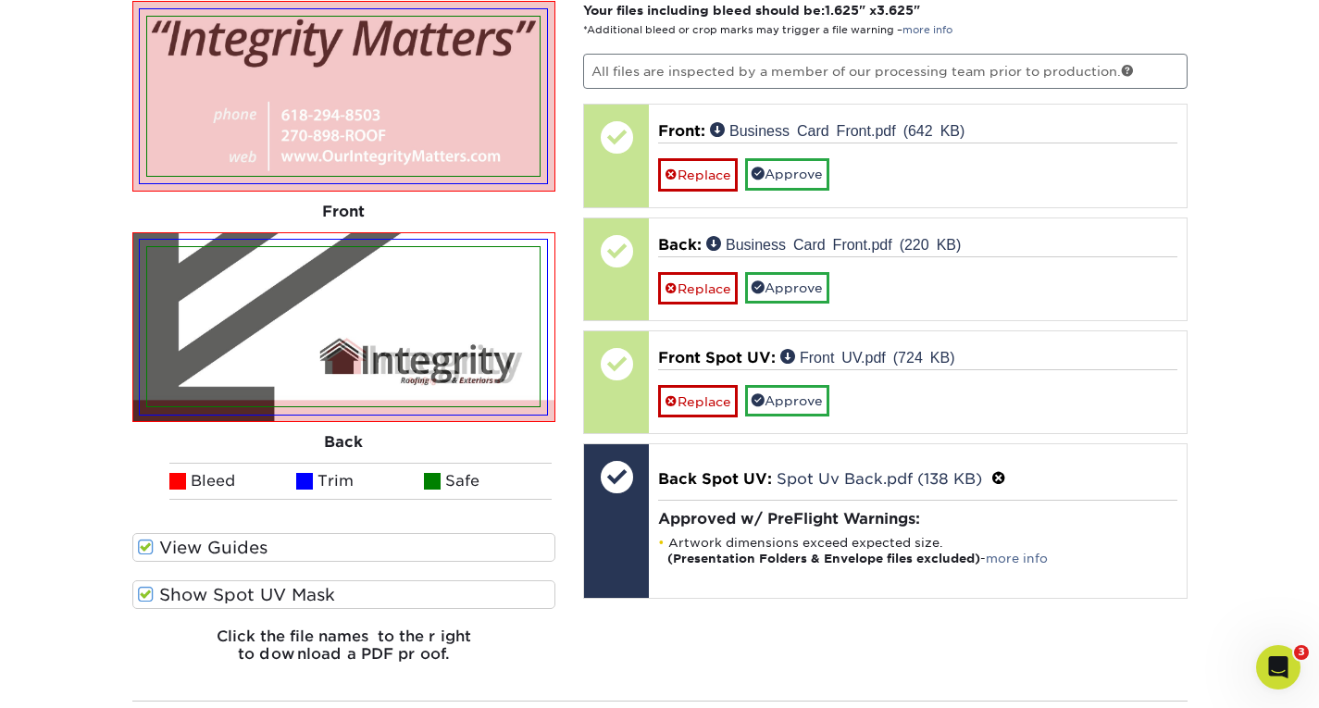
click at [205, 593] on label "Show Spot UV Mask" at bounding box center [344, 594] width 424 height 29
click at [0, 0] on input "Show Spot UV Mask" at bounding box center [0, 0] width 0 height 0
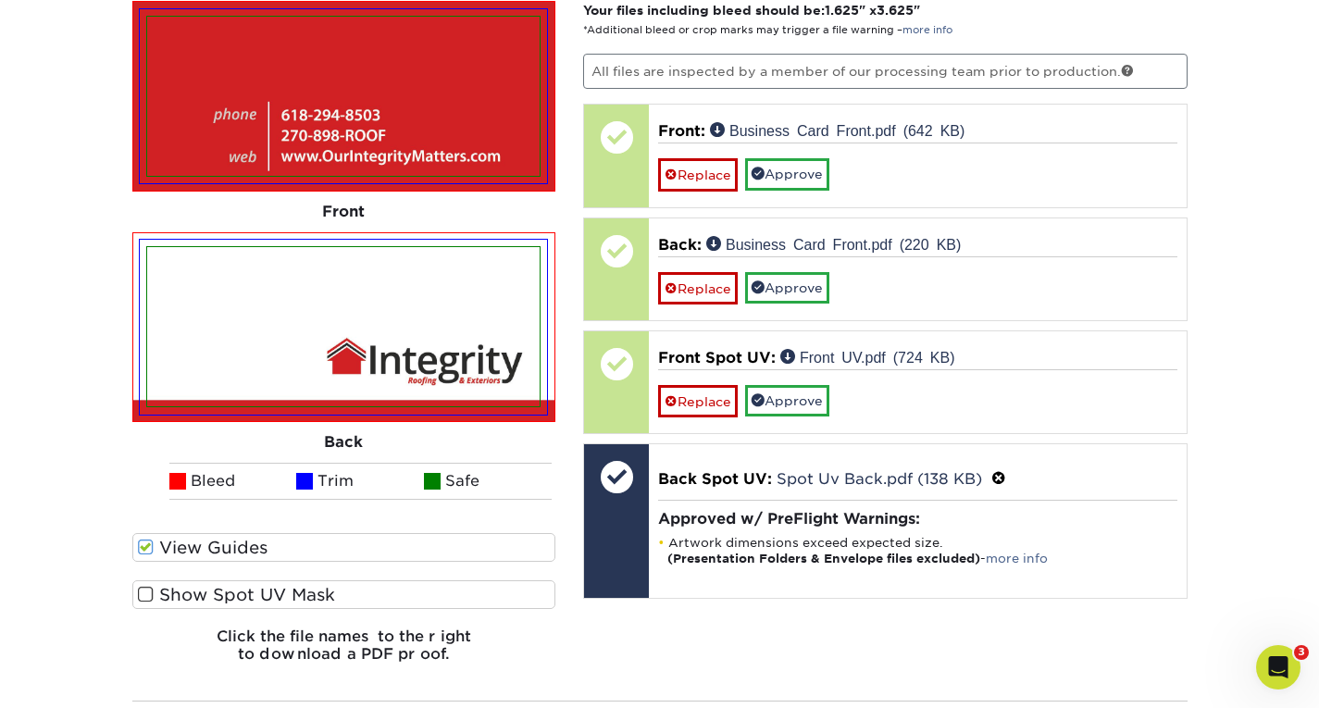
click at [205, 593] on label "Show Spot UV Mask" at bounding box center [344, 594] width 424 height 29
click at [0, 0] on input "Show Spot UV Mask" at bounding box center [0, 0] width 0 height 0
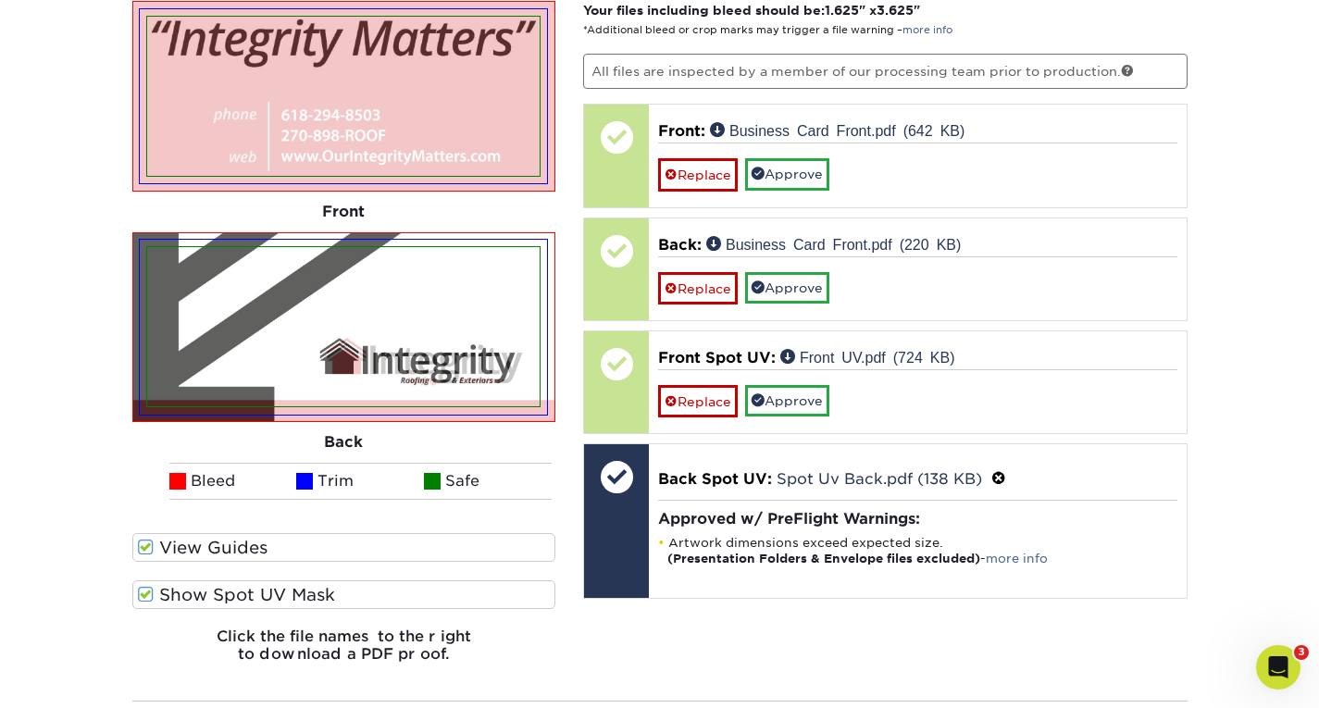
click at [205, 593] on label "Show Spot UV Mask" at bounding box center [344, 594] width 424 height 29
click at [0, 0] on input "Show Spot UV Mask" at bounding box center [0, 0] width 0 height 0
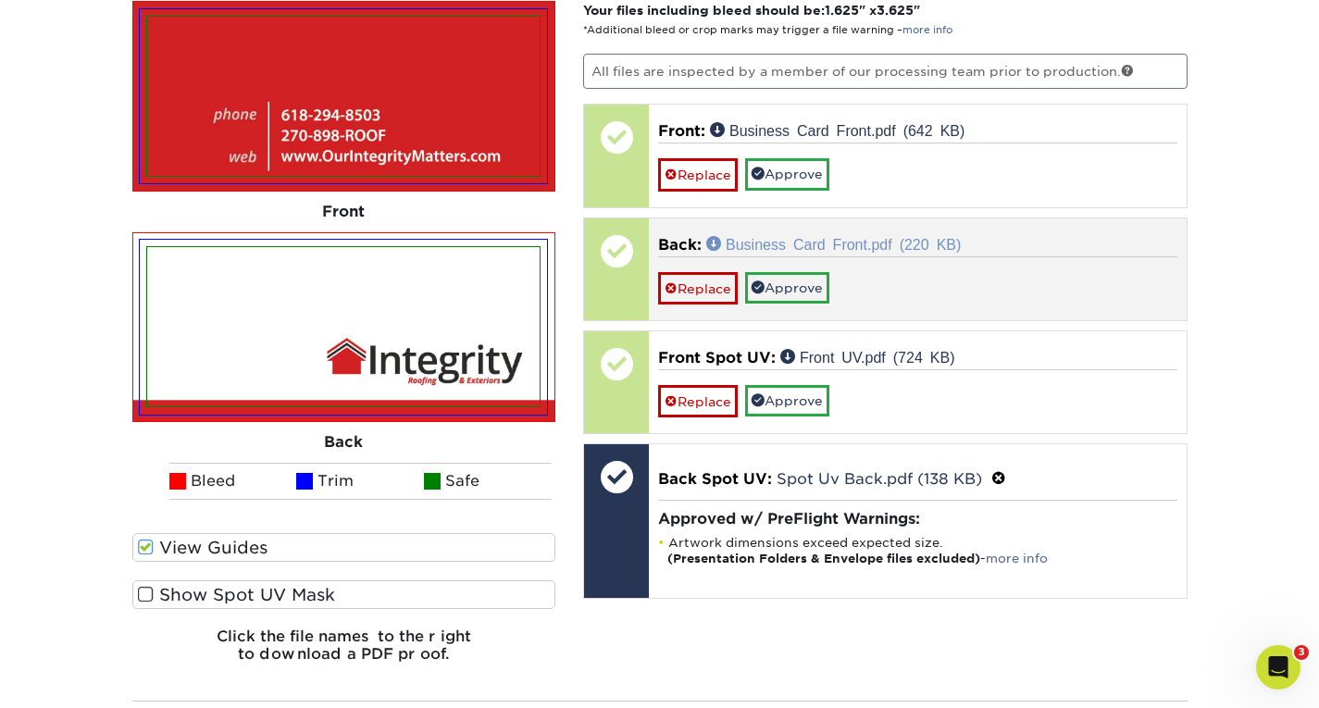
click at [790, 242] on link "Business Card Front.pdf (220 KB)" at bounding box center [833, 243] width 254 height 15
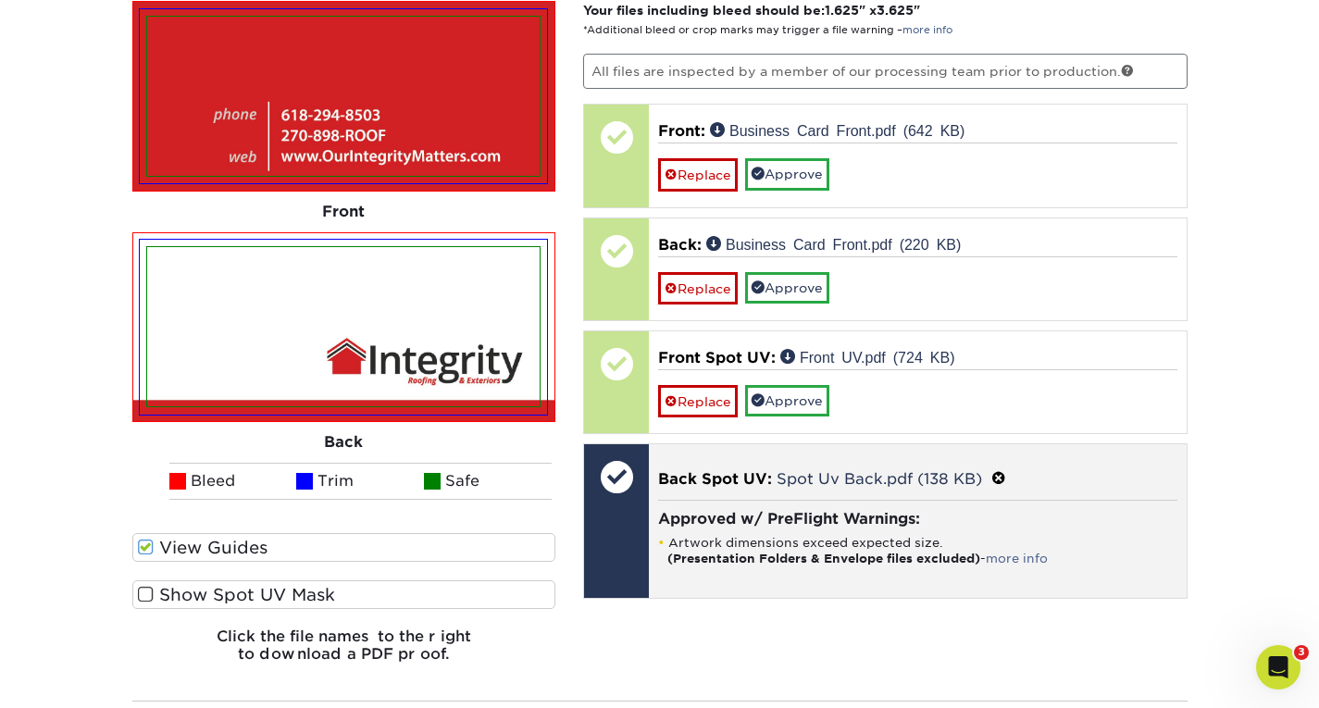
click at [651, 529] on div "Back Spot UV: Spot Uv Back.pdf (138 KB) Approved w/ PreFlight Warnings: Artwork…" at bounding box center [918, 521] width 538 height 154
click at [997, 474] on span at bounding box center [998, 479] width 15 height 18
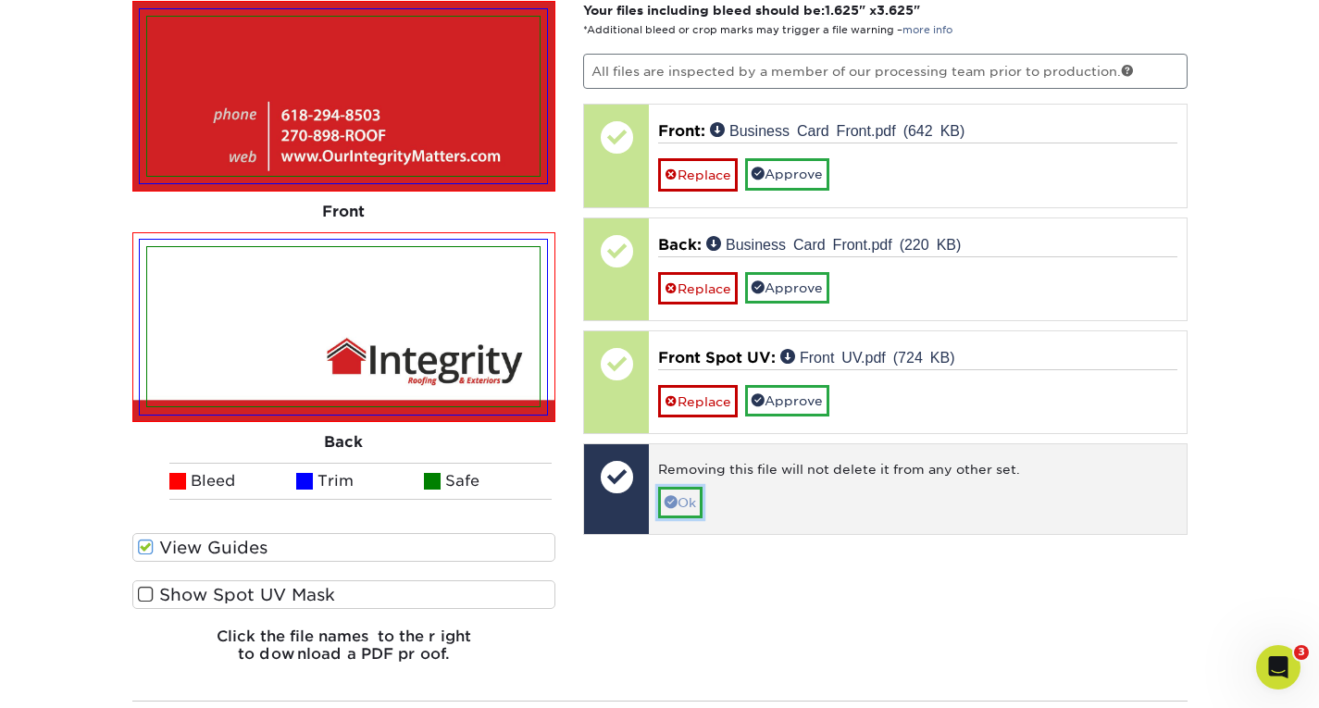
click at [688, 499] on link "Ok" at bounding box center [680, 502] width 44 height 31
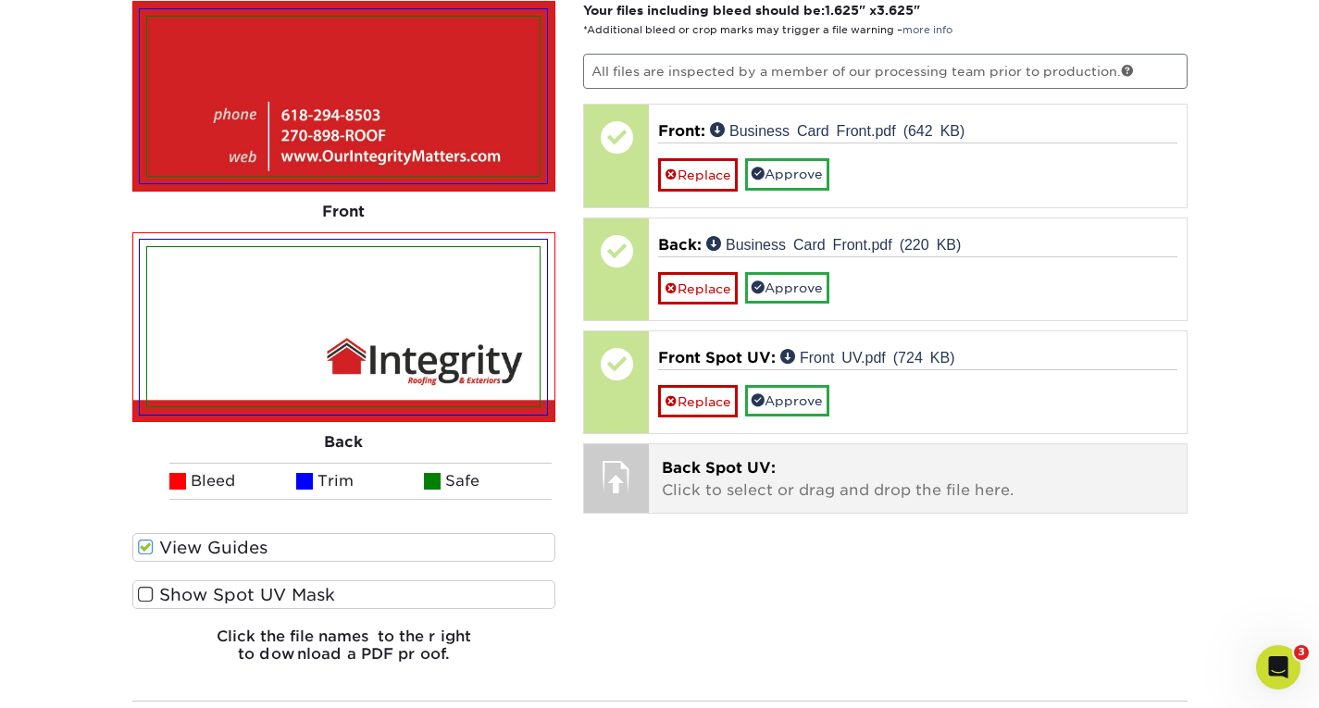
click at [723, 489] on p "Back Spot UV: Click to select or drag and drop the file here." at bounding box center [918, 479] width 512 height 44
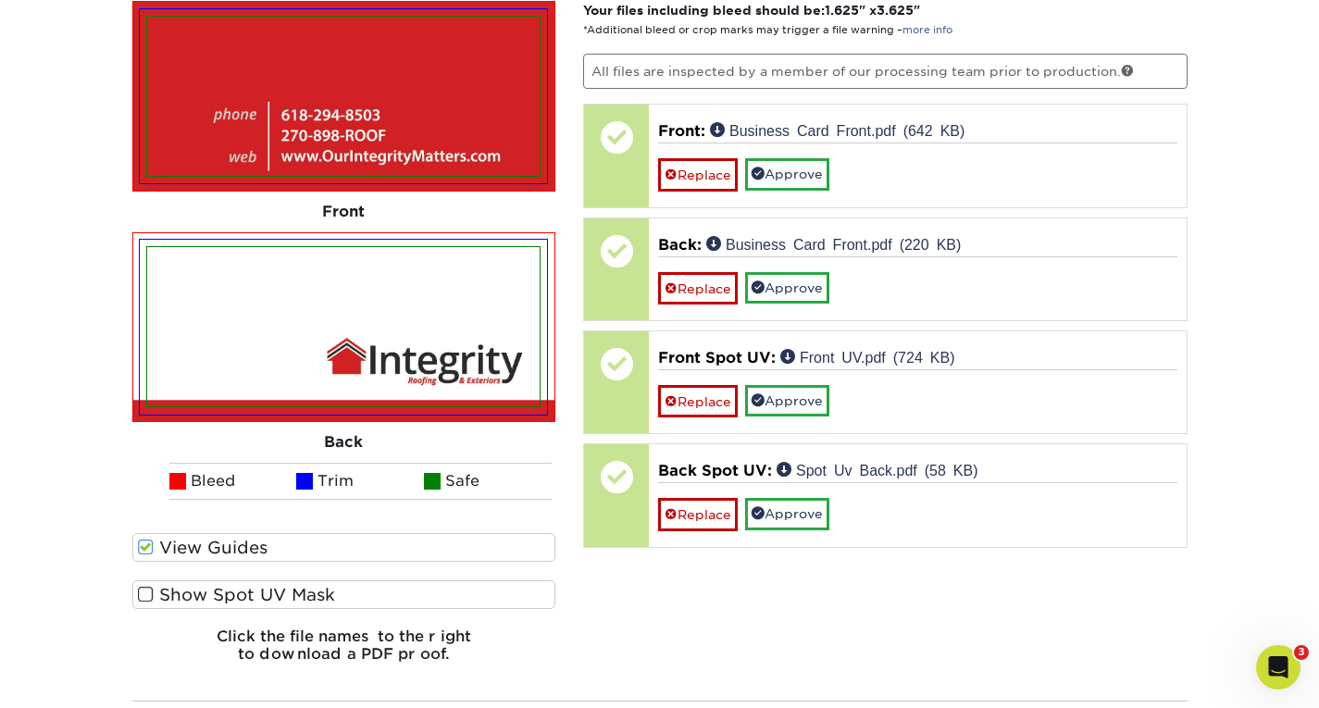
click at [247, 600] on label "Show Spot UV Mask" at bounding box center [344, 594] width 424 height 29
click at [0, 0] on input "Show Spot UV Mask" at bounding box center [0, 0] width 0 height 0
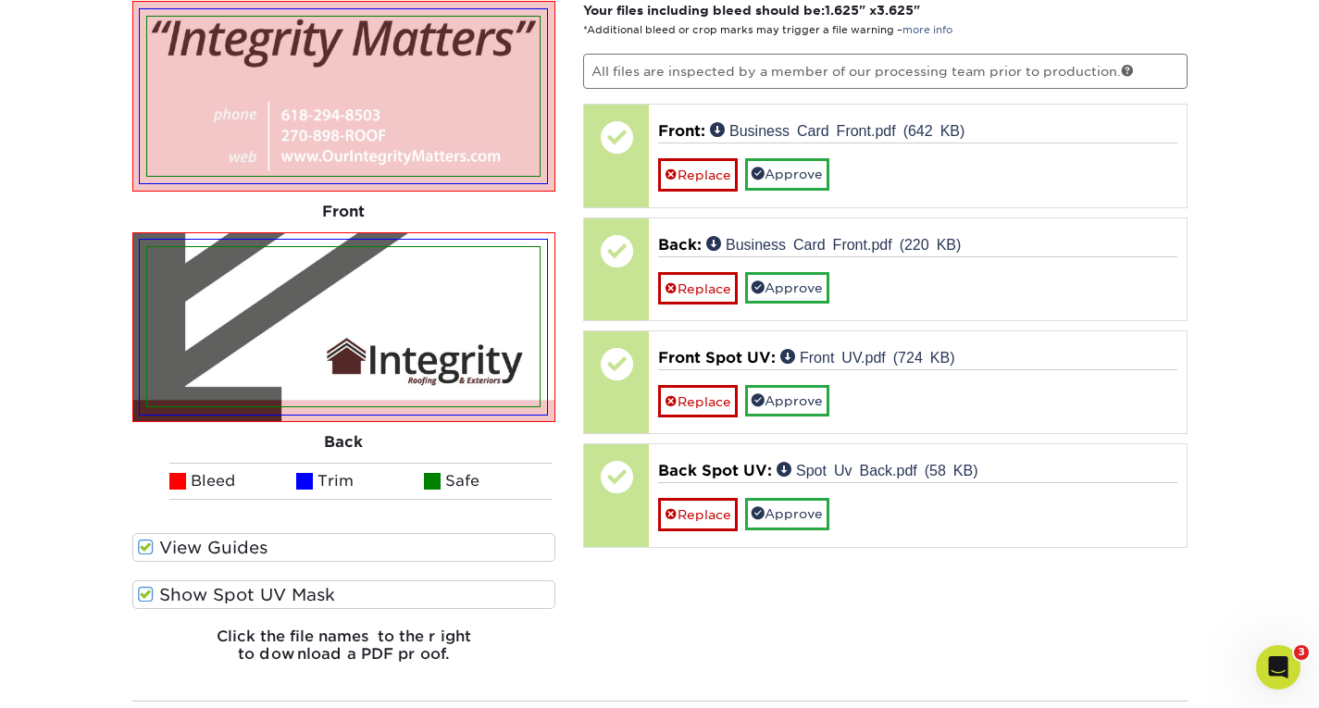
click at [247, 600] on label "Show Spot UV Mask" at bounding box center [344, 594] width 424 height 29
click at [0, 0] on input "Show Spot UV Mask" at bounding box center [0, 0] width 0 height 0
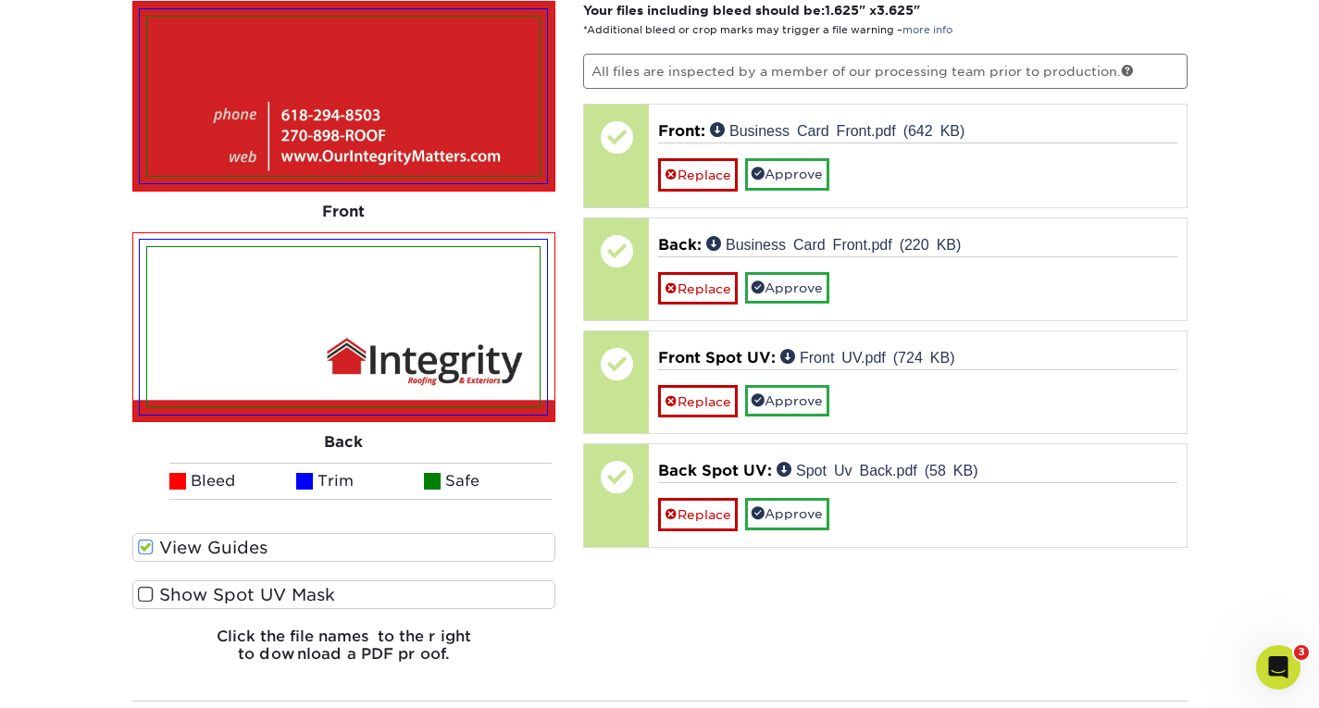
click at [247, 600] on label "Show Spot UV Mask" at bounding box center [344, 594] width 424 height 29
click at [0, 0] on input "Show Spot UV Mask" at bounding box center [0, 0] width 0 height 0
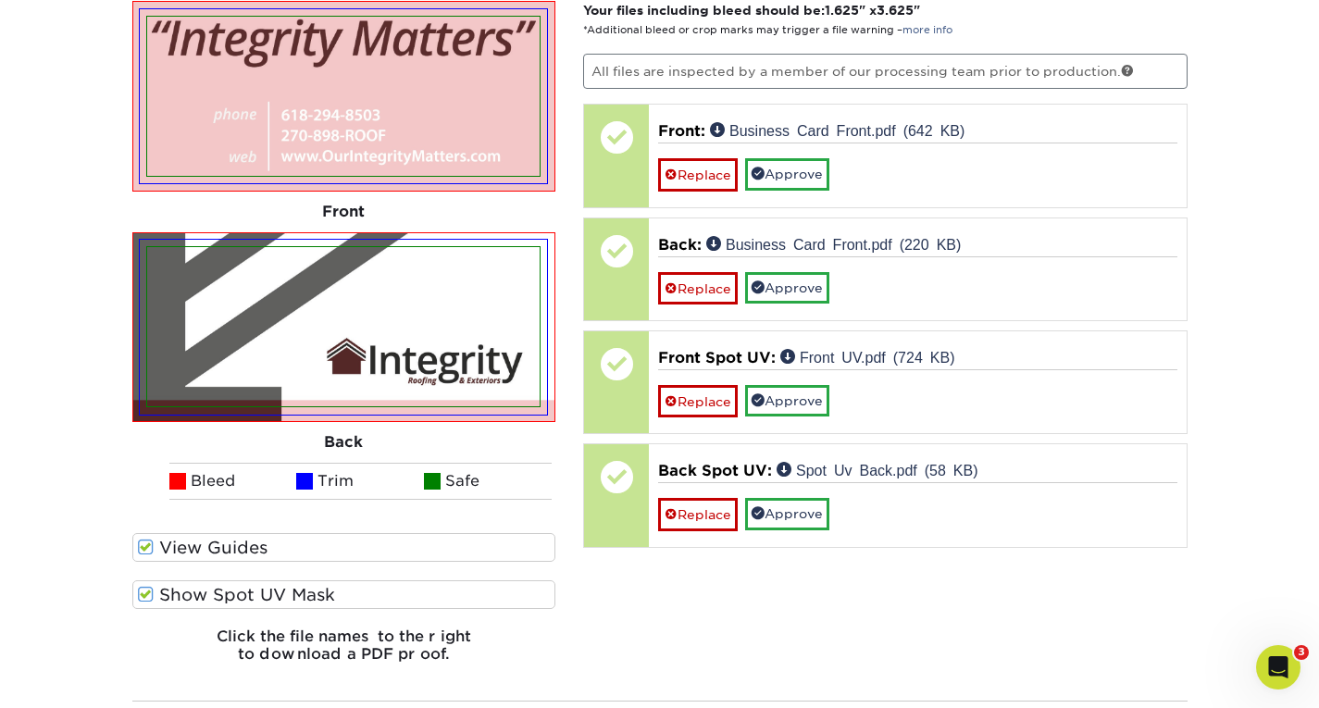
click at [247, 600] on label "Show Spot UV Mask" at bounding box center [344, 594] width 424 height 29
click at [0, 0] on input "Show Spot UV Mask" at bounding box center [0, 0] width 0 height 0
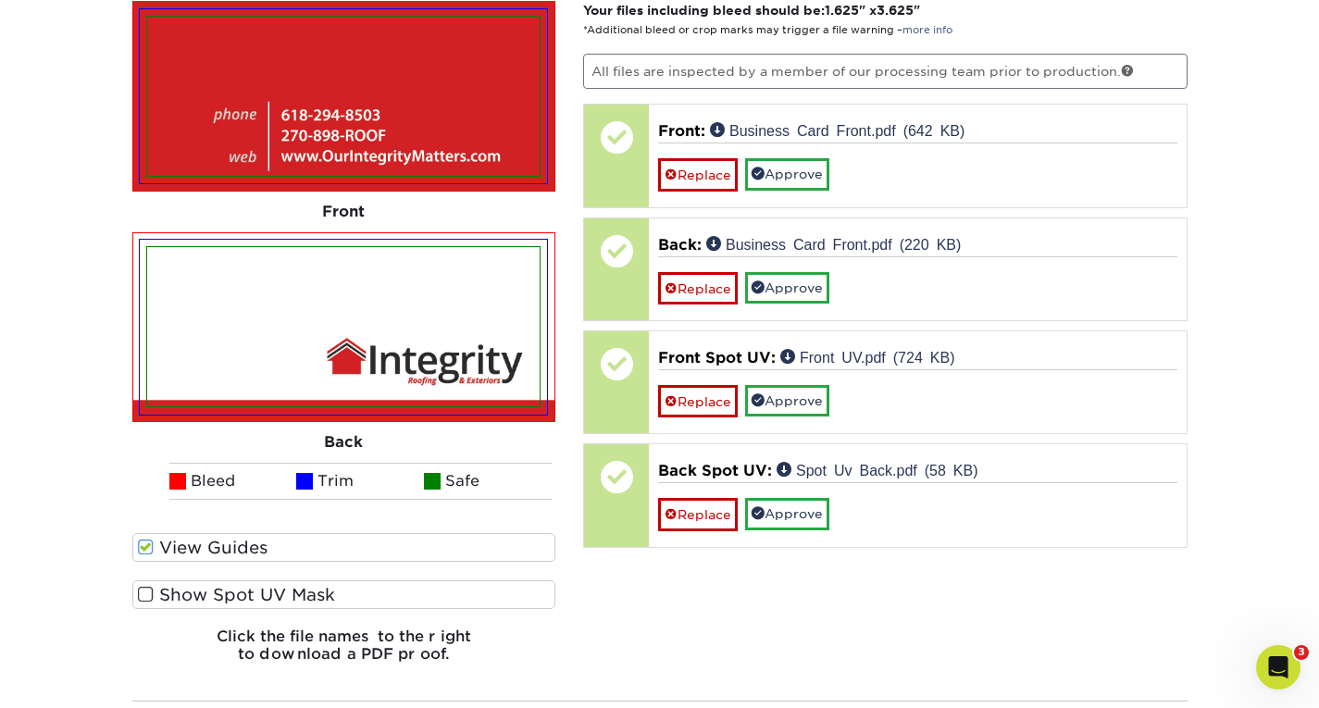
click at [247, 600] on label "Show Spot UV Mask" at bounding box center [344, 594] width 424 height 29
click at [0, 0] on input "Show Spot UV Mask" at bounding box center [0, 0] width 0 height 0
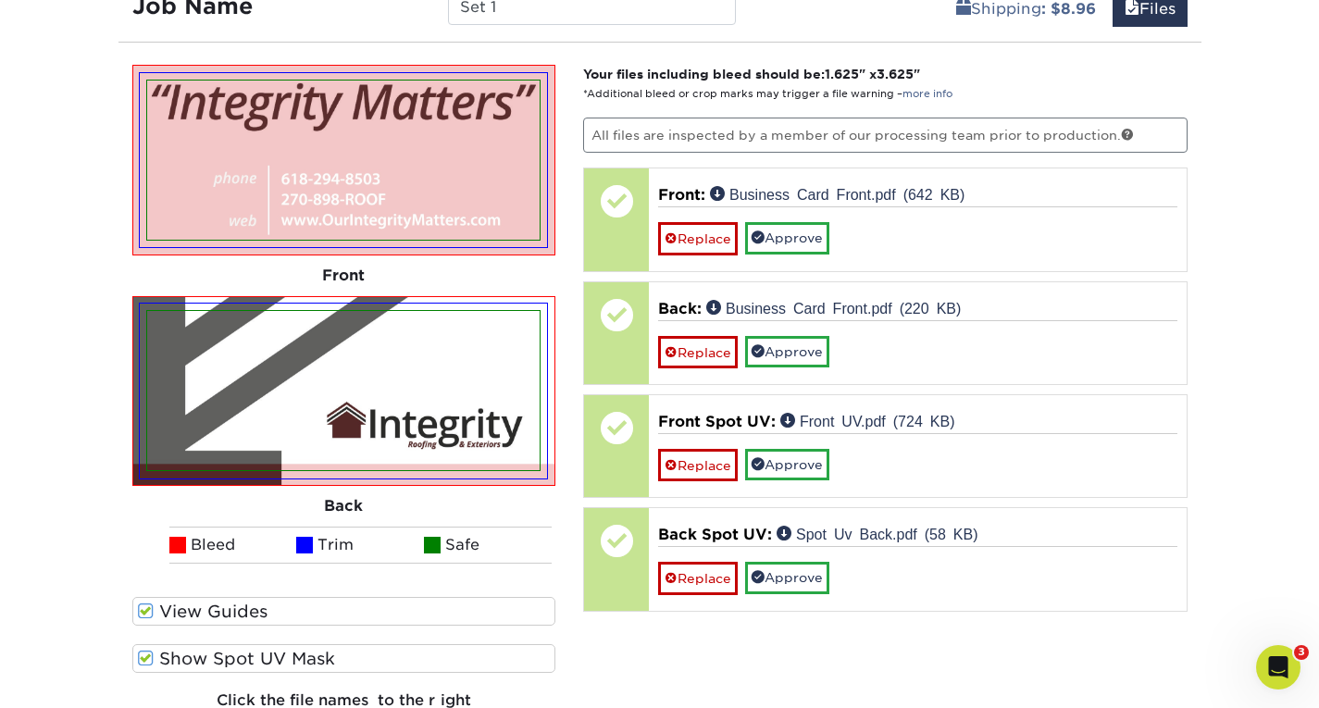
scroll to position [1158, 0]
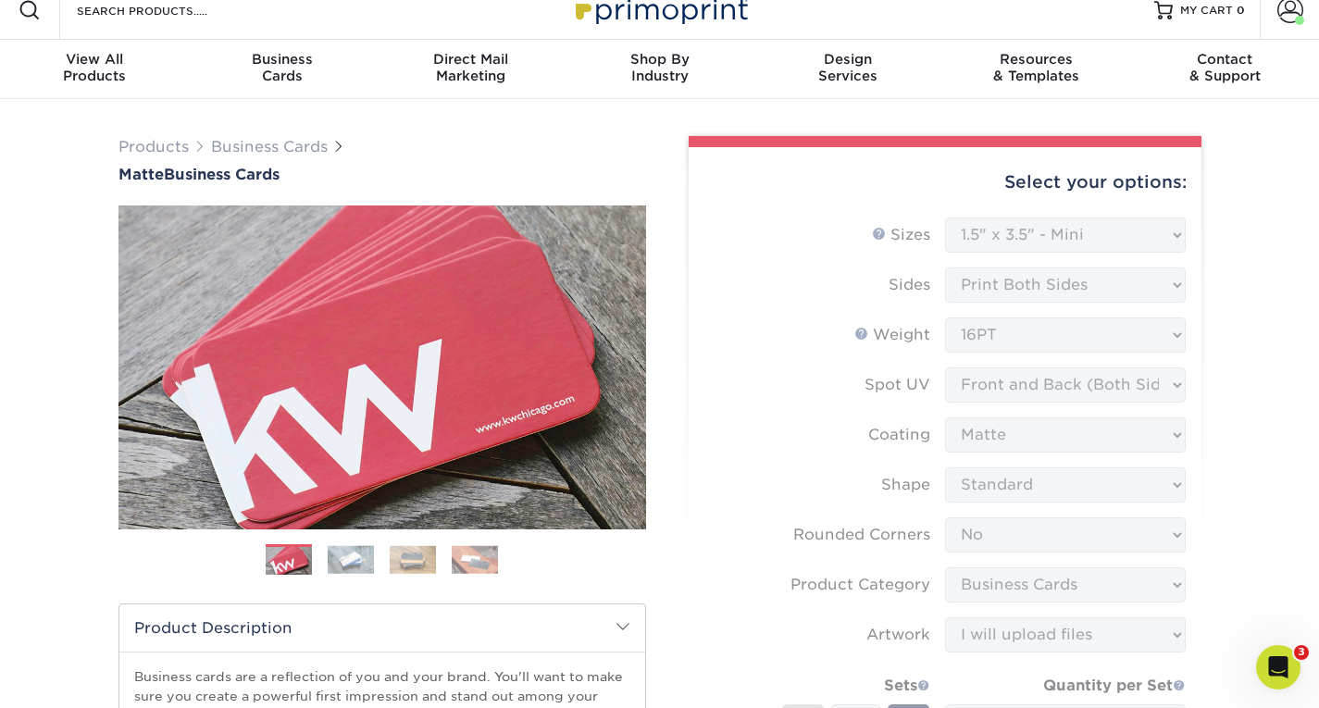
click at [1202, 523] on div "Select your options: Sizes Help Sizes Please Select 1.5" x 3.5" - Mini -" at bounding box center [937, 585] width 555 height 899
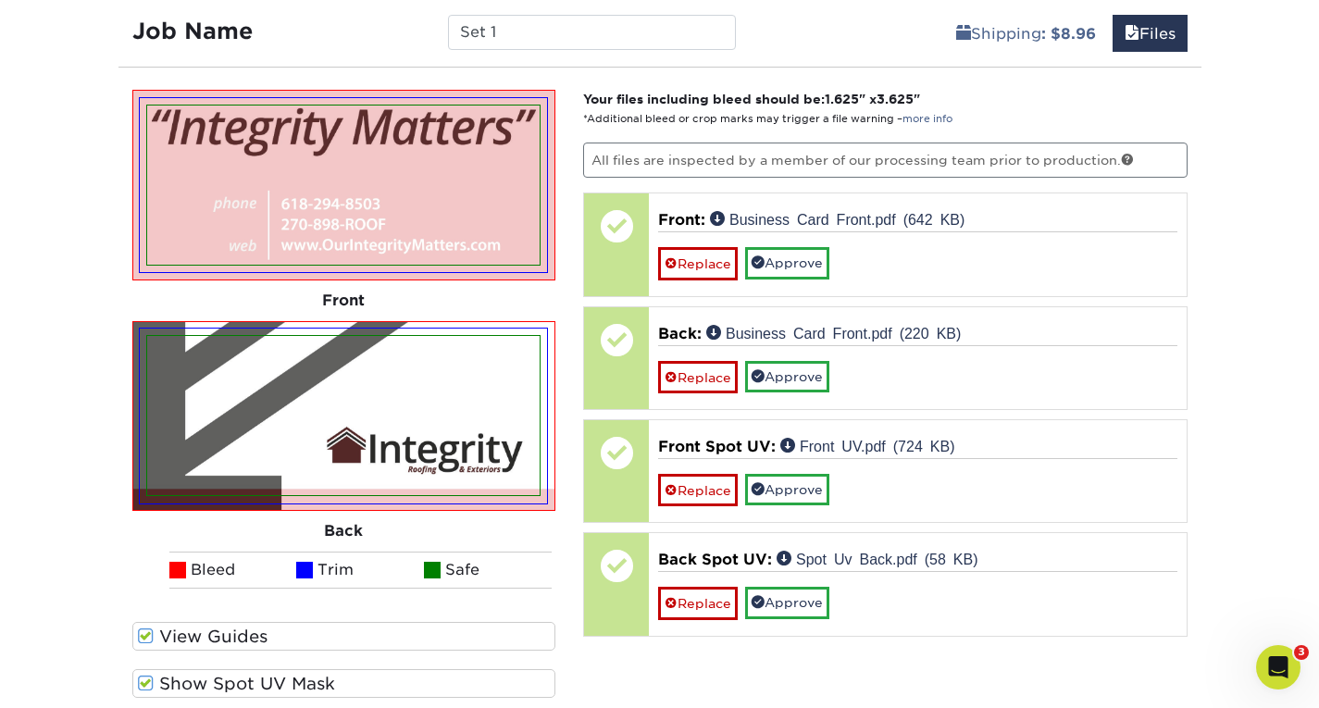
scroll to position [1135, 0]
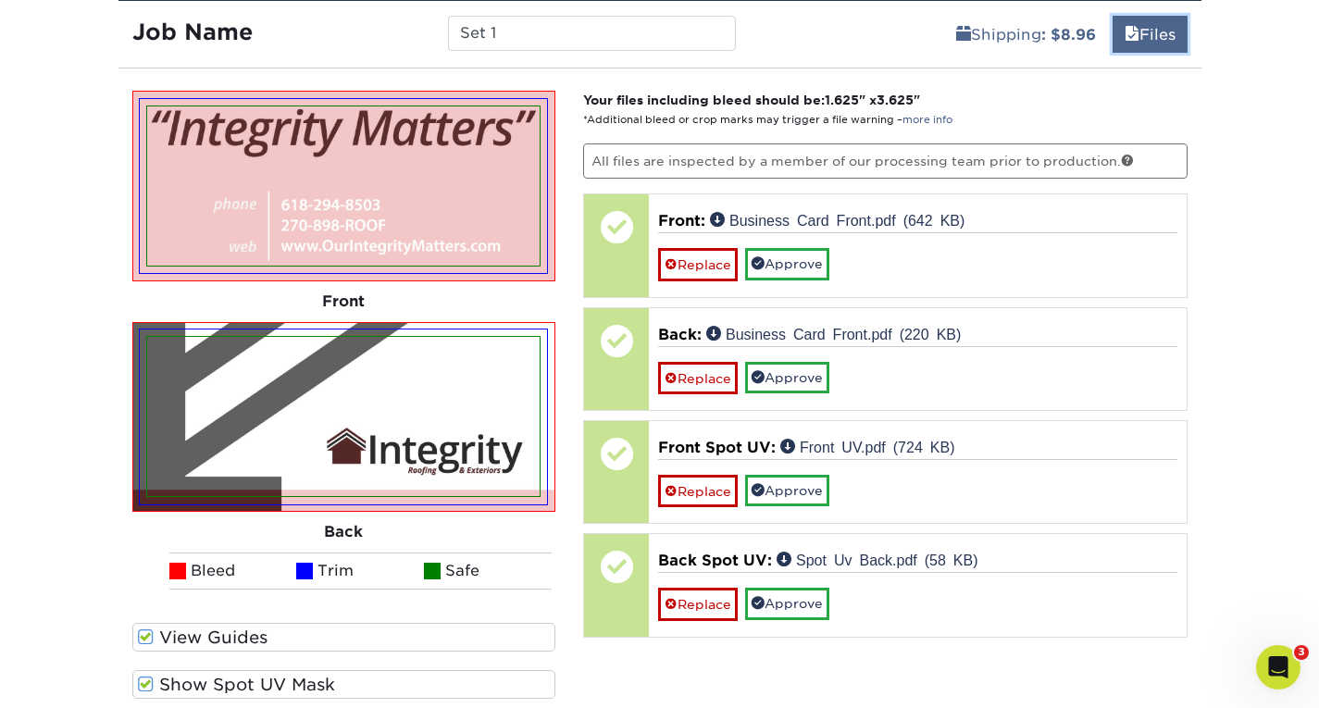
click at [1160, 32] on link "Files" at bounding box center [1149, 34] width 75 height 37
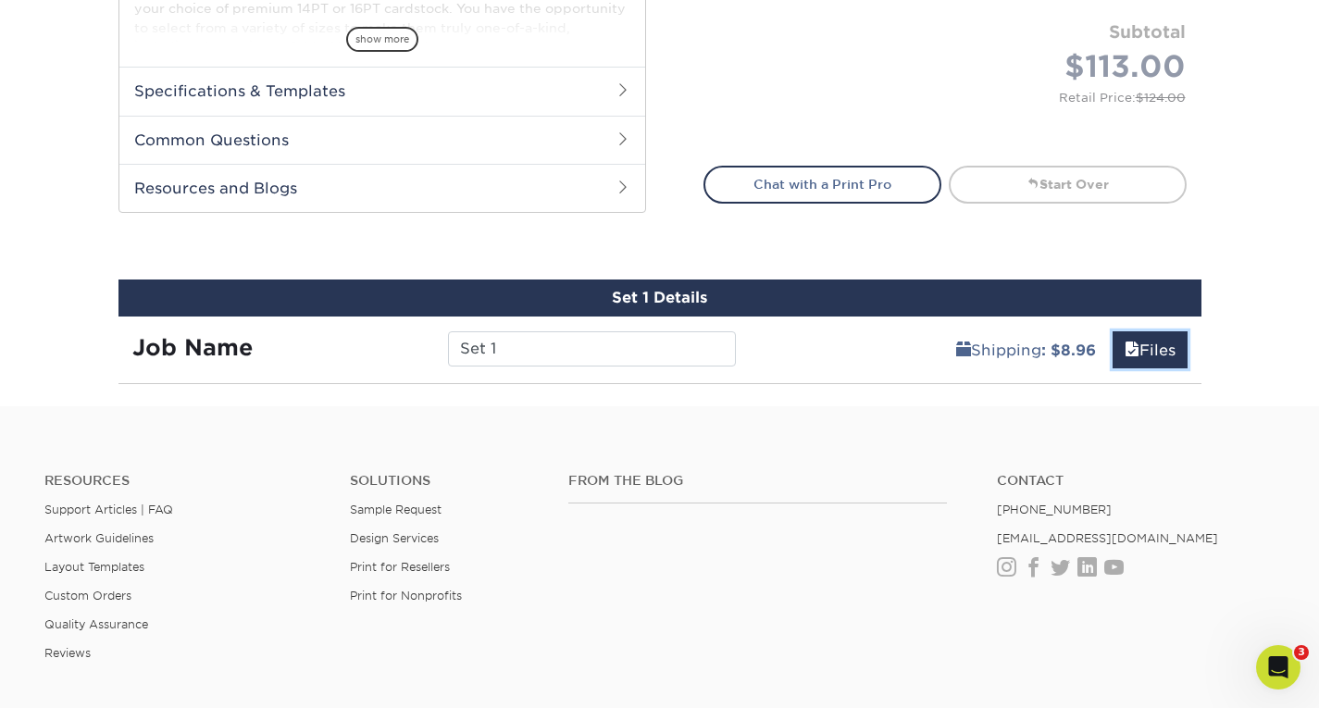
scroll to position [819, 0]
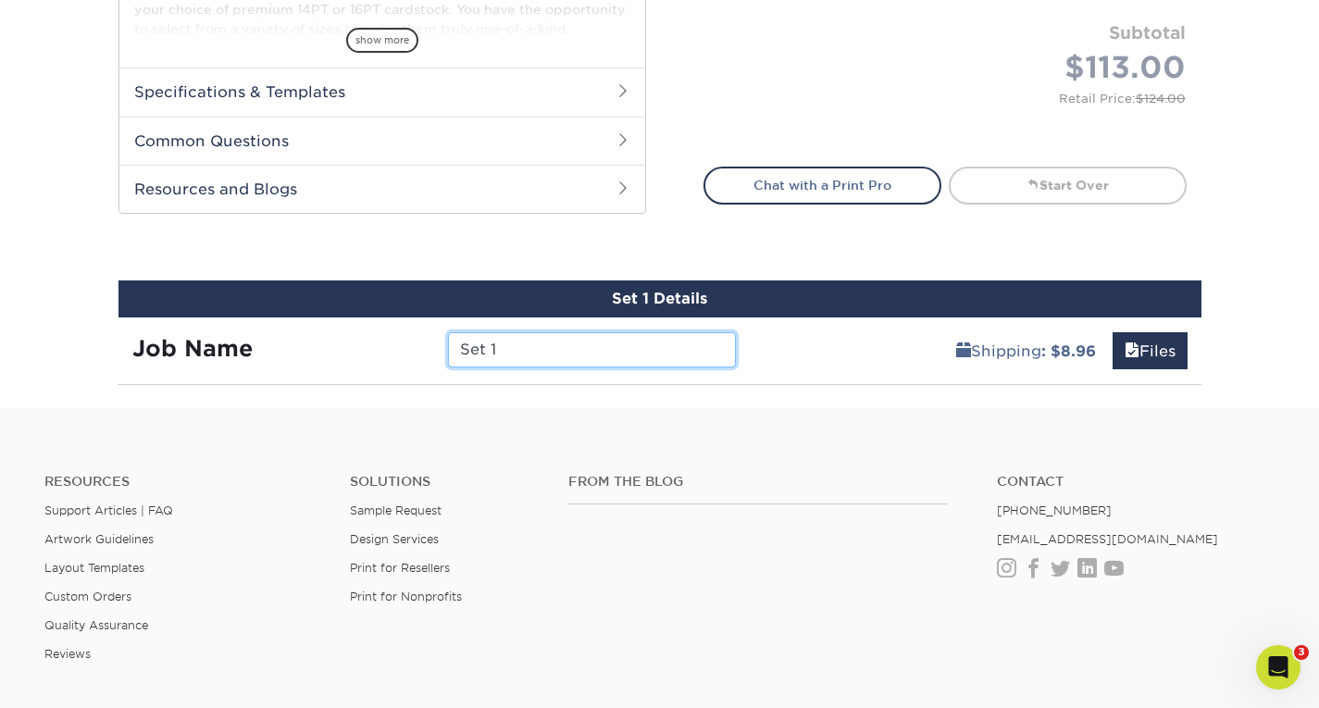
click at [481, 354] on input "Set 1" at bounding box center [592, 349] width 288 height 35
drag, startPoint x: 526, startPoint y: 349, endPoint x: 428, endPoint y: 345, distance: 97.2
click at [428, 345] on div "Job Name Set 1" at bounding box center [434, 349] width 632 height 35
click at [188, 347] on strong "Job Name" at bounding box center [192, 348] width 120 height 27
click at [589, 361] on input "IRE General" at bounding box center [592, 349] width 288 height 35
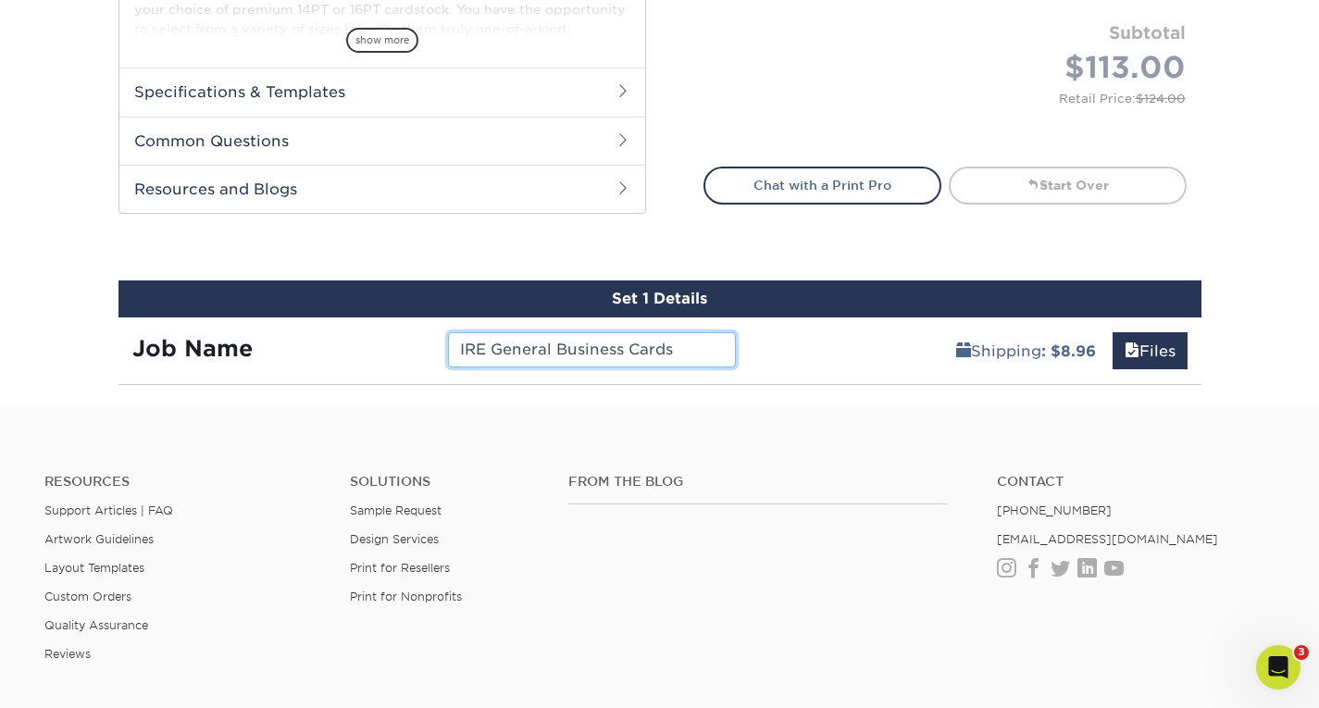
click at [589, 361] on input "IRE General Business Cards" at bounding box center [592, 349] width 288 height 35
type input "IRE General Business Cards"
click at [828, 416] on footer "Resources Support Articles | FAQ Artwork Guidelines Layout Templates Custom Ord…" at bounding box center [659, 677] width 1319 height 541
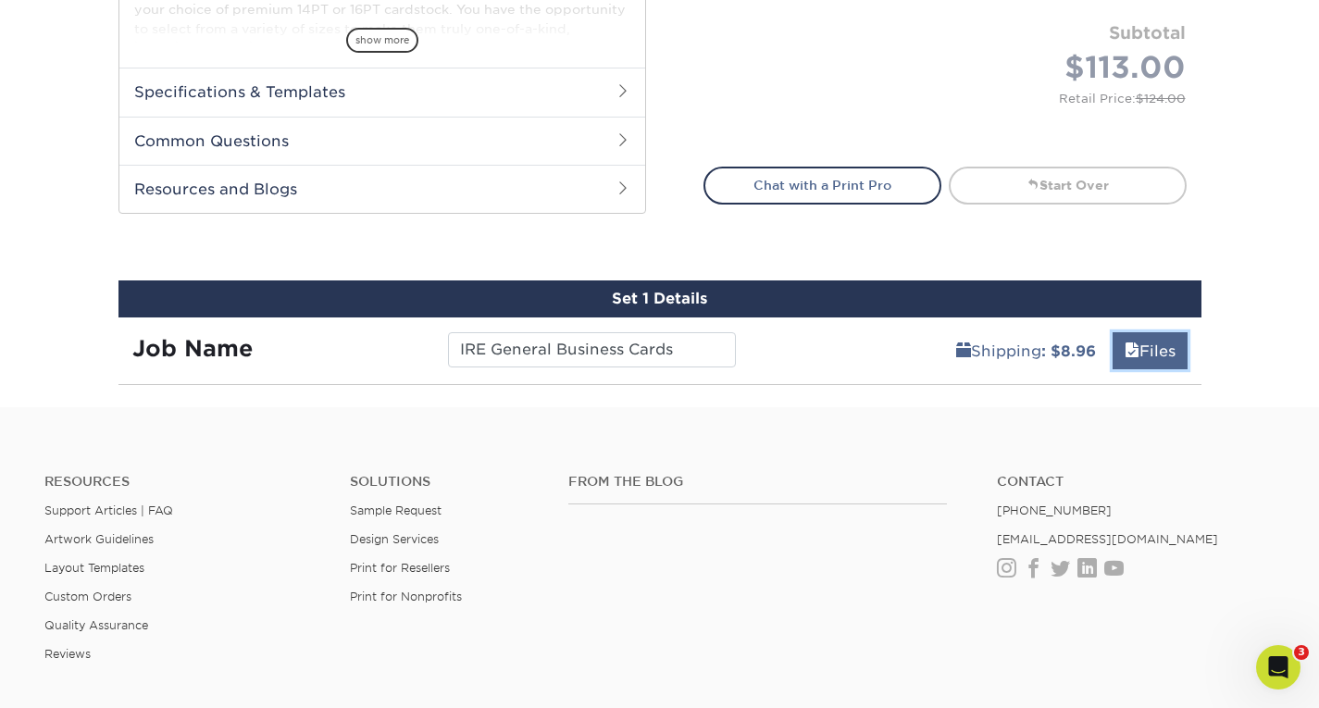
click at [1156, 353] on link "Files" at bounding box center [1149, 350] width 75 height 37
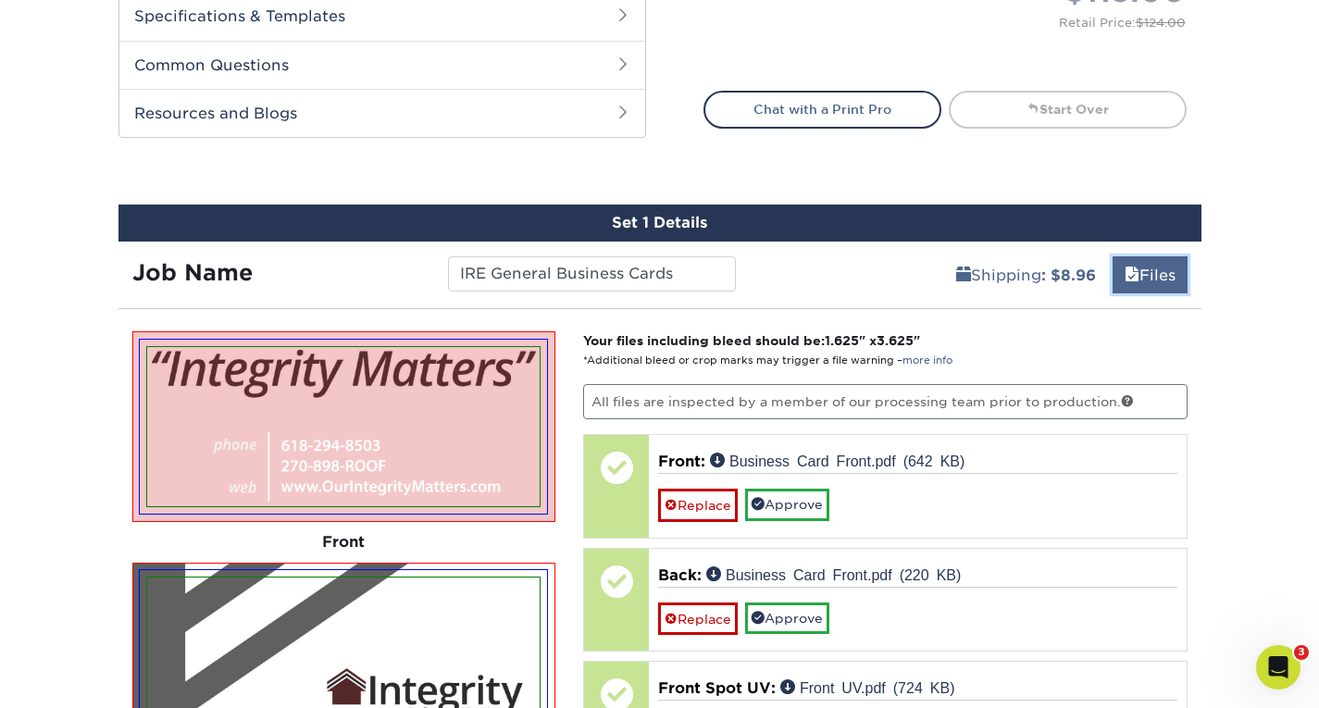
scroll to position [862, 0]
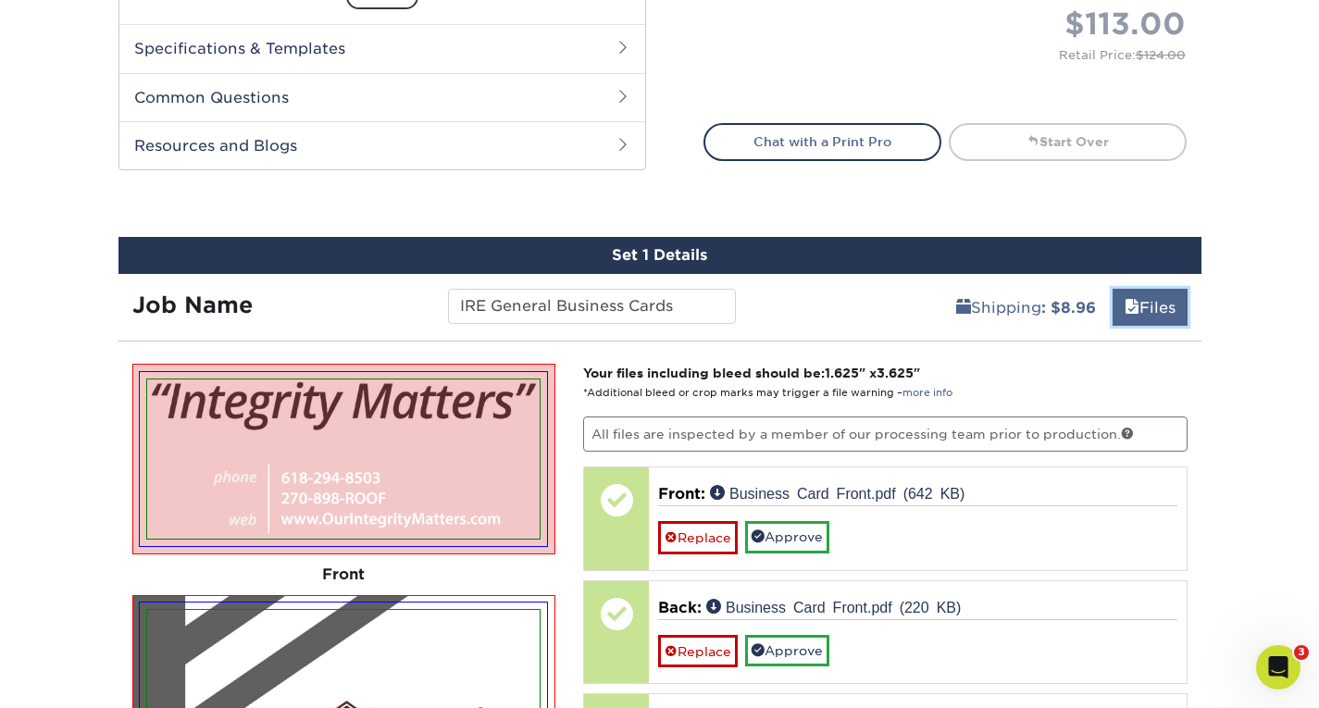
click at [1148, 316] on link "Files" at bounding box center [1149, 307] width 75 height 37
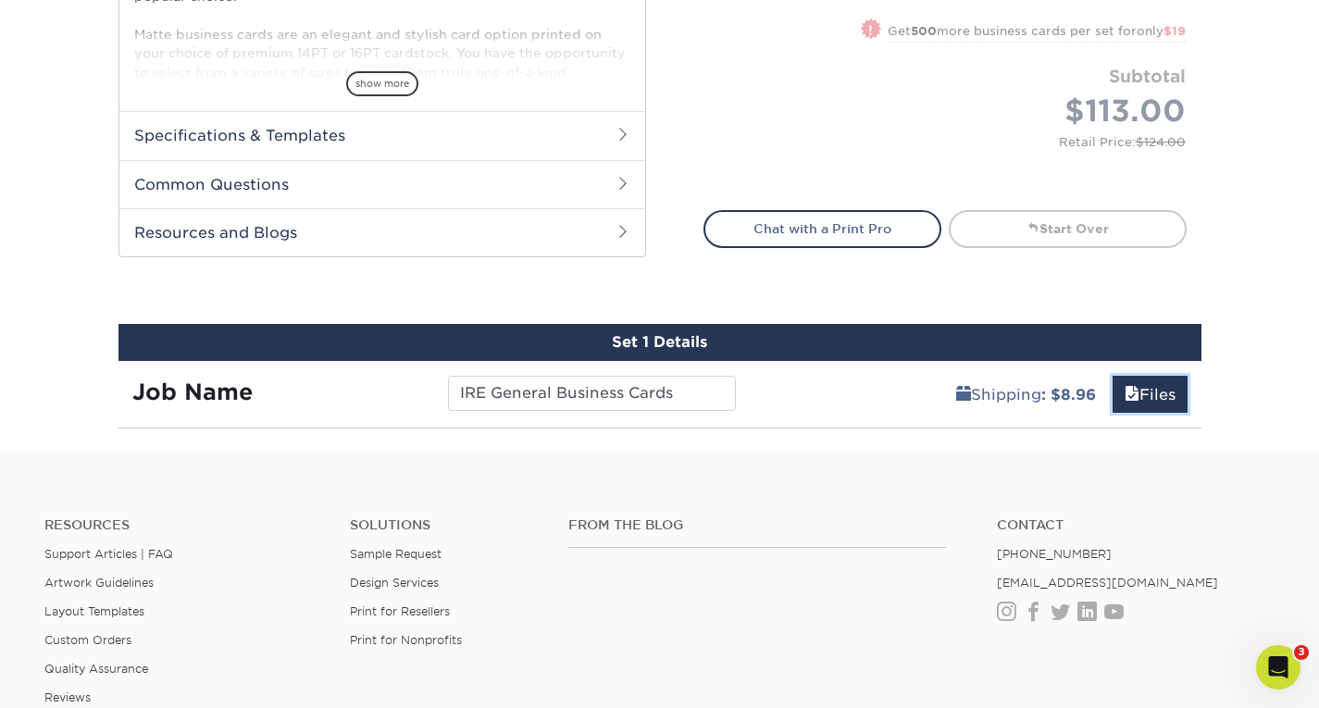
scroll to position [799, 0]
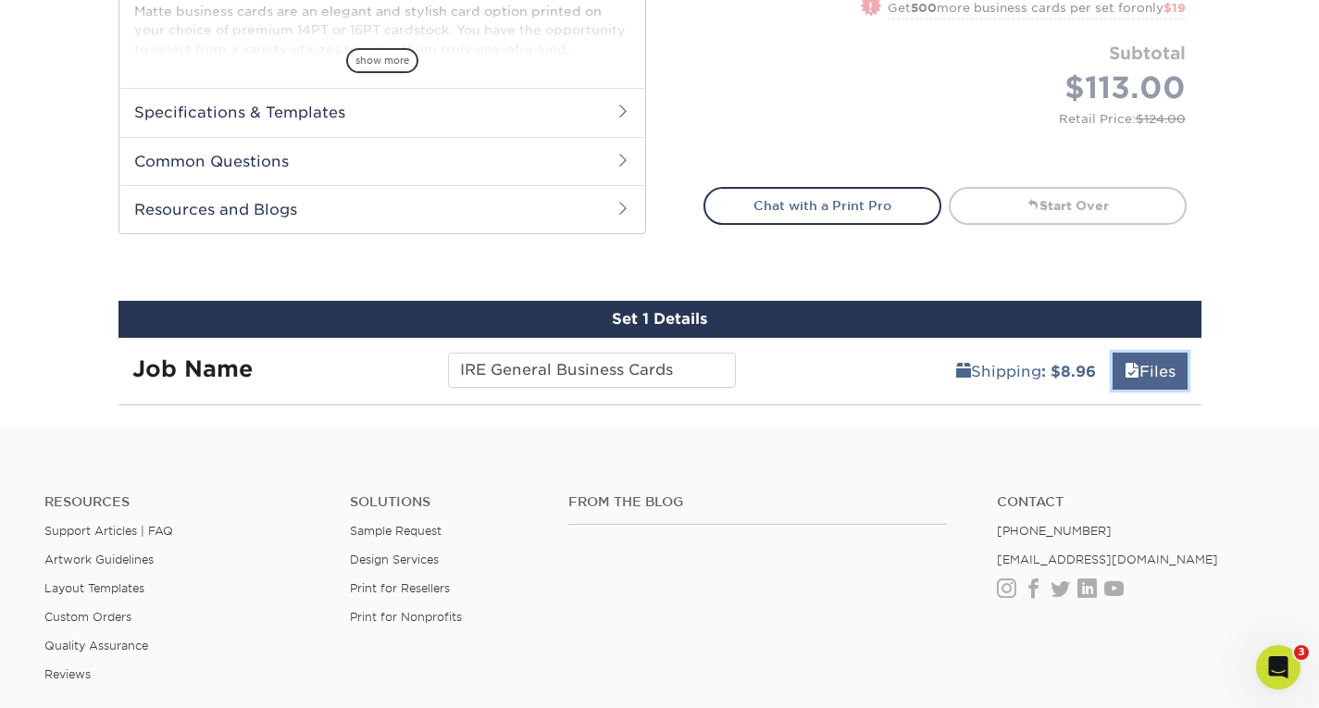
click at [1165, 367] on link "Files" at bounding box center [1149, 371] width 75 height 37
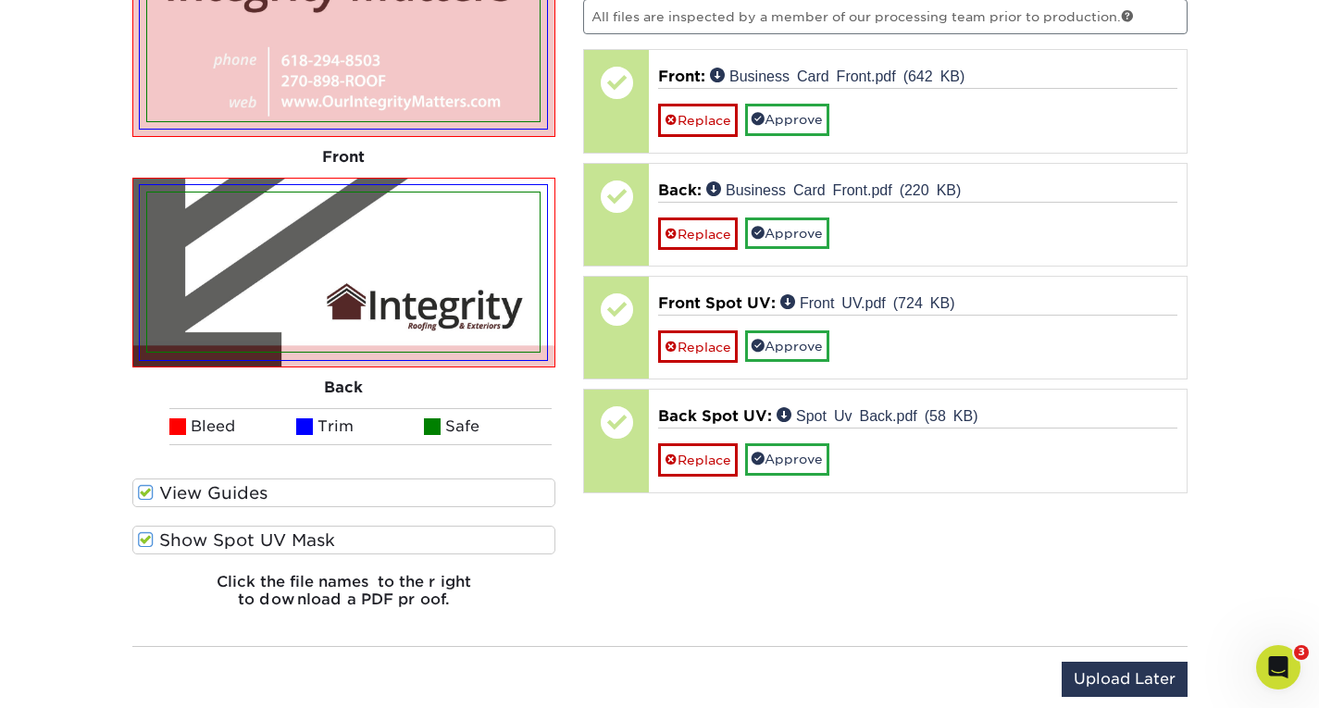
scroll to position [1281, 0]
click at [144, 485] on span at bounding box center [146, 492] width 16 height 18
click at [0, 0] on input "View Guides" at bounding box center [0, 0] width 0 height 0
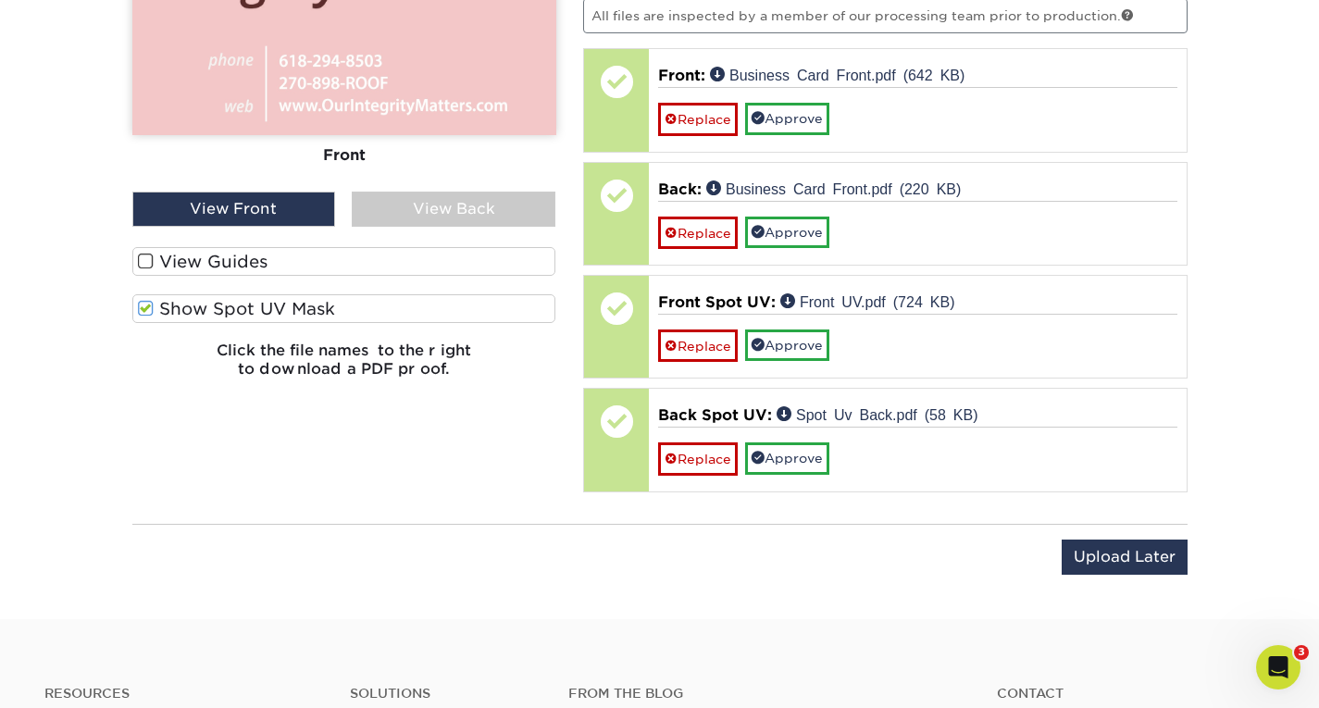
scroll to position [1050, 0]
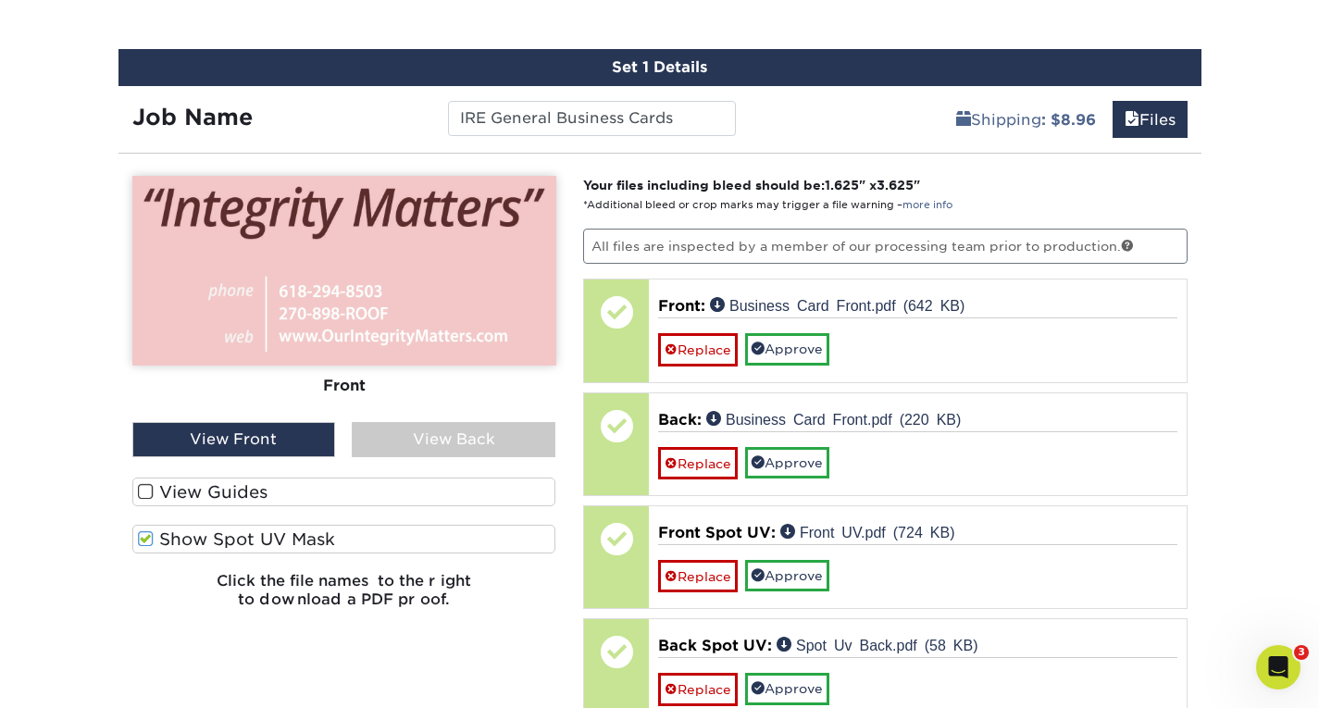
click at [145, 535] on span at bounding box center [146, 539] width 16 height 18
click at [0, 0] on input "Show Spot UV Mask" at bounding box center [0, 0] width 0 height 0
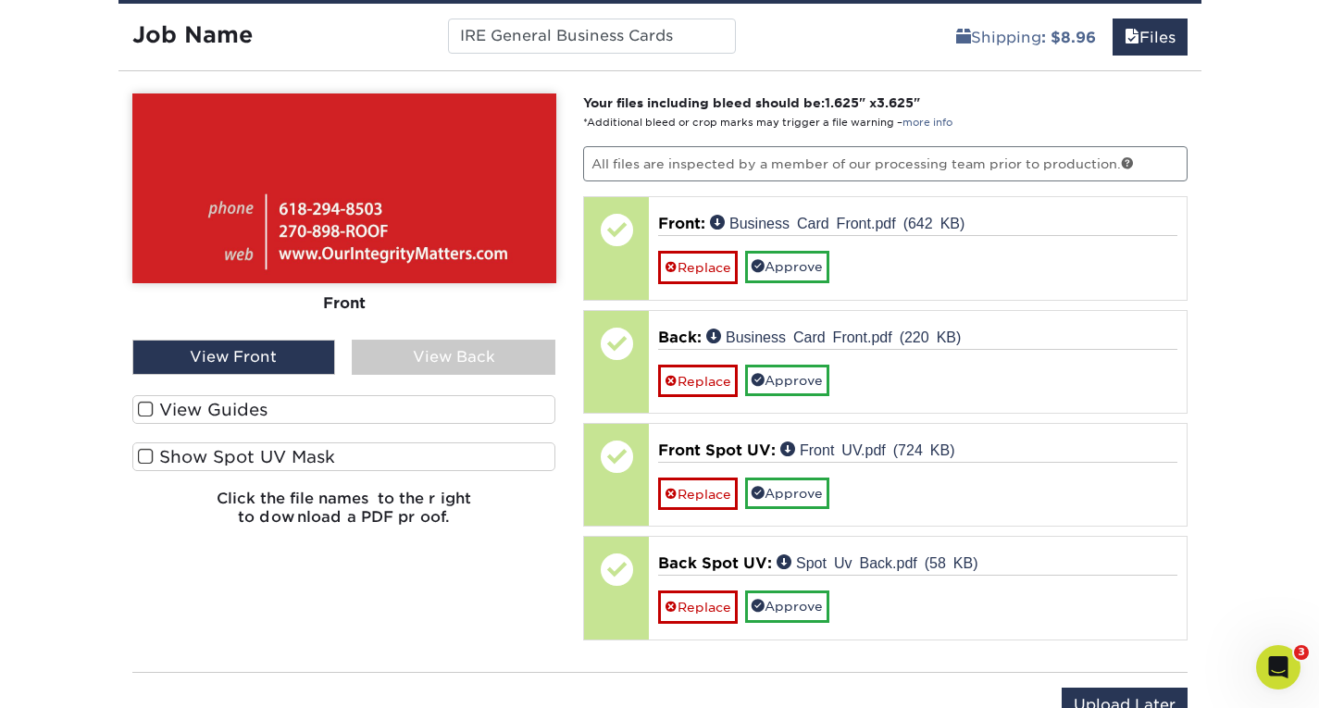
scroll to position [1169, 0]
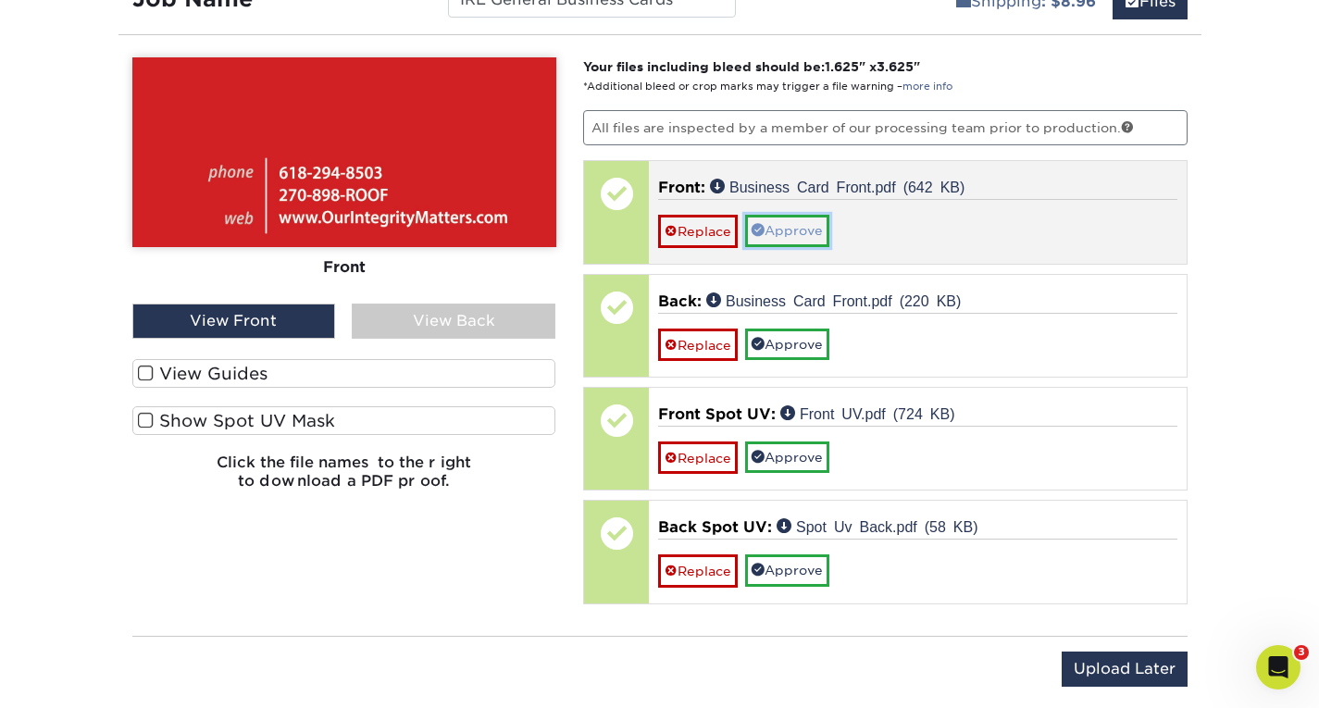
click at [788, 230] on link "Approve" at bounding box center [787, 230] width 84 height 31
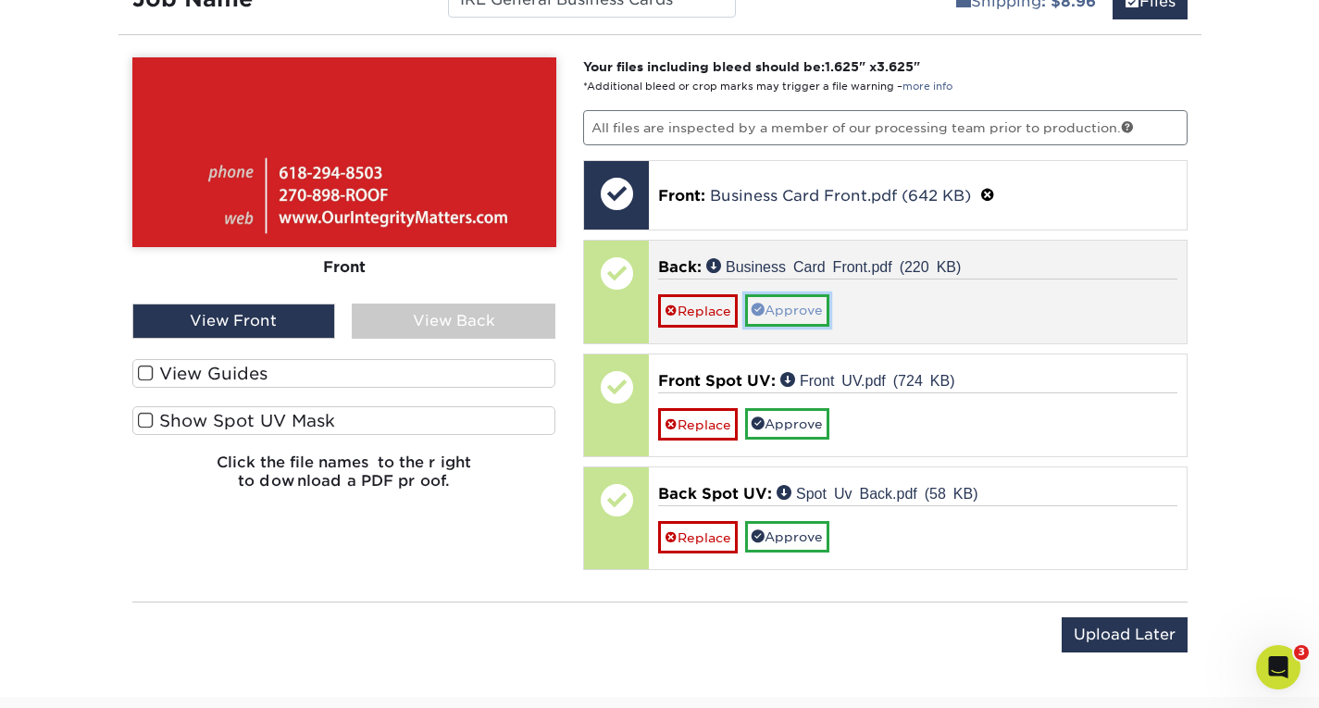
click at [779, 306] on link "Approve" at bounding box center [787, 309] width 84 height 31
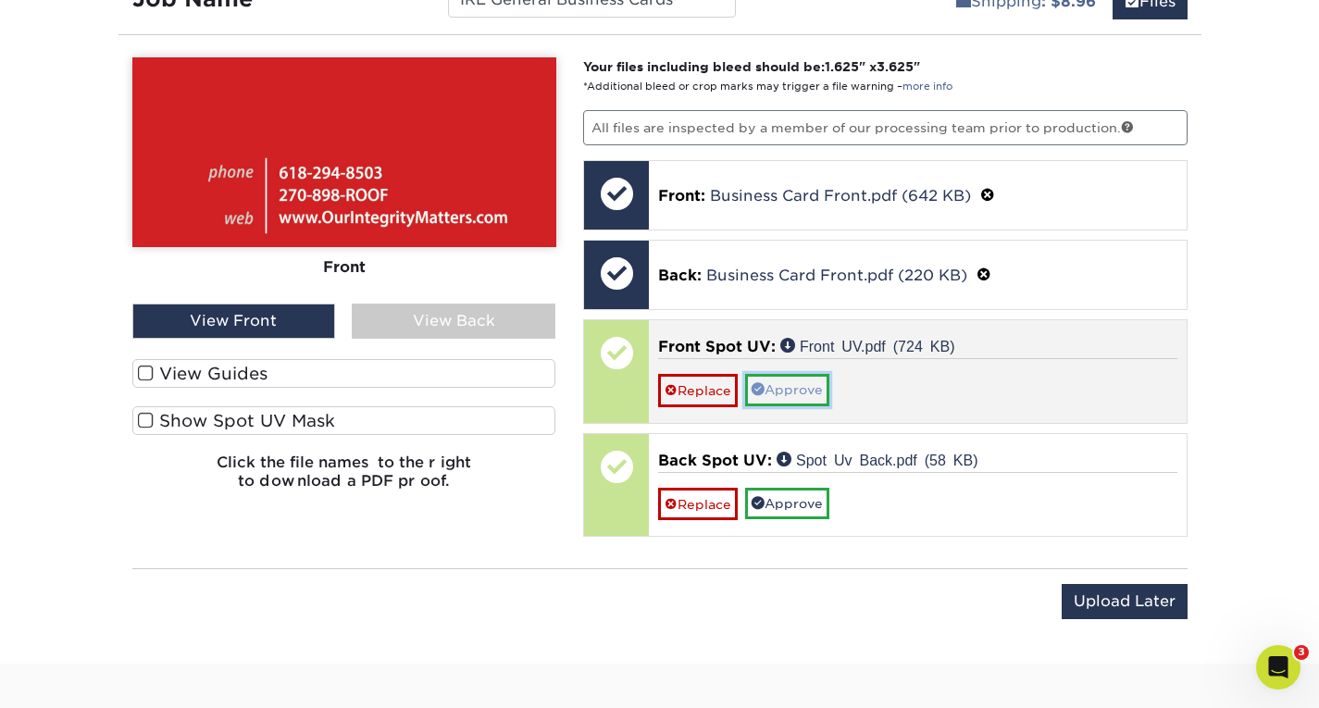
click at [792, 378] on link "Approve" at bounding box center [787, 389] width 84 height 31
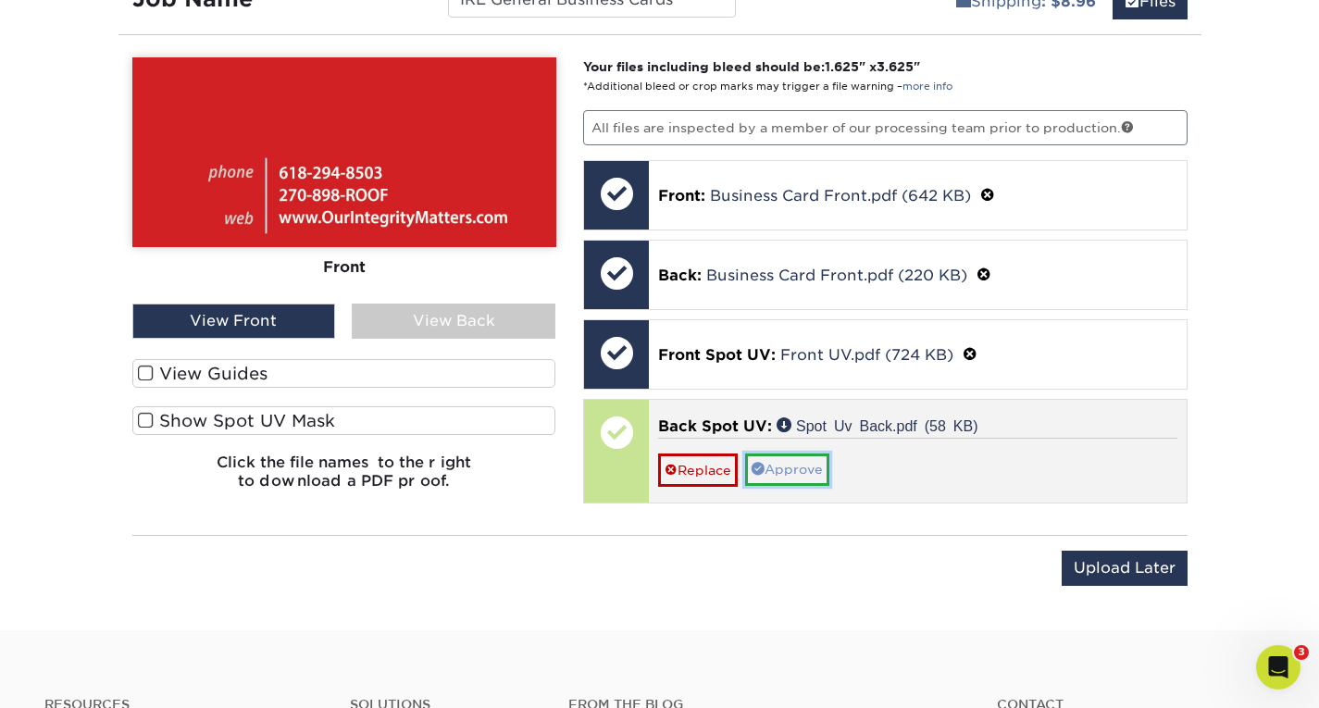
click at [787, 457] on link "Approve" at bounding box center [787, 468] width 84 height 31
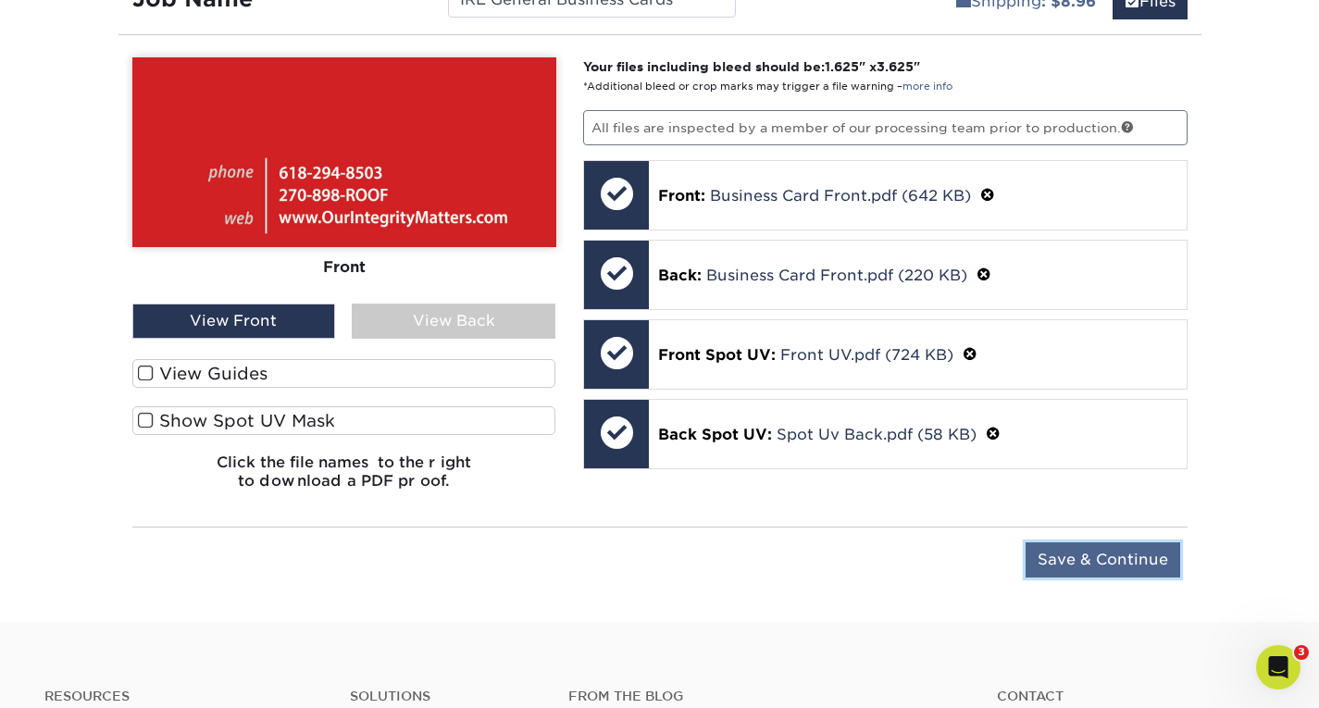
click at [1103, 560] on input "Save & Continue" at bounding box center [1102, 559] width 155 height 35
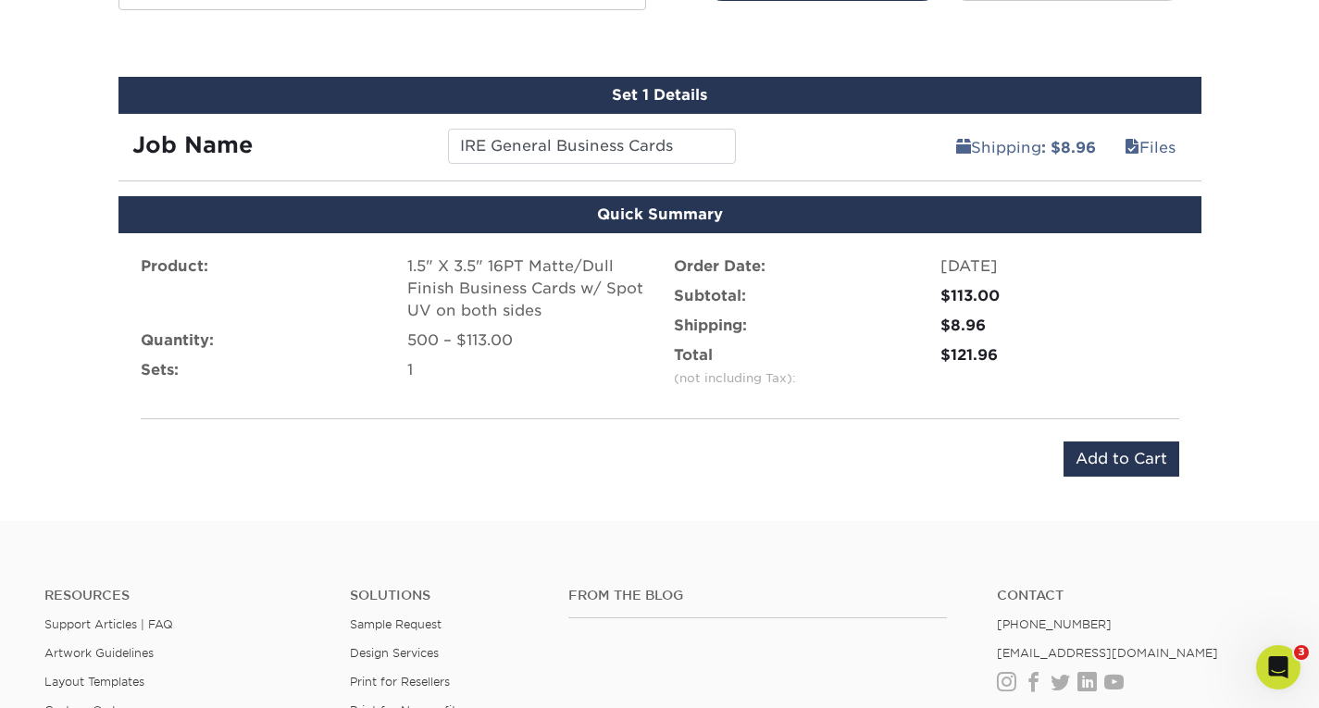
scroll to position [1015, 0]
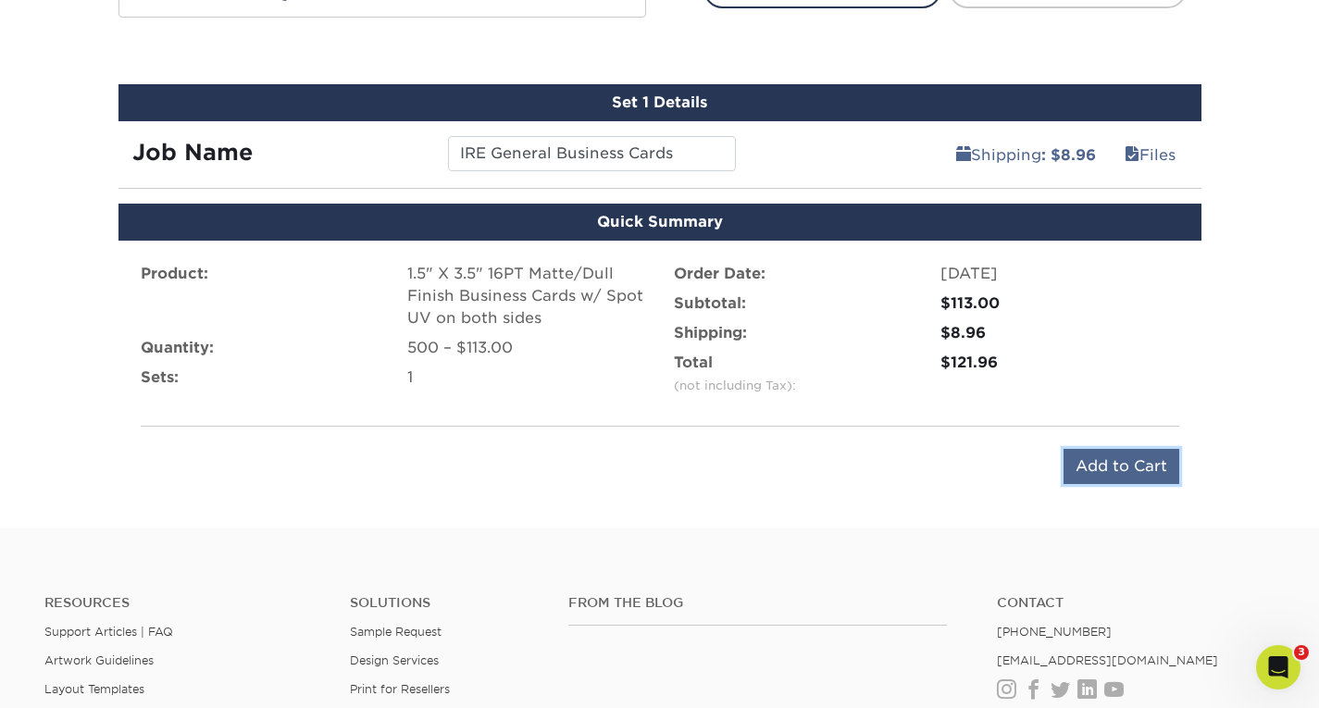
click at [1109, 463] on input "Add to Cart" at bounding box center [1121, 466] width 116 height 35
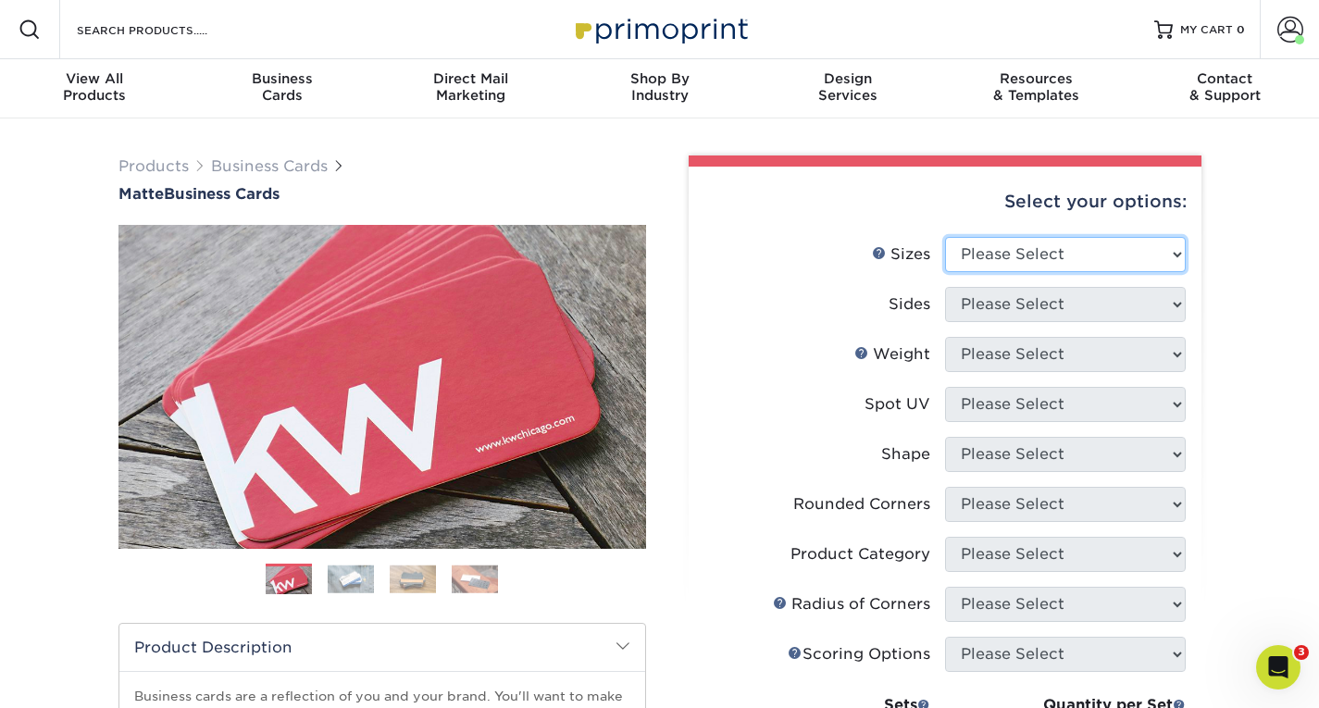
click at [1025, 254] on select "Please Select 1.5" x 3.5" - Mini 1.75" x 3.5" - Mini 2" x 2" - Square 2" x 3" -…" at bounding box center [1065, 254] width 241 height 35
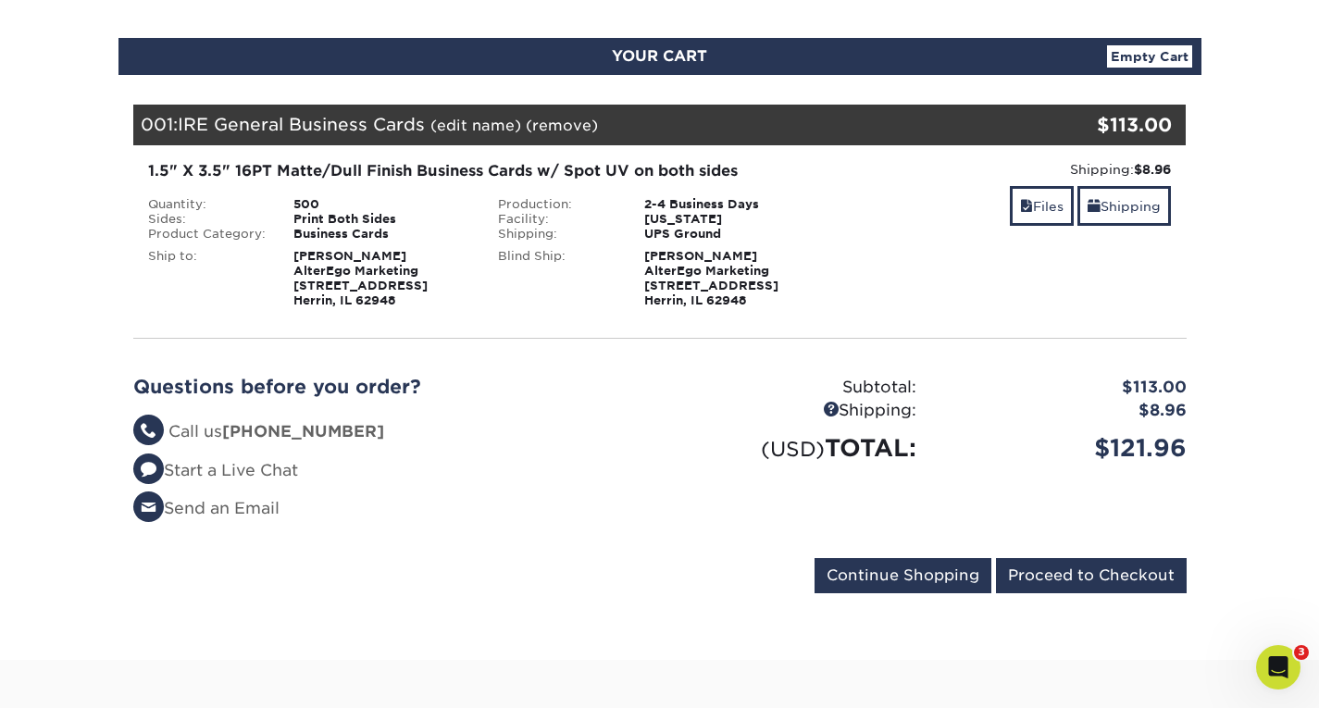
scroll to position [178, 0]
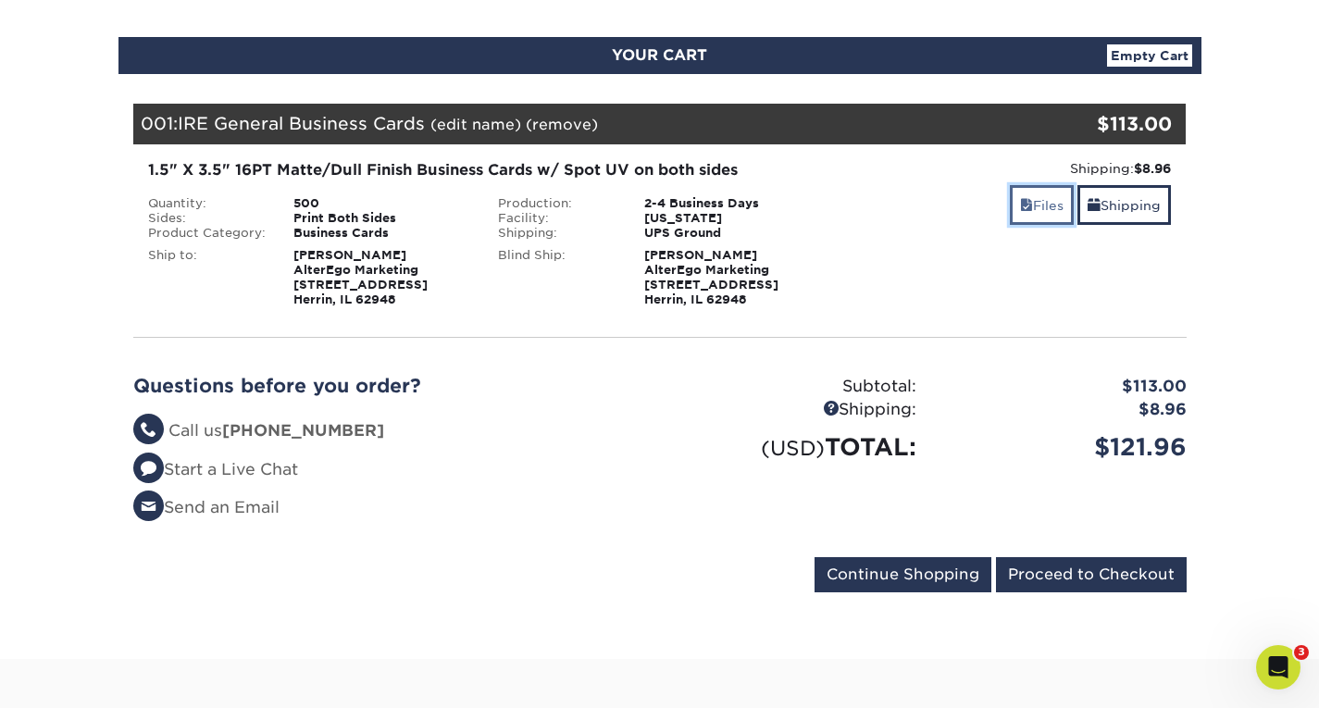
click at [1052, 206] on link "Files" at bounding box center [1042, 205] width 64 height 40
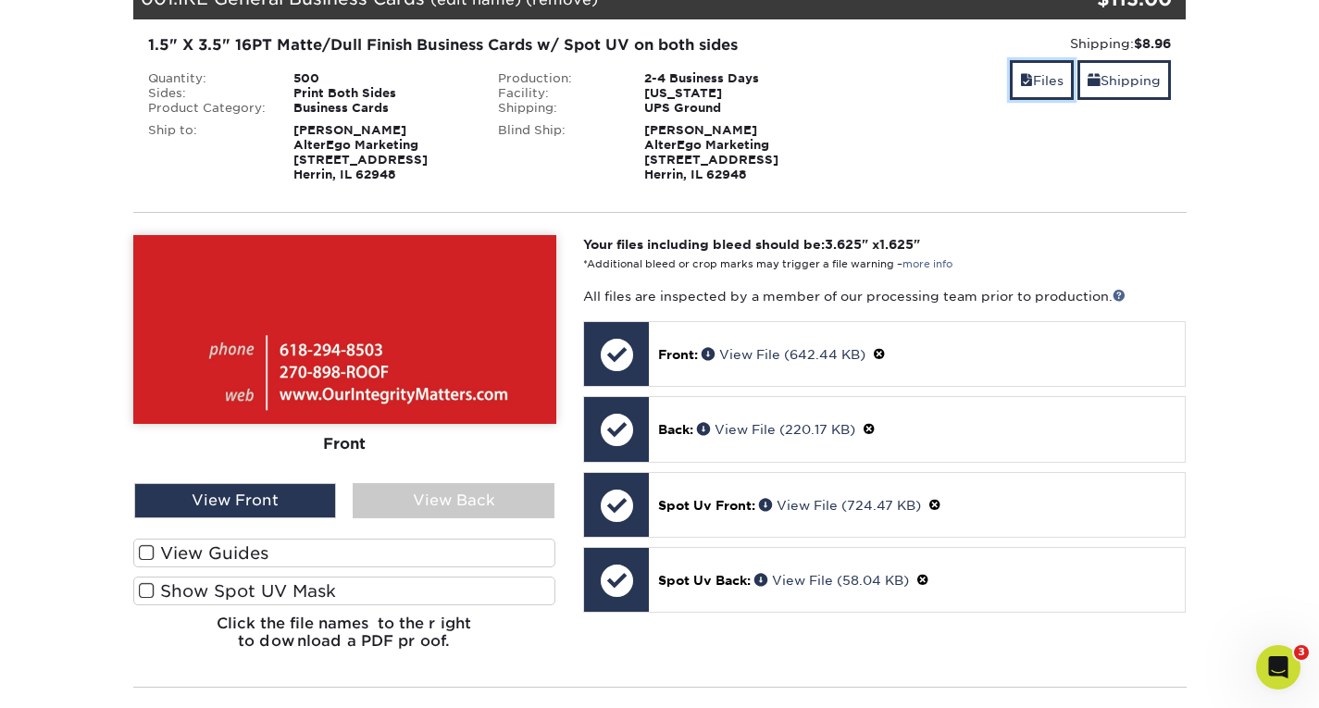
scroll to position [304, 0]
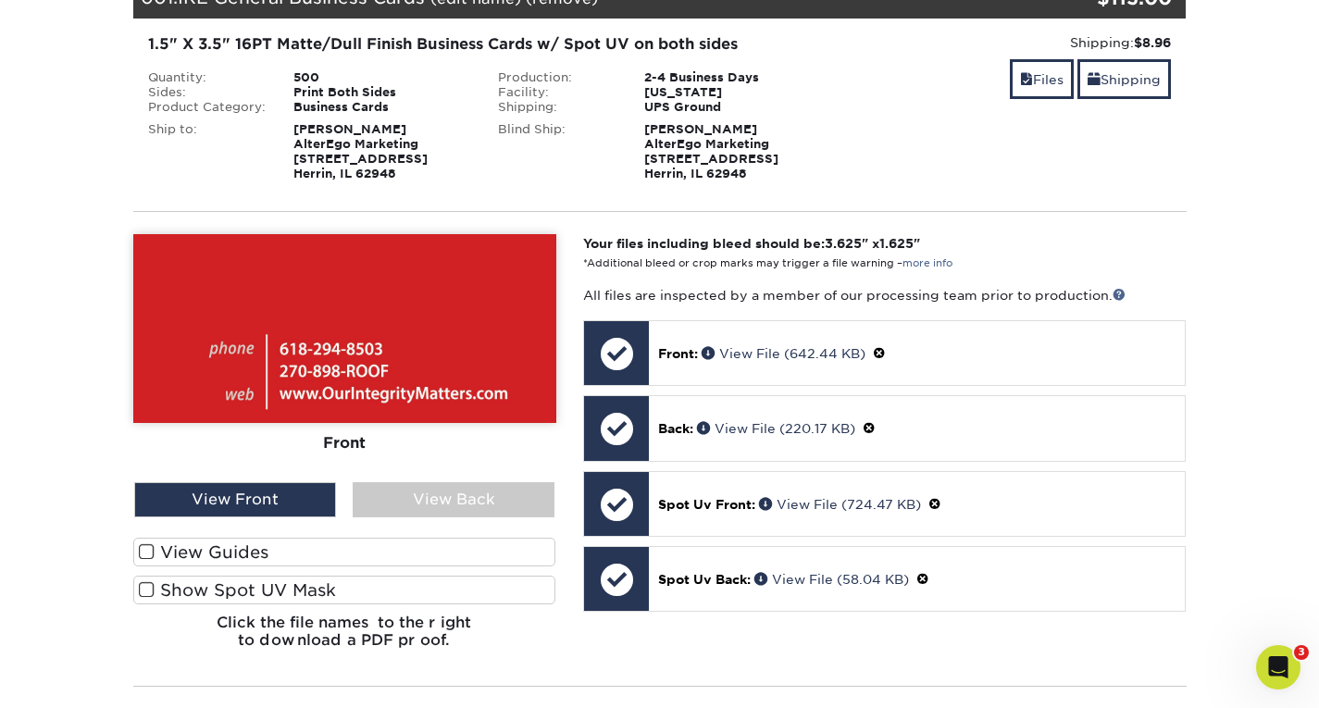
click at [261, 584] on label "Show Spot UV Mask" at bounding box center [344, 590] width 423 height 29
click at [0, 0] on input "Show Spot UV Mask" at bounding box center [0, 0] width 0 height 0
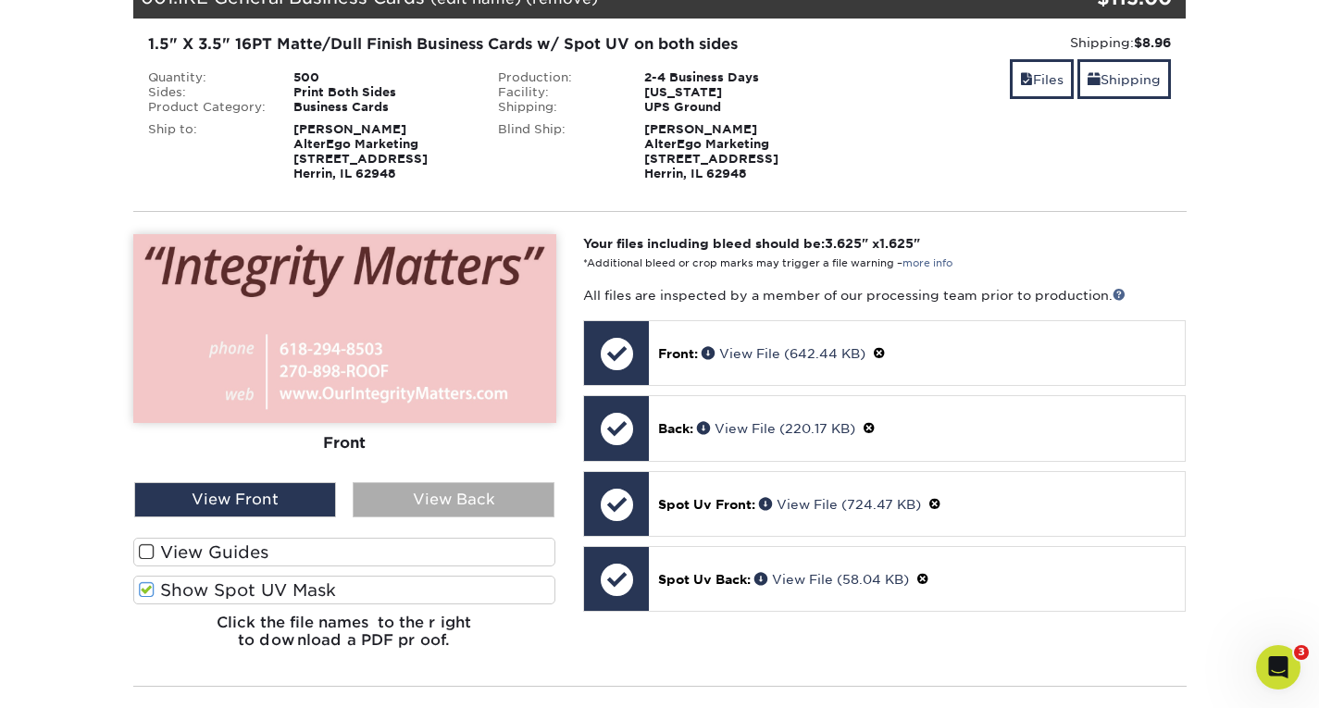
click at [422, 509] on div "View Back" at bounding box center [454, 499] width 202 height 35
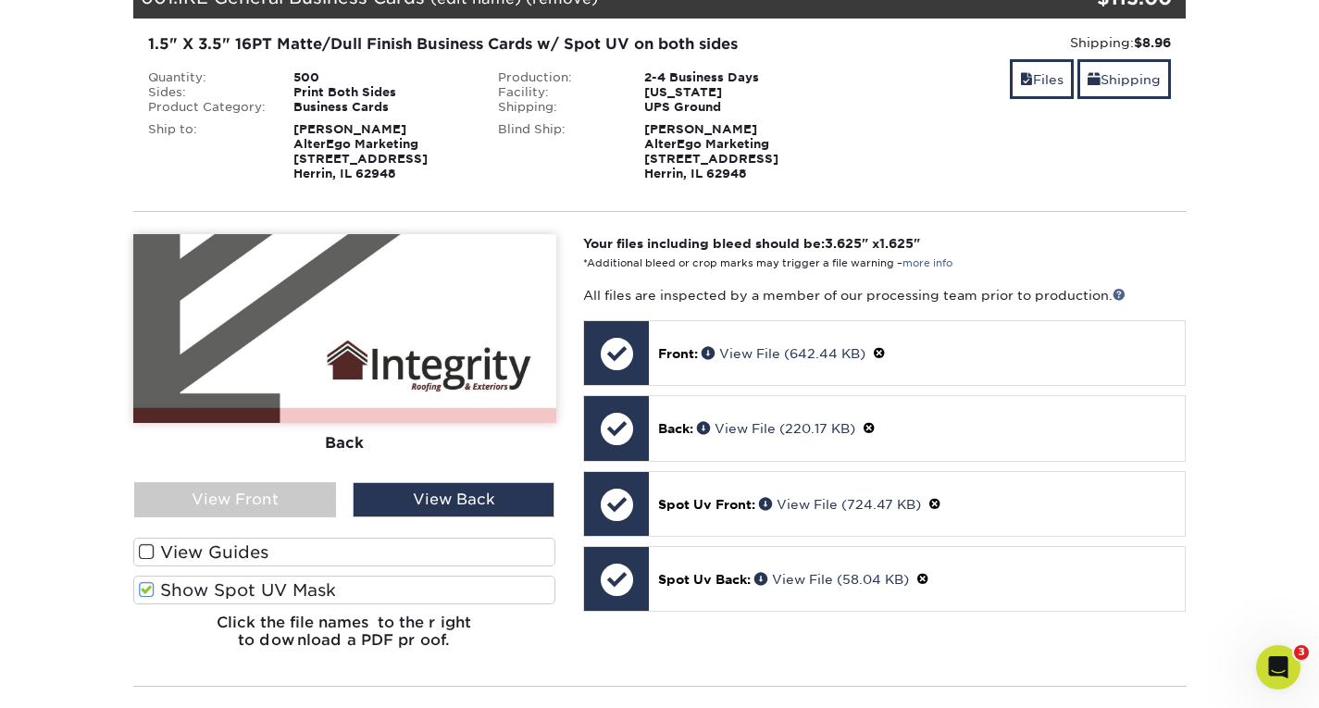
click at [324, 590] on label "Show Spot UV Mask" at bounding box center [344, 590] width 423 height 29
click at [0, 0] on input "Show Spot UV Mask" at bounding box center [0, 0] width 0 height 0
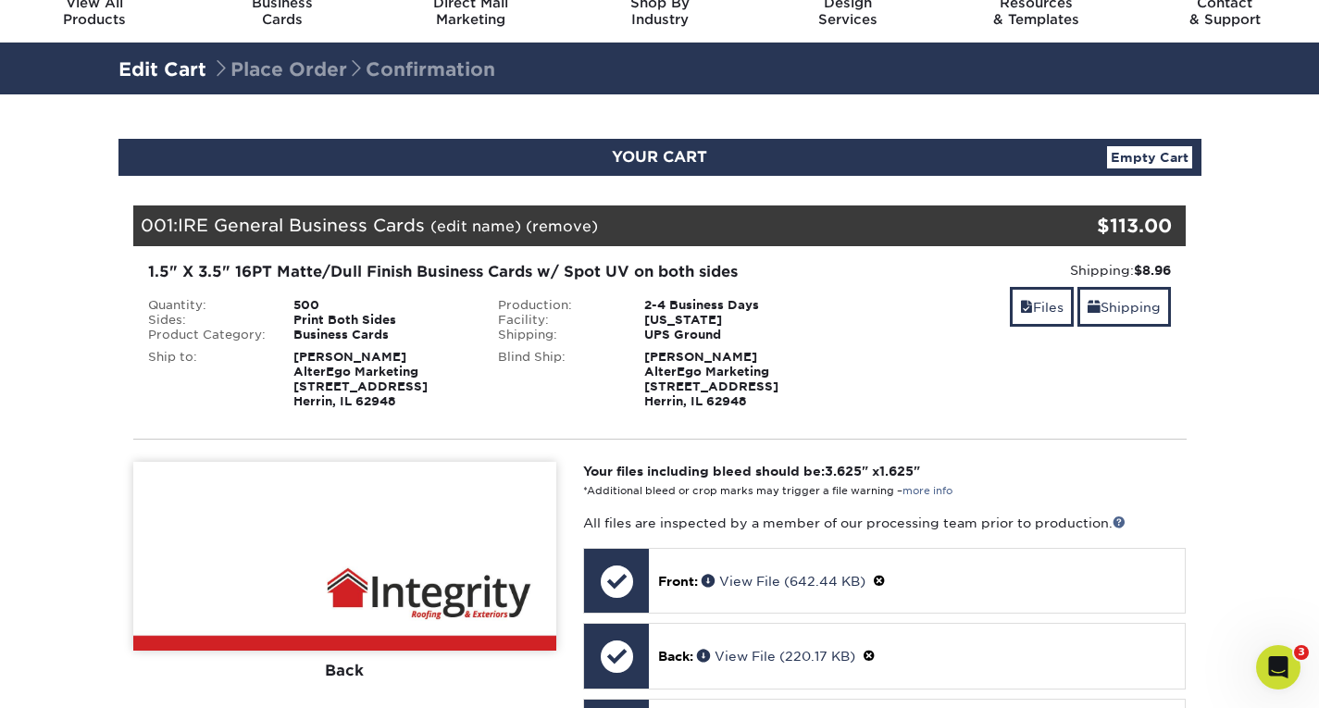
scroll to position [0, 0]
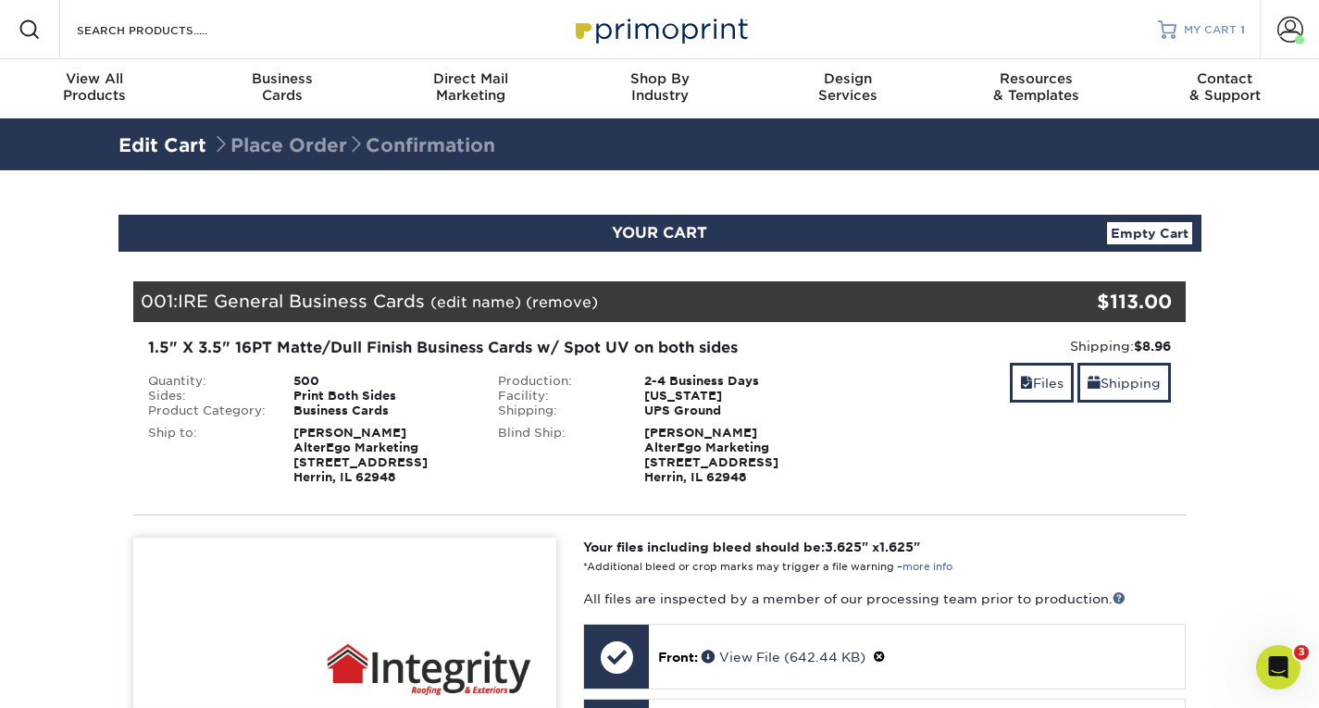
click at [1225, 26] on span "MY CART" at bounding box center [1210, 30] width 53 height 16
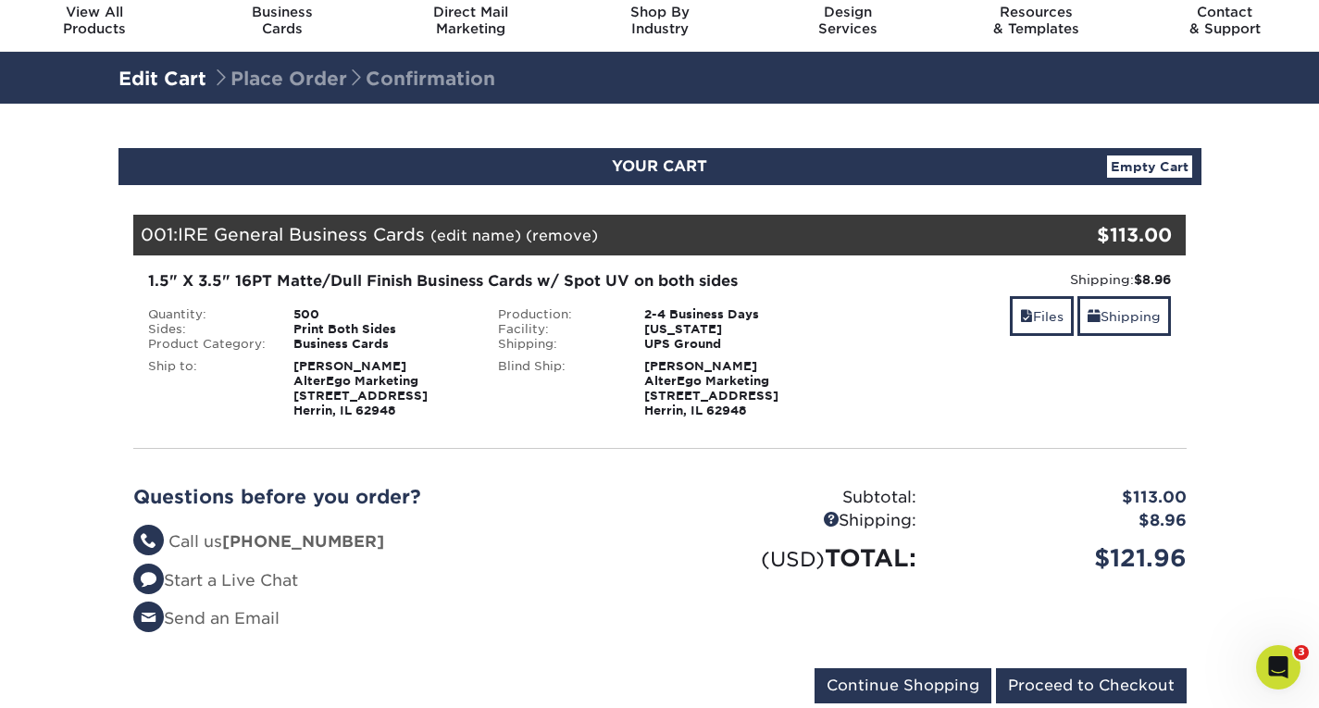
scroll to position [75, 0]
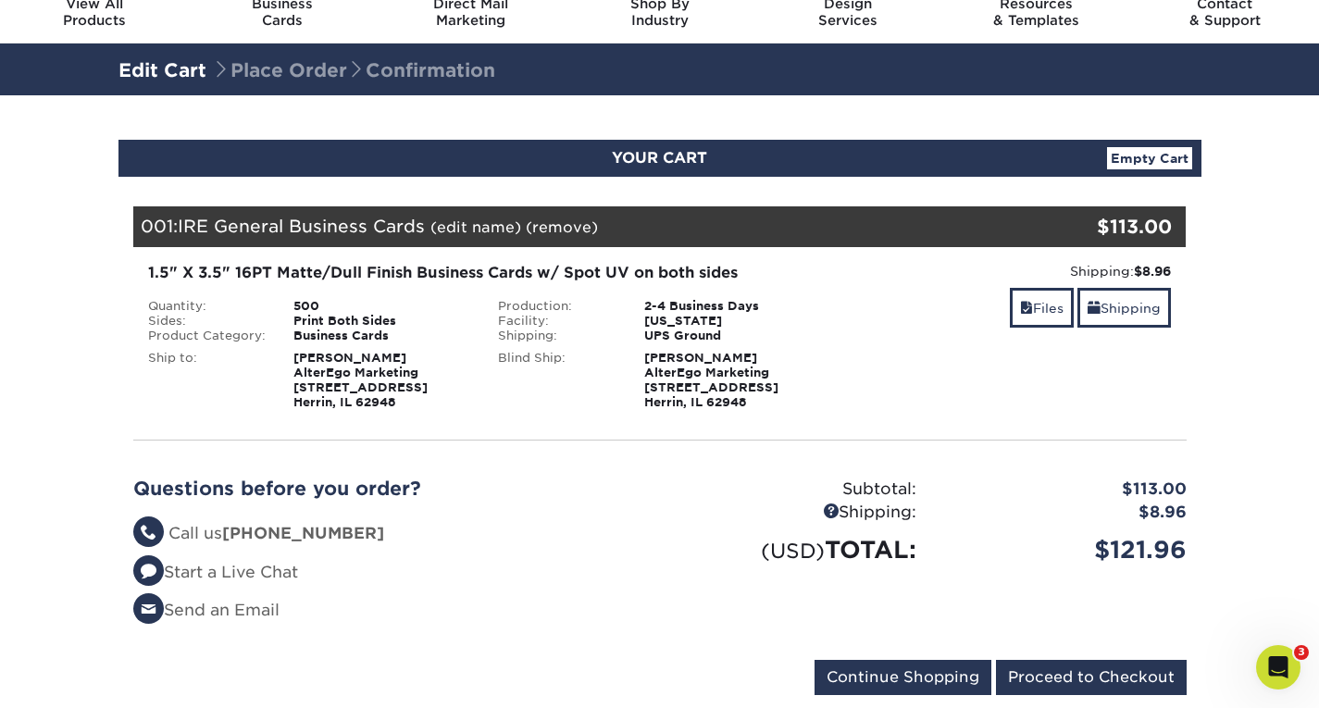
click at [490, 270] on div "1.5" X 3.5" 16PT Matte/Dull Finish Business Cards w/ Spot UV on both sides" at bounding box center [484, 273] width 673 height 22
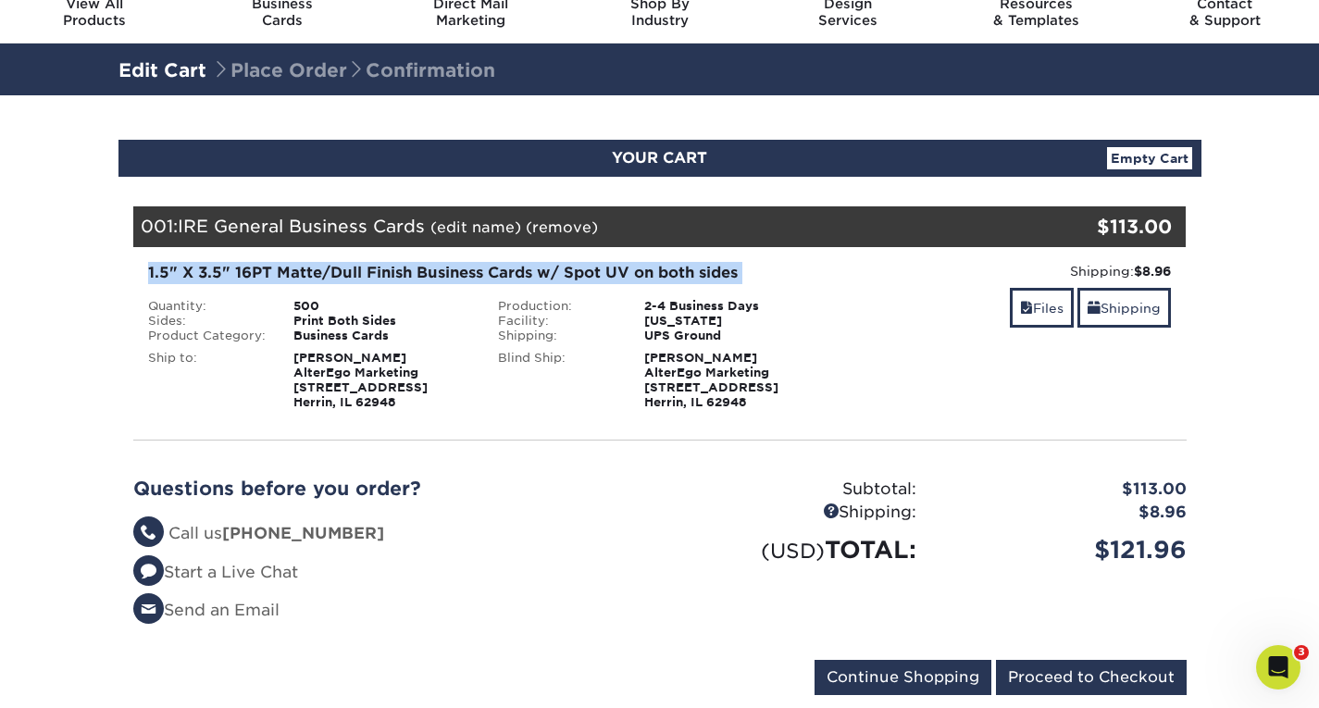
click at [490, 270] on div "1.5" X 3.5" 16PT Matte/Dull Finish Business Cards w/ Spot UV on both sides" at bounding box center [484, 273] width 673 height 22
copy div "1.5" X 3.5" 16PT Matte/Dull Finish Business Cards w/ Spot UV on both sides"
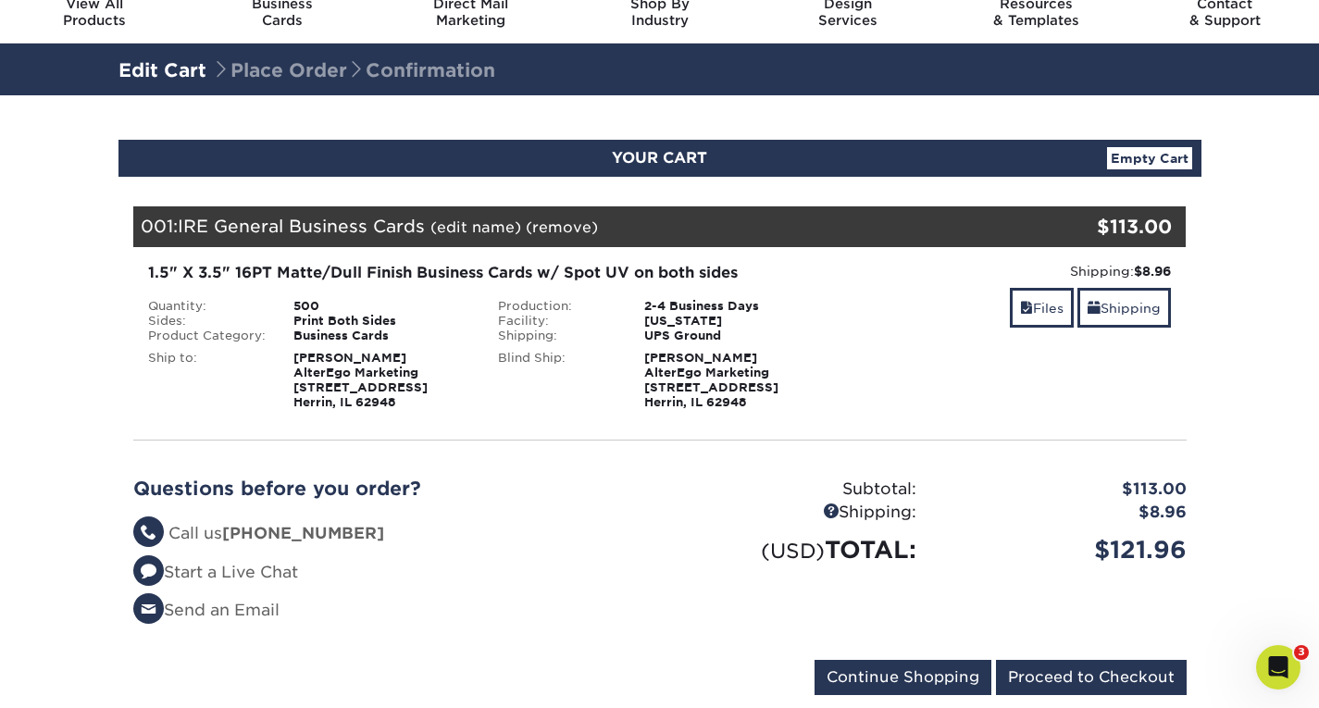
click at [580, 509] on div "Questions before you order? Questions? Call us [PHONE_NUMBER] Start a Live Chat…" at bounding box center [389, 549] width 513 height 145
